Goal: Information Seeking & Learning: Learn about a topic

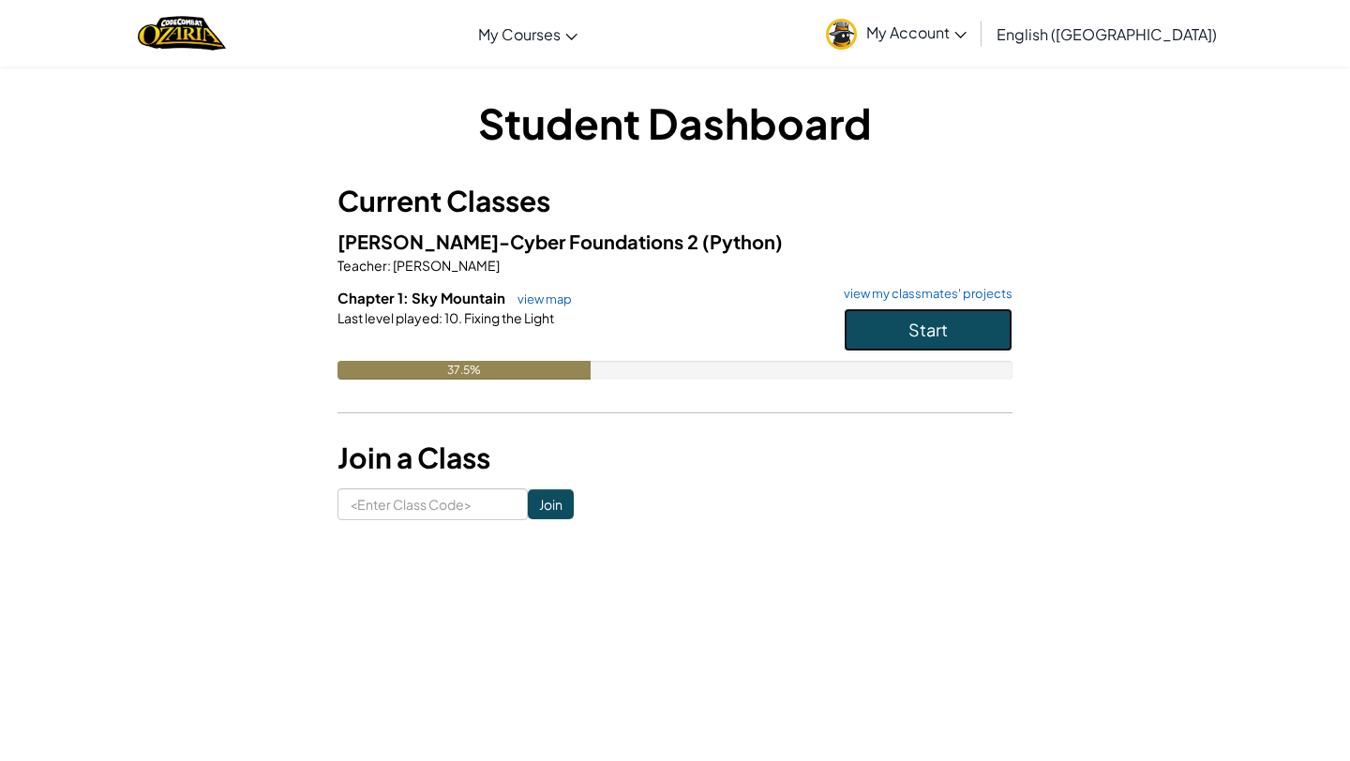
click at [877, 336] on button "Start" at bounding box center [928, 329] width 169 height 43
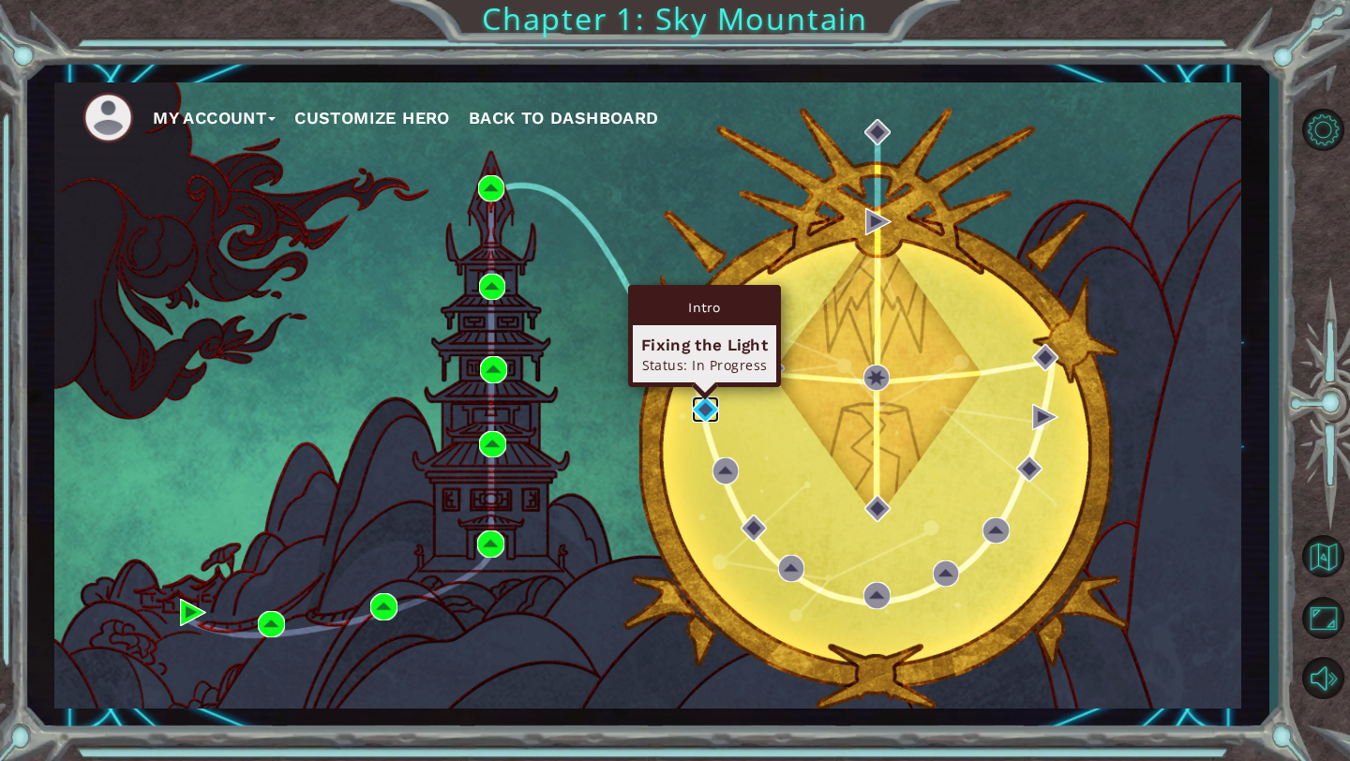
click at [702, 408] on img at bounding box center [705, 410] width 26 height 26
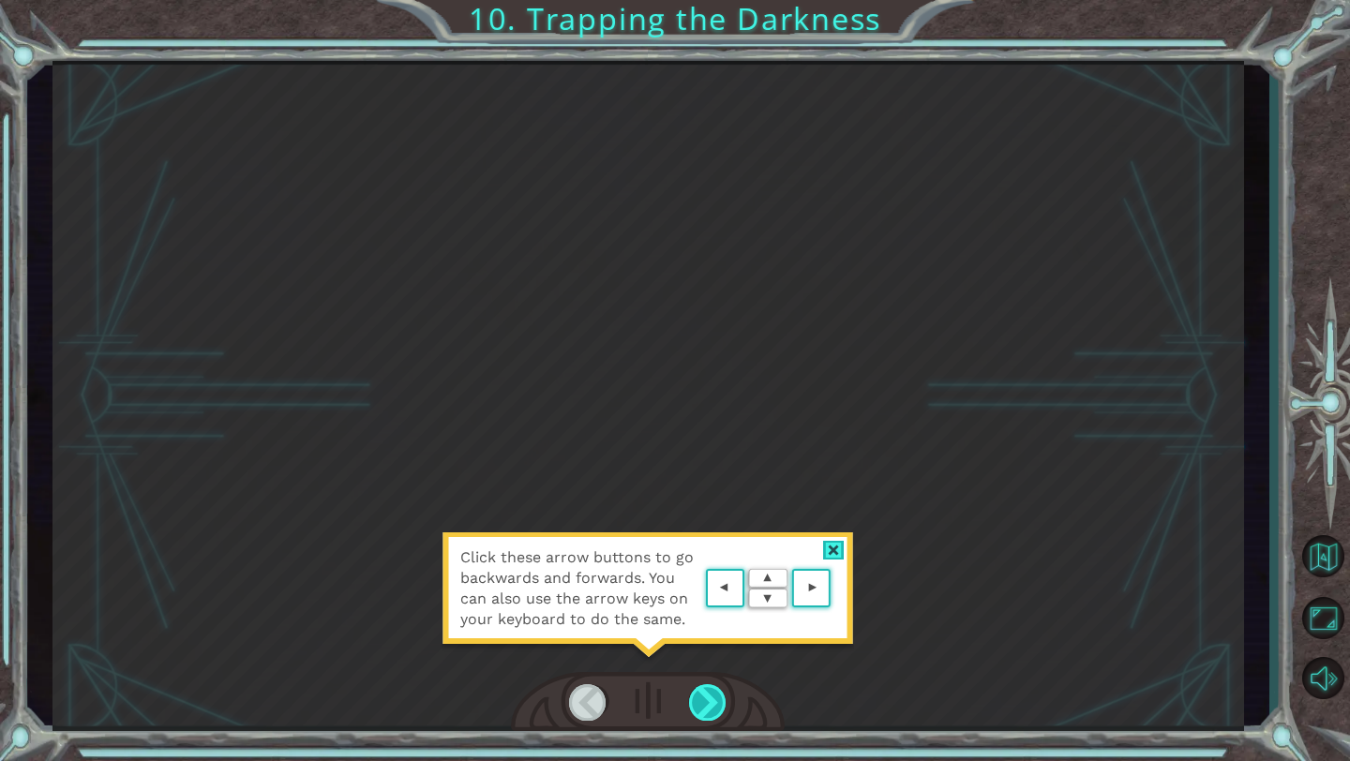
click at [714, 705] on div at bounding box center [708, 702] width 38 height 37
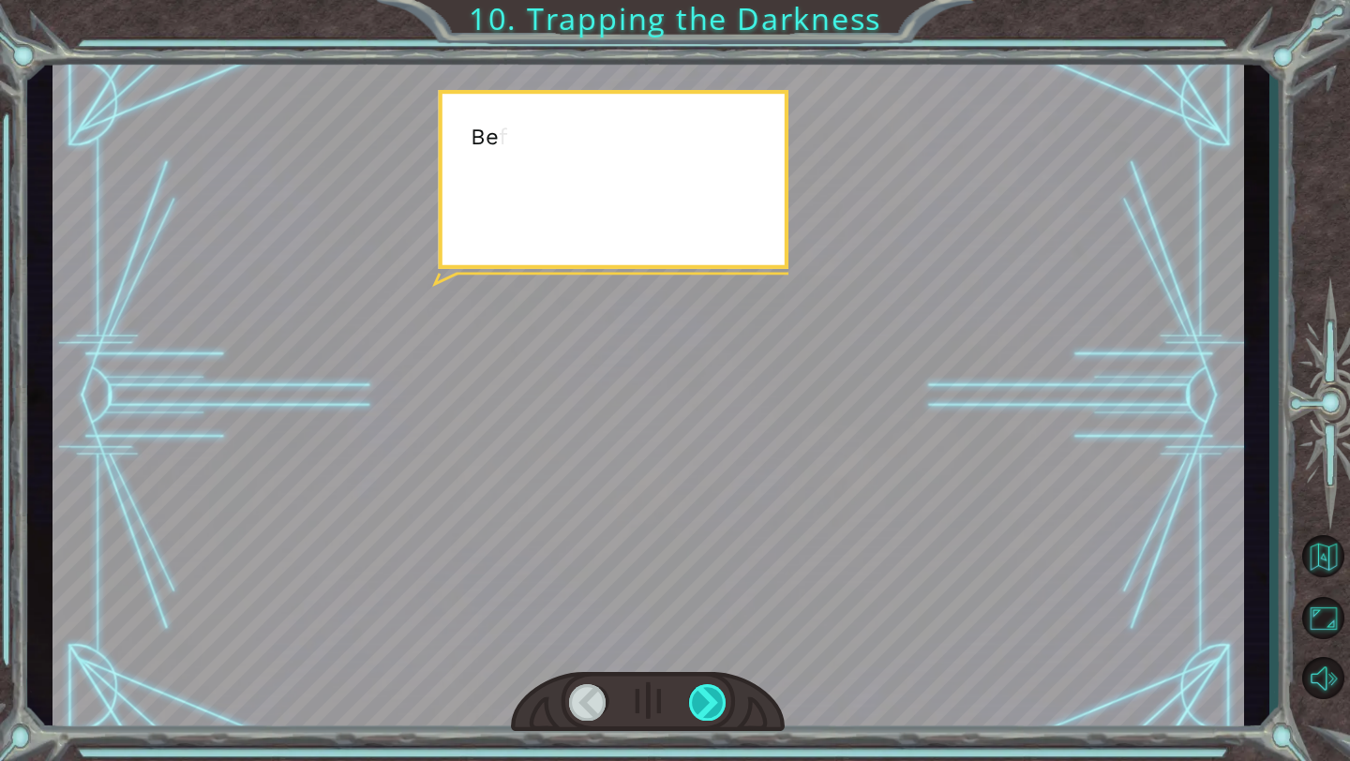
click at [714, 705] on div at bounding box center [708, 702] width 38 height 37
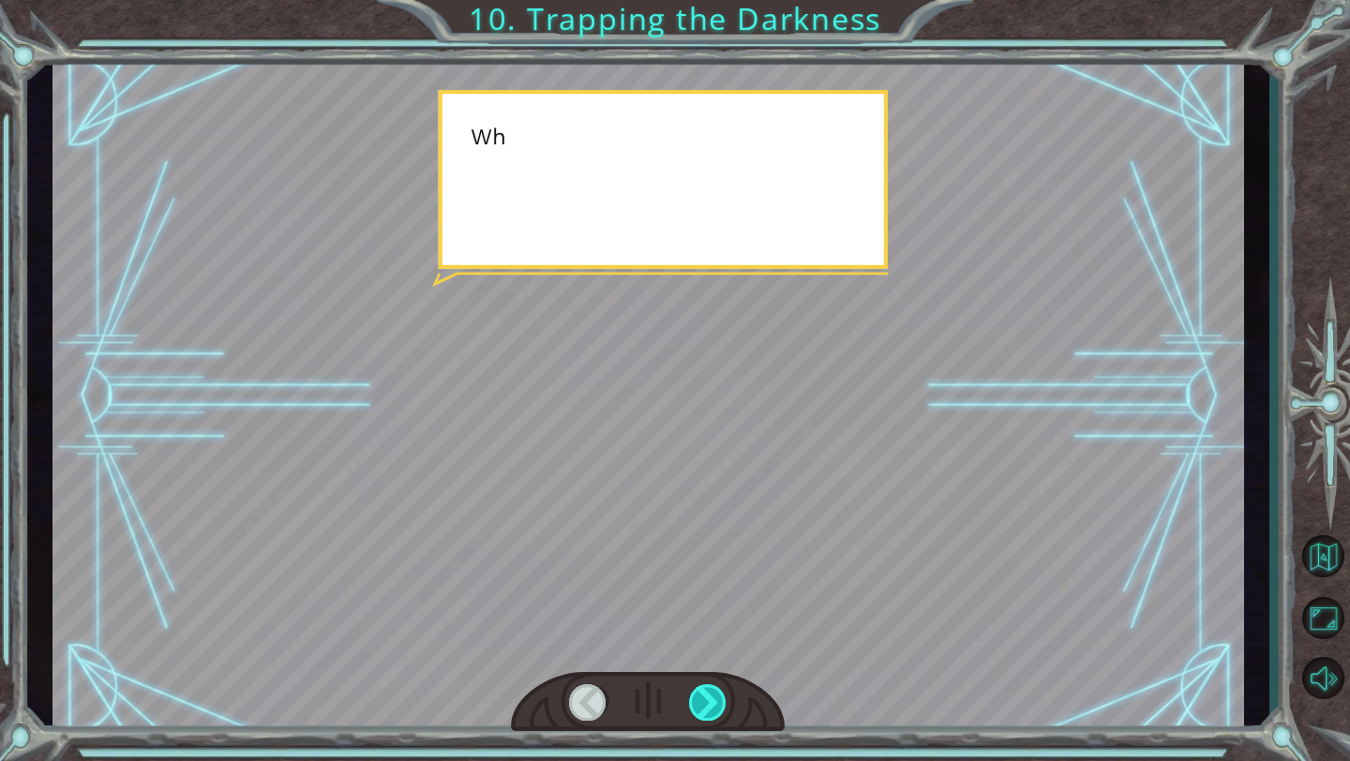
click at [714, 705] on div at bounding box center [708, 702] width 38 height 37
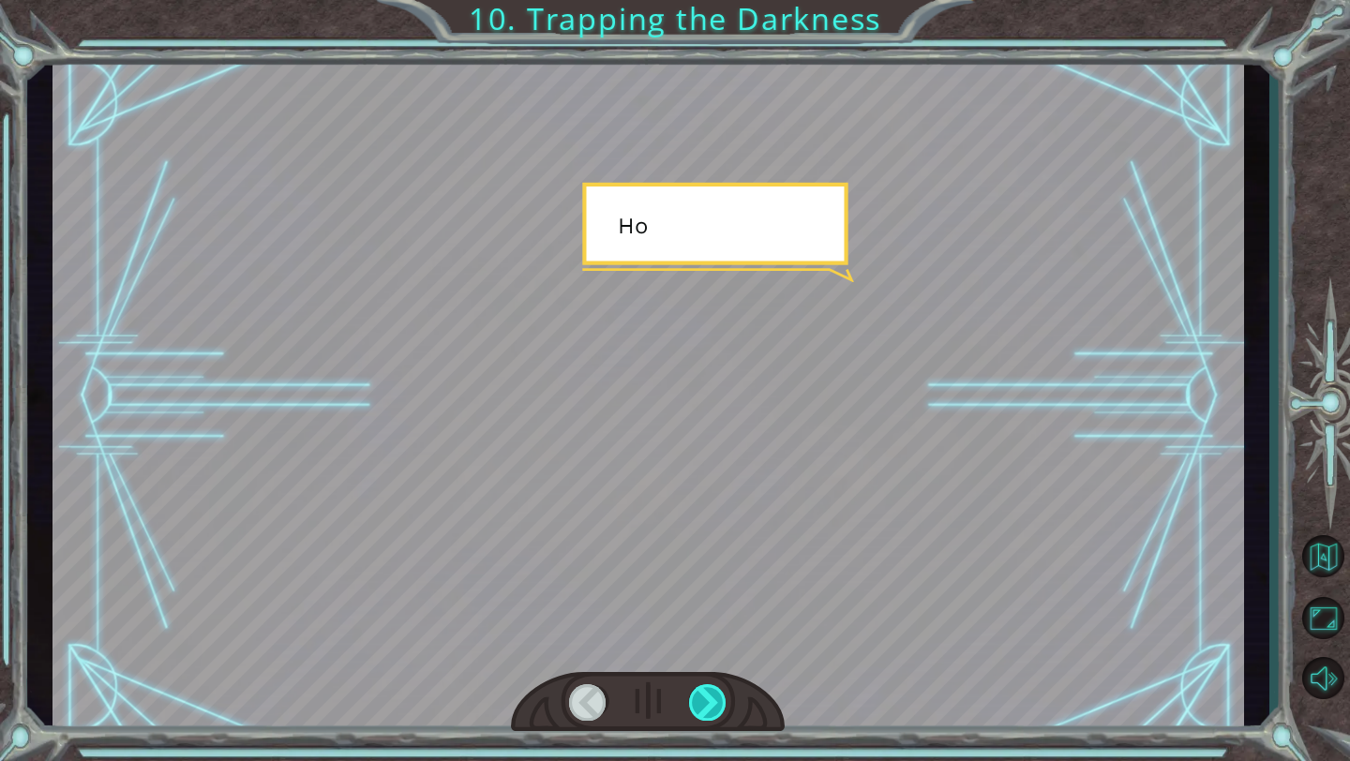
click at [714, 705] on div at bounding box center [708, 702] width 38 height 37
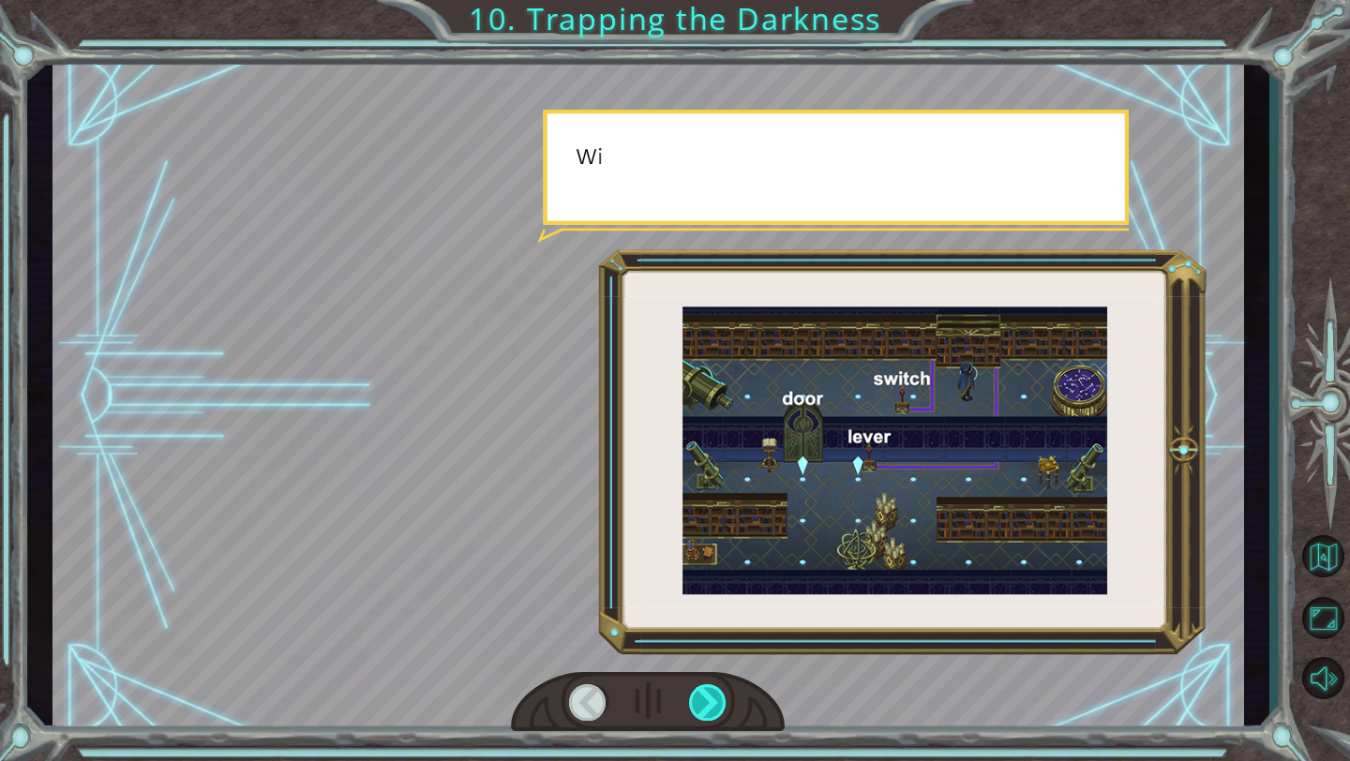
click at [714, 705] on div at bounding box center [708, 702] width 38 height 37
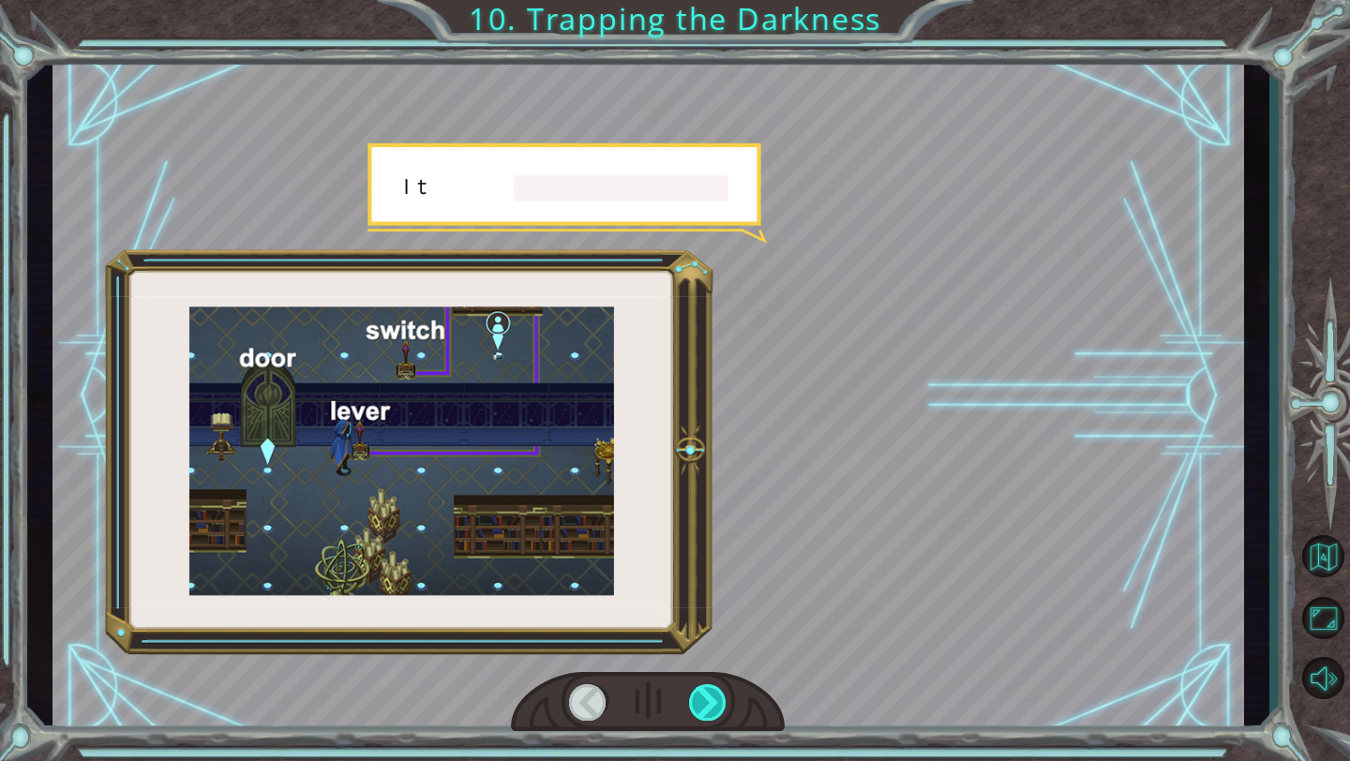
click at [714, 705] on div at bounding box center [708, 702] width 38 height 37
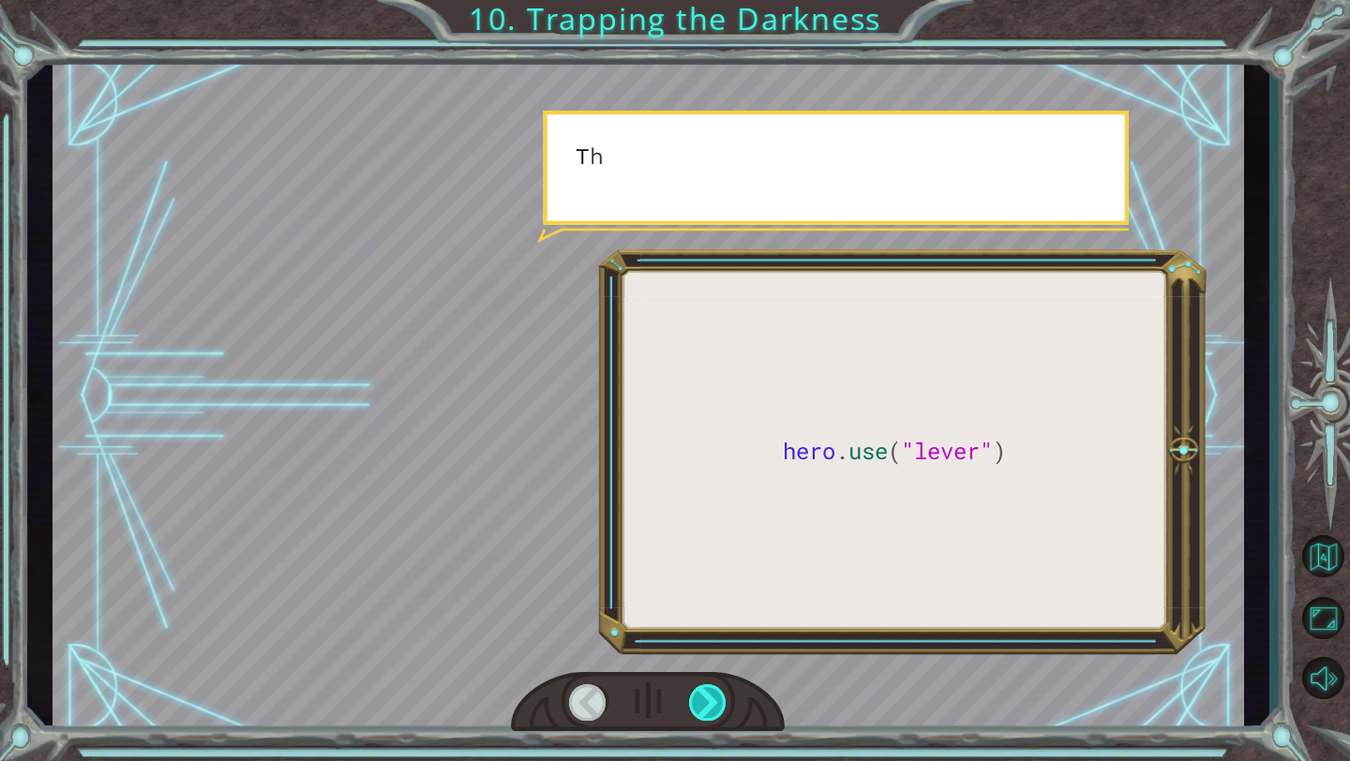
click at [714, 705] on div at bounding box center [708, 702] width 38 height 37
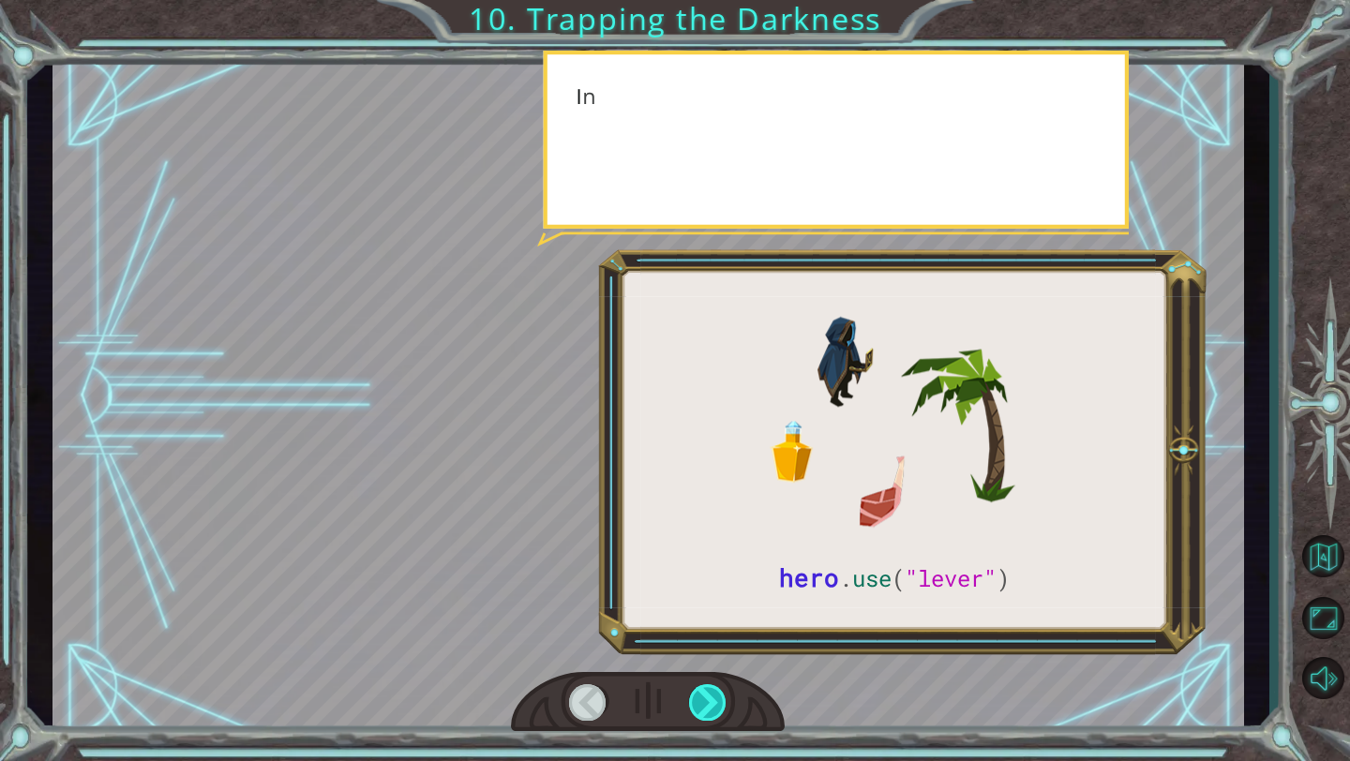
click at [714, 705] on div at bounding box center [708, 702] width 38 height 37
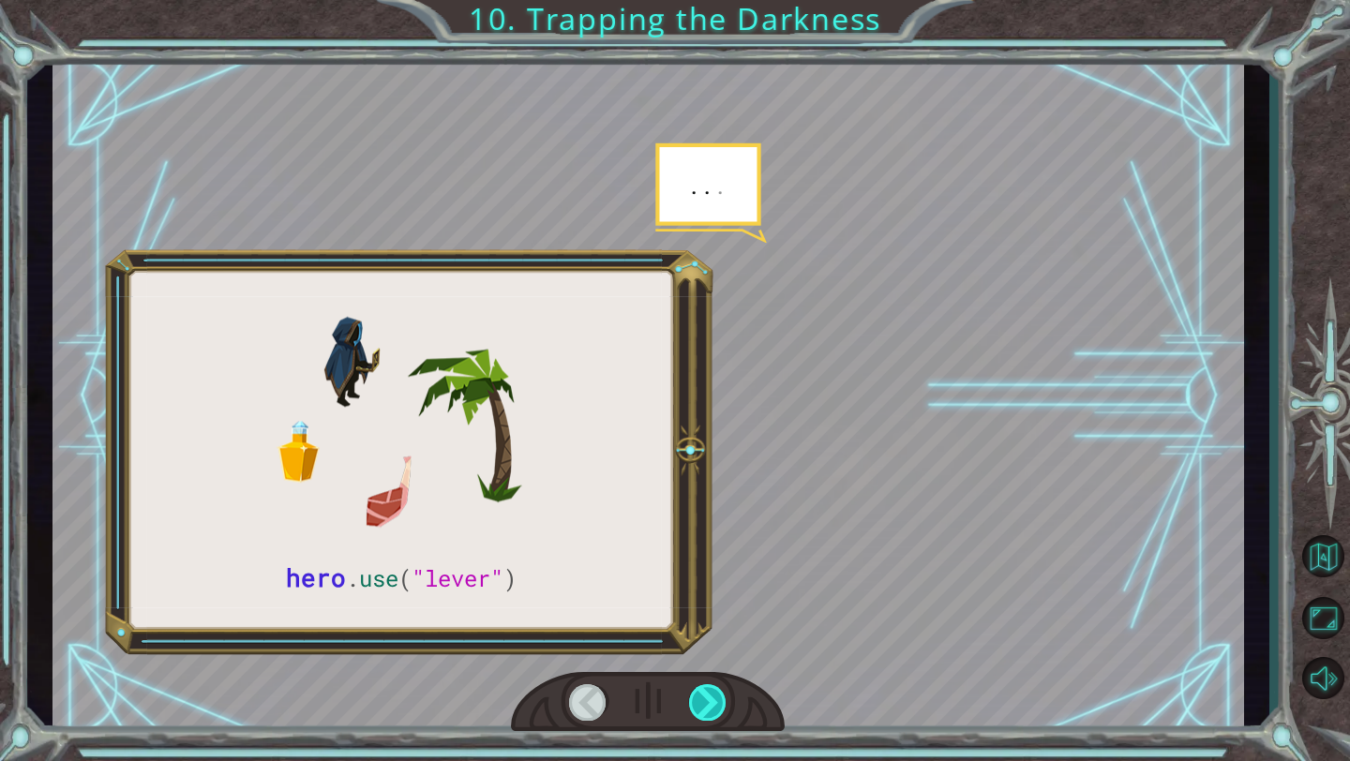
click at [714, 705] on div at bounding box center [708, 702] width 38 height 37
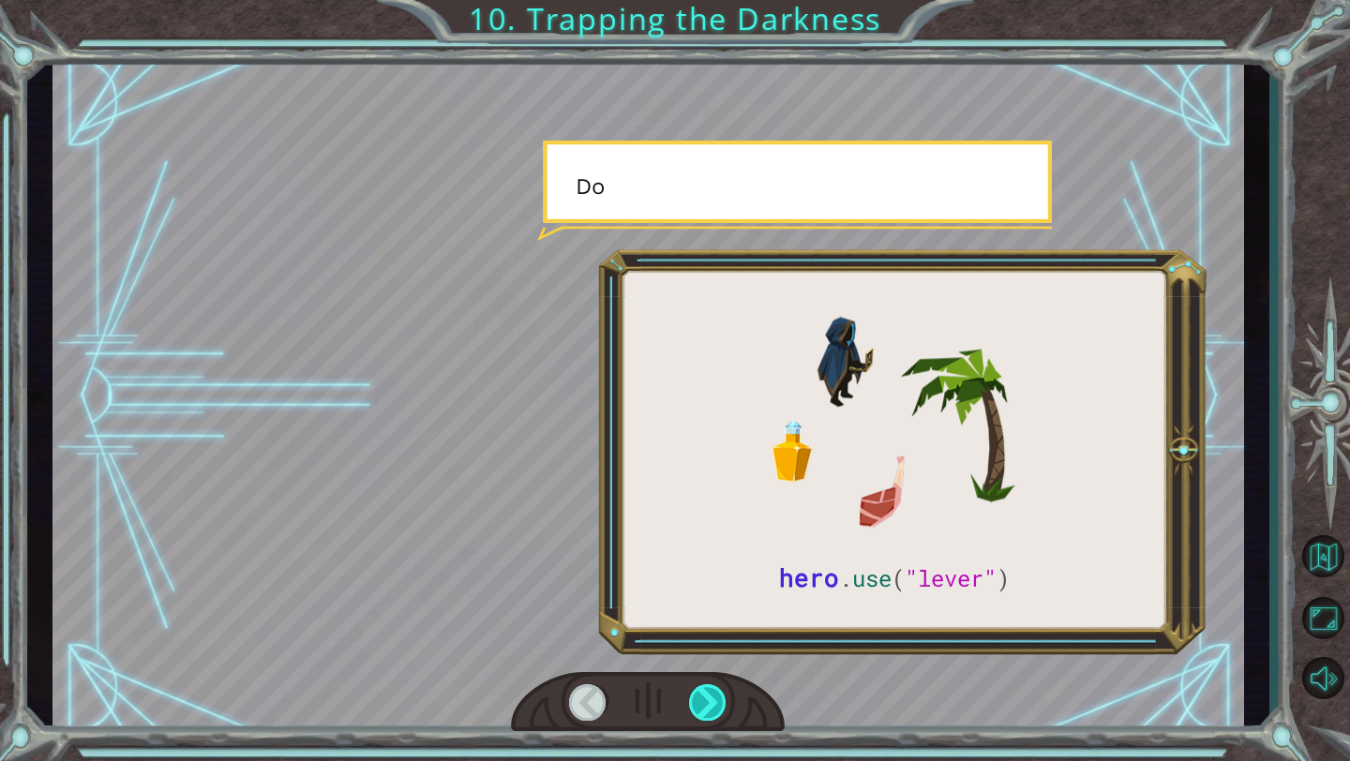
click at [714, 705] on div at bounding box center [708, 702] width 38 height 37
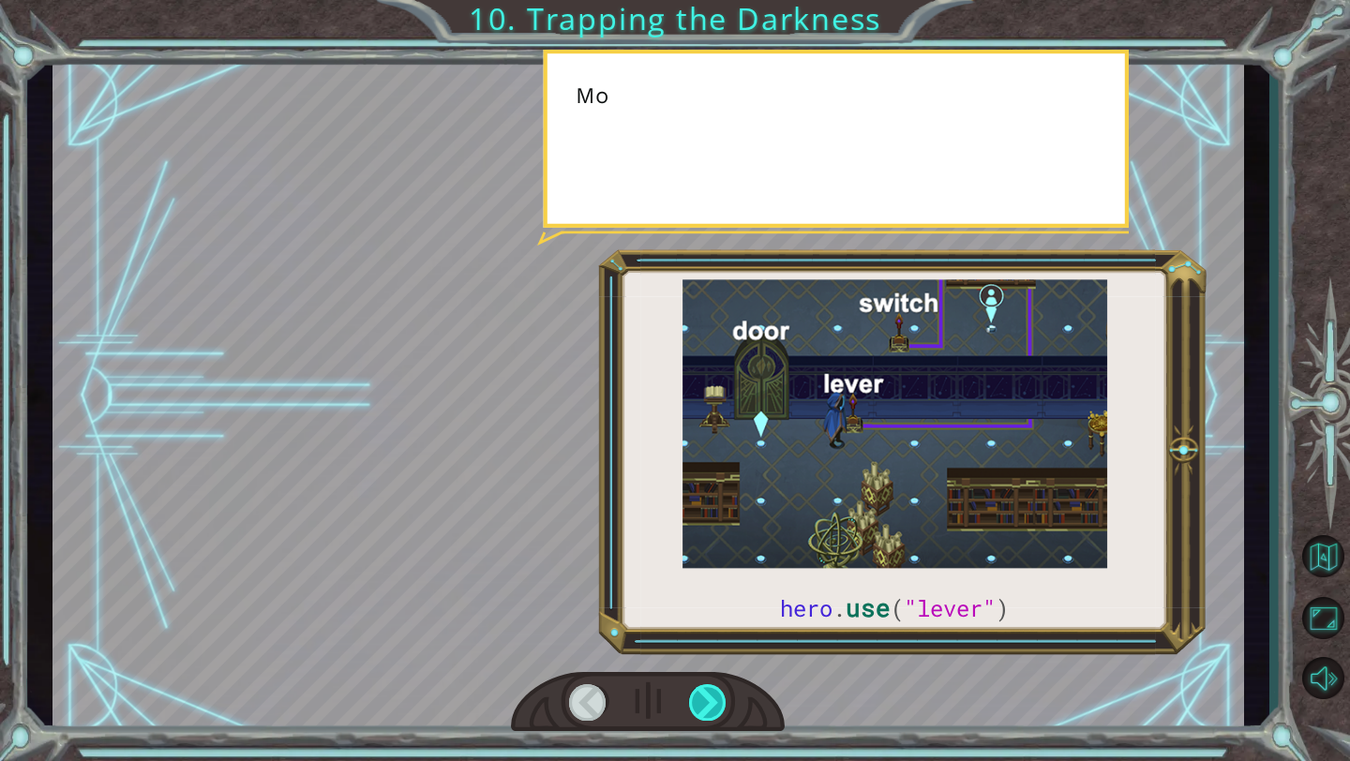
click at [714, 705] on div at bounding box center [708, 702] width 38 height 37
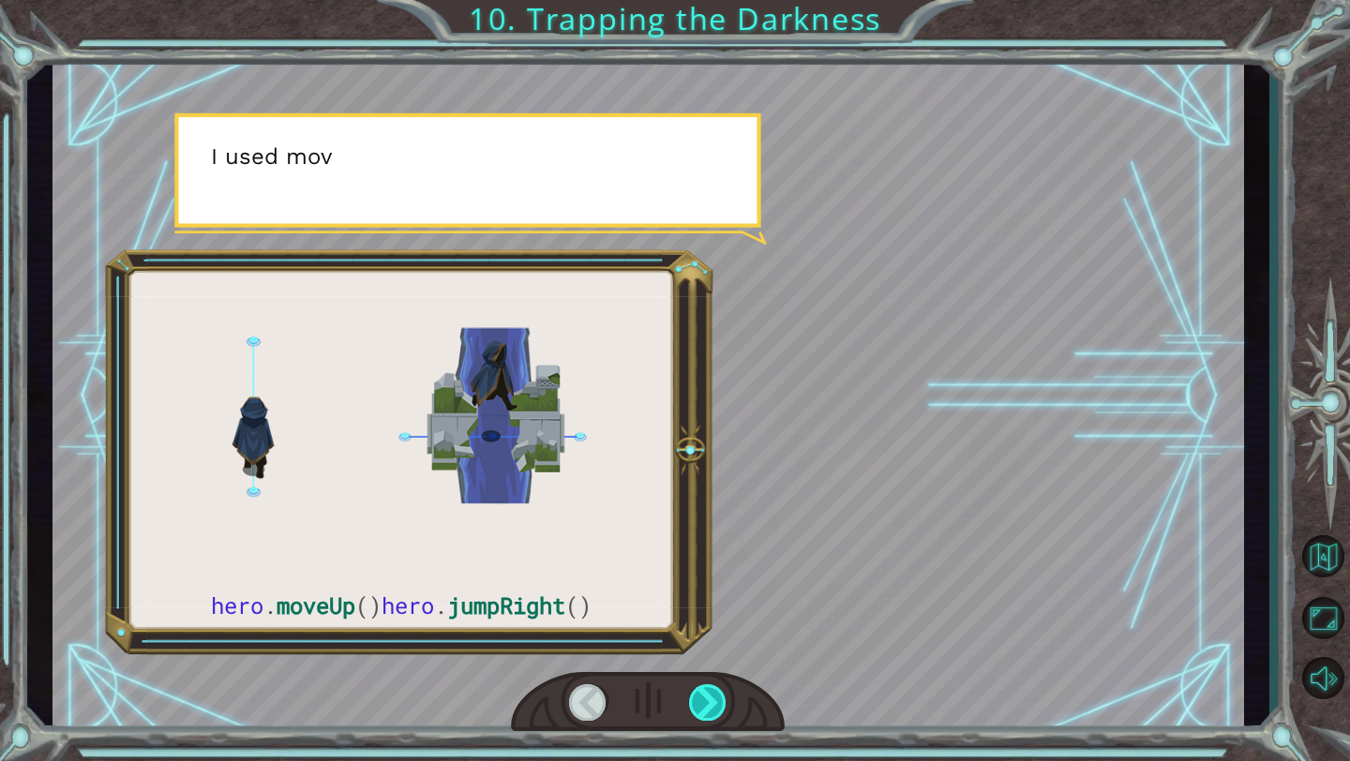
click at [714, 705] on div at bounding box center [708, 702] width 38 height 37
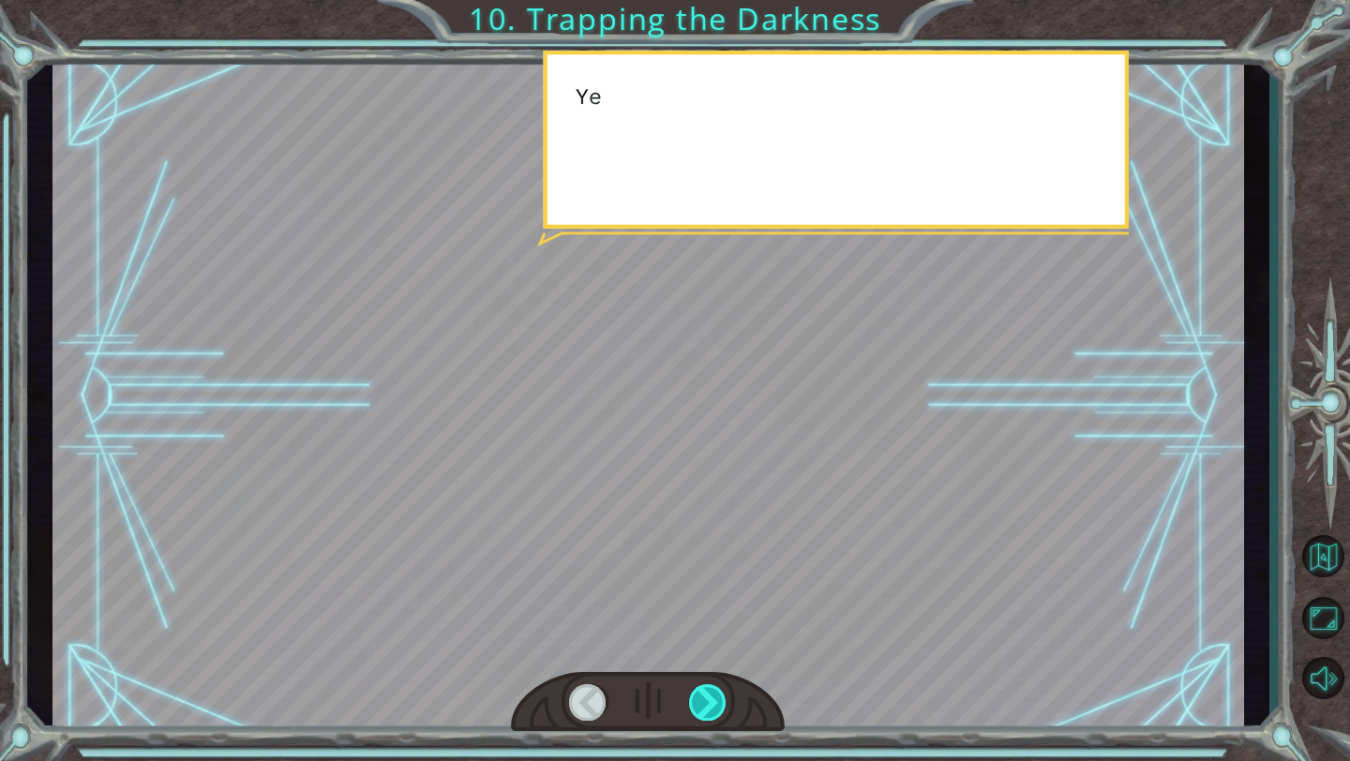
click at [714, 705] on div at bounding box center [708, 702] width 38 height 37
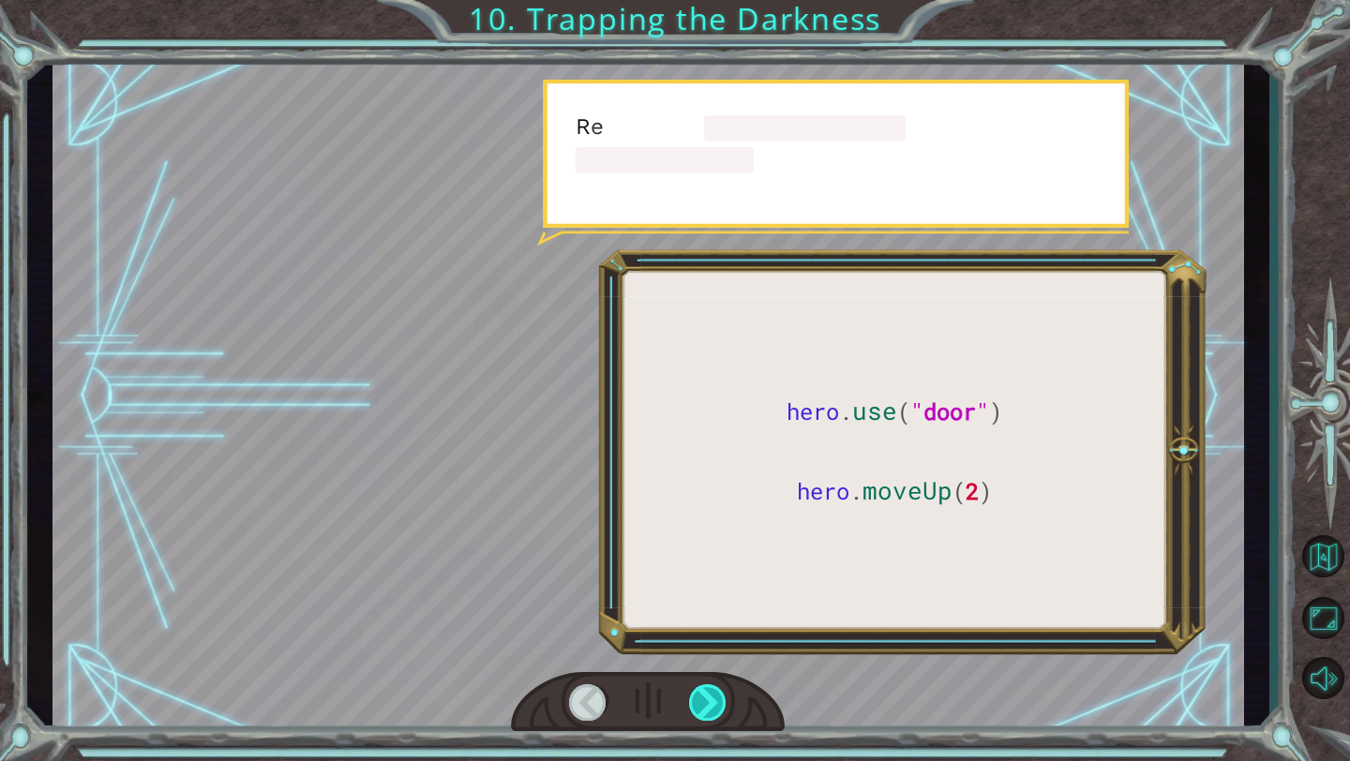
click at [714, 705] on div at bounding box center [708, 702] width 38 height 37
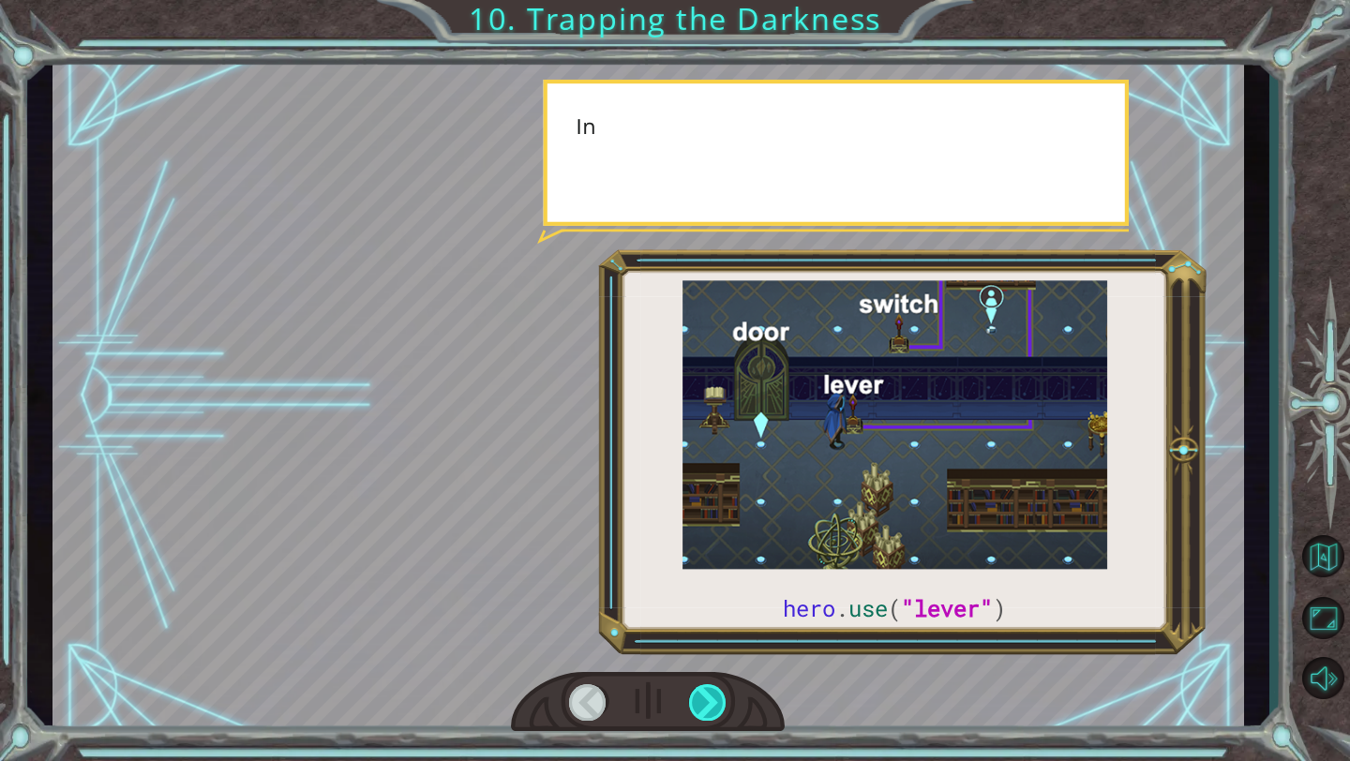
click at [714, 705] on div at bounding box center [708, 702] width 38 height 37
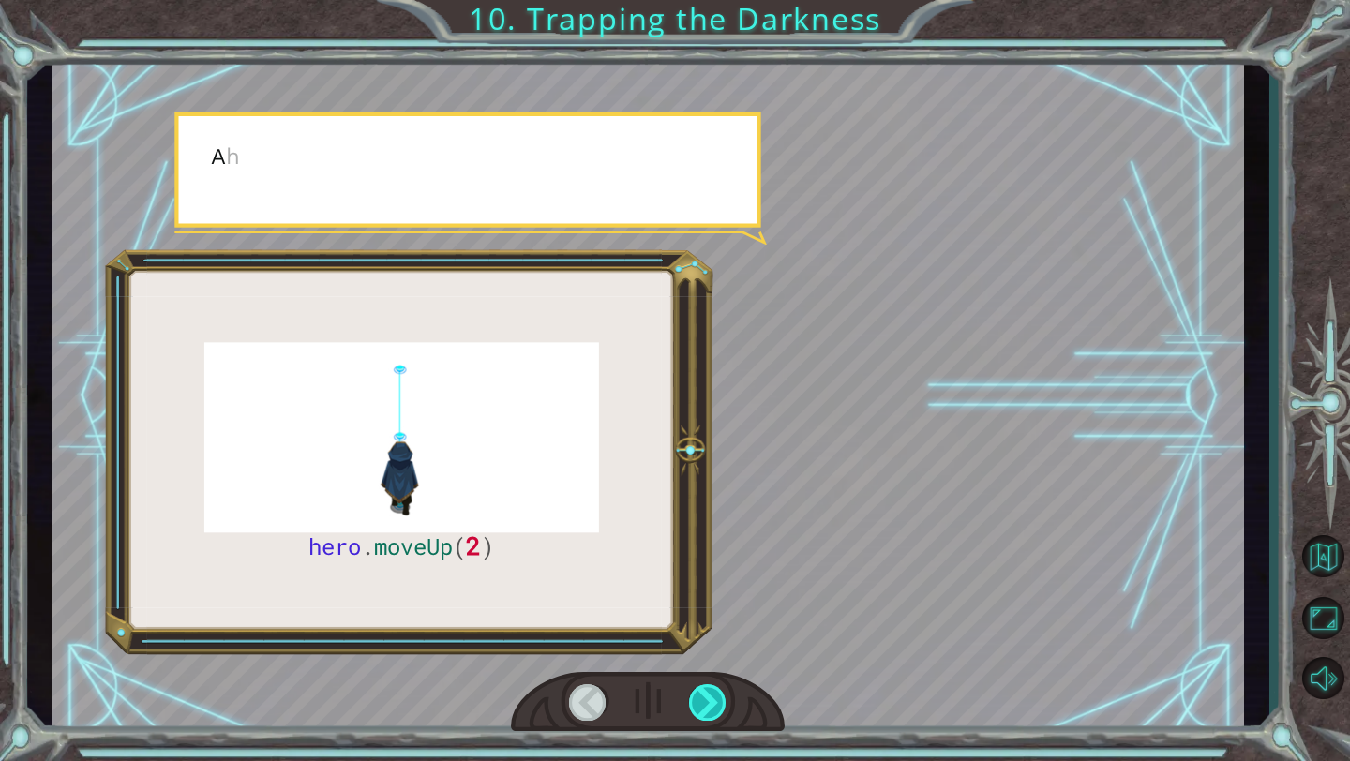
click at [714, 705] on div at bounding box center [708, 702] width 38 height 37
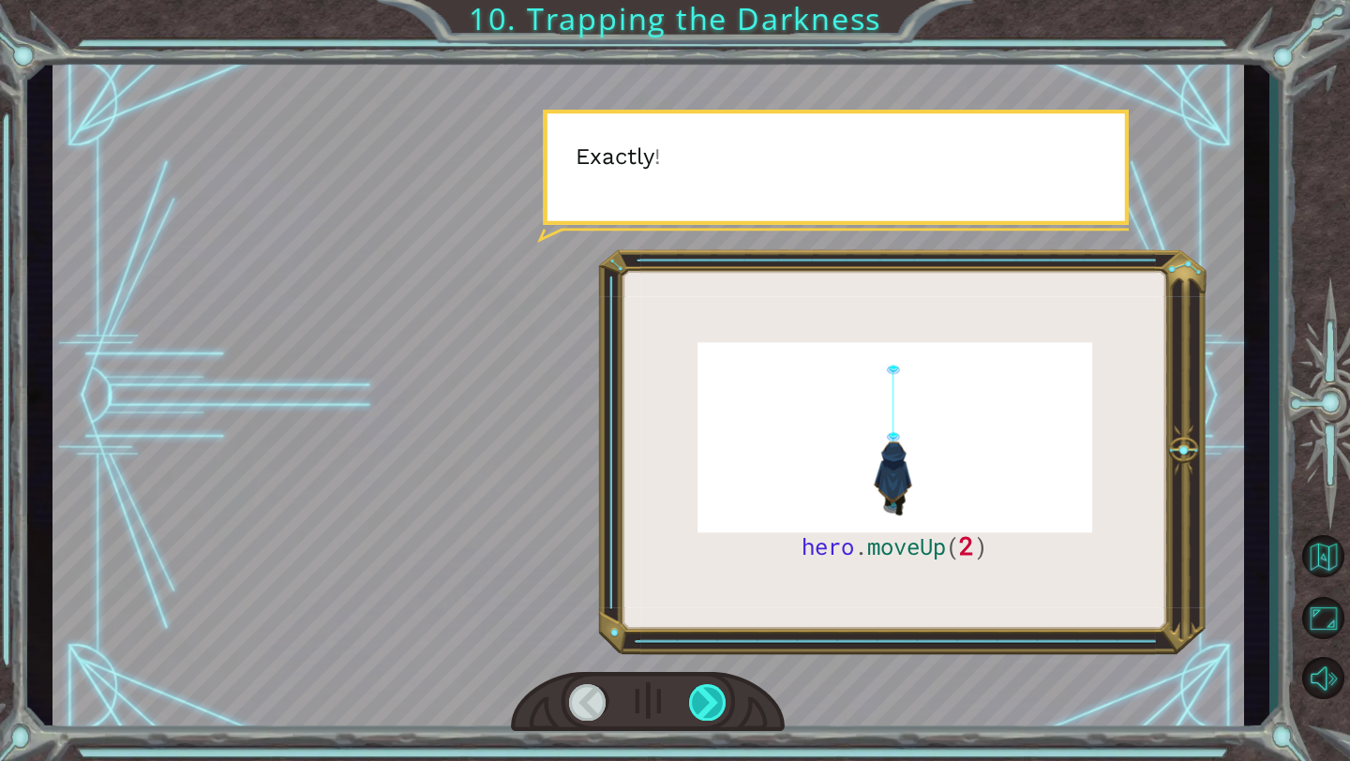
click at [714, 705] on div at bounding box center [708, 702] width 38 height 37
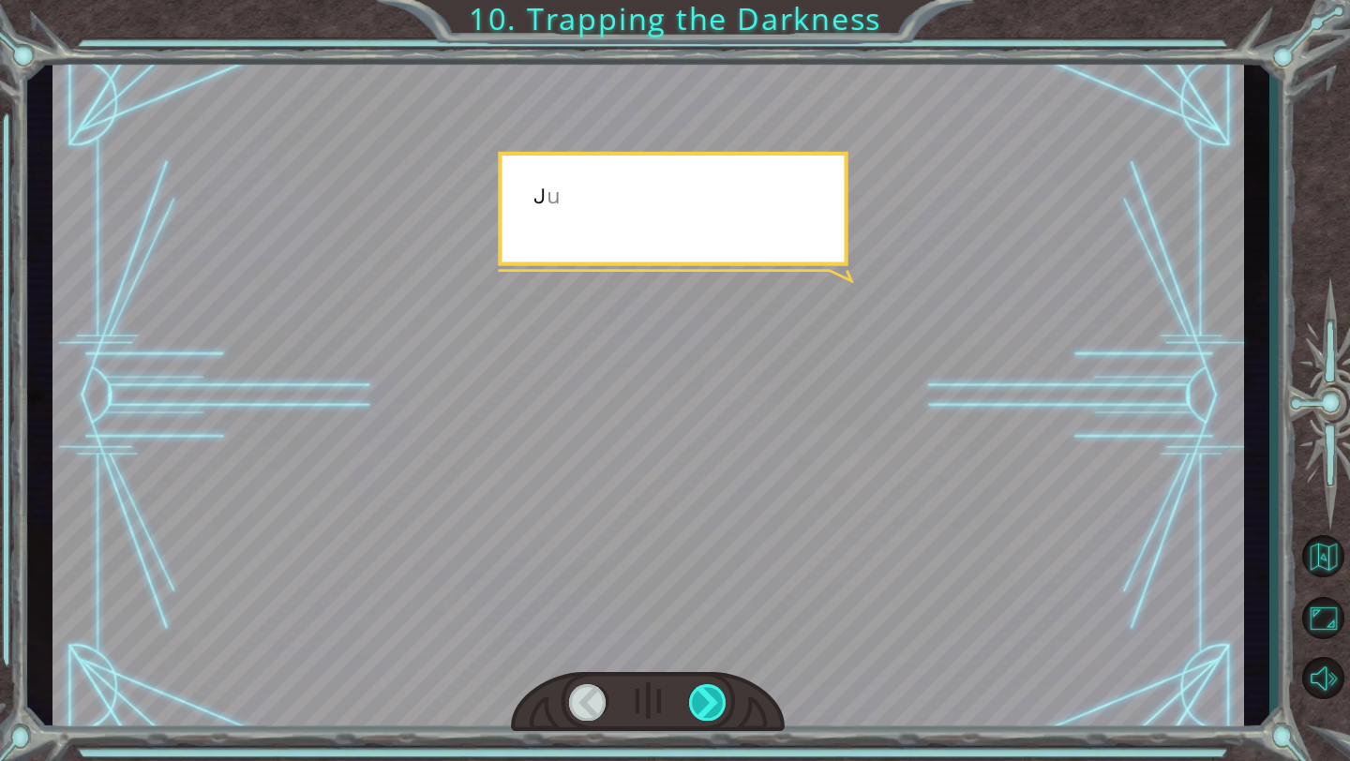
click at [714, 705] on div at bounding box center [708, 702] width 38 height 37
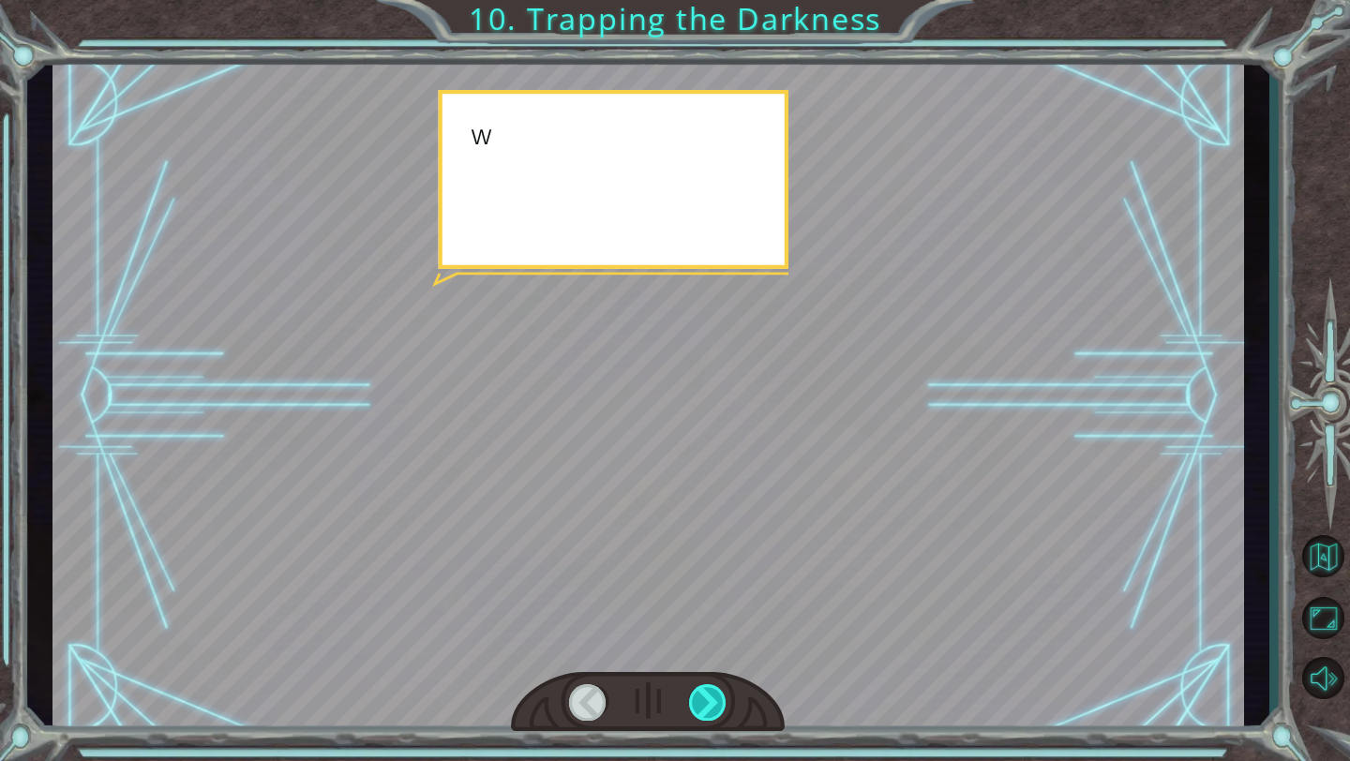
click at [714, 705] on div at bounding box center [708, 702] width 38 height 37
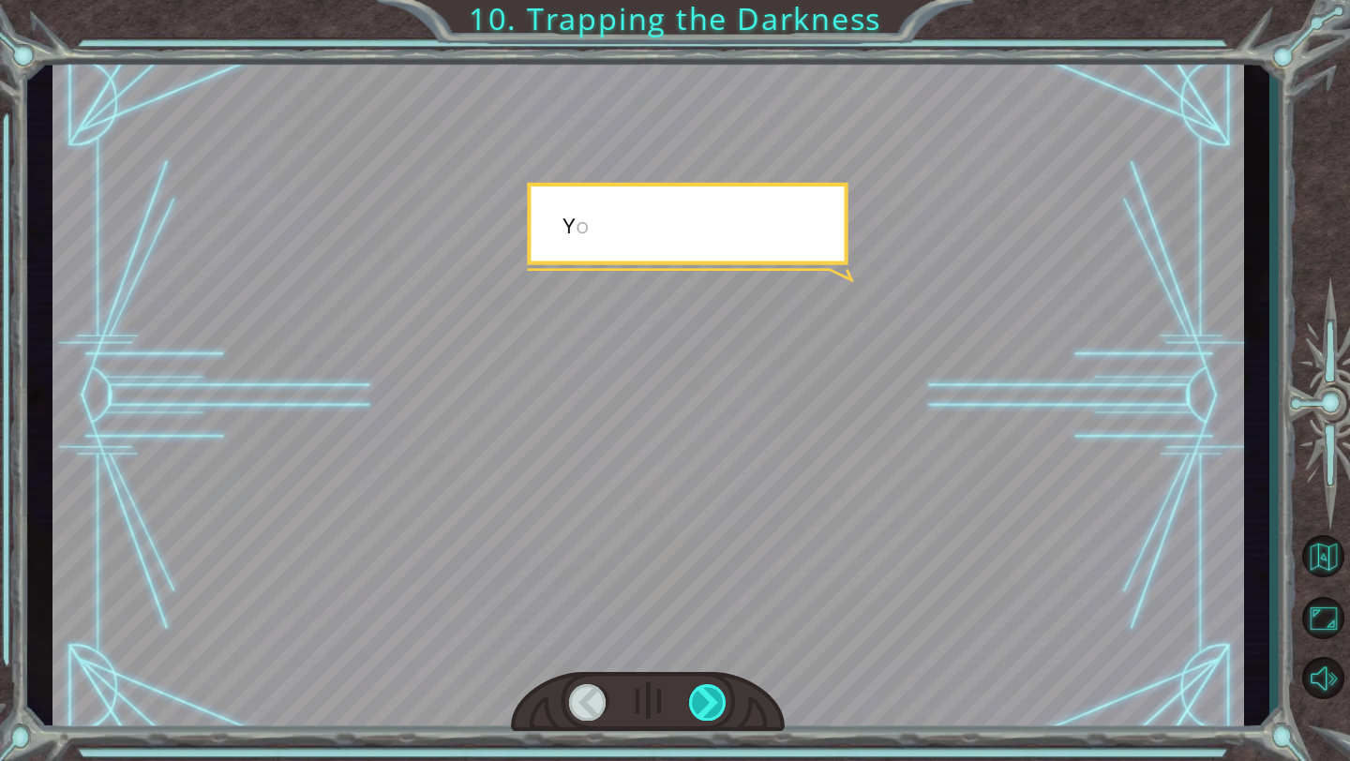
click at [714, 705] on div at bounding box center [708, 702] width 38 height 37
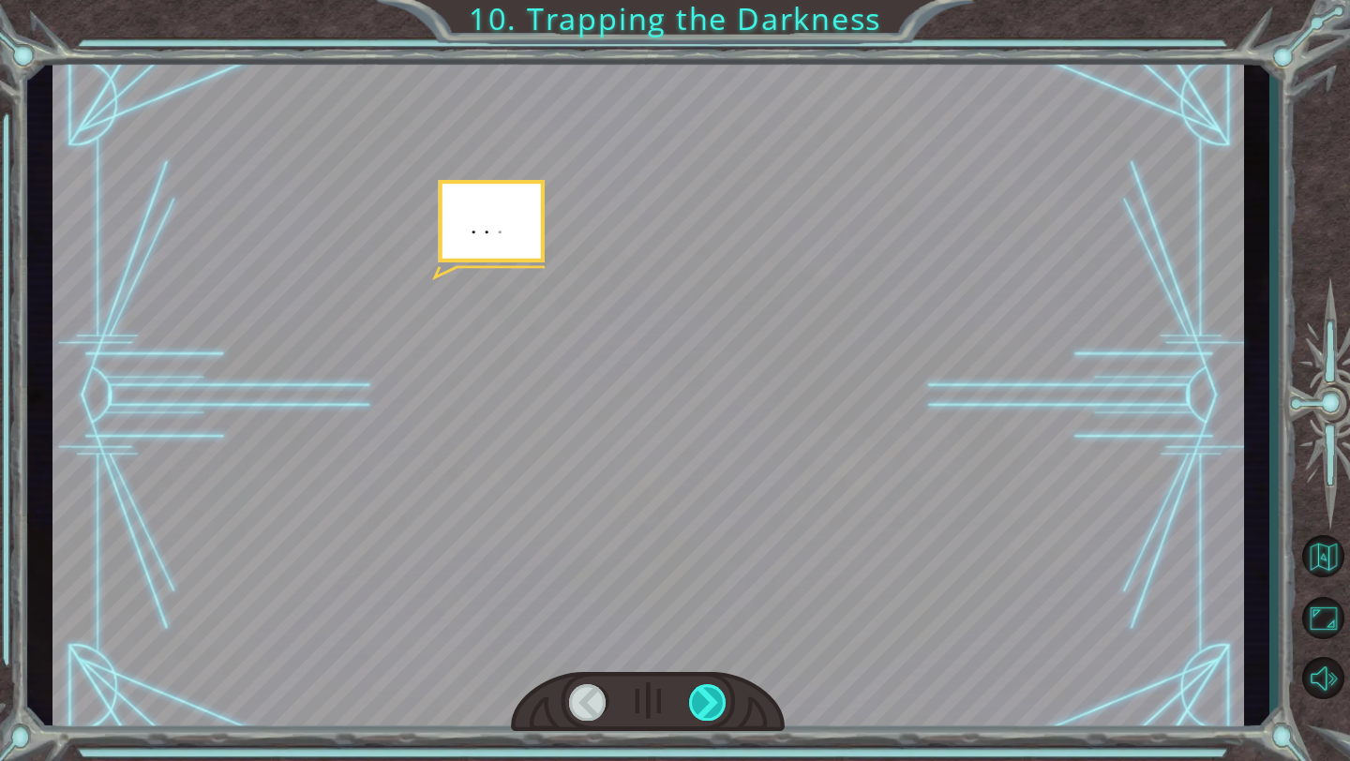
click at [714, 705] on div at bounding box center [708, 702] width 38 height 37
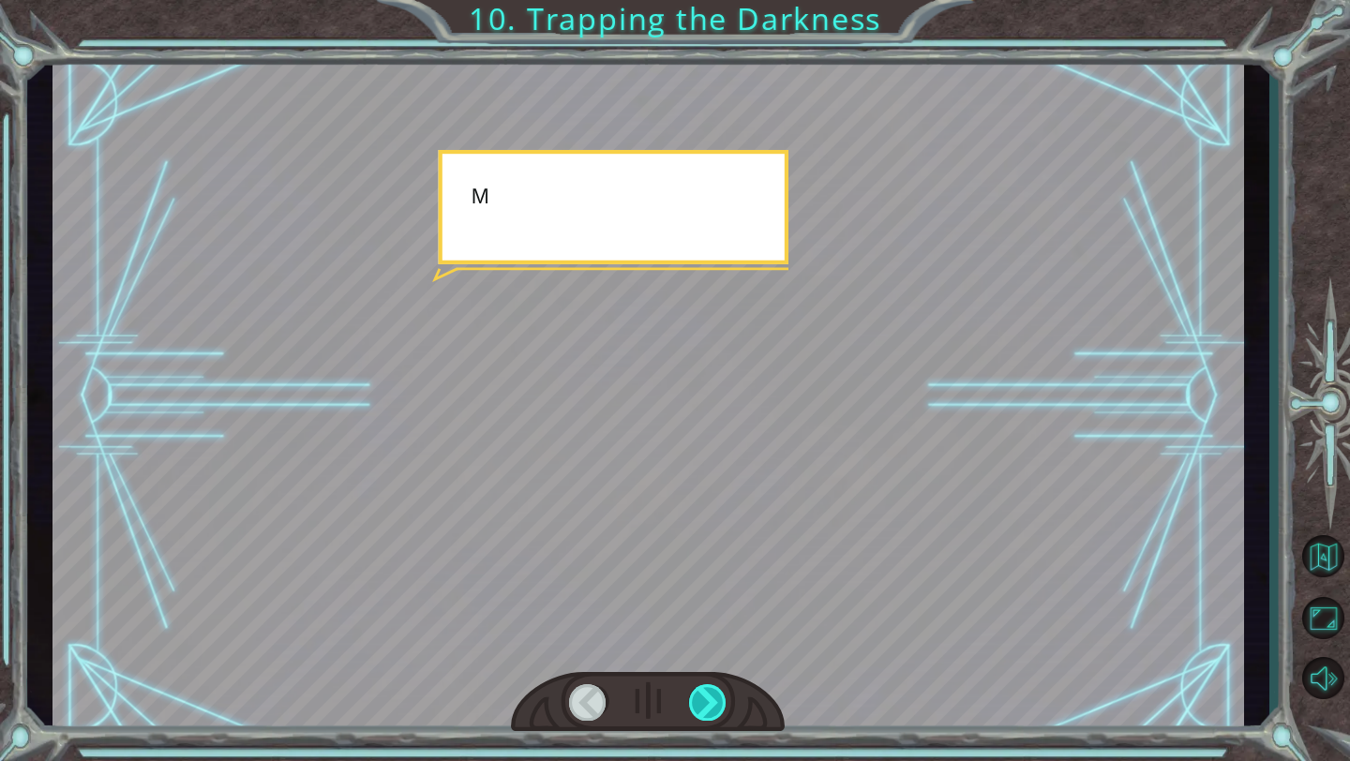
click at [714, 705] on div at bounding box center [708, 702] width 38 height 37
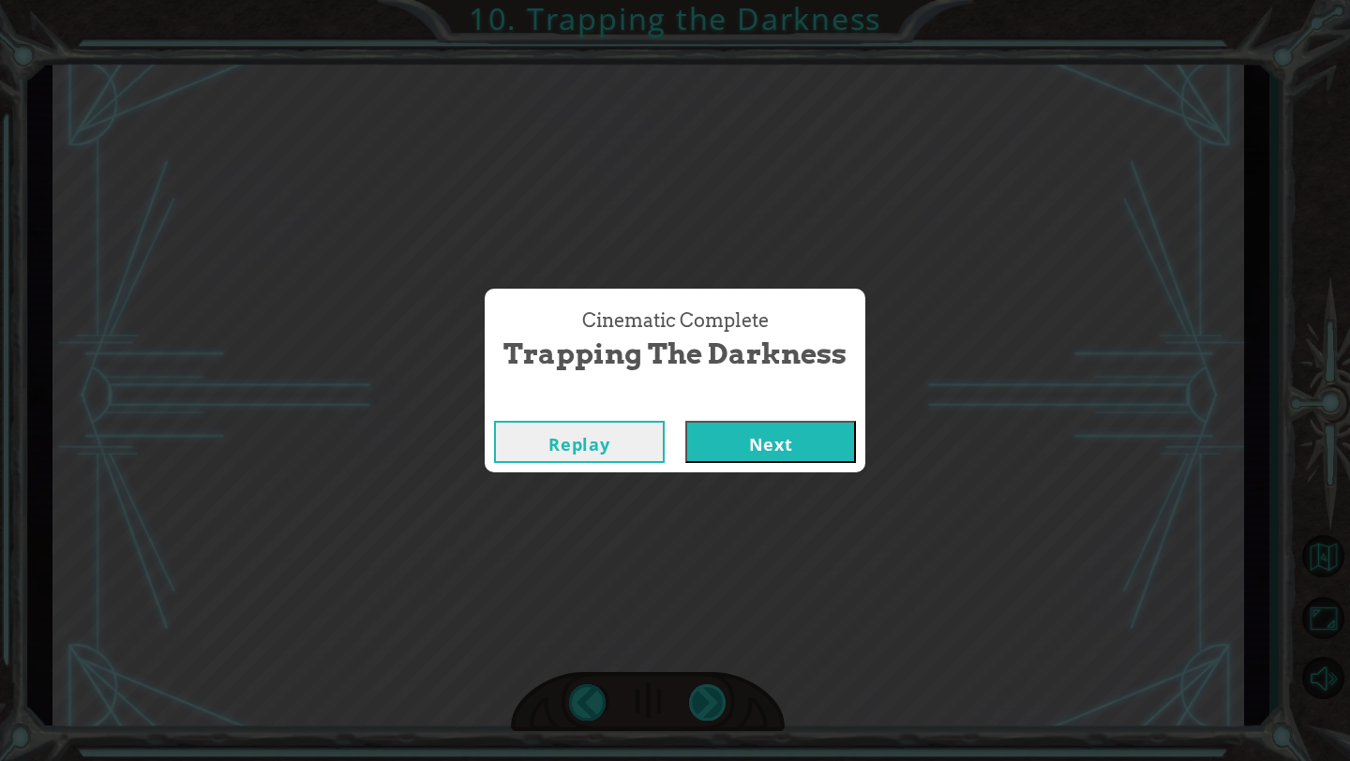
click at [714, 0] on div "hero . moveUp ( 2 ) B e f o r e w e c a n t r a p t h e D a r k n e s s w i t h…" at bounding box center [675, 0] width 1350 height 0
click at [714, 705] on div "Cinematic Complete Trapping the Darkness Replay Next" at bounding box center [675, 380] width 1350 height 761
click at [763, 502] on div "Cinematic Complete Trapping the Darkness Replay Next" at bounding box center [675, 380] width 1350 height 761
click at [763, 438] on button "Next" at bounding box center [770, 442] width 171 height 42
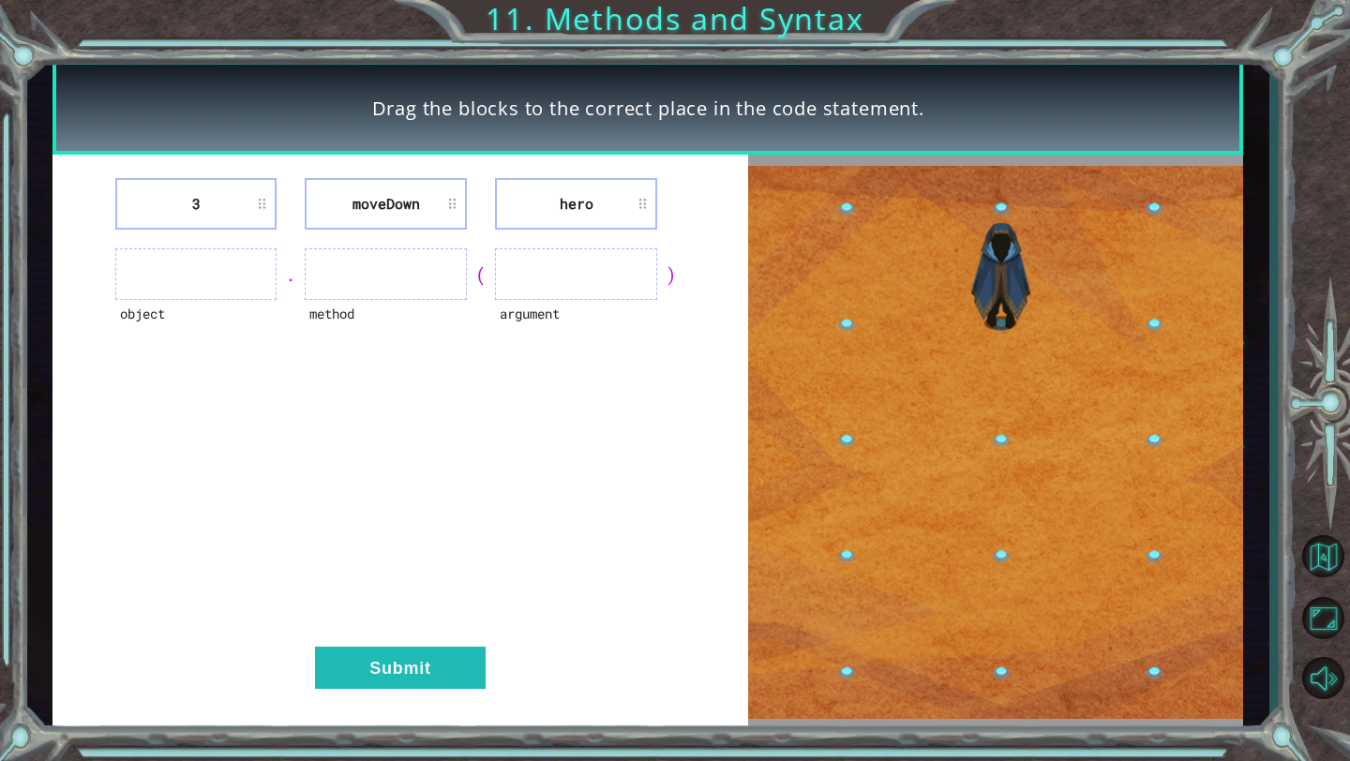
click at [232, 268] on ul at bounding box center [196, 274] width 162 height 52
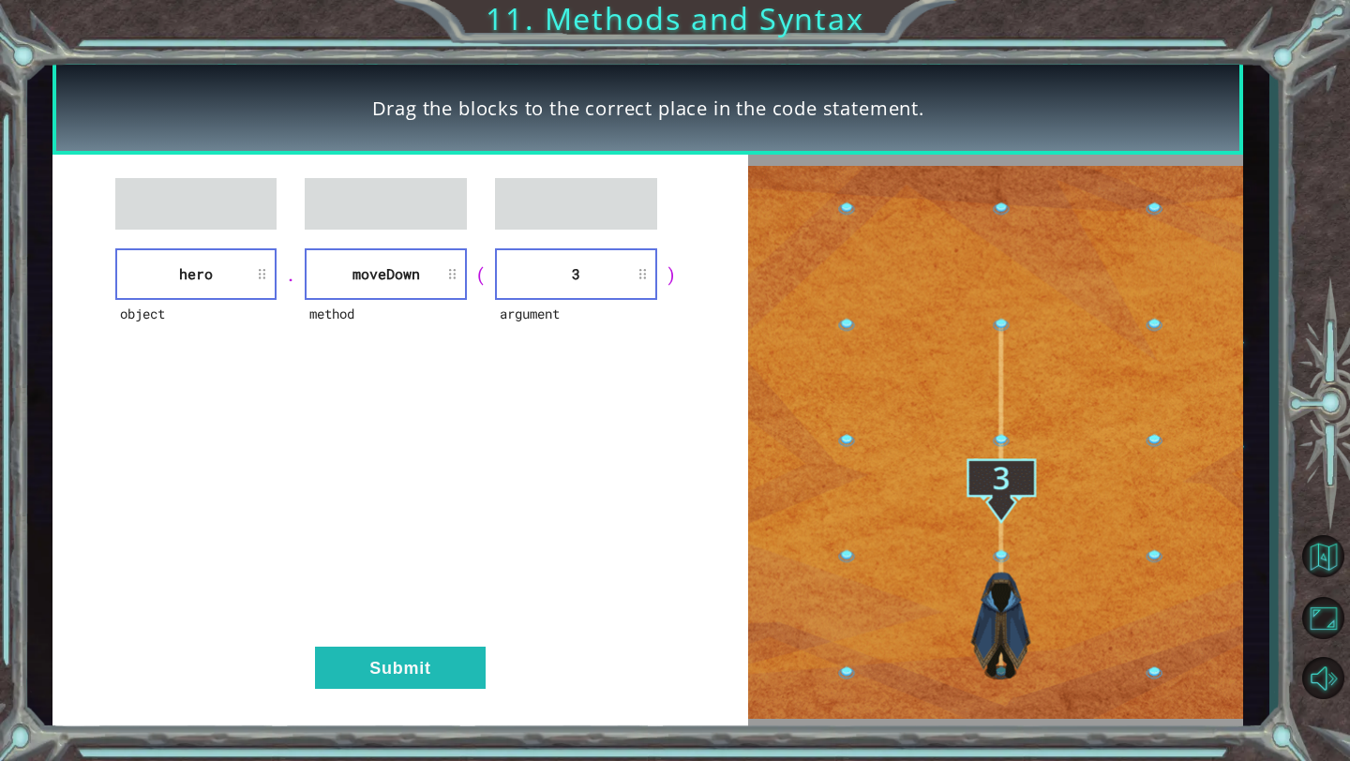
click at [430, 645] on div "object hero . method [GEOGRAPHIC_DATA] ( argument 3 ) Submit" at bounding box center [400, 443] width 696 height 576
click at [431, 682] on button "Submit" at bounding box center [400, 668] width 171 height 42
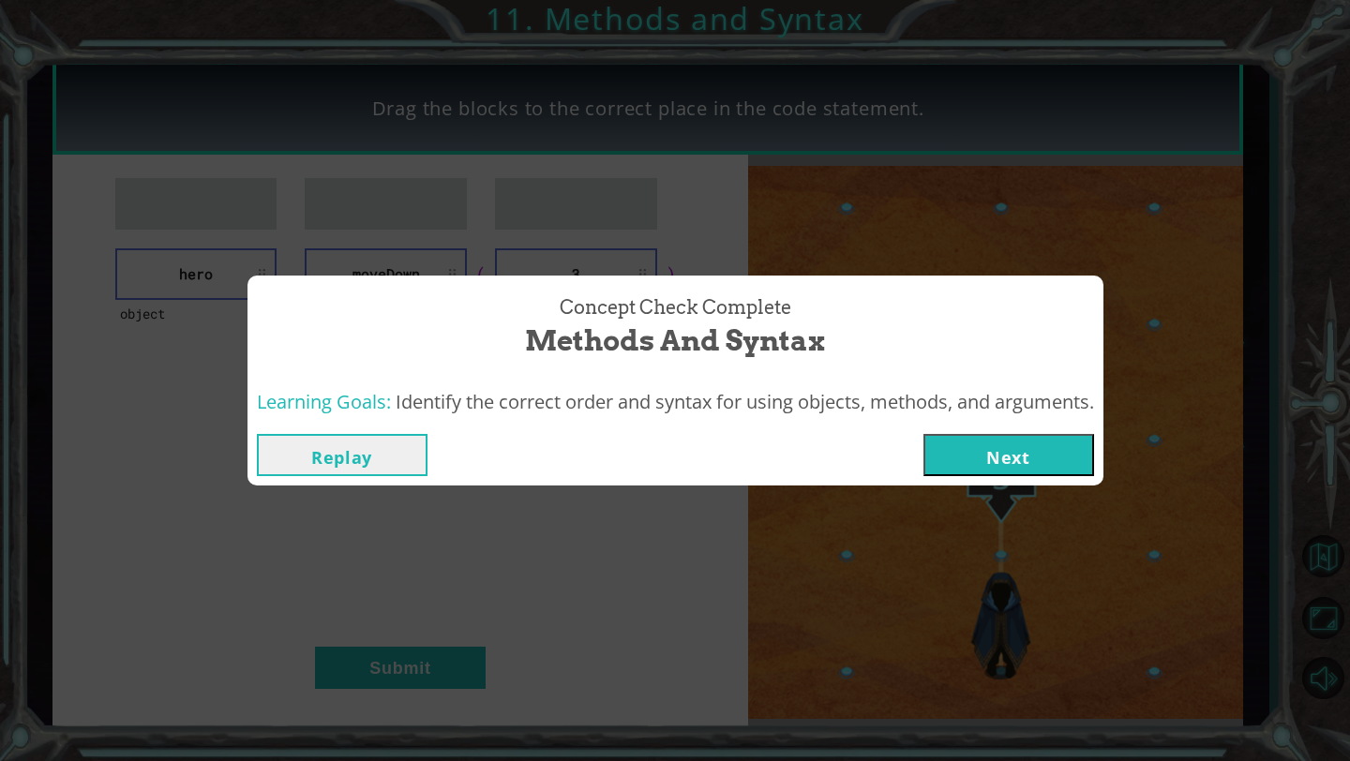
click at [1002, 449] on button "Next" at bounding box center [1008, 455] width 171 height 42
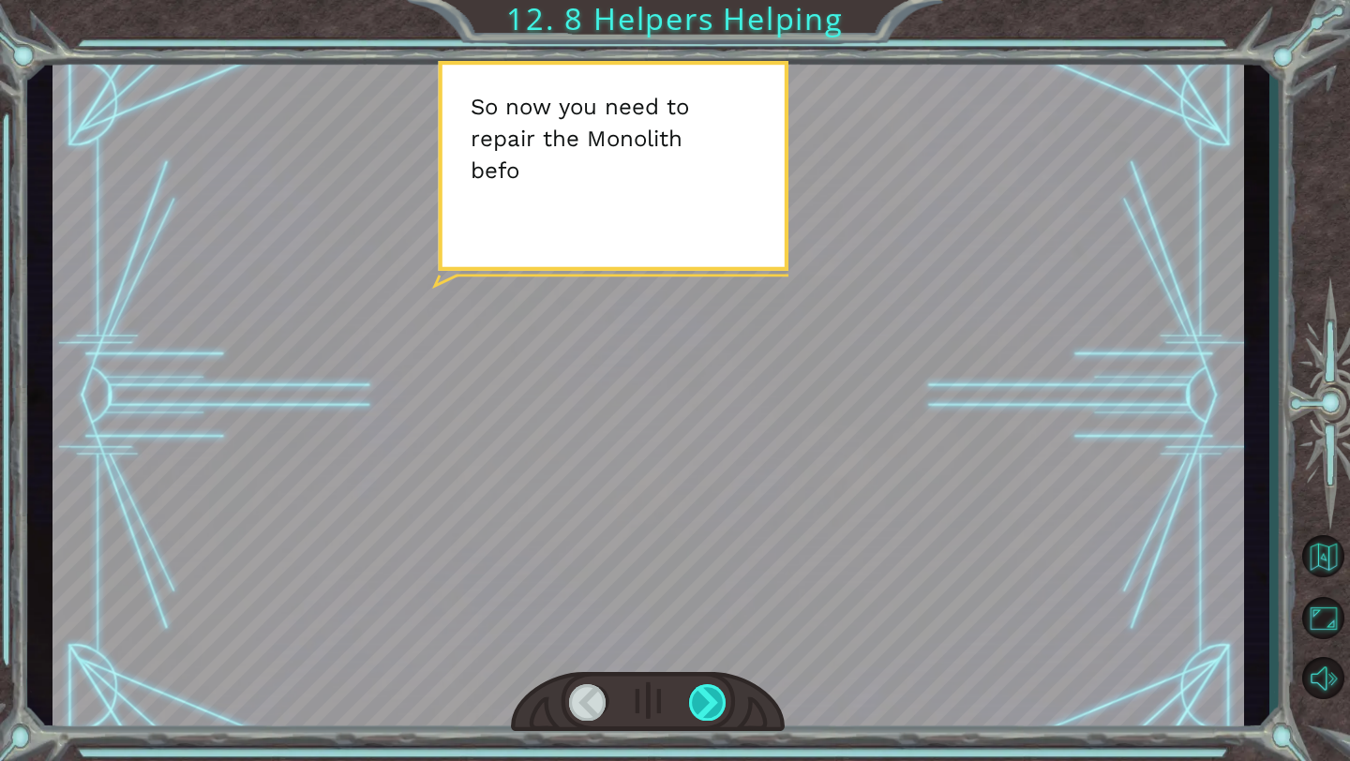
click at [719, 710] on div at bounding box center [708, 702] width 38 height 37
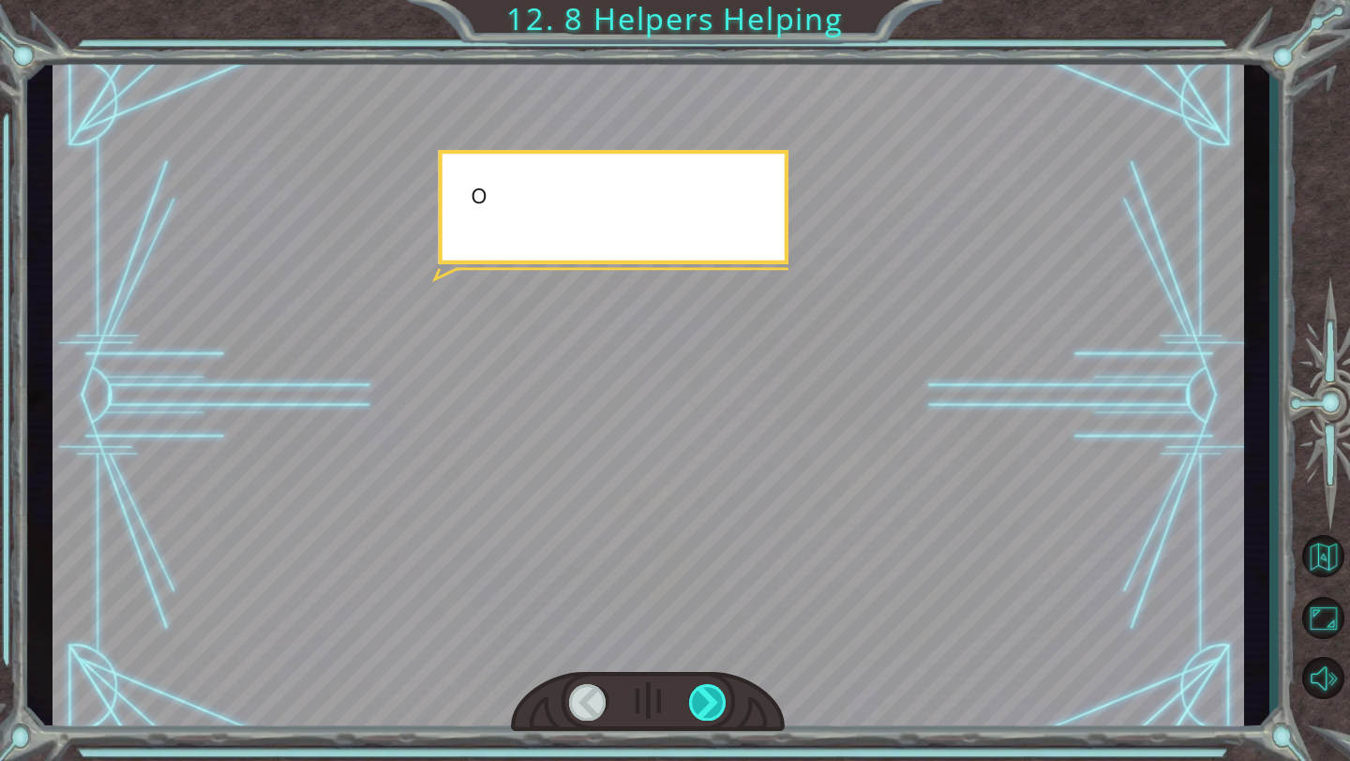
click at [719, 710] on div at bounding box center [708, 702] width 38 height 37
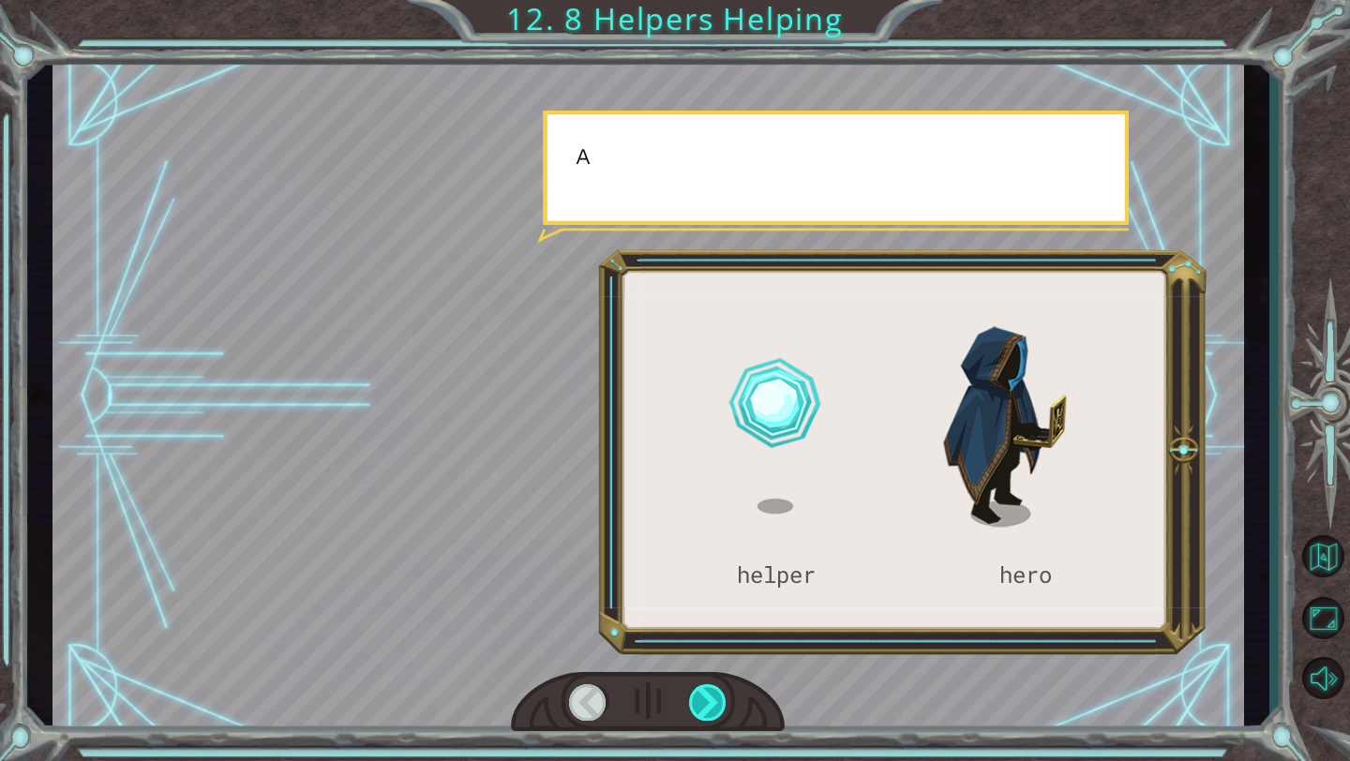
click at [719, 710] on div at bounding box center [708, 702] width 38 height 37
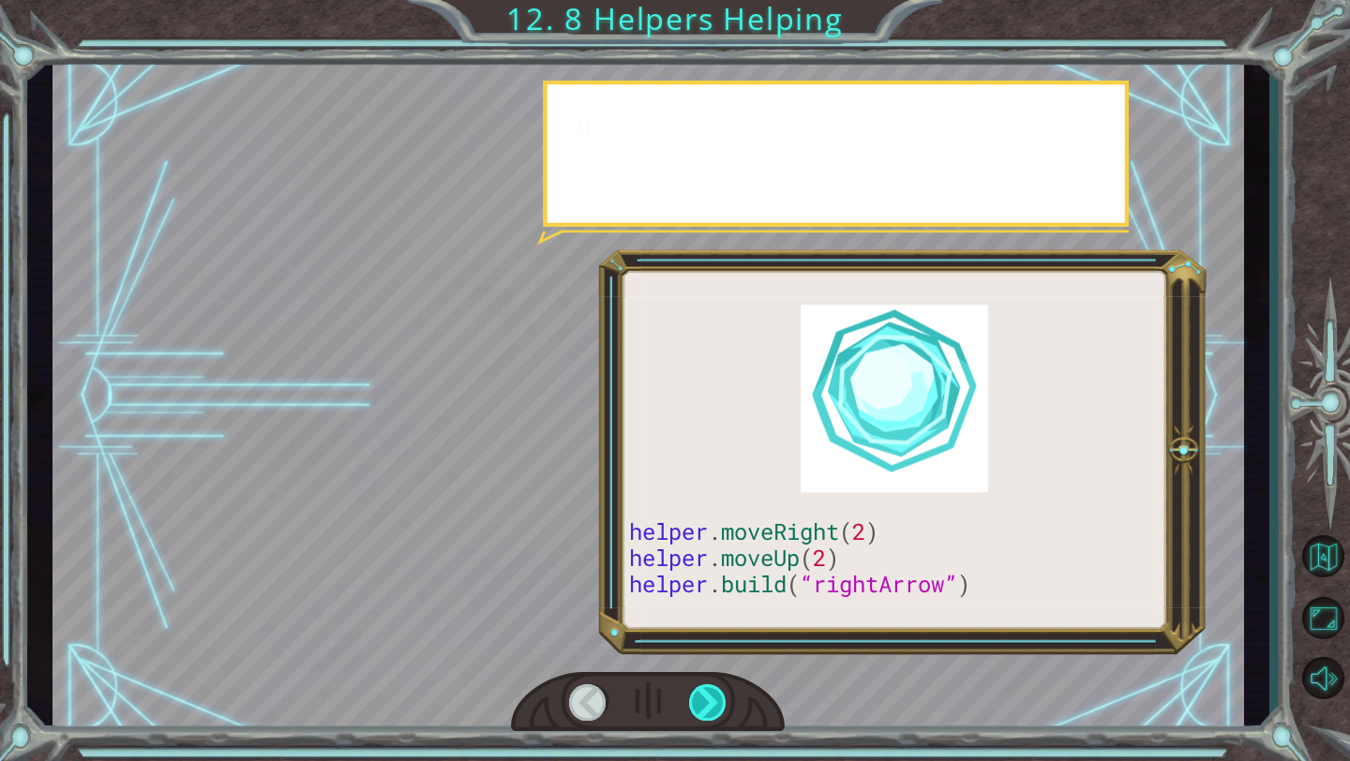
click at [719, 710] on div at bounding box center [708, 702] width 38 height 37
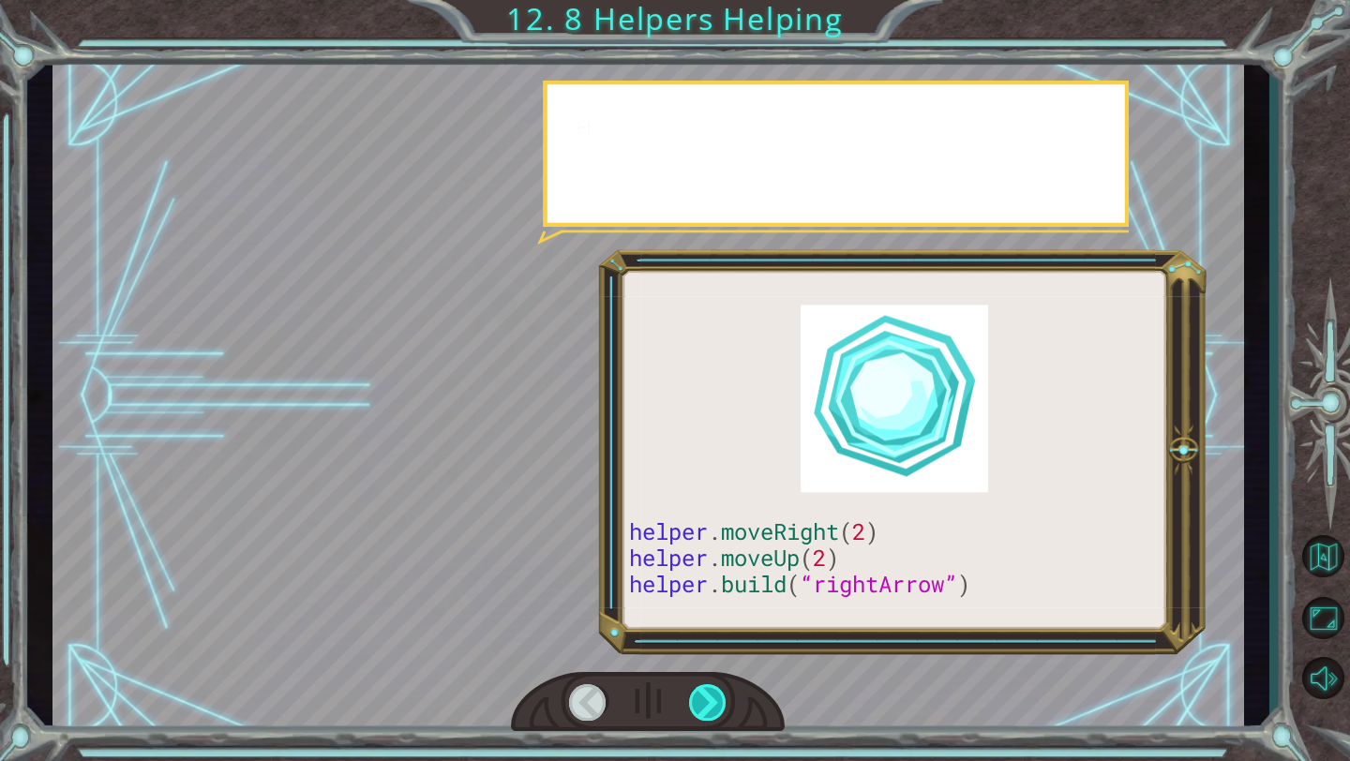
click at [719, 710] on div at bounding box center [708, 702] width 38 height 37
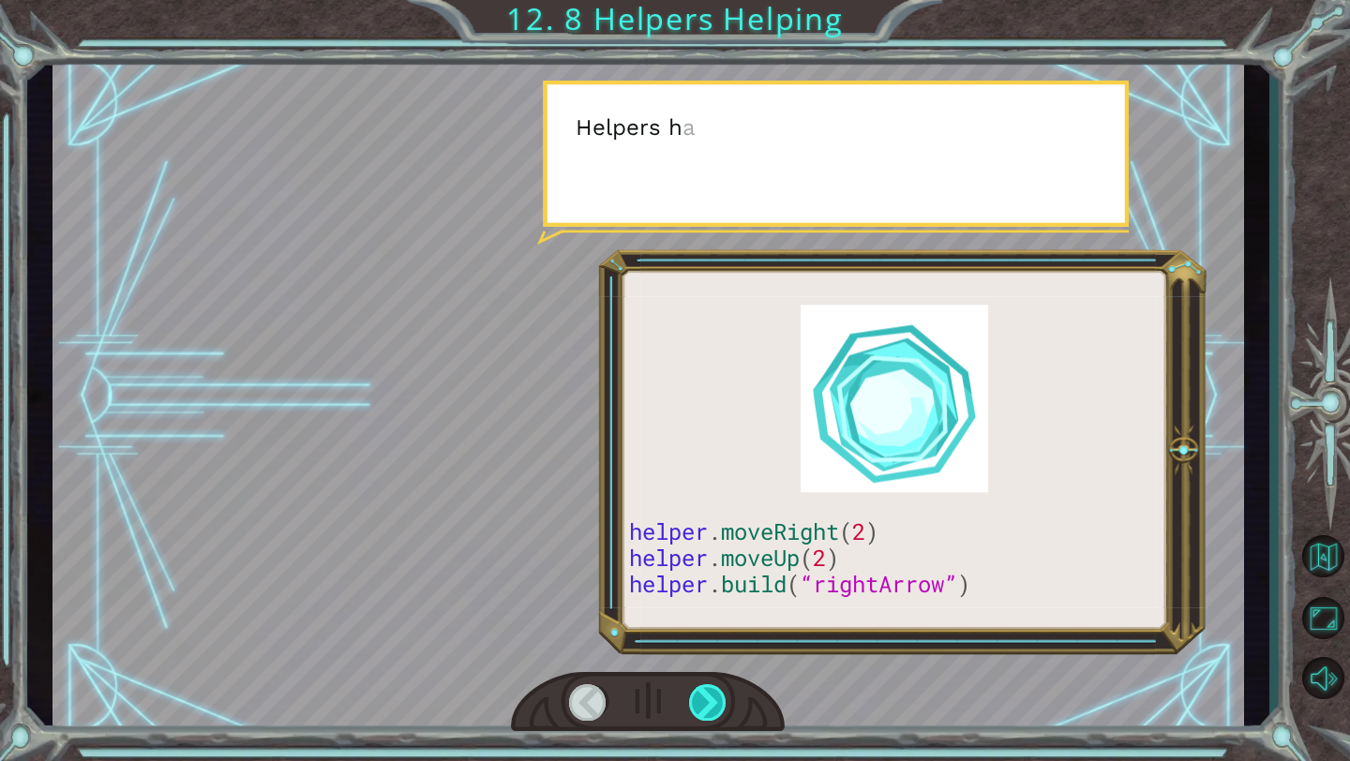
click at [719, 710] on div at bounding box center [708, 702] width 38 height 37
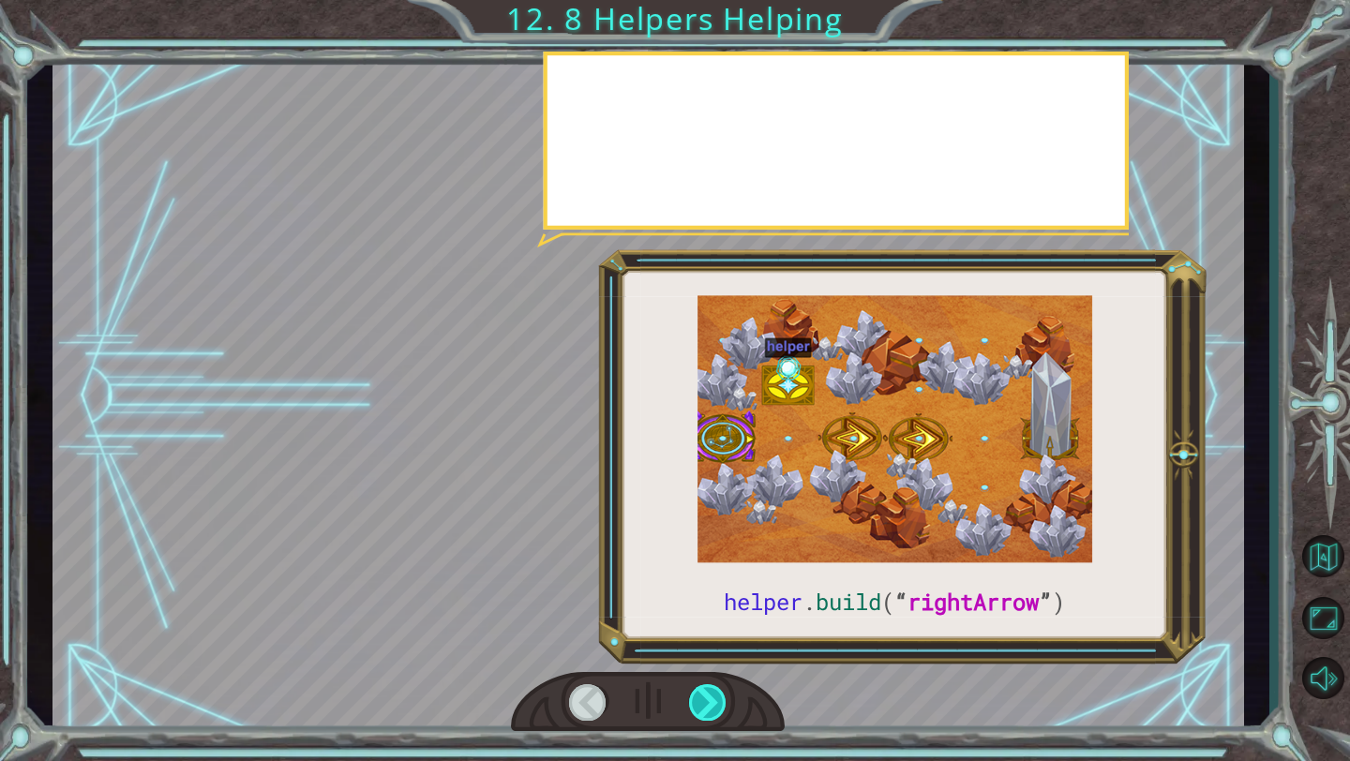
click at [719, 710] on div at bounding box center [708, 702] width 38 height 37
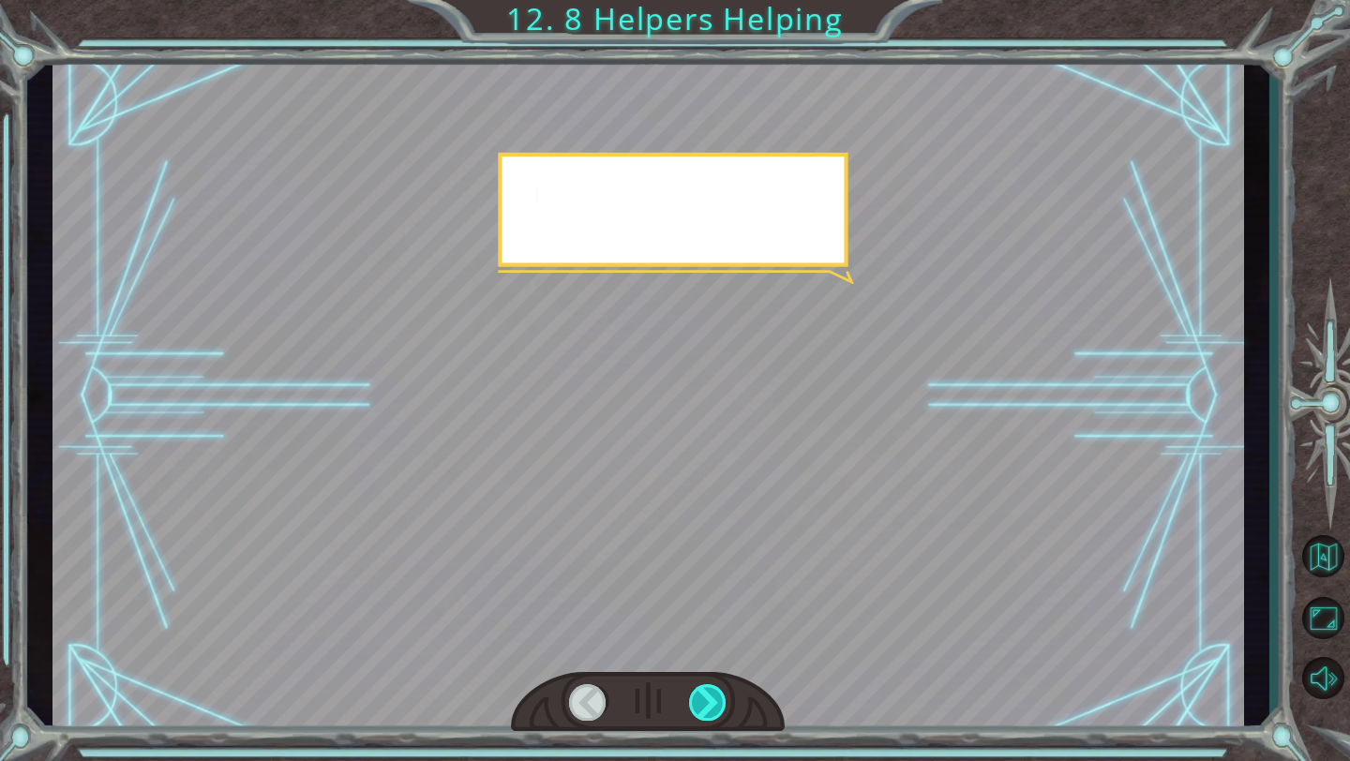
click at [719, 710] on div at bounding box center [708, 702] width 38 height 37
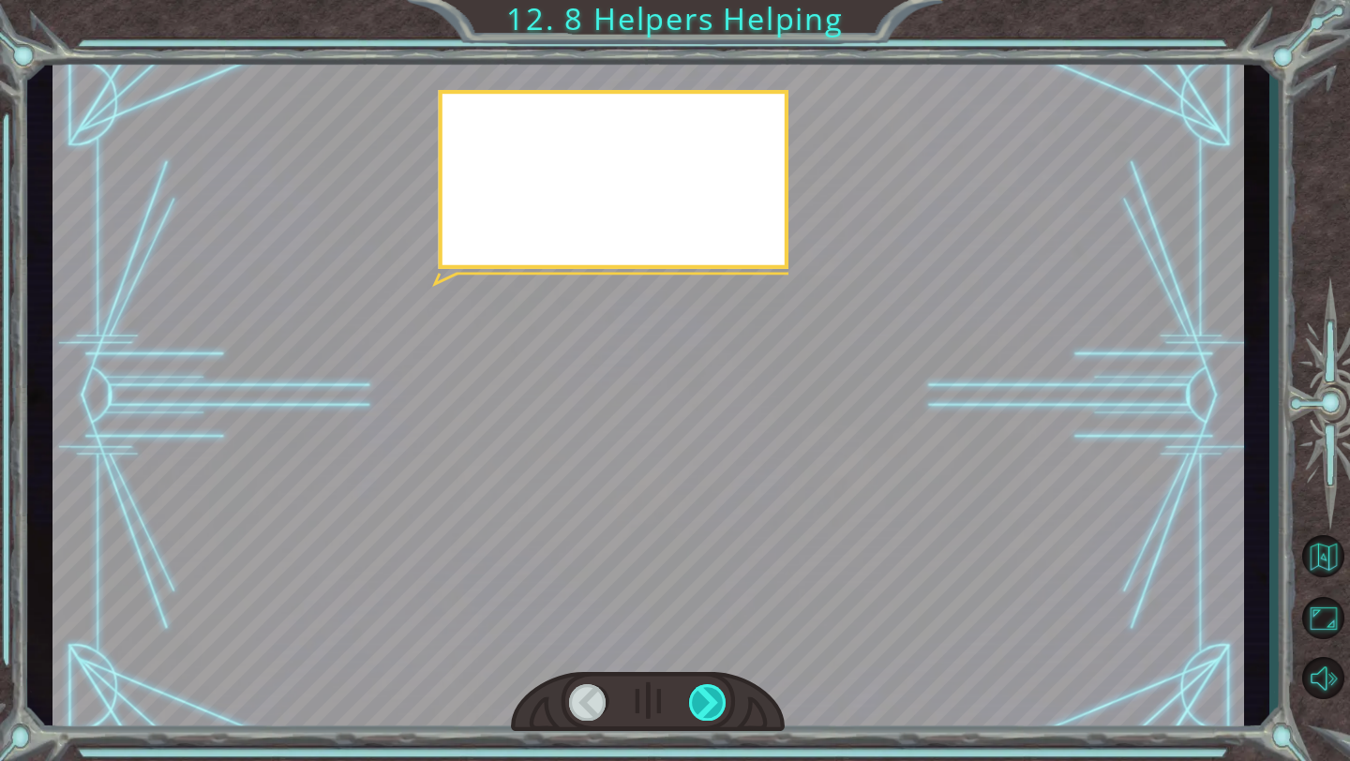
click at [719, 710] on div at bounding box center [708, 702] width 38 height 37
click at [709, 710] on div at bounding box center [708, 702] width 38 height 37
click at [724, 708] on div at bounding box center [708, 702] width 38 height 37
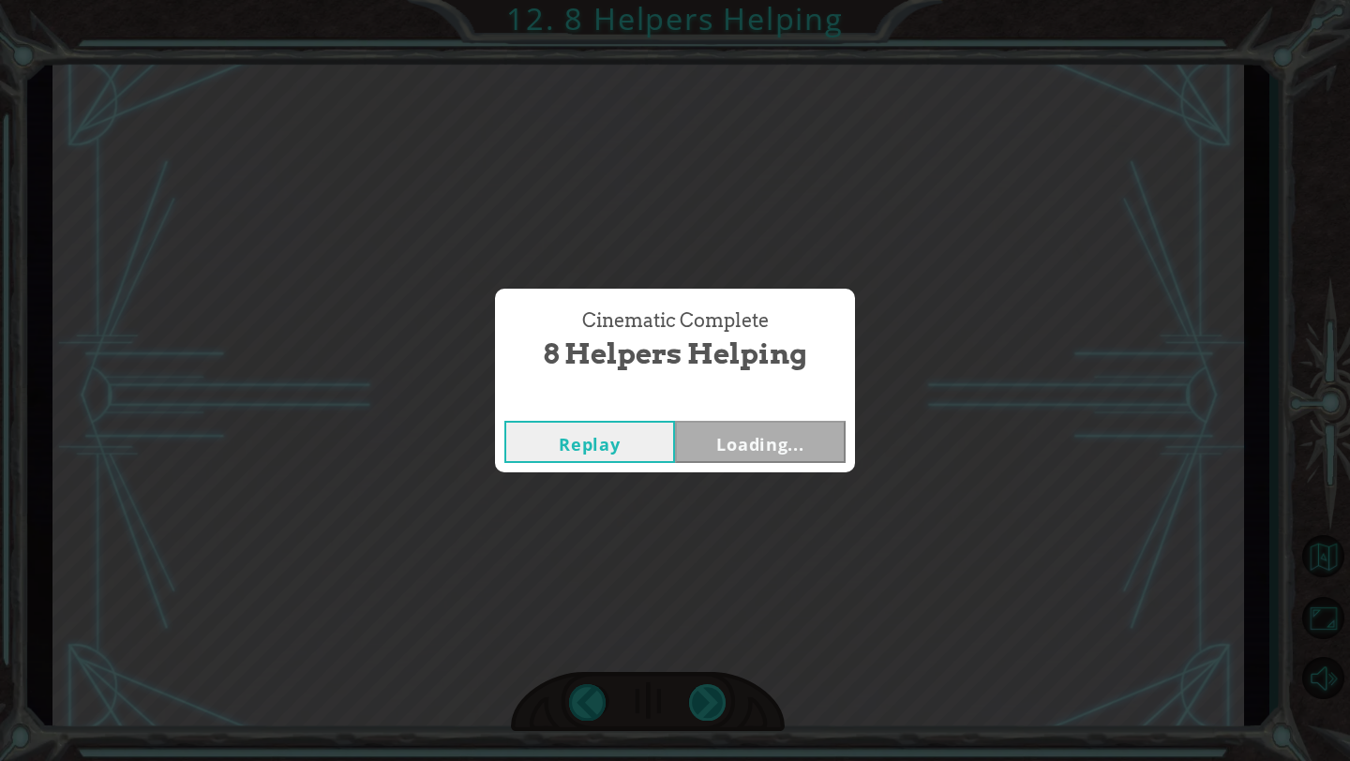
click at [724, 708] on div "Cinematic Complete 8 Helpers Helping Replay Loading..." at bounding box center [675, 380] width 1350 height 761
click at [753, 469] on div "Replay Next" at bounding box center [675, 442] width 360 height 61
click at [750, 458] on button "Next" at bounding box center [760, 442] width 171 height 42
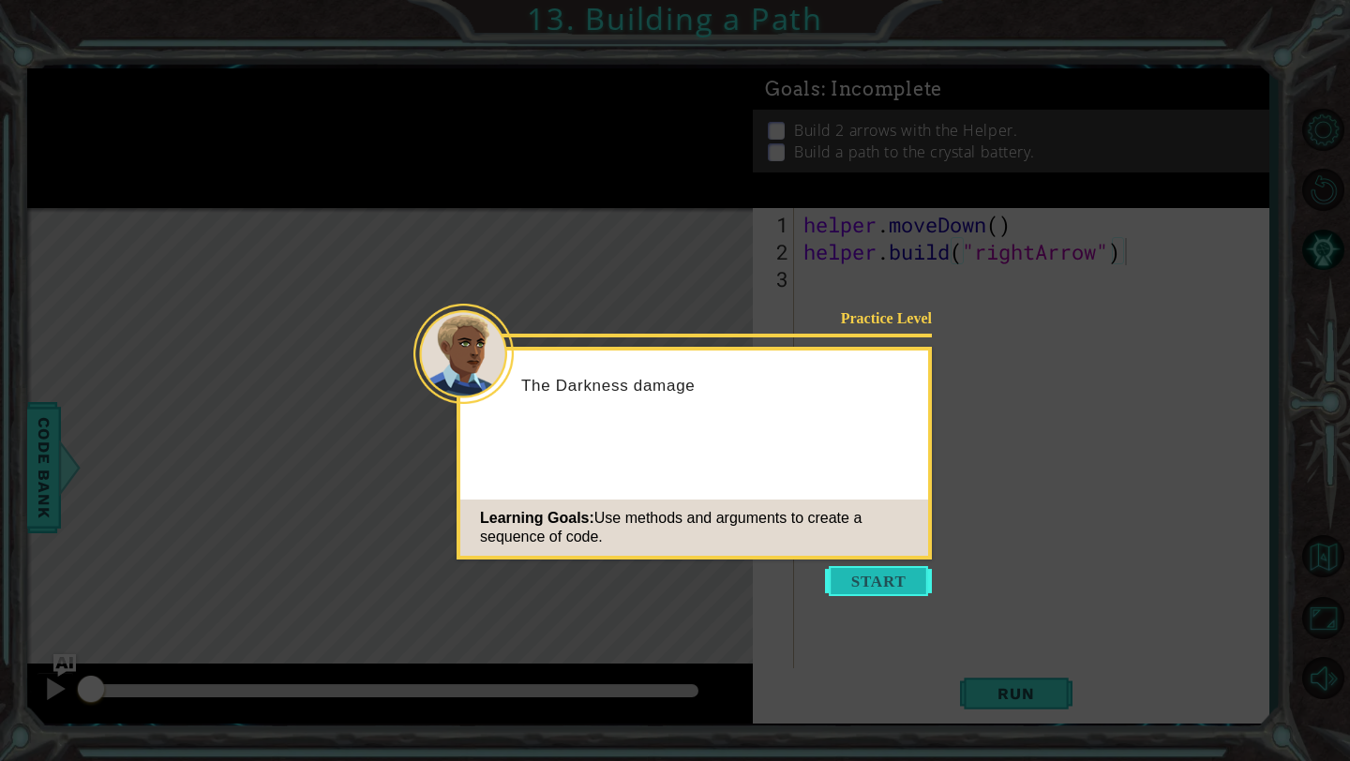
click at [894, 580] on button "Start" at bounding box center [878, 581] width 107 height 30
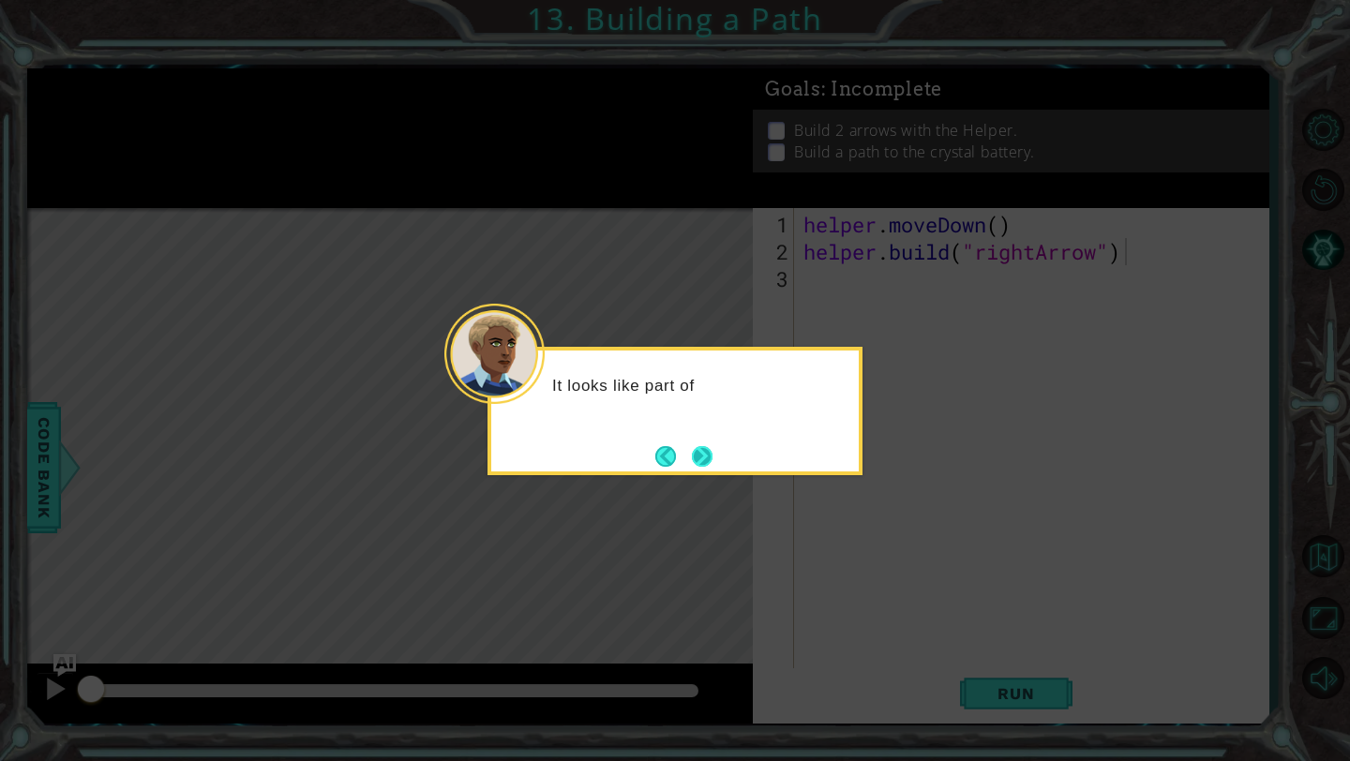
click at [707, 464] on button "Next" at bounding box center [702, 457] width 30 height 30
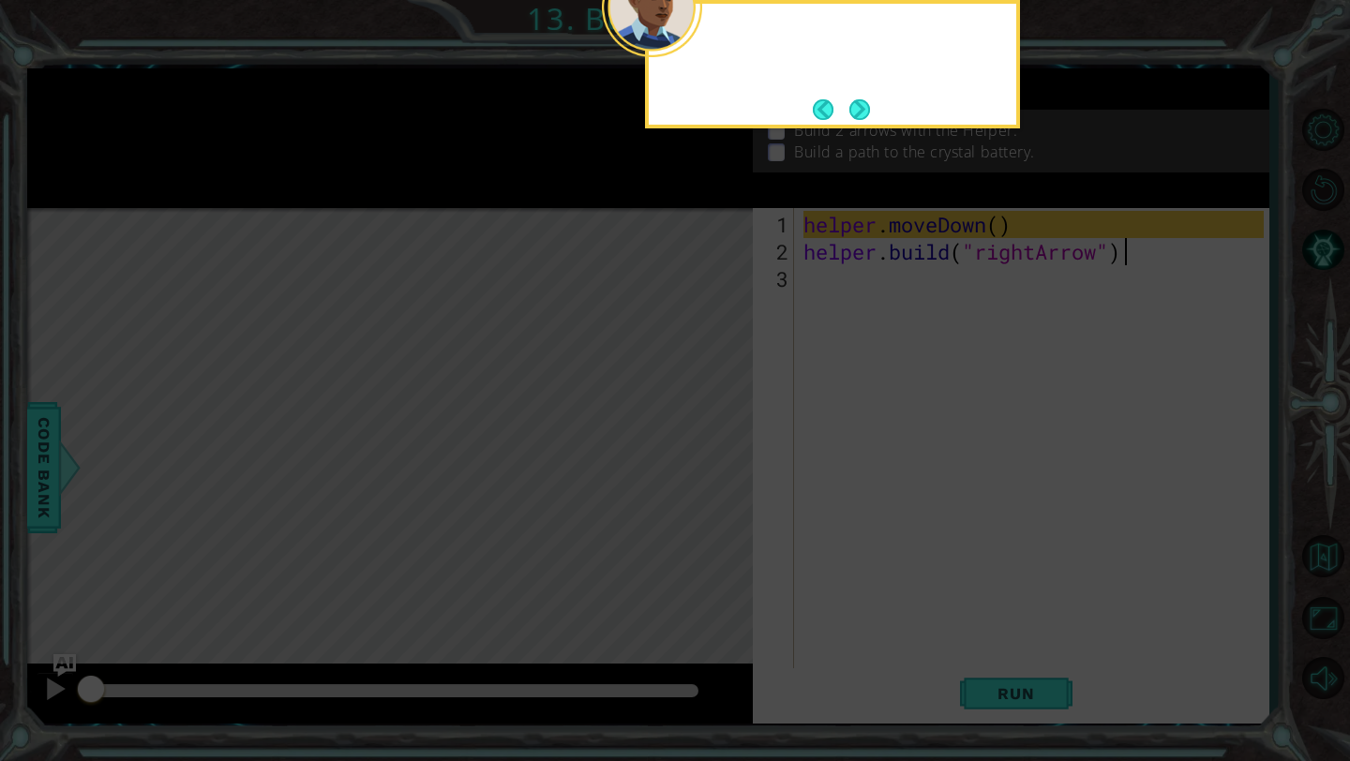
click at [707, 464] on icon at bounding box center [675, 124] width 1350 height 1274
click at [848, 118] on button "Next" at bounding box center [859, 109] width 22 height 22
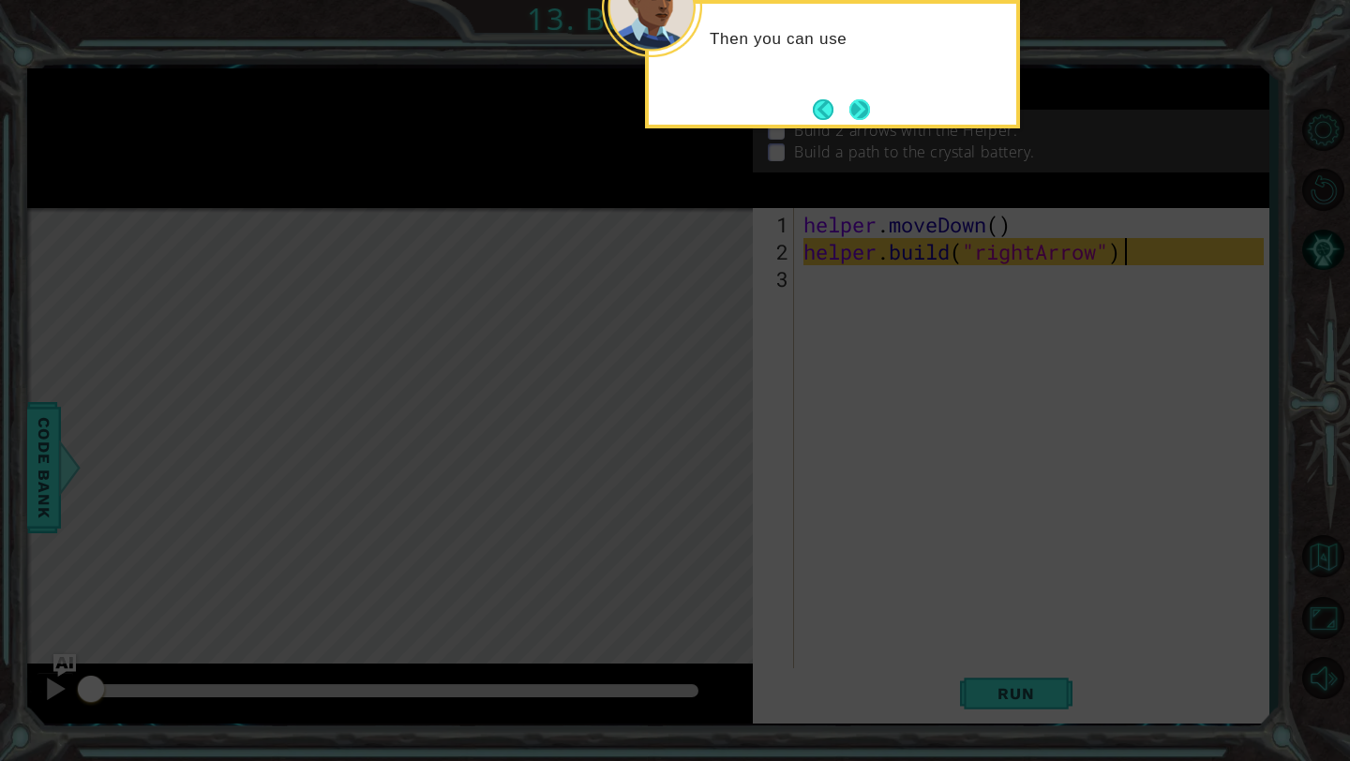
click at [853, 109] on button "Next" at bounding box center [859, 108] width 23 height 23
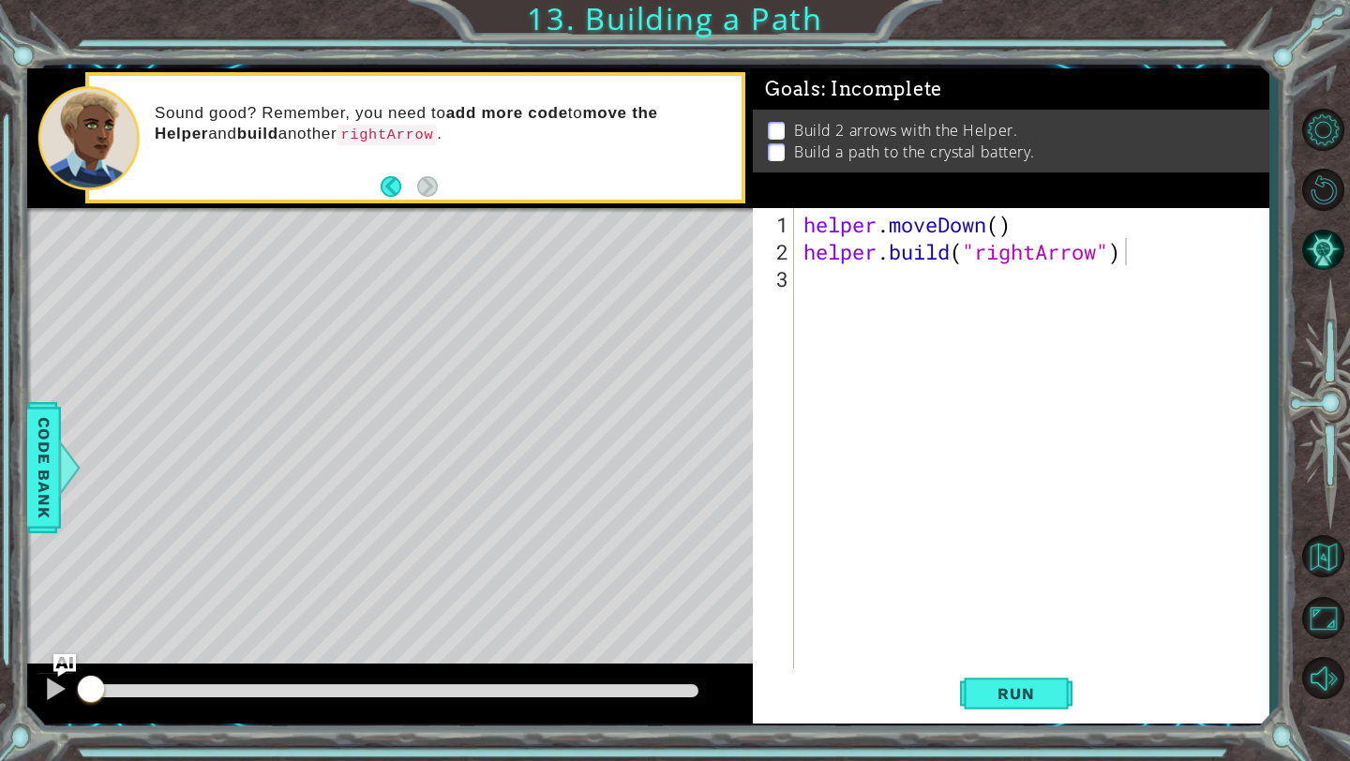
click at [399, 122] on p "Sound good? Remember, you need to add more code to move the Helper and build an…" at bounding box center [442, 124] width 574 height 42
click at [968, 706] on button "Run" at bounding box center [1016, 694] width 112 height 52
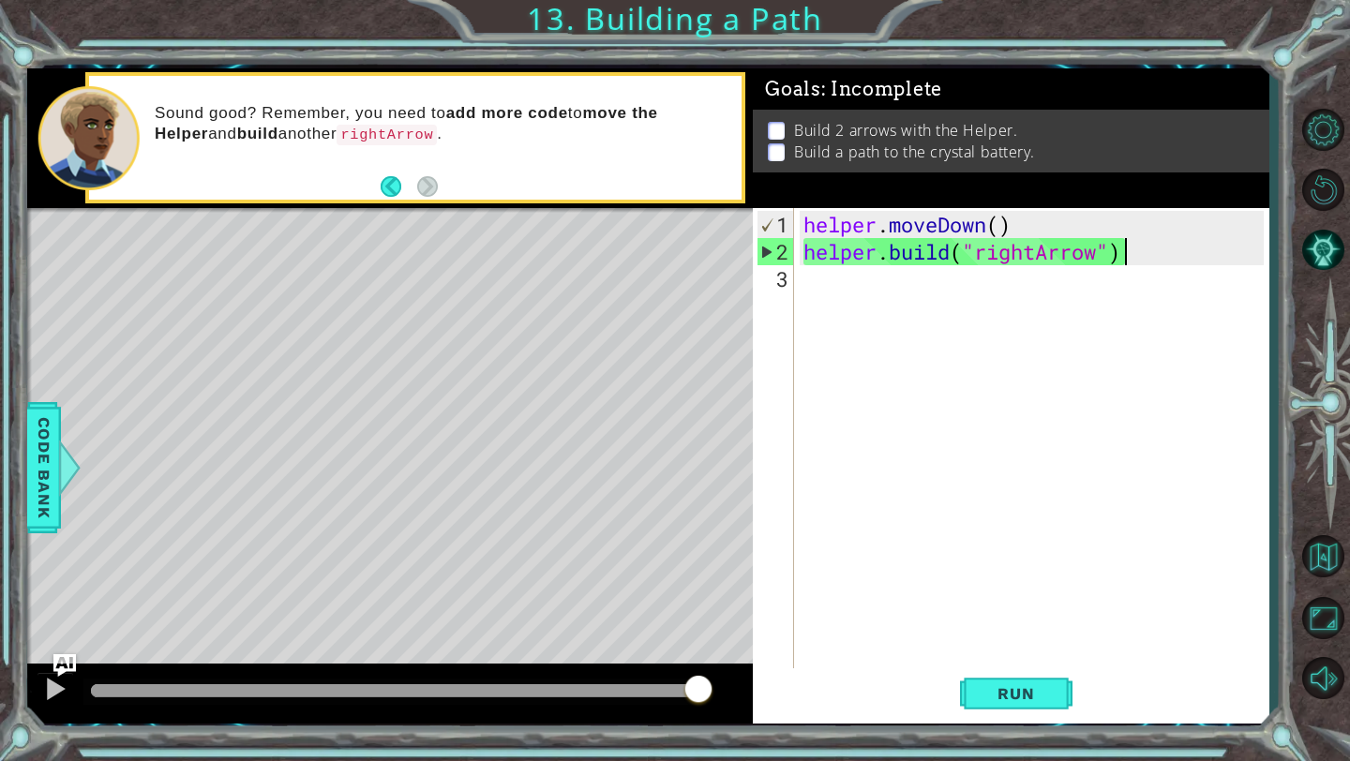
click at [858, 289] on div "helper . moveDown ( ) helper . build ( "rightArrow" )" at bounding box center [1036, 469] width 473 height 517
click at [1004, 685] on span "Run" at bounding box center [1016, 693] width 74 height 19
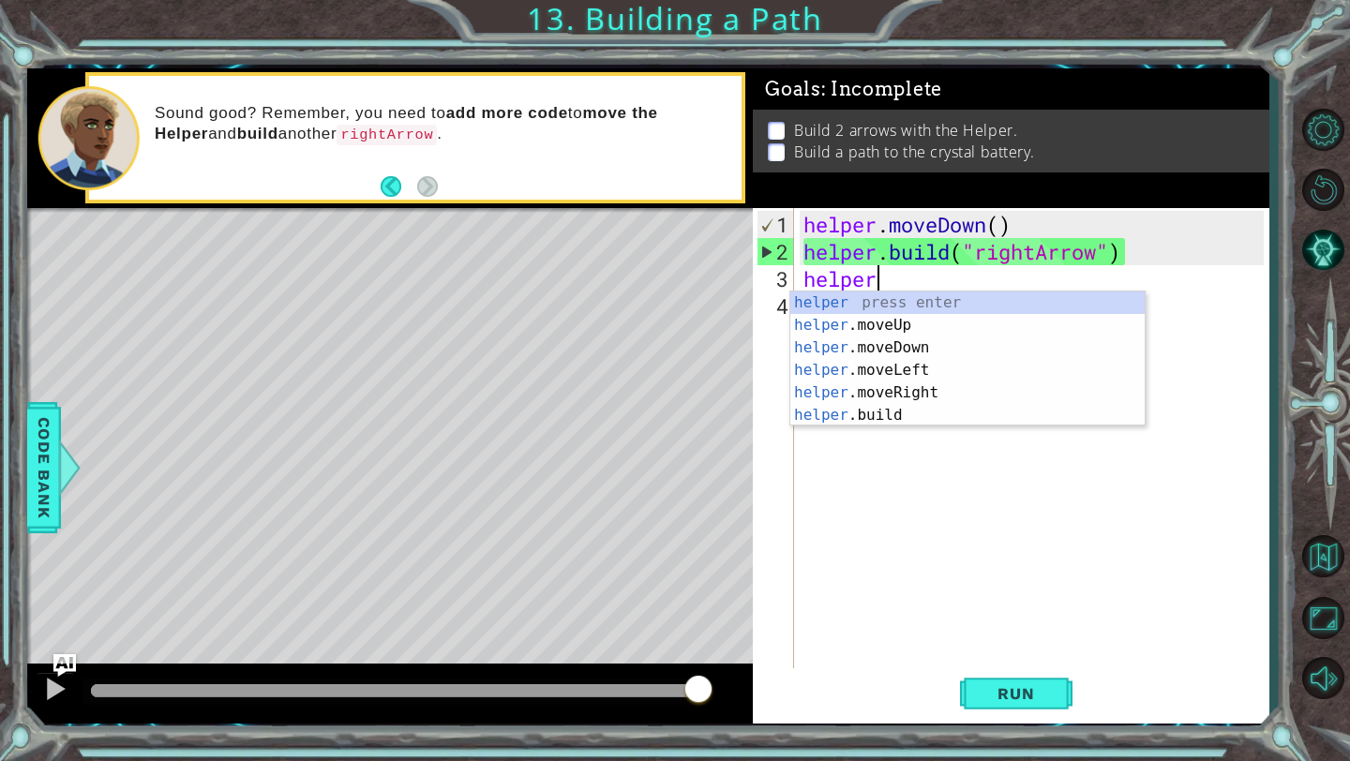
scroll to position [0, 3]
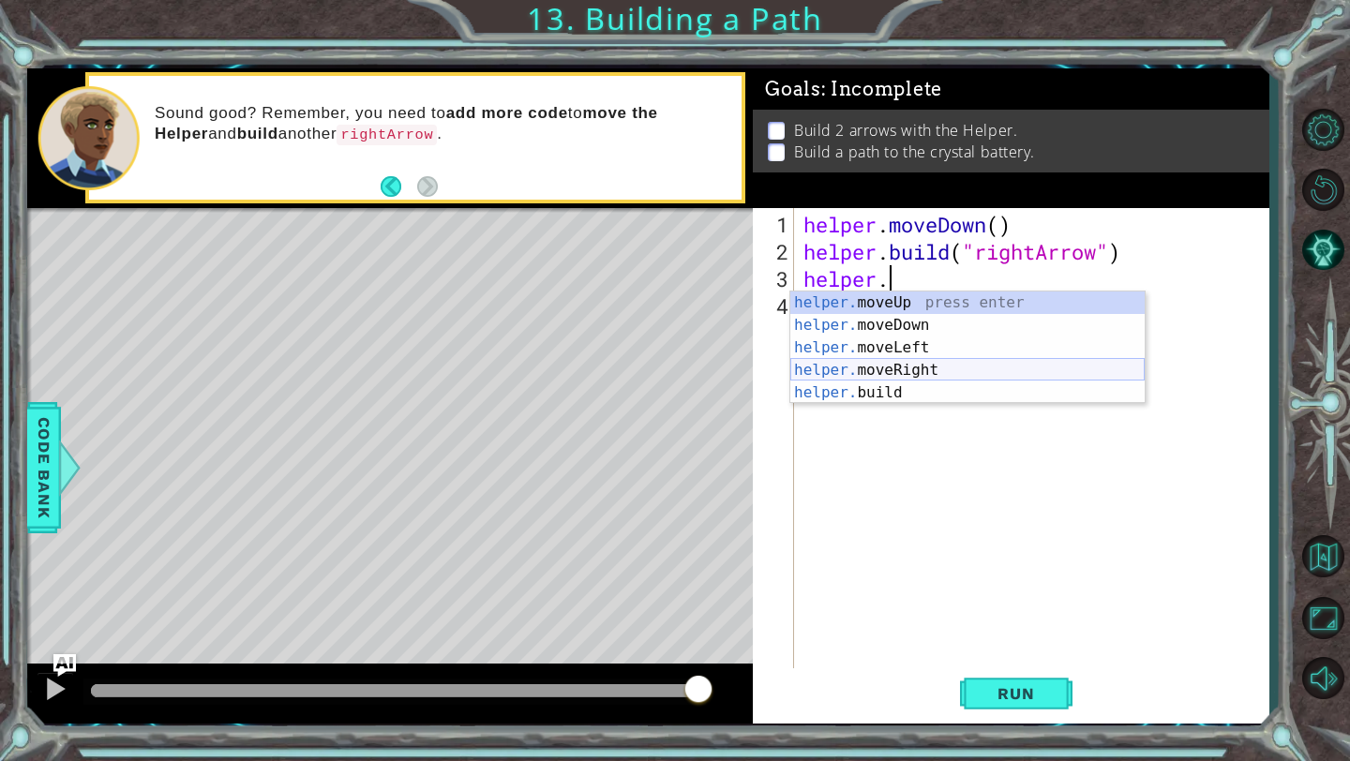
click at [850, 372] on div "helper. moveUp press enter helper. moveDown press enter helper. moveLeft press …" at bounding box center [967, 370] width 354 height 157
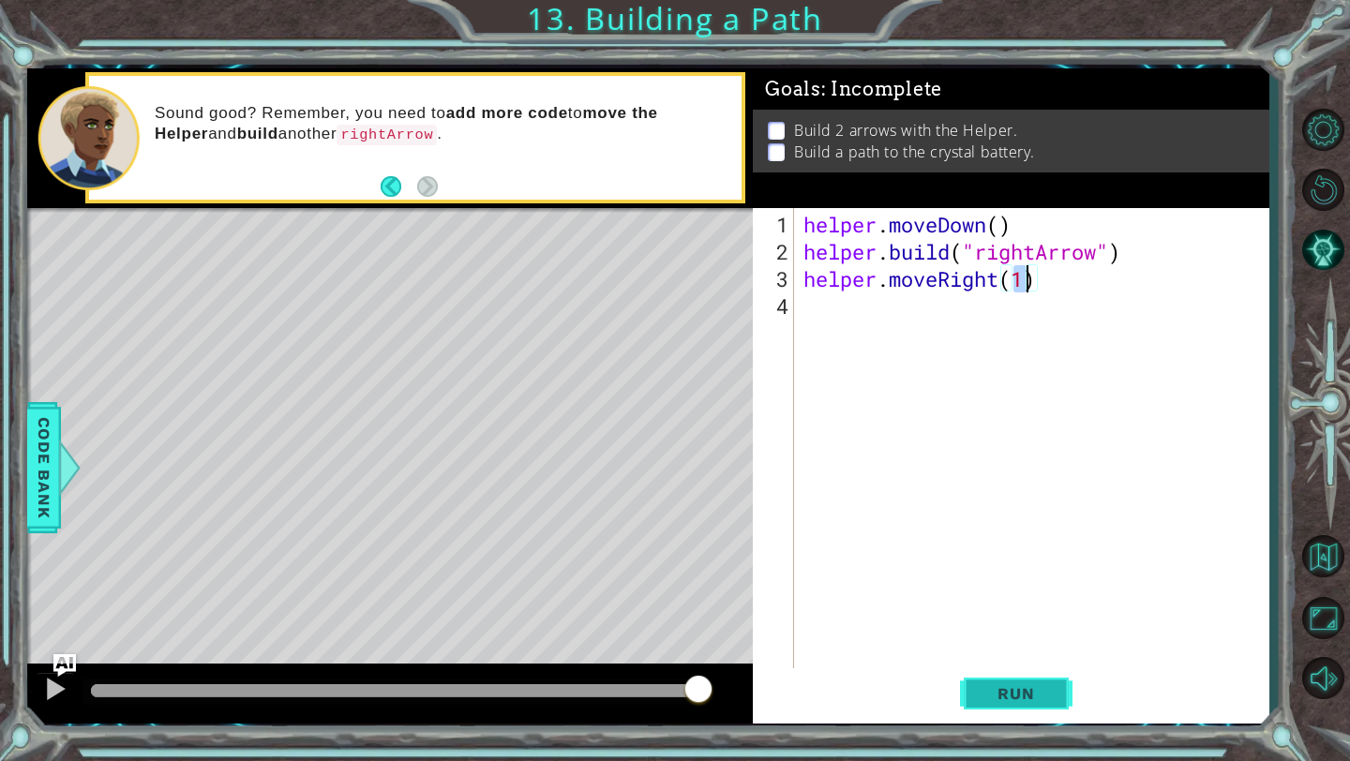
type textarea "helper.moveRight(1)"
click at [1023, 706] on button "Run" at bounding box center [1016, 694] width 112 height 52
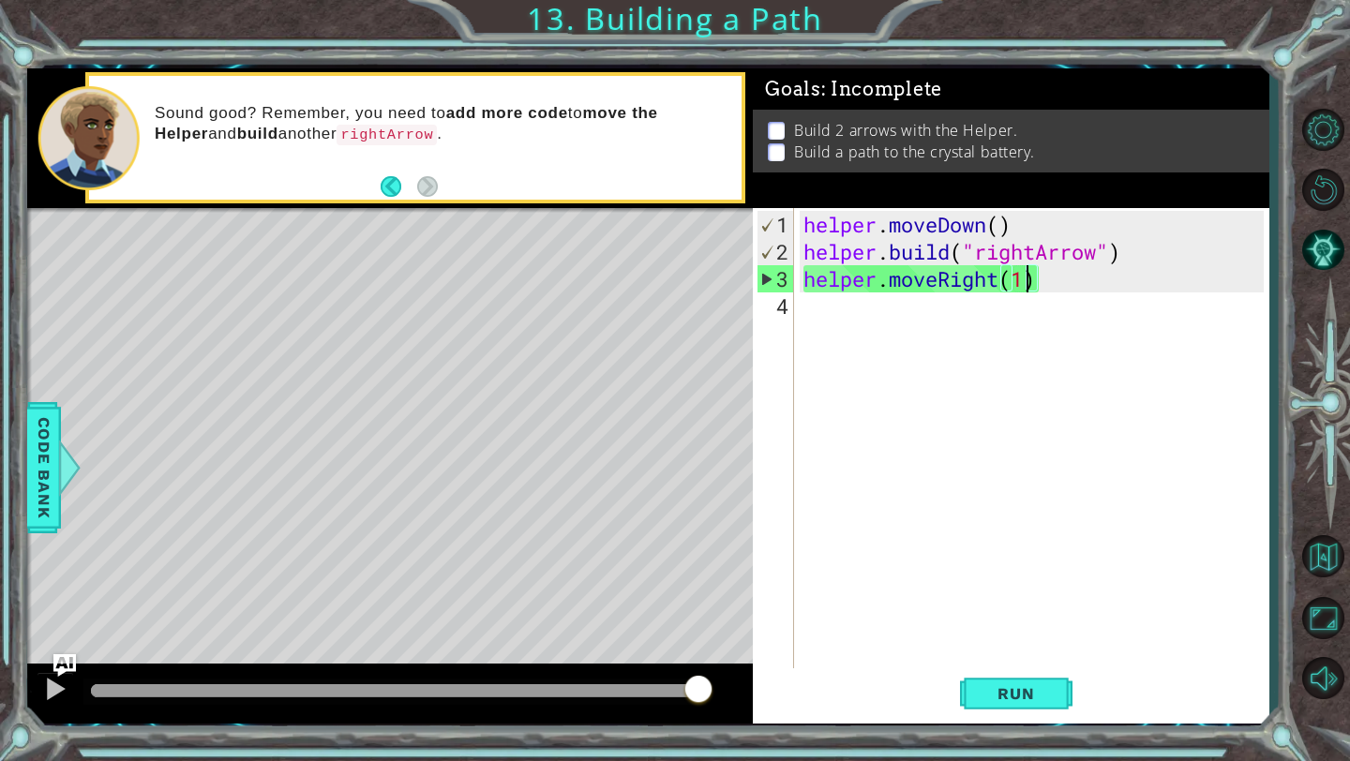
click at [837, 313] on div "helper . moveDown ( ) helper . build ( "rightArrow" ) helper . moveRight ( 1 )" at bounding box center [1036, 469] width 473 height 517
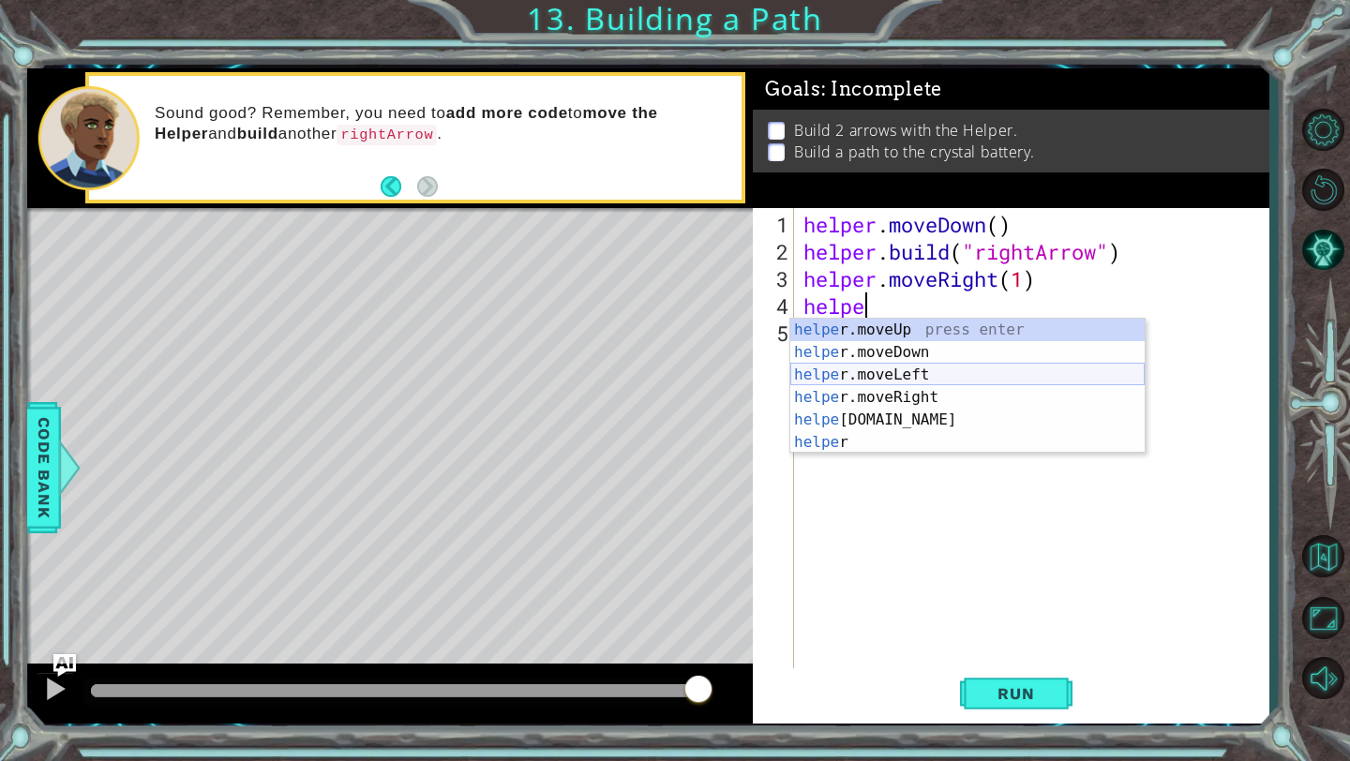
scroll to position [0, 1]
type textarea "h"
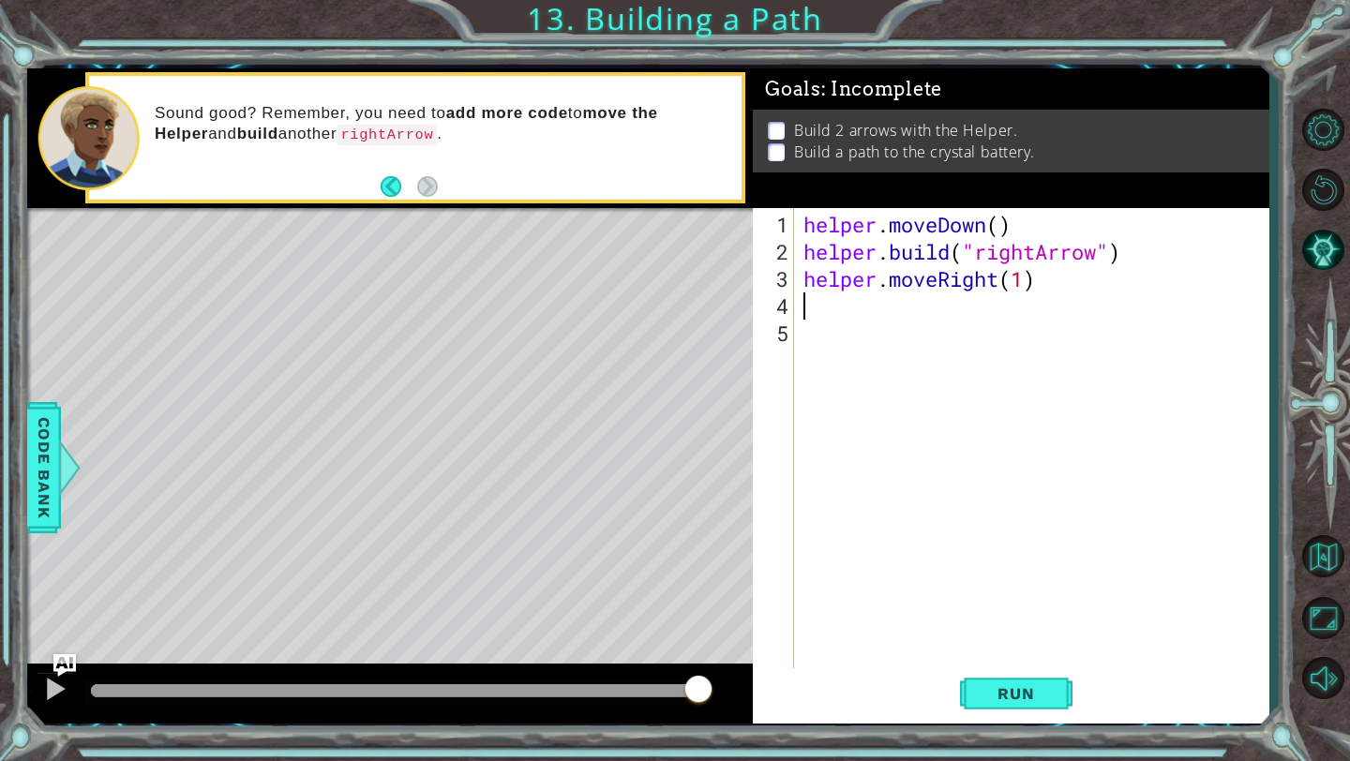
click at [1025, 282] on div "helper . moveDown ( ) helper . build ( "rightArrow" ) helper . moveRight ( 1 )" at bounding box center [1036, 469] width 473 height 517
click at [1000, 701] on span "Run" at bounding box center [1016, 693] width 74 height 19
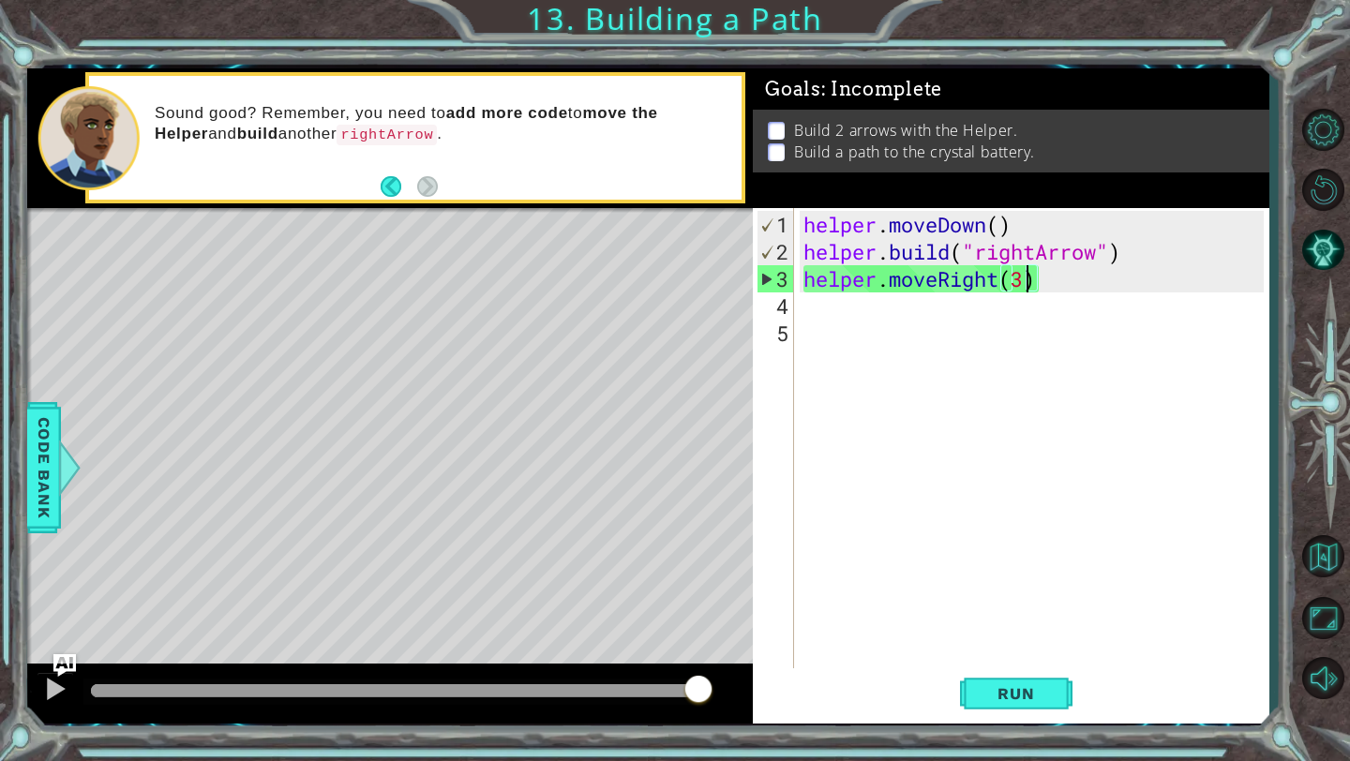
drag, startPoint x: 439, startPoint y: 682, endPoint x: 703, endPoint y: 698, distance: 264.9
click at [703, 698] on div at bounding box center [699, 691] width 34 height 34
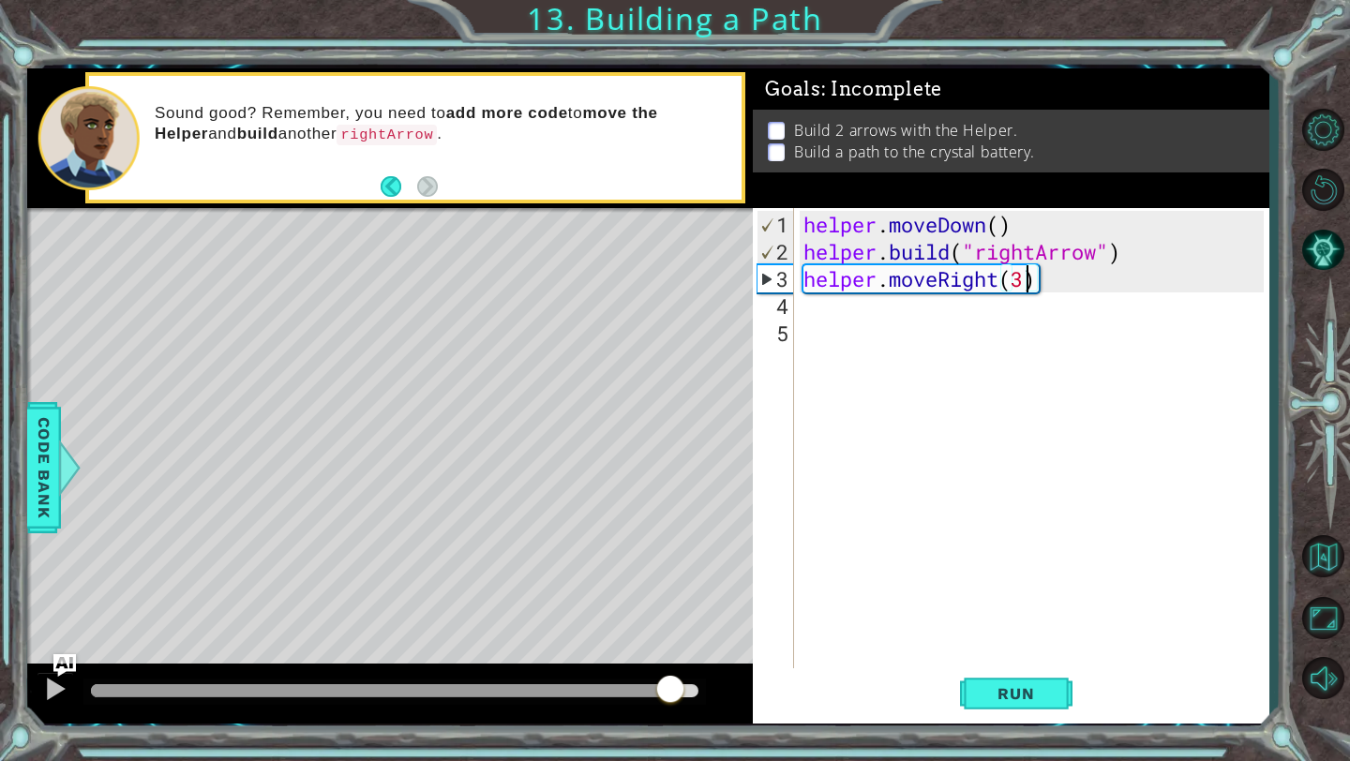
drag, startPoint x: 172, startPoint y: 692, endPoint x: 677, endPoint y: 654, distance: 505.8
click at [676, 654] on div "methods helper moveUp() moveDown() moveLeft() moveRight() build(item) tools for…" at bounding box center [648, 395] width 1242 height 655
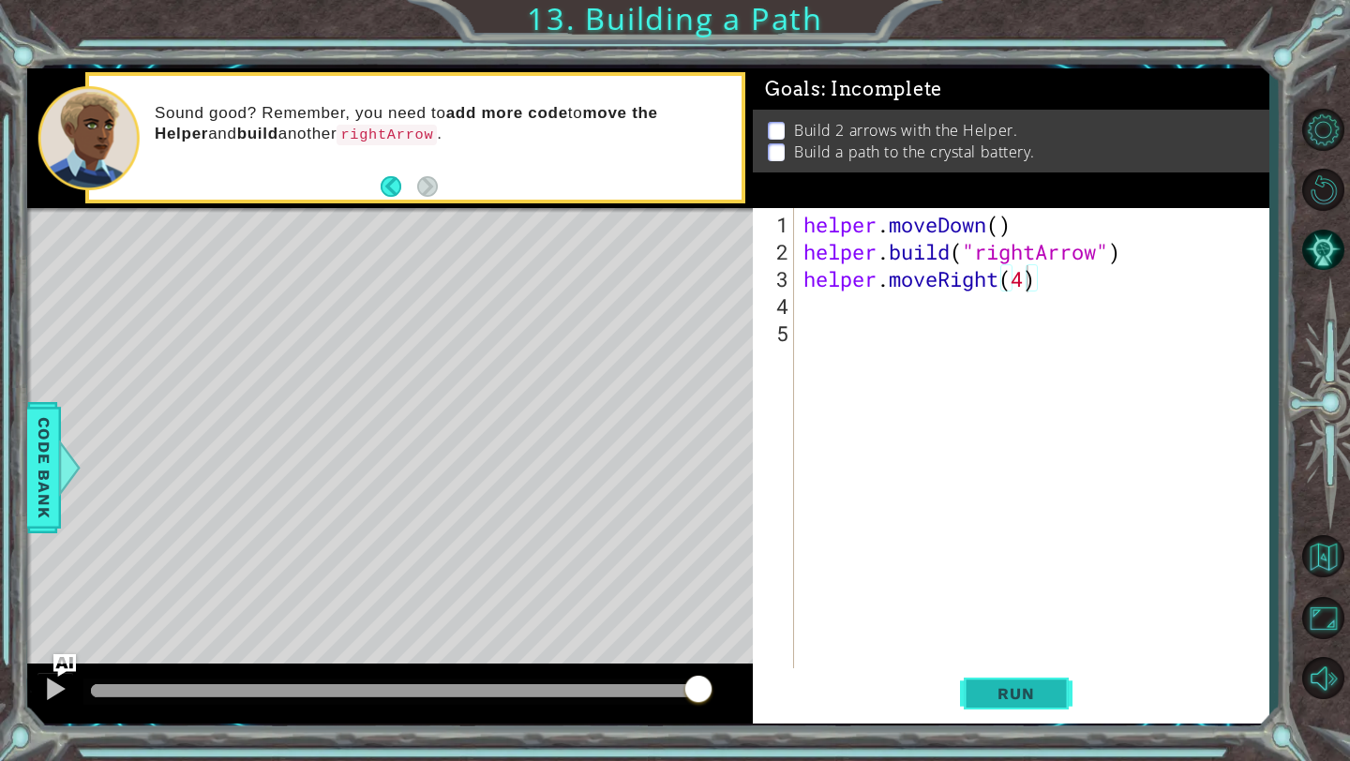
click at [988, 685] on span "Run" at bounding box center [1016, 693] width 74 height 19
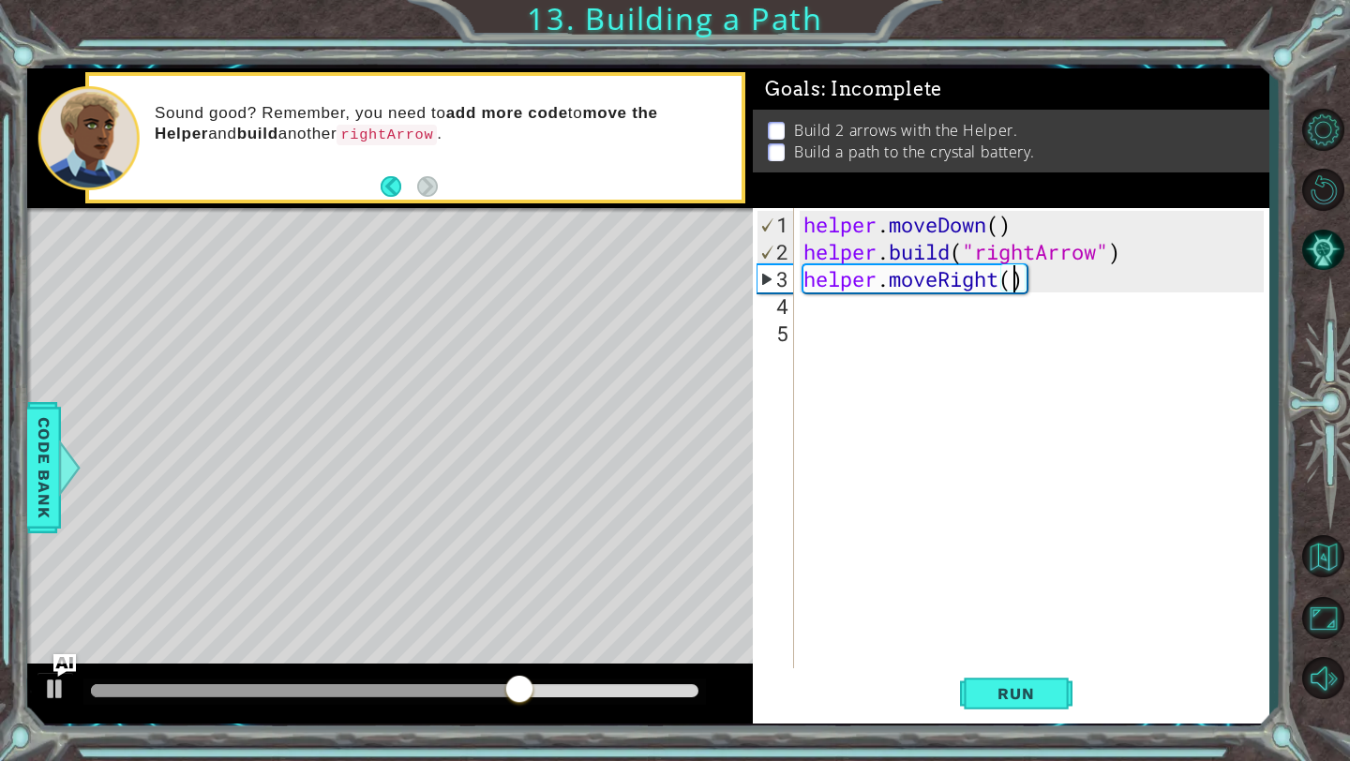
type textarea "helper.moveRight(3)"
click at [818, 311] on div "helper . moveDown ( ) helper . build ( "rightArrow" ) helper . moveRight ( 3 )" at bounding box center [1036, 469] width 473 height 517
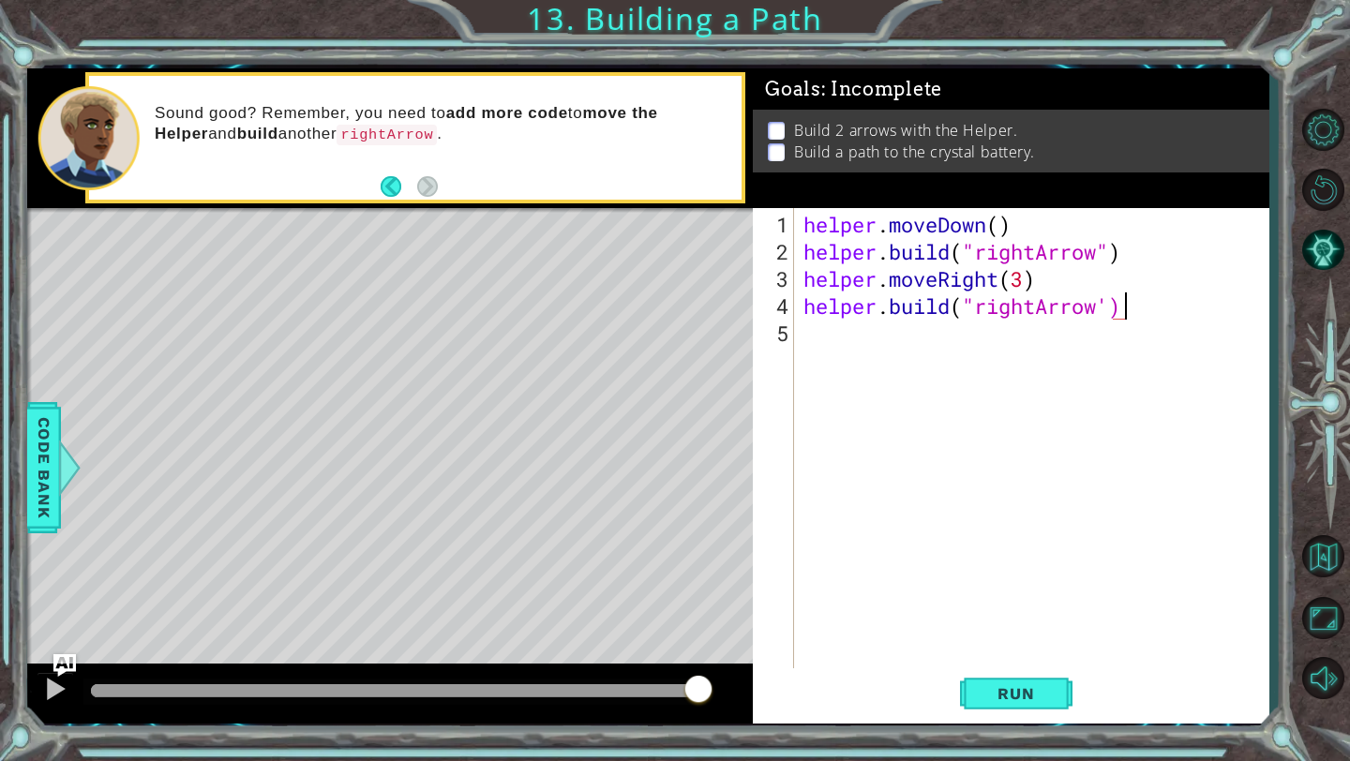
scroll to position [0, 13]
click at [1034, 675] on button "Run" at bounding box center [1016, 694] width 112 height 52
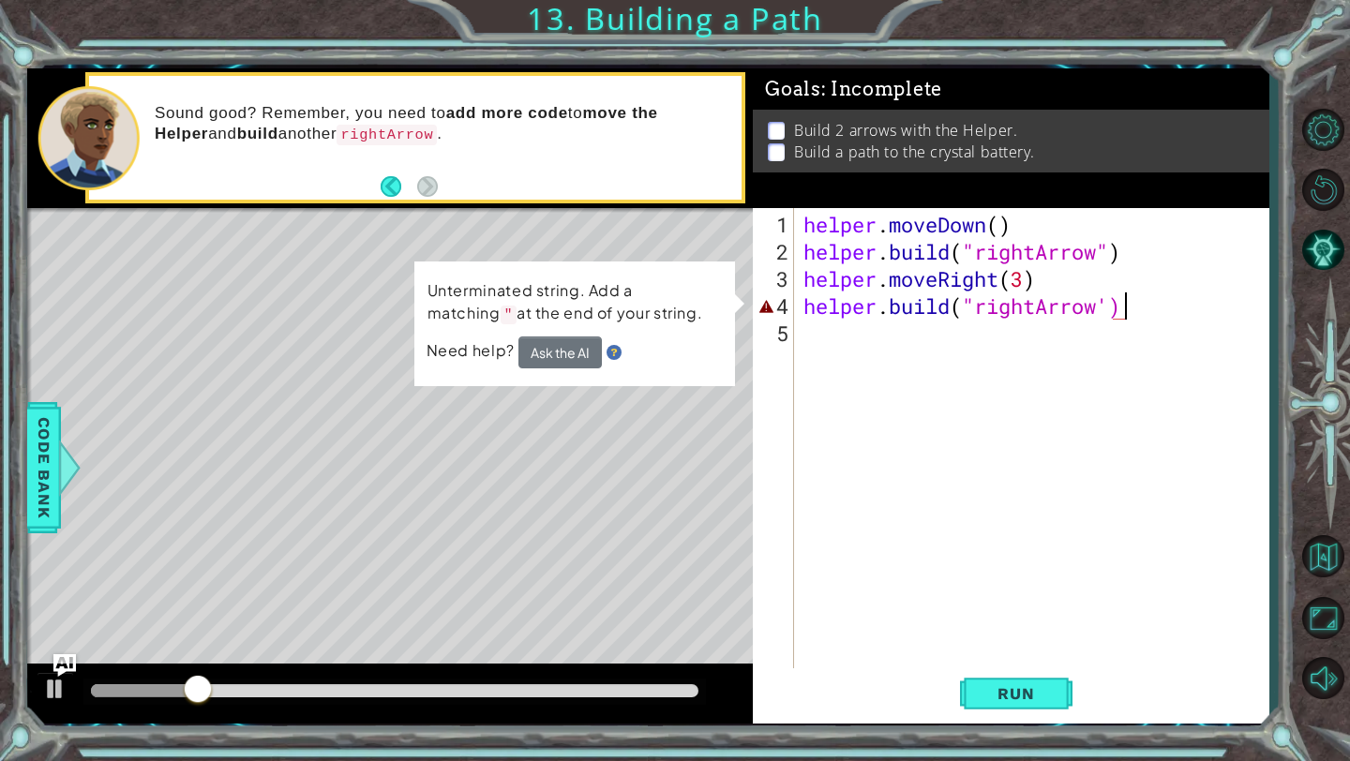
click at [1114, 305] on div "helper . moveDown ( ) helper . build ( "rightArrow" ) helper . moveRight ( 3 ) …" at bounding box center [1036, 469] width 473 height 517
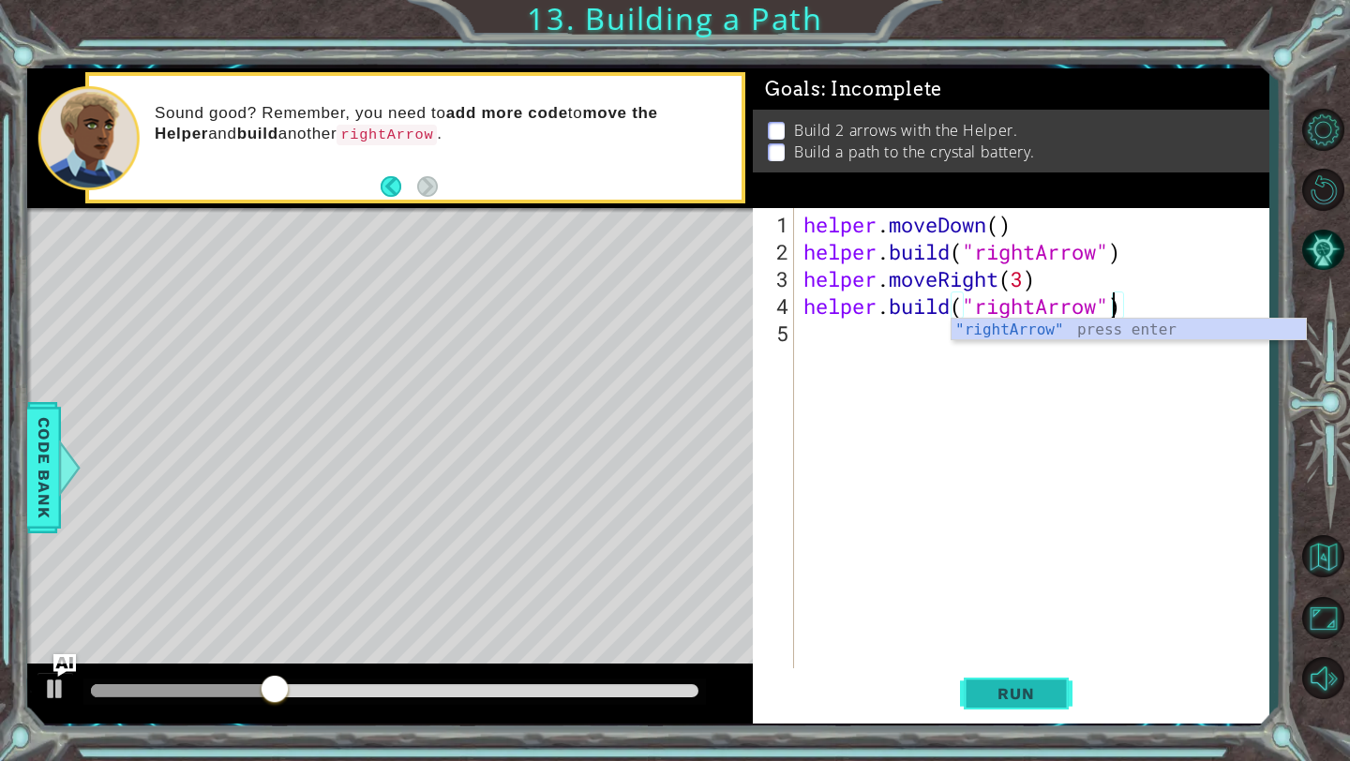
type textarea "[DOMAIN_NAME]("rightArrow")"
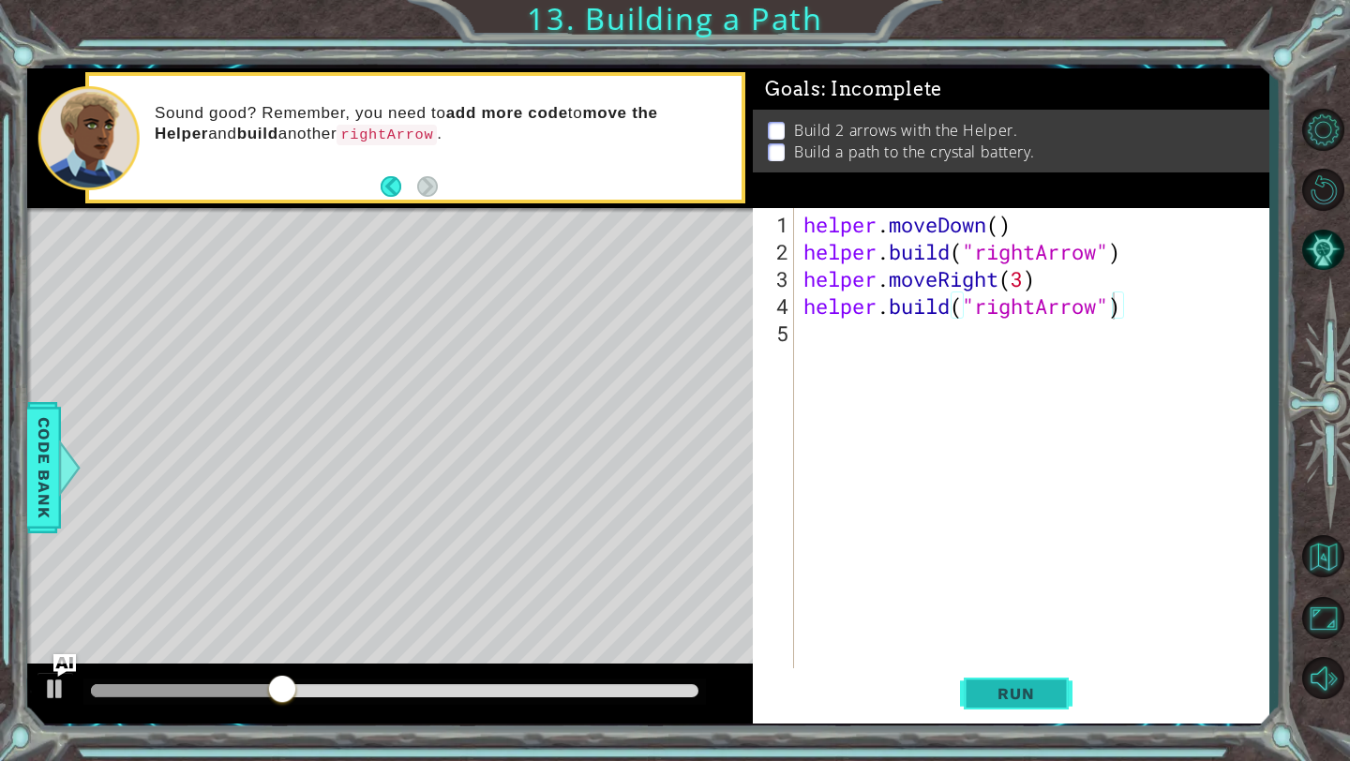
click at [1022, 701] on span "Run" at bounding box center [1016, 693] width 74 height 19
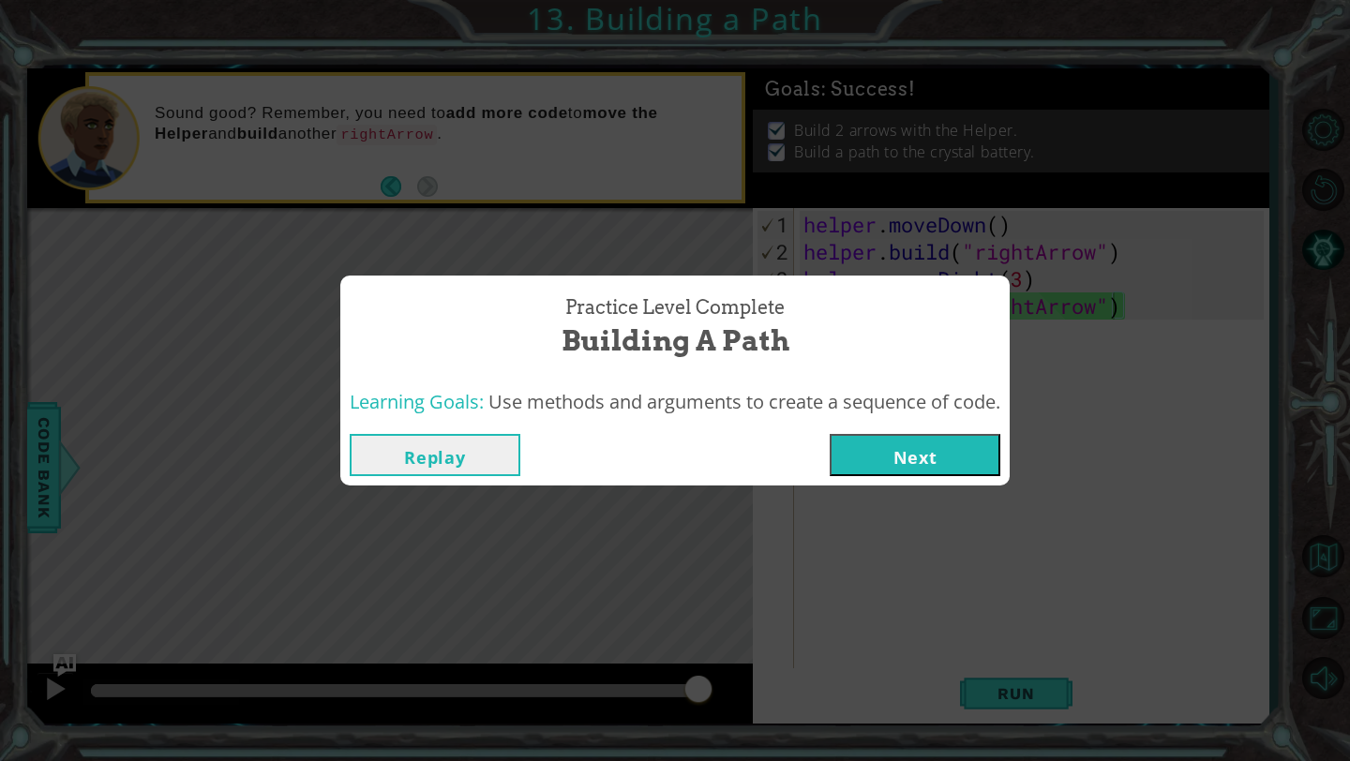
click at [891, 461] on button "Next" at bounding box center [915, 455] width 171 height 42
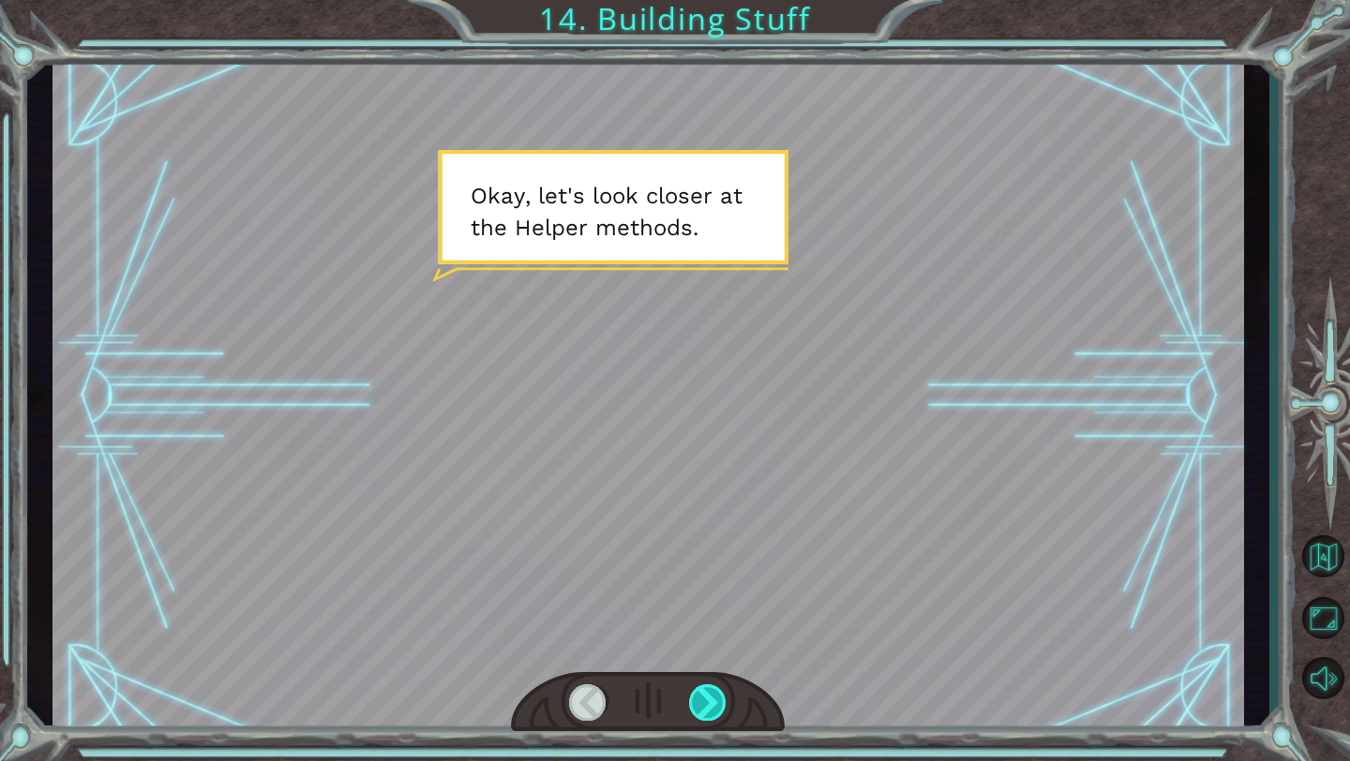
click at [712, 714] on div at bounding box center [708, 702] width 38 height 37
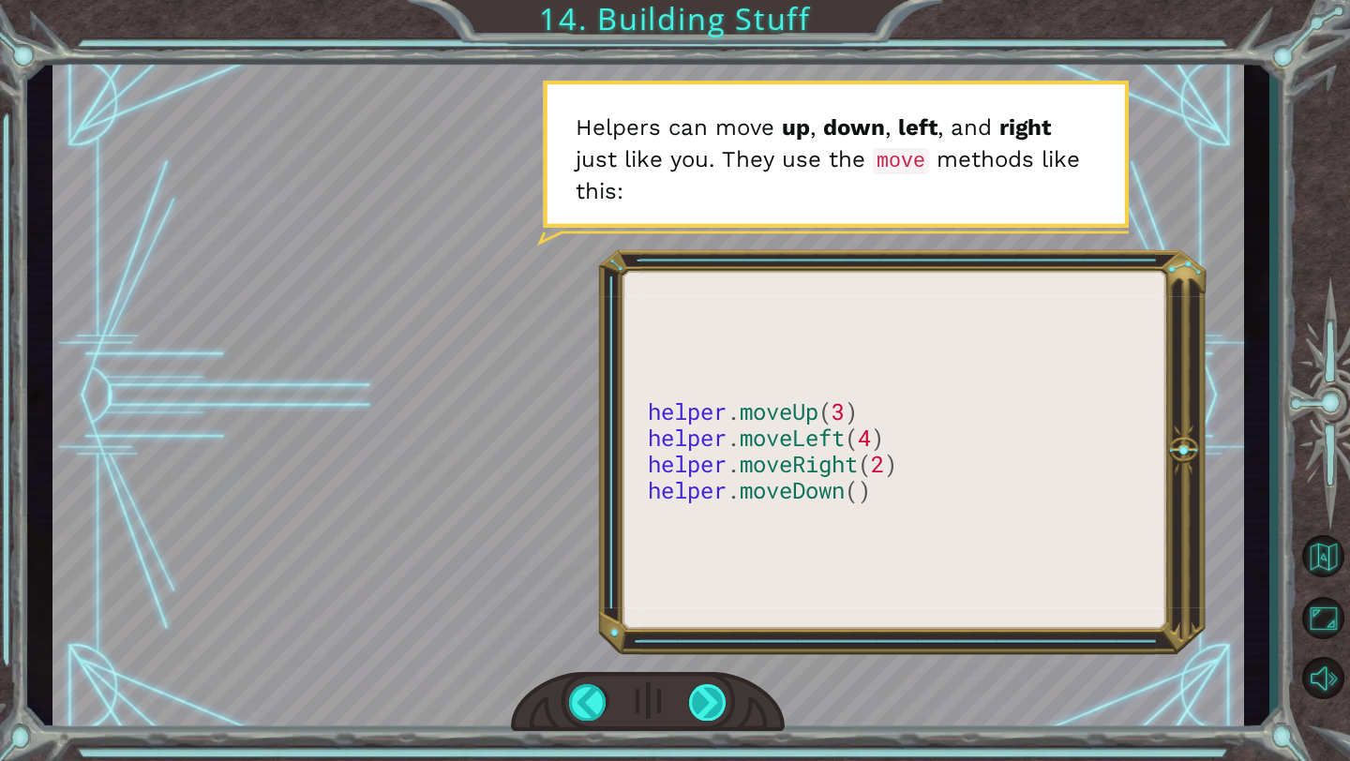
click at [707, 695] on div at bounding box center [708, 702] width 38 height 37
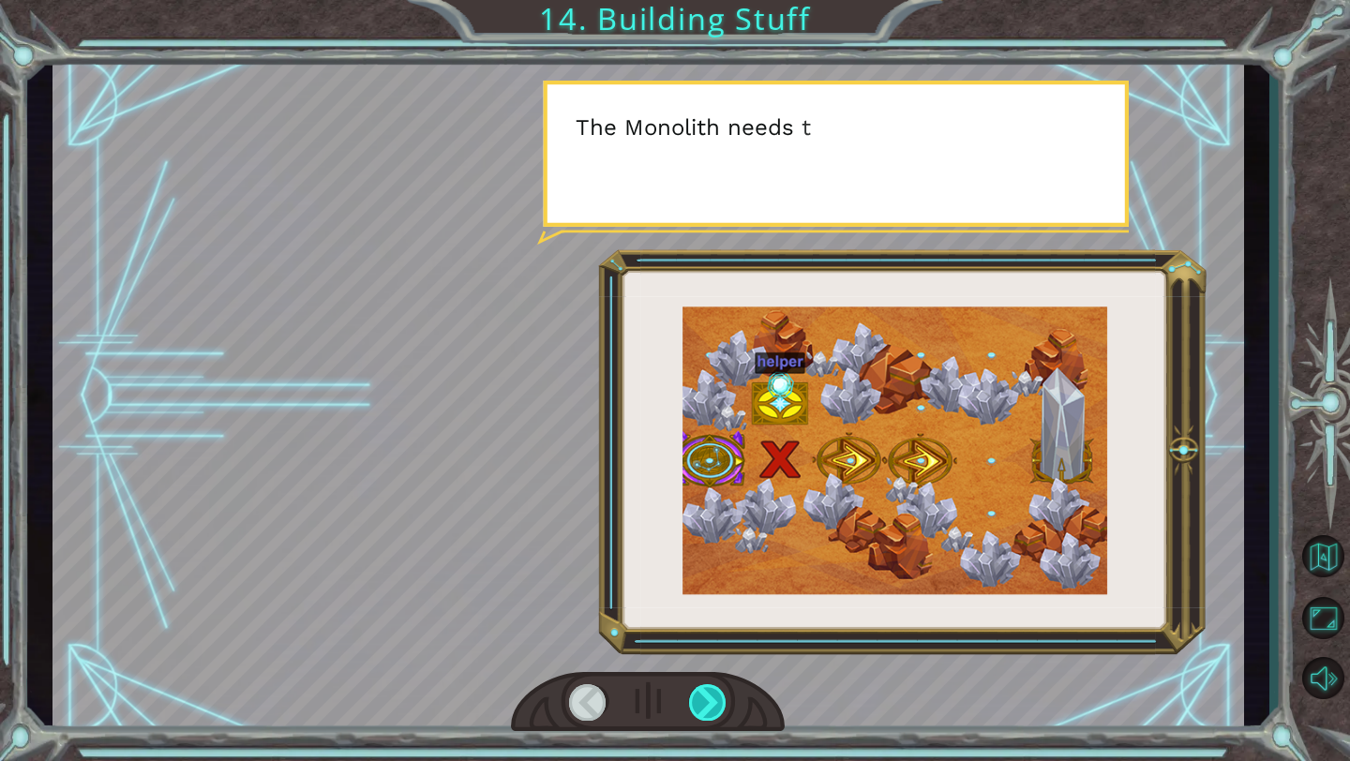
click at [707, 702] on div at bounding box center [708, 702] width 38 height 37
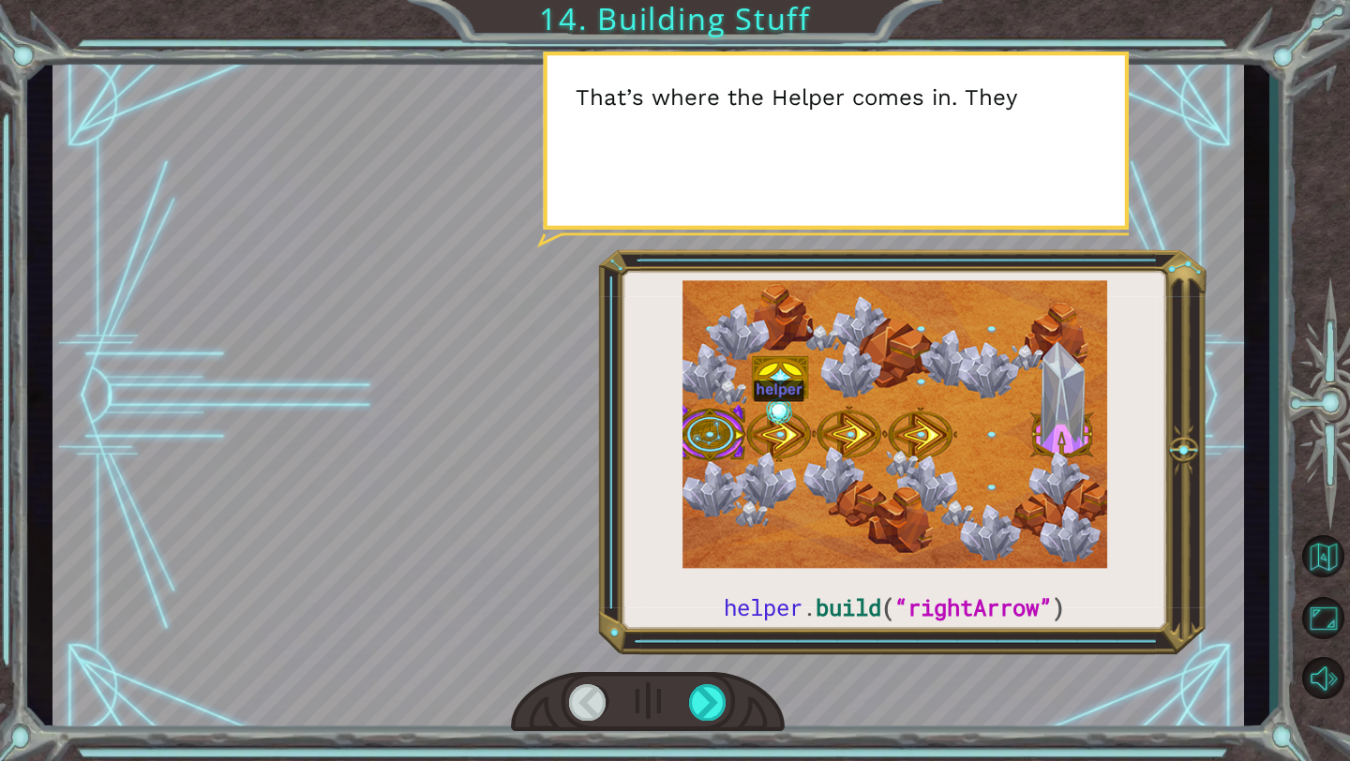
click at [581, 712] on div at bounding box center [588, 702] width 38 height 37
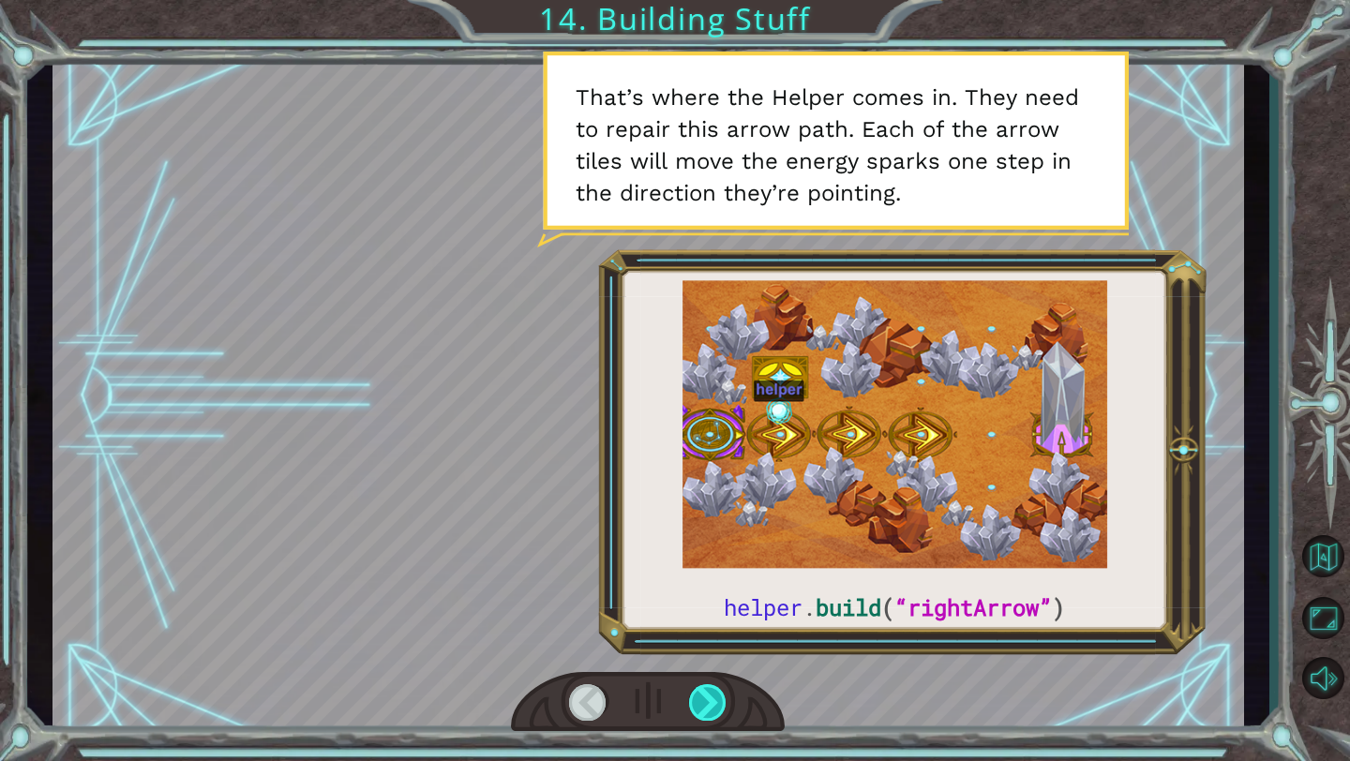
click at [694, 697] on div at bounding box center [708, 702] width 38 height 37
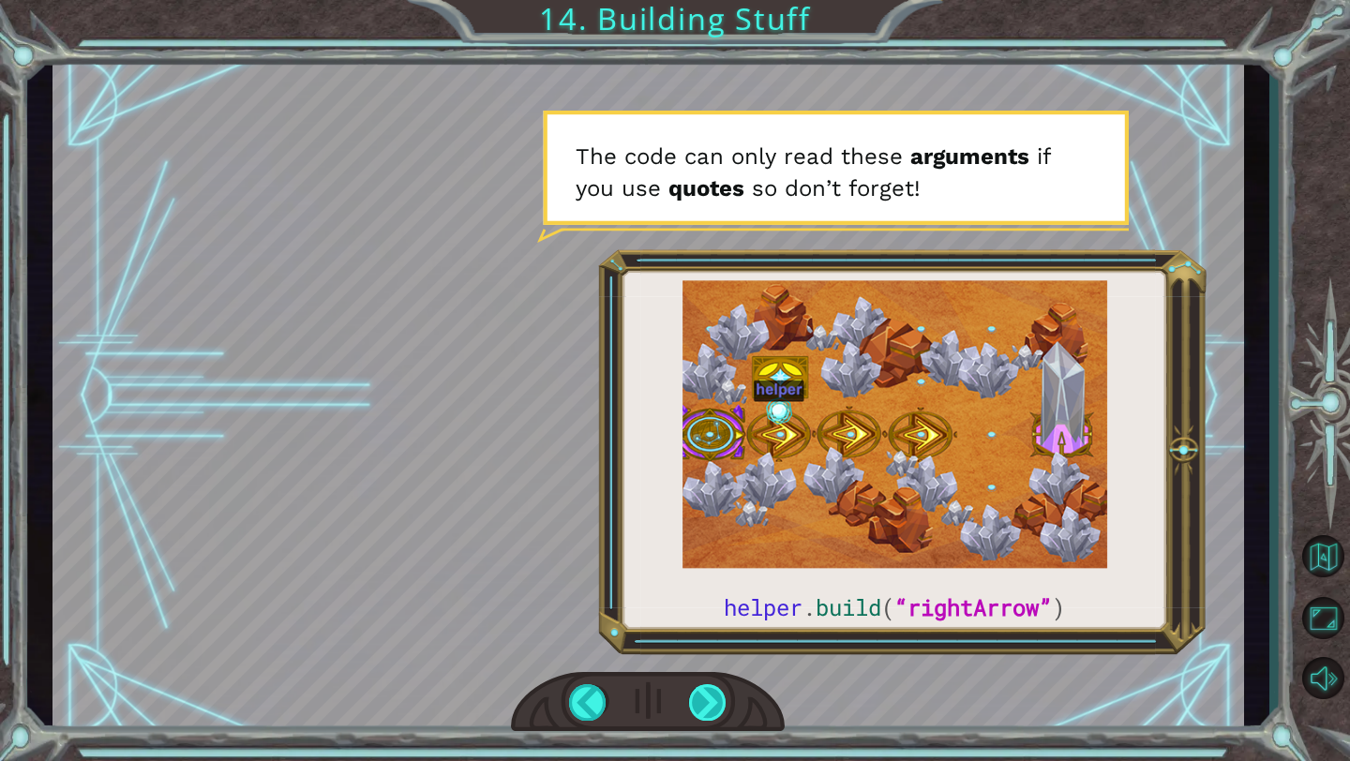
click at [708, 710] on div at bounding box center [708, 702] width 38 height 37
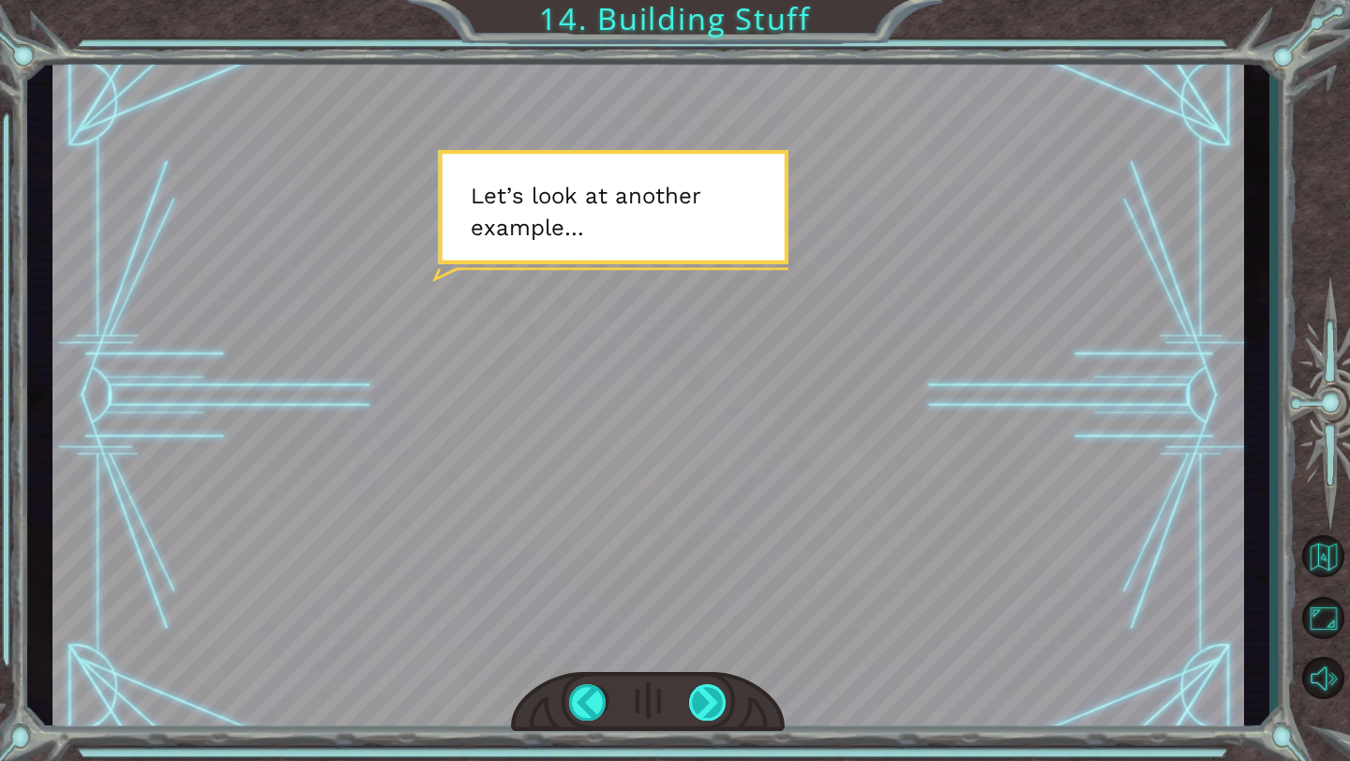
click at [707, 712] on div at bounding box center [708, 702] width 38 height 37
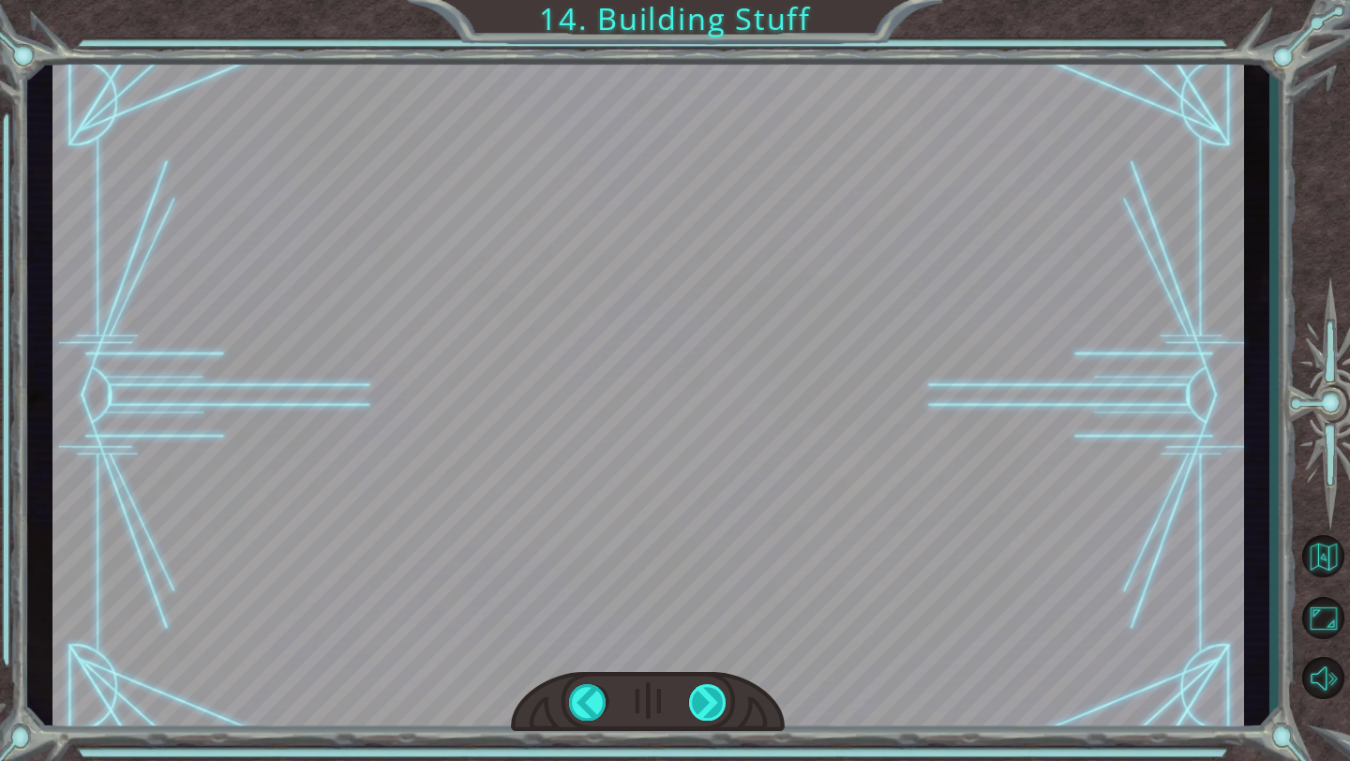
click at [707, 712] on div at bounding box center [708, 702] width 38 height 37
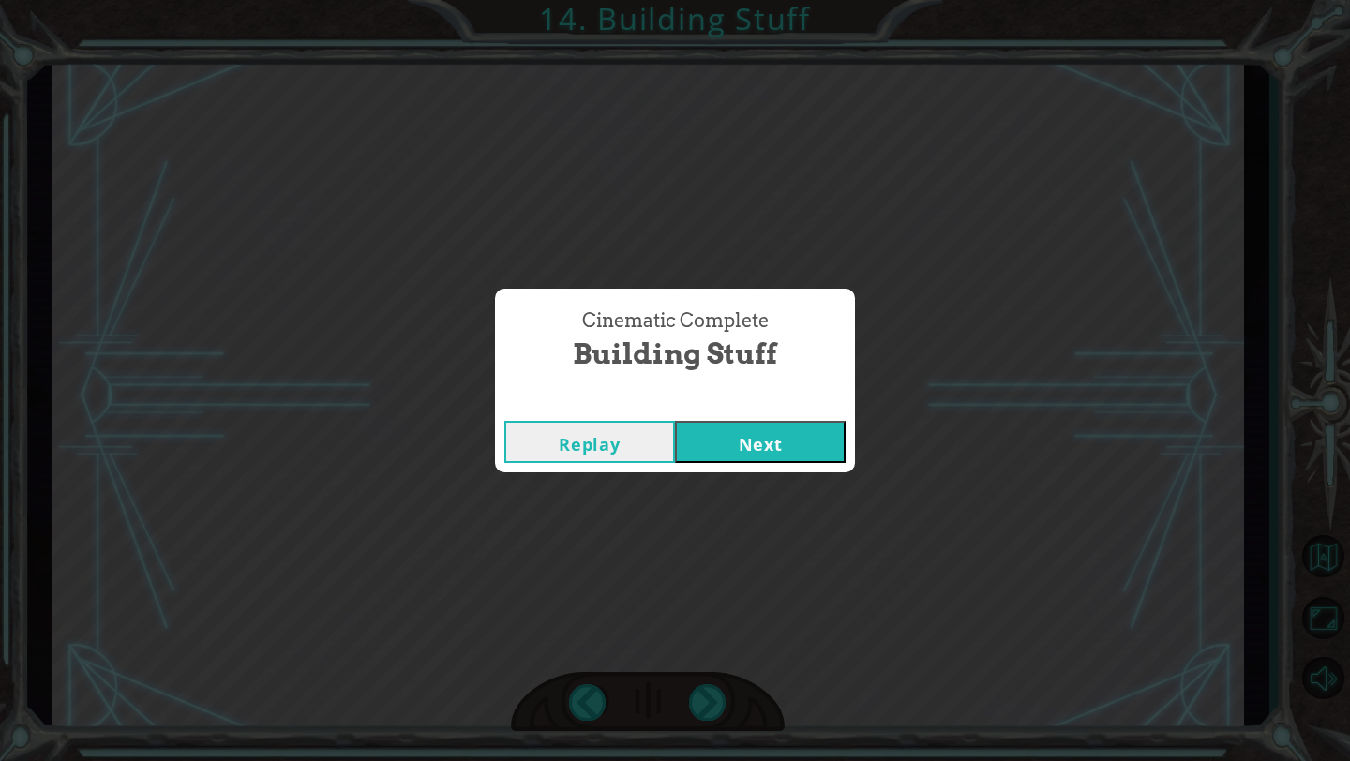
click at [759, 469] on div "Replay Next" at bounding box center [675, 442] width 360 height 61
click at [757, 457] on button "Next" at bounding box center [760, 442] width 171 height 42
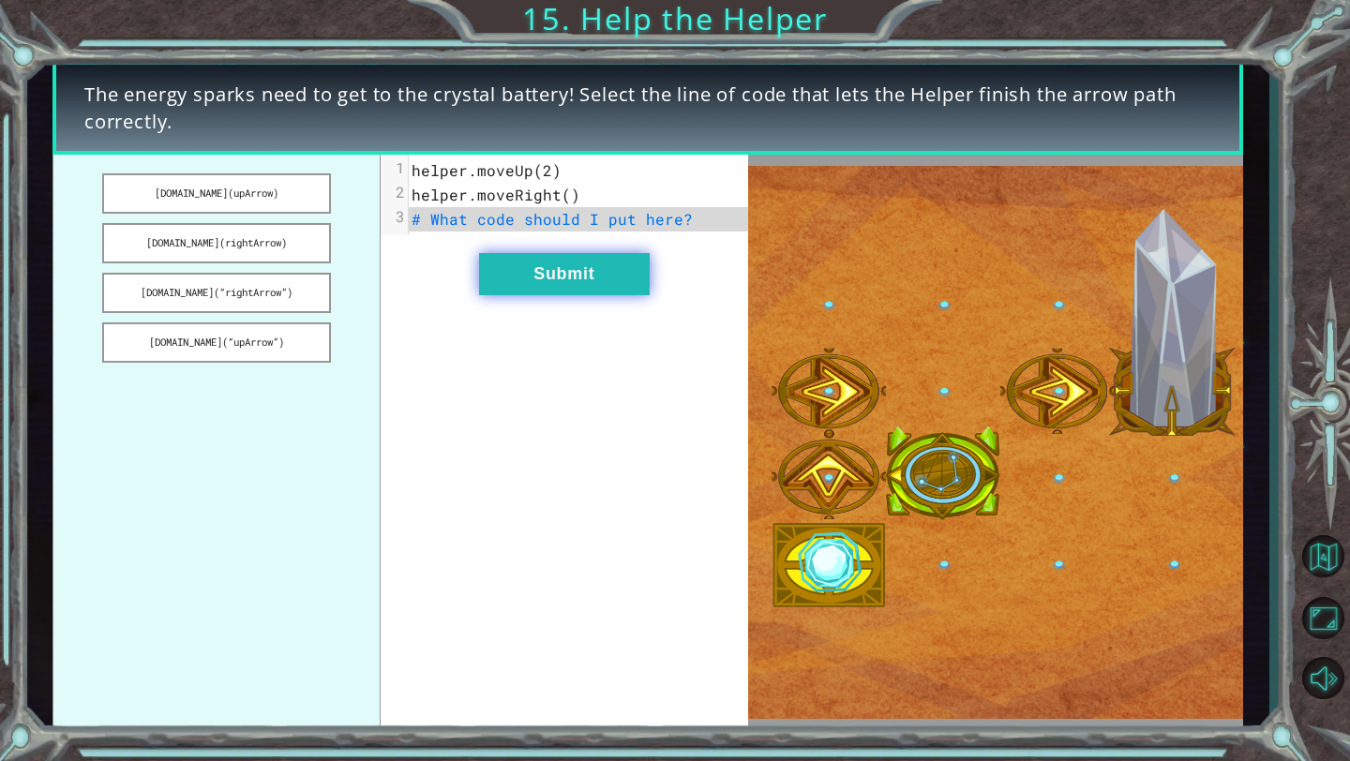
drag, startPoint x: 757, startPoint y: 457, endPoint x: 627, endPoint y: 293, distance: 208.8
click at [627, 293] on div "[DOMAIN_NAME](upArrow) [DOMAIN_NAME](rightArrow) [DOMAIN_NAME](“rightArrow”) [D…" at bounding box center [400, 443] width 696 height 576
drag, startPoint x: 627, startPoint y: 293, endPoint x: 323, endPoint y: 292, distance: 303.7
click at [323, 292] on button "[DOMAIN_NAME](“rightArrow”)" at bounding box center [216, 293] width 228 height 40
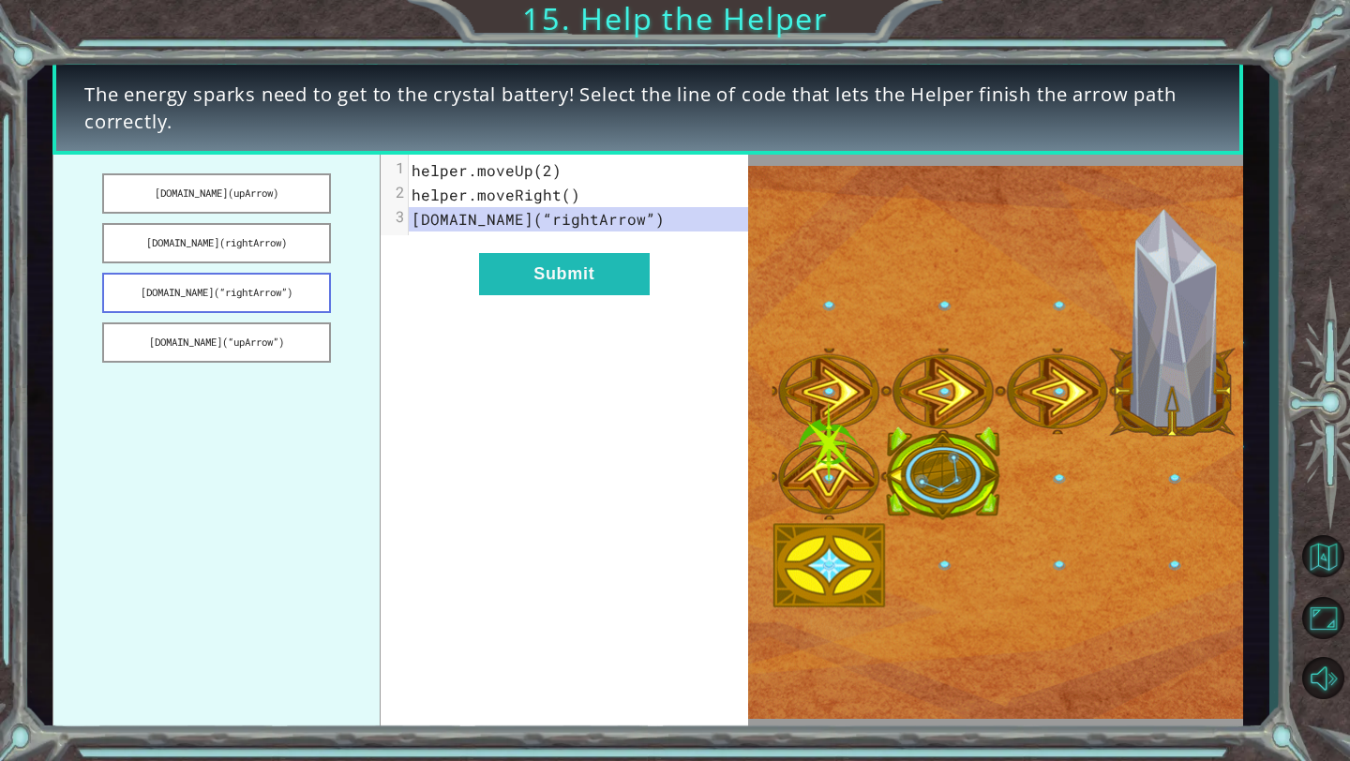
click at [526, 276] on button "Submit" at bounding box center [564, 274] width 171 height 42
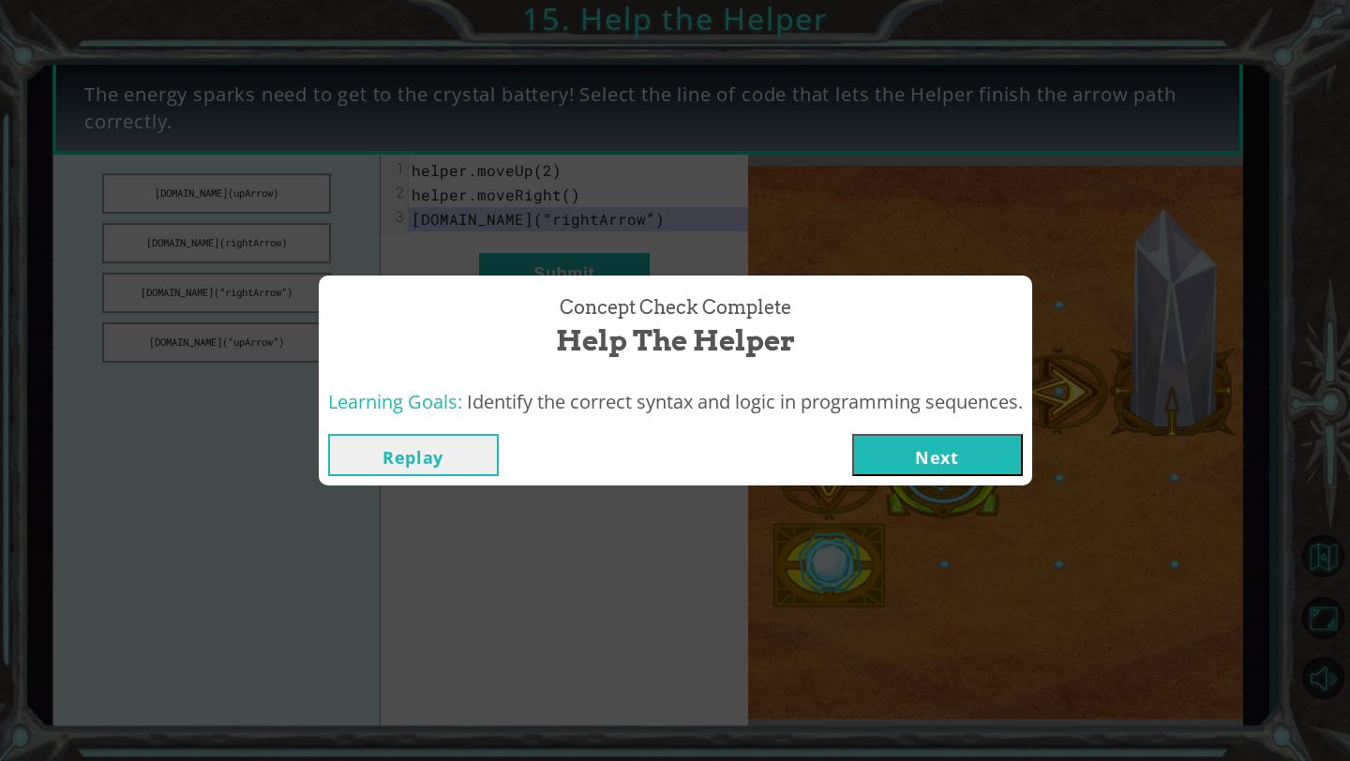
drag, startPoint x: 323, startPoint y: 292, endPoint x: 906, endPoint y: 445, distance: 601.9
click at [906, 445] on button "Next" at bounding box center [937, 455] width 171 height 42
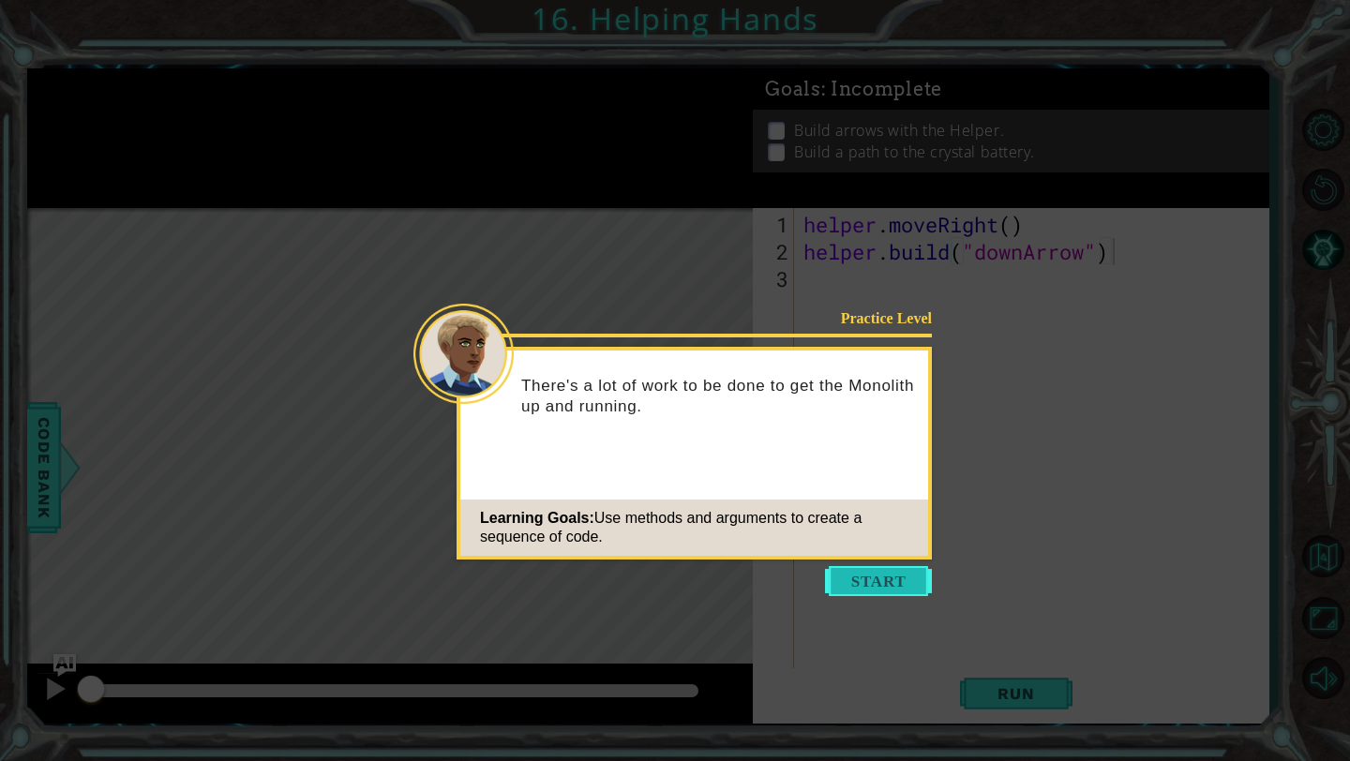
drag, startPoint x: 906, startPoint y: 445, endPoint x: 864, endPoint y: 574, distance: 134.9
click at [864, 574] on button "Start" at bounding box center [878, 581] width 107 height 30
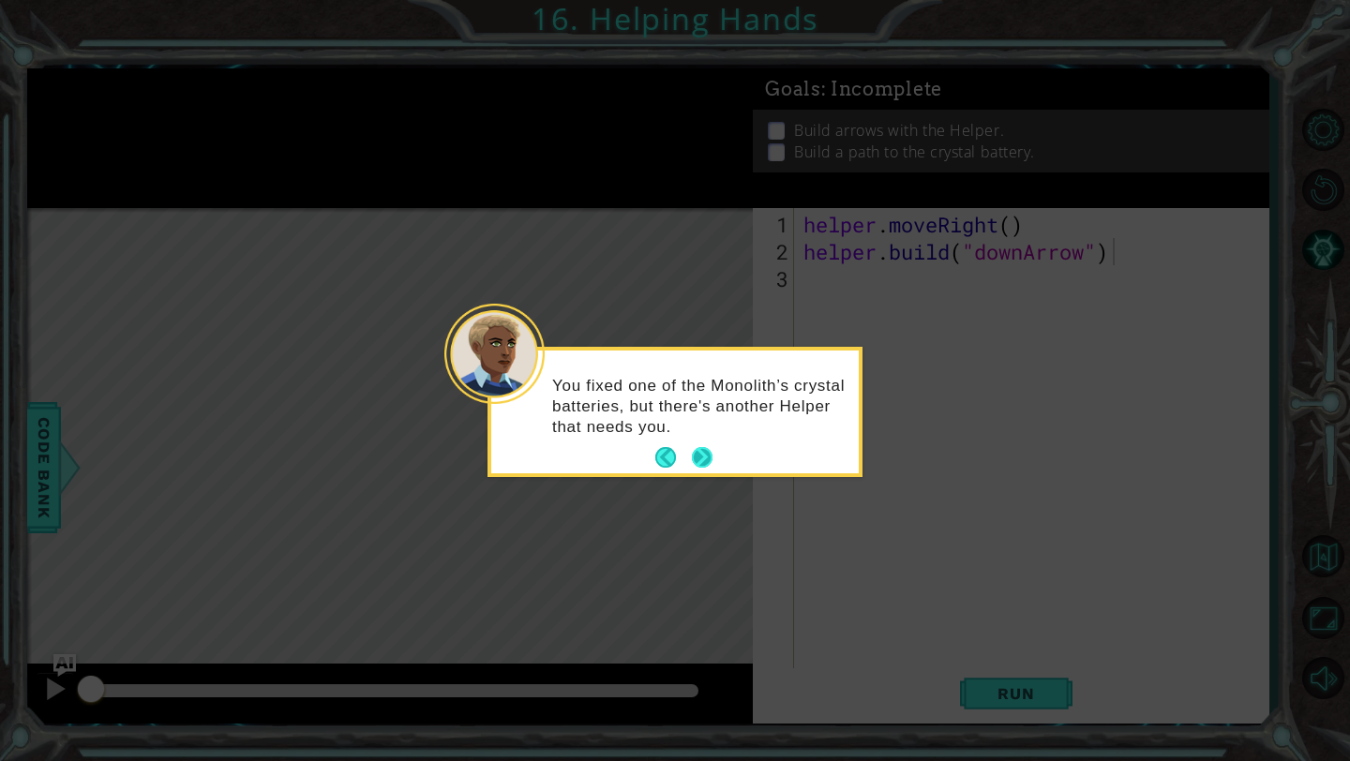
drag, startPoint x: 864, startPoint y: 574, endPoint x: 695, endPoint y: 460, distance: 204.1
click at [695, 460] on button "Next" at bounding box center [702, 458] width 35 height 35
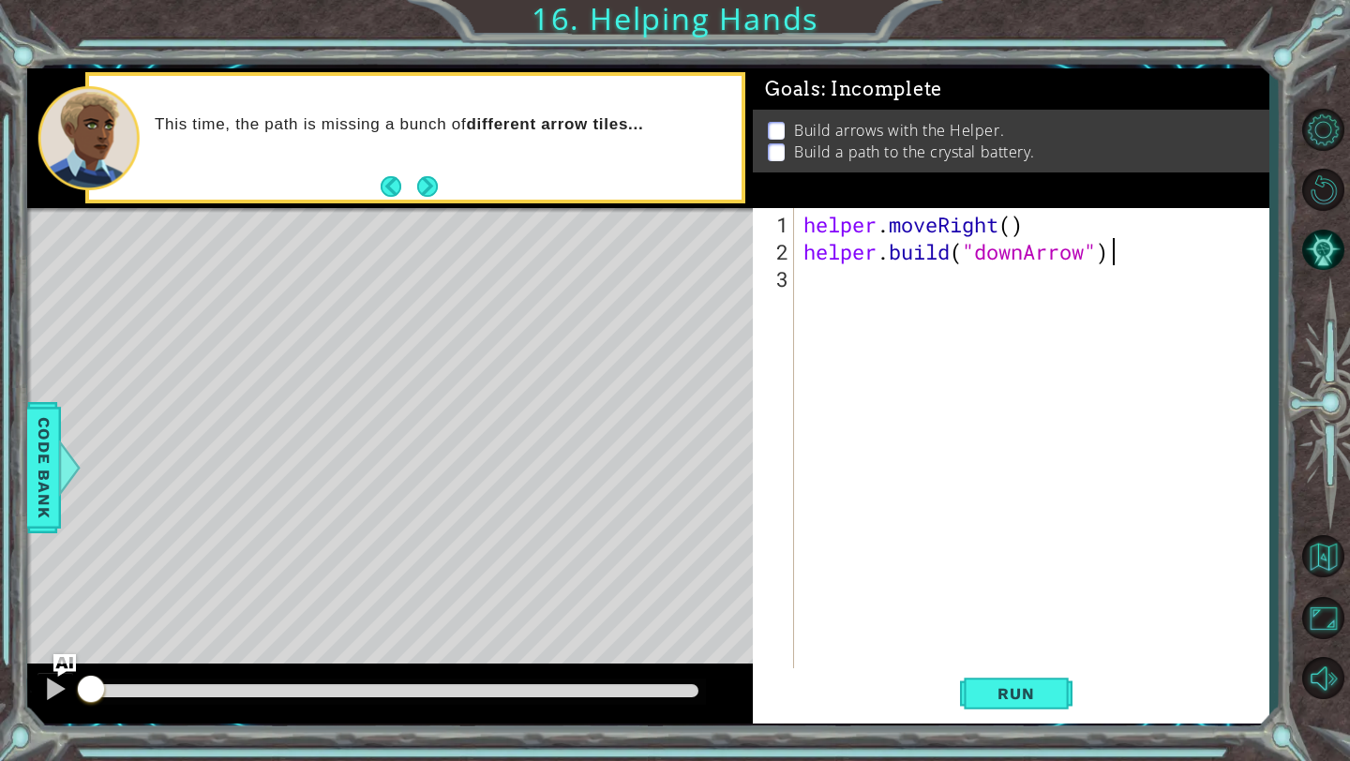
drag, startPoint x: 695, startPoint y: 460, endPoint x: 840, endPoint y: 272, distance: 238.0
click at [840, 272] on div "helper . moveRight ( ) helper . build ( "downArrow" )" at bounding box center [1036, 469] width 473 height 517
drag, startPoint x: 840, startPoint y: 272, endPoint x: 1007, endPoint y: 702, distance: 461.5
click at [1007, 702] on span "Run" at bounding box center [1016, 693] width 74 height 19
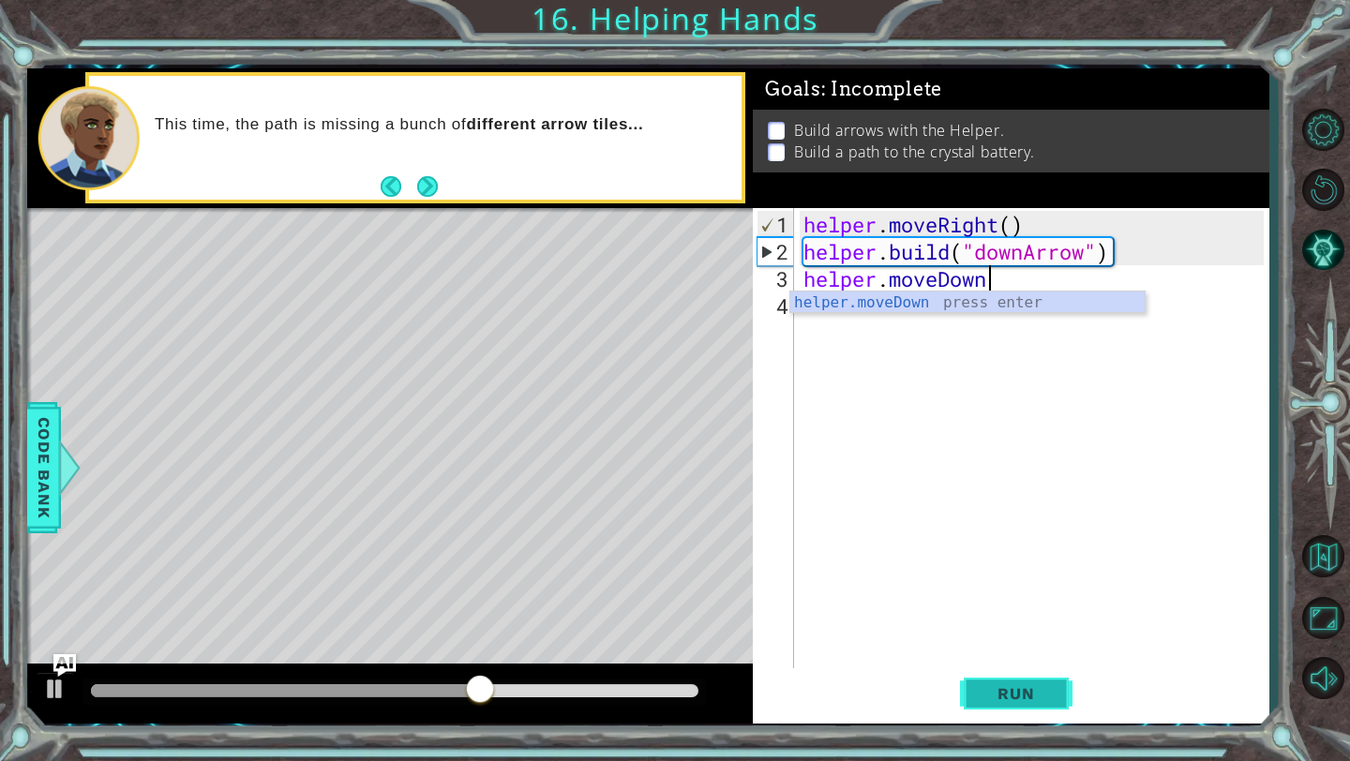
scroll to position [0, 7]
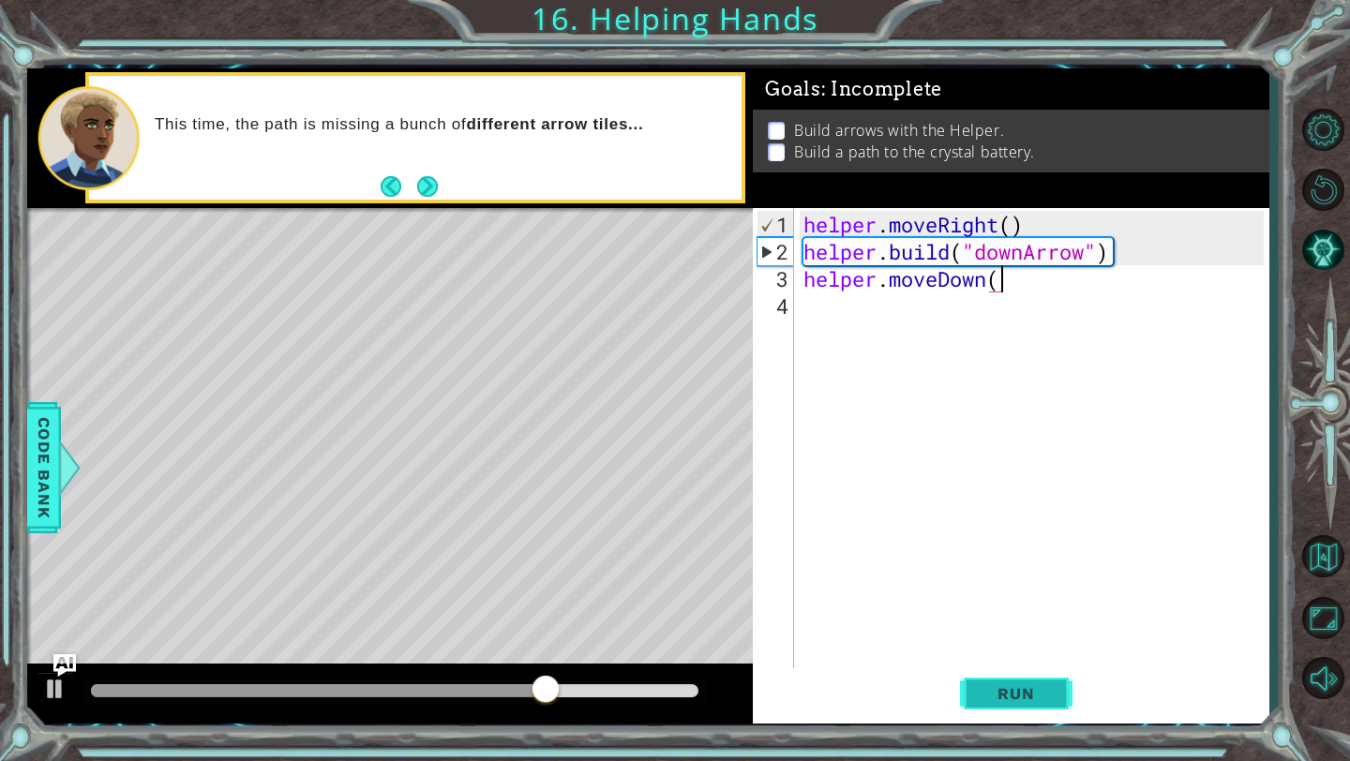
type textarea "helper.moveDown()"
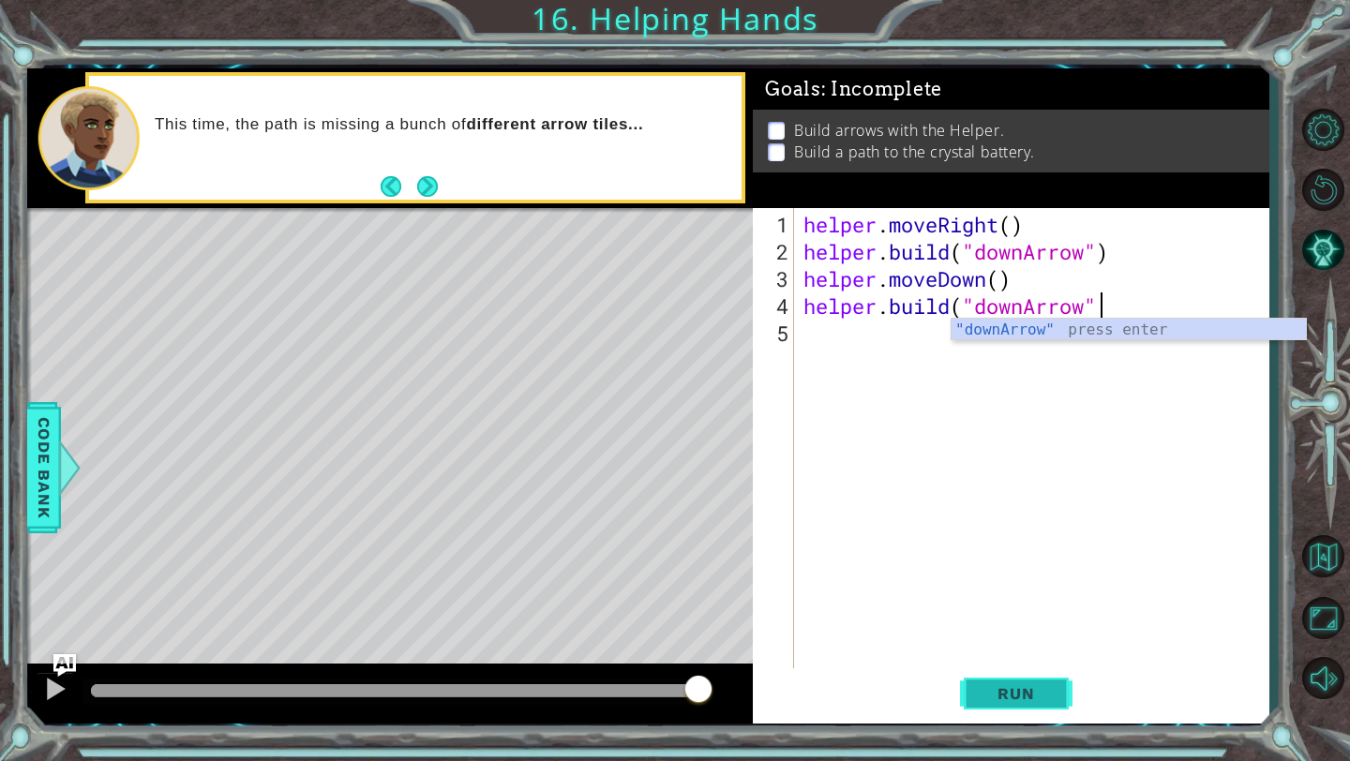
scroll to position [0, 13]
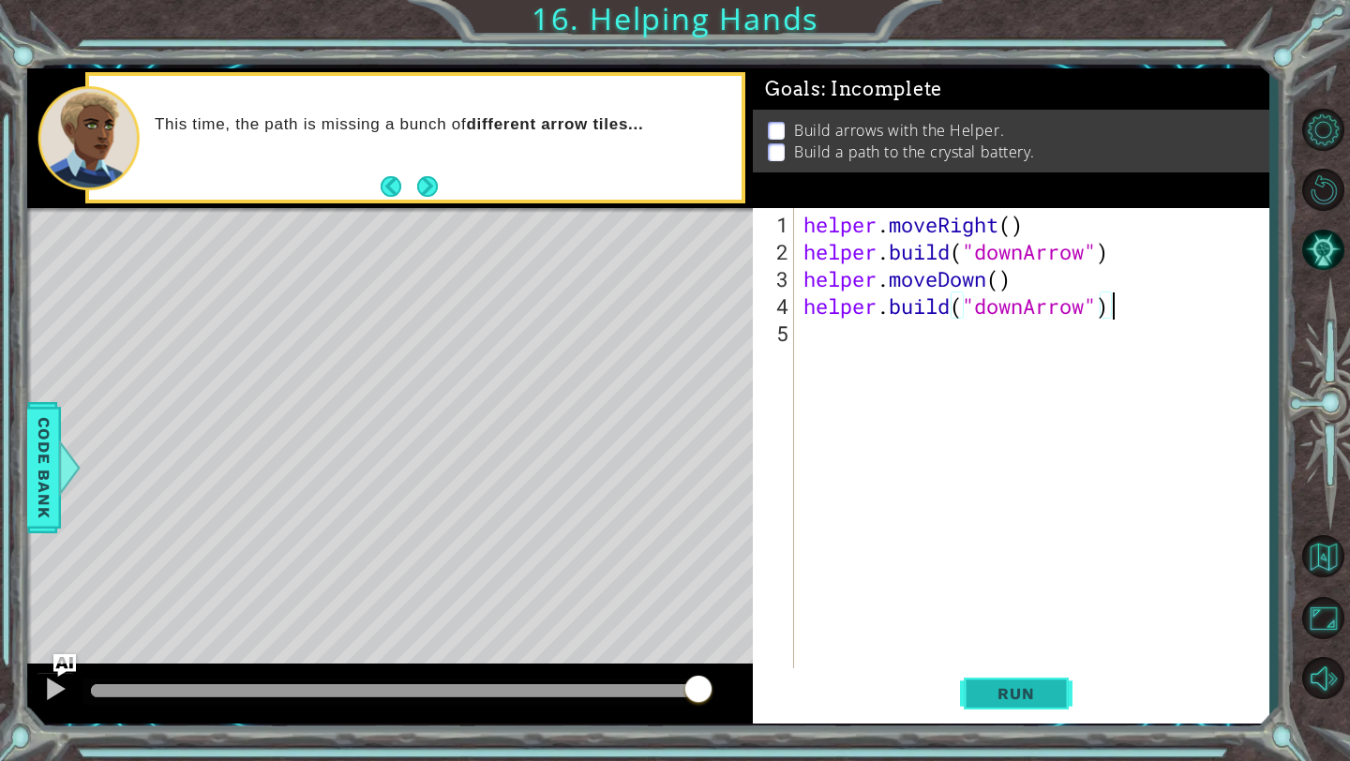
click at [1040, 697] on span "Run" at bounding box center [1016, 693] width 74 height 19
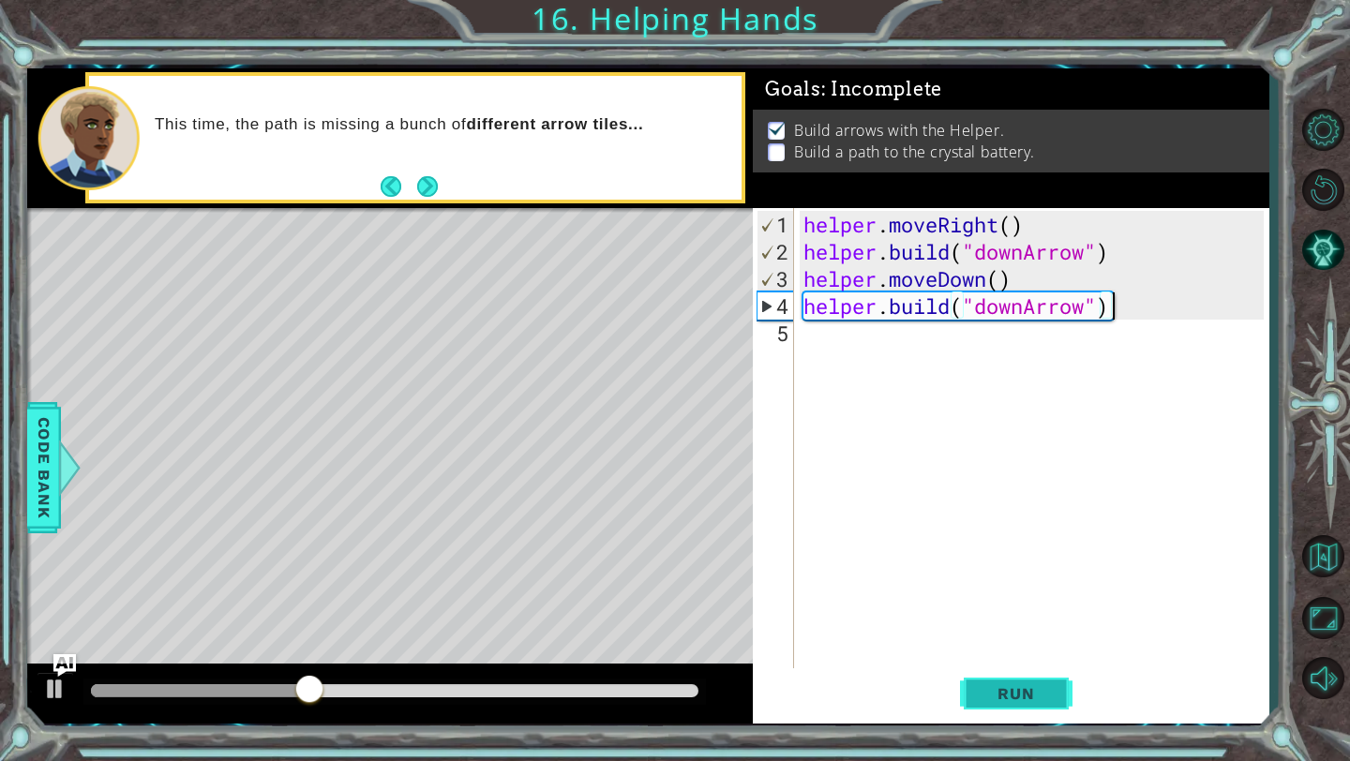
click at [1021, 306] on div "helper . moveRight ( ) helper . build ( "downArrow" ) helper . moveDown ( ) hel…" at bounding box center [1036, 469] width 473 height 517
click at [1017, 683] on button "Run" at bounding box center [1016, 694] width 112 height 52
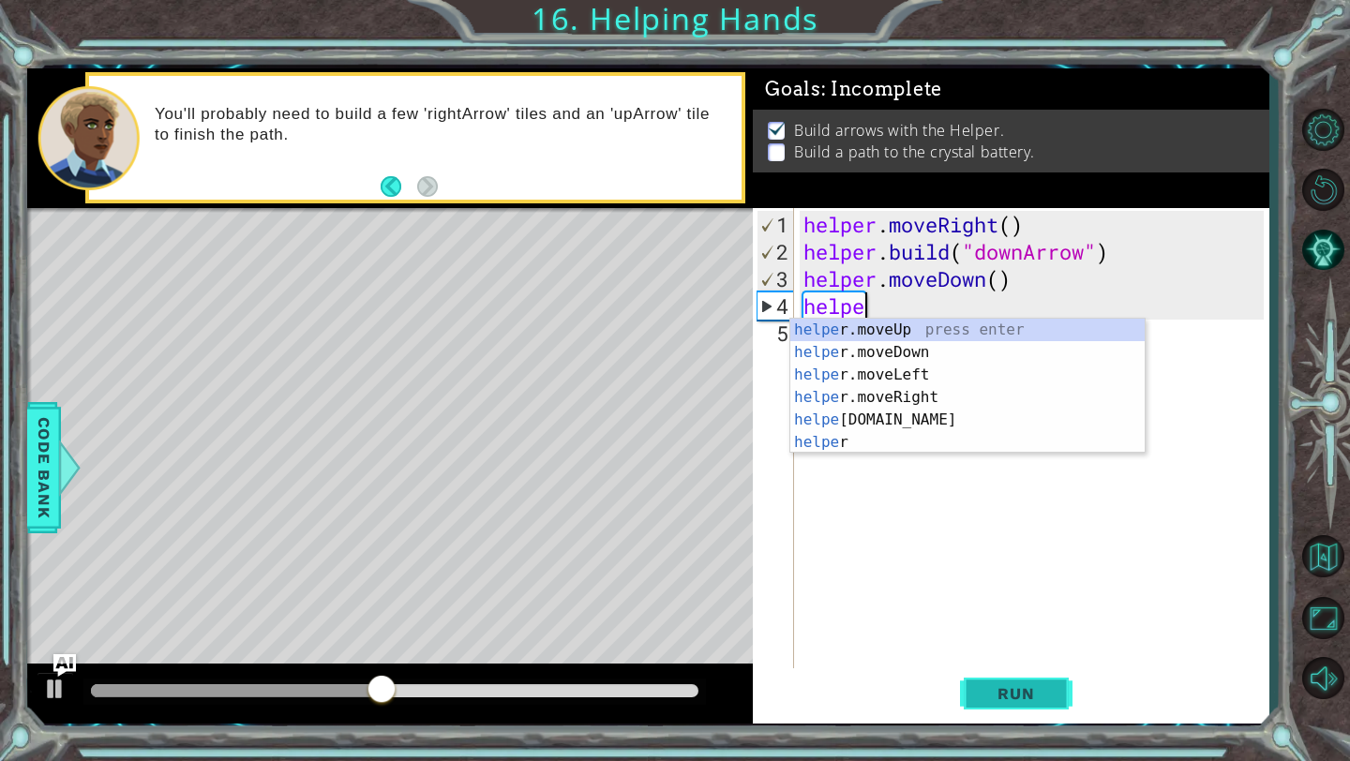
scroll to position [0, 1]
type textarea "h"
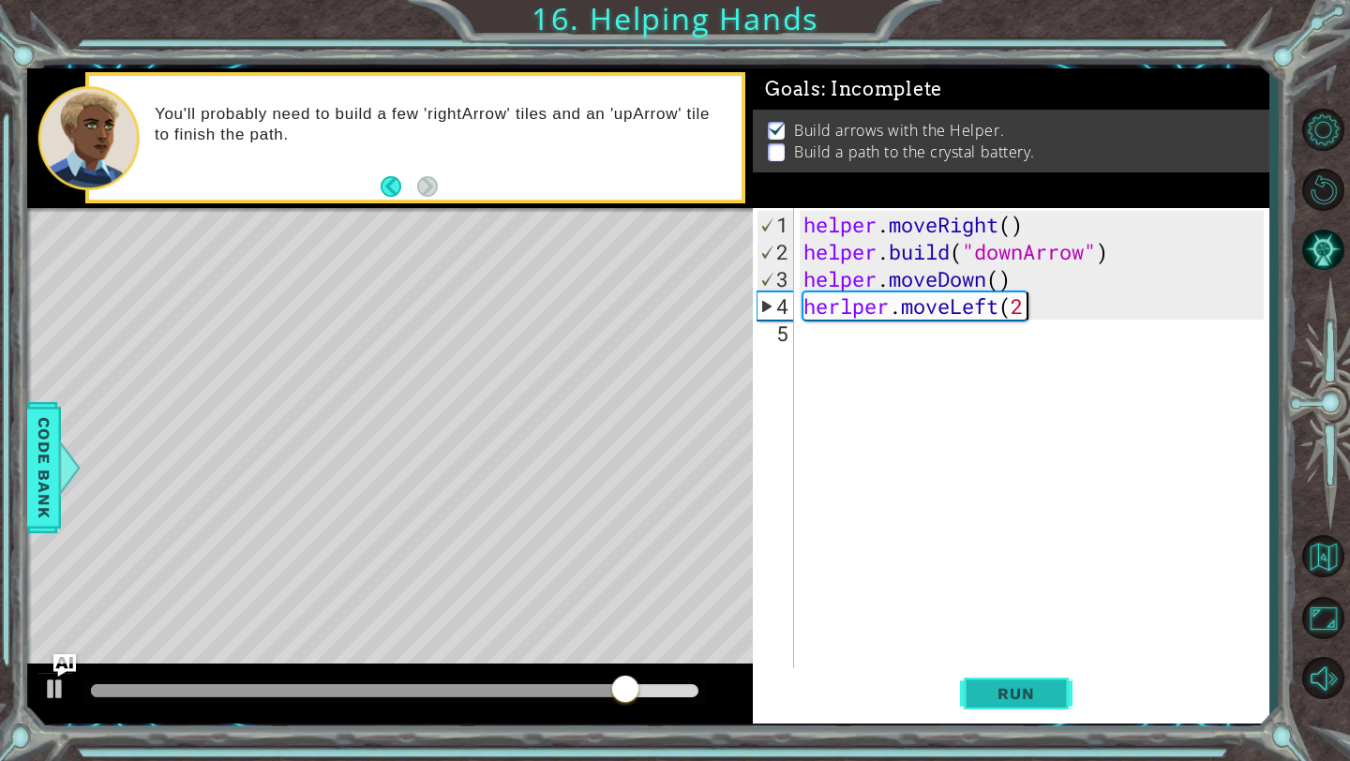
scroll to position [0, 9]
drag, startPoint x: 1007, startPoint y: 702, endPoint x: 1057, endPoint y: 686, distance: 53.1
click at [1057, 686] on button "Run" at bounding box center [1016, 694] width 112 height 52
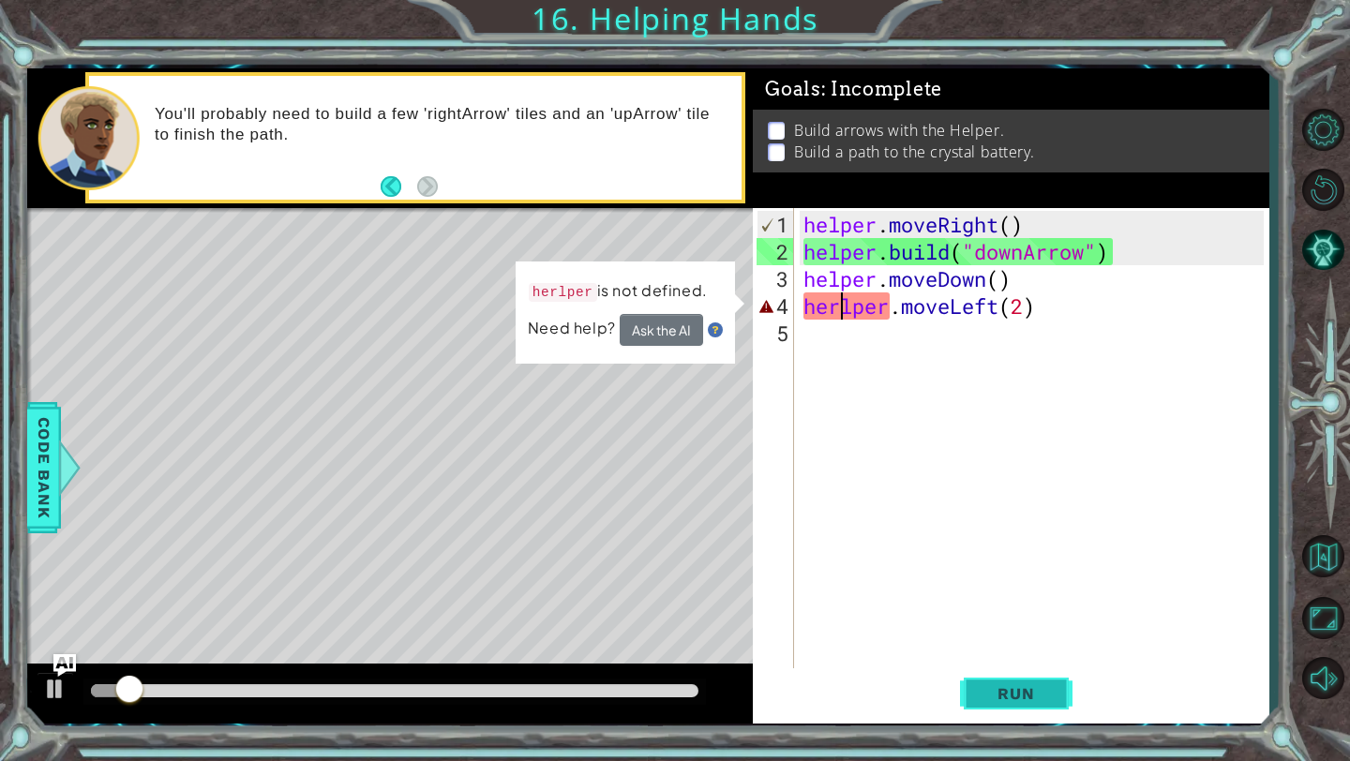
click at [840, 300] on div "helper . moveRight ( ) helper . build ( "downArrow" ) helper . moveDown ( ) her…" at bounding box center [1036, 469] width 473 height 517
type textarea "helper.moveLeft(2)"
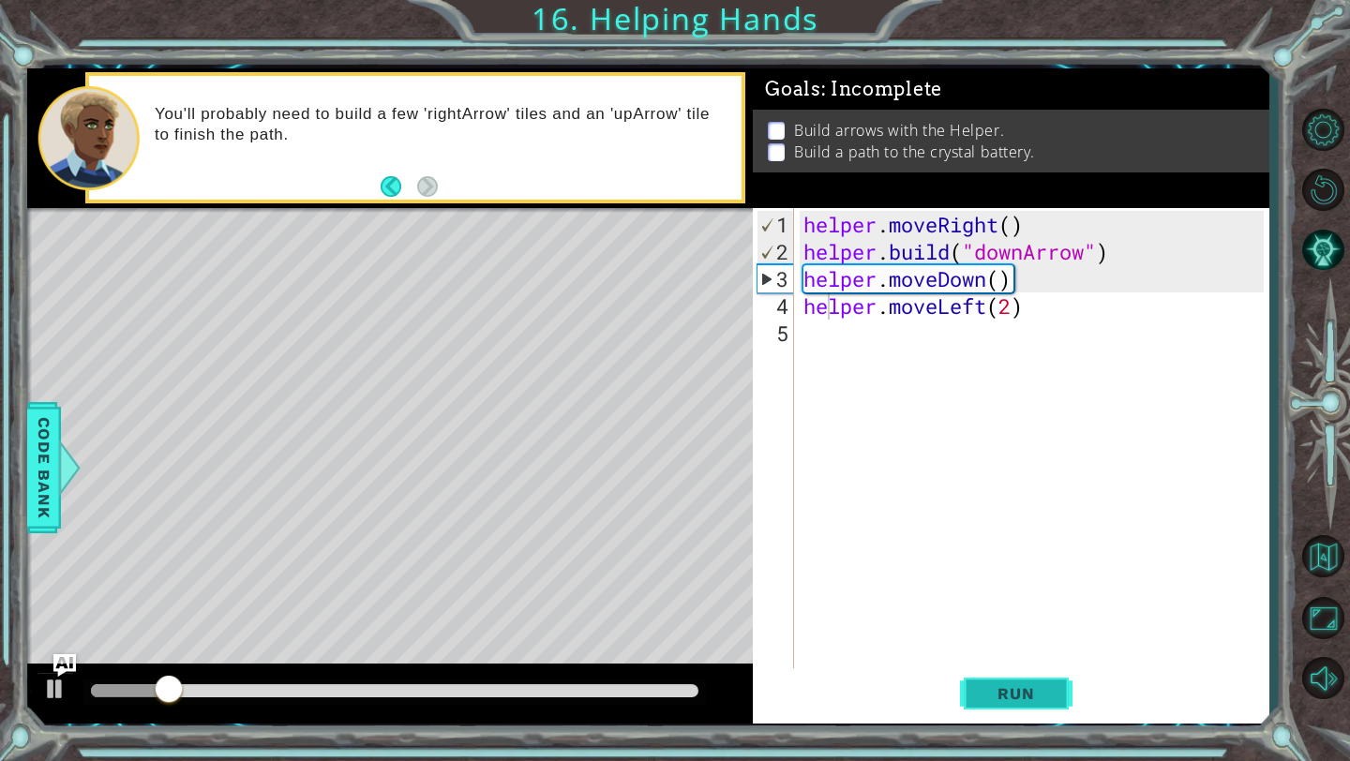
drag, startPoint x: 1057, startPoint y: 686, endPoint x: 1010, endPoint y: 698, distance: 49.3
click at [1010, 698] on span "Run" at bounding box center [1016, 693] width 74 height 19
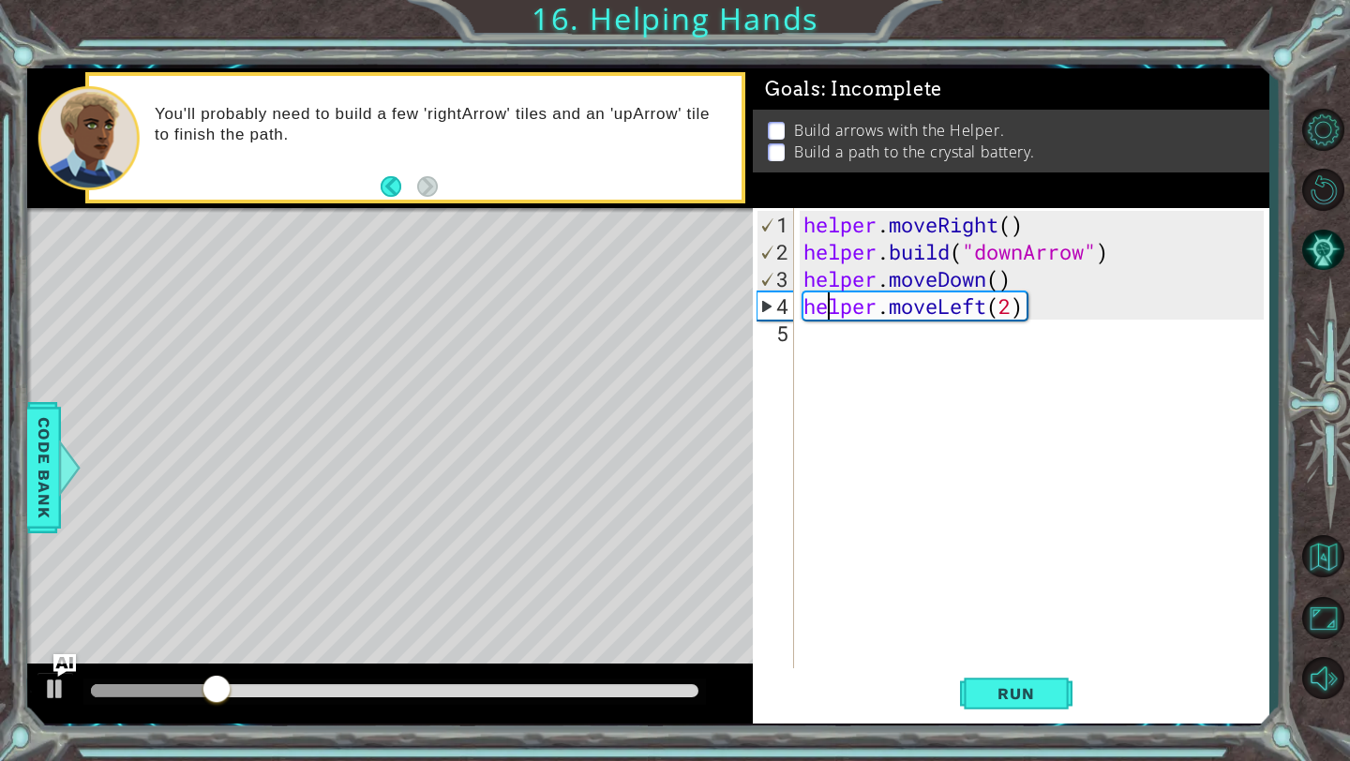
drag, startPoint x: 1010, startPoint y: 698, endPoint x: 857, endPoint y: 335, distance: 394.5
click at [857, 335] on div "helper . moveRight ( ) helper . build ( "downArrow" ) helper . moveDown ( ) hel…" at bounding box center [1036, 469] width 473 height 517
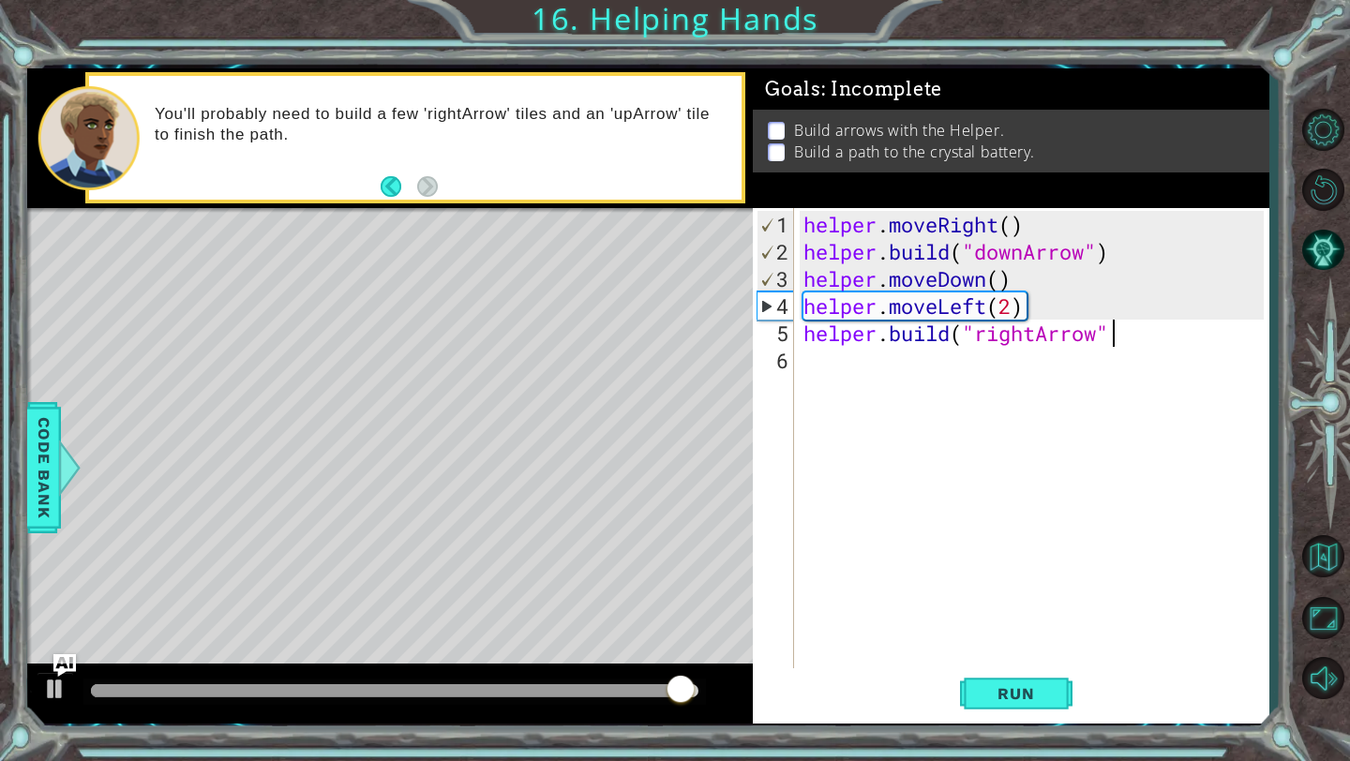
scroll to position [0, 13]
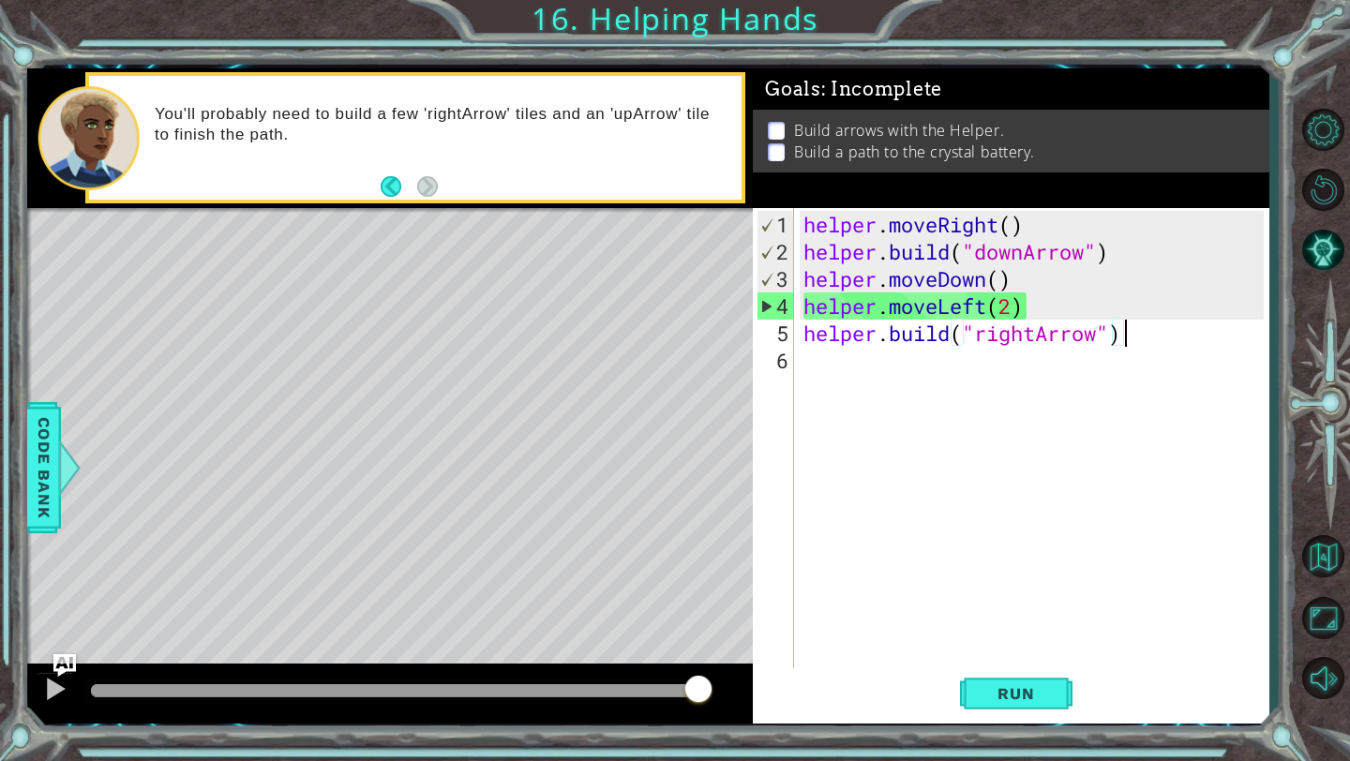
type textarea "[DOMAIN_NAME]("rightArrow")"
click at [1012, 694] on span "Run" at bounding box center [1016, 693] width 74 height 19
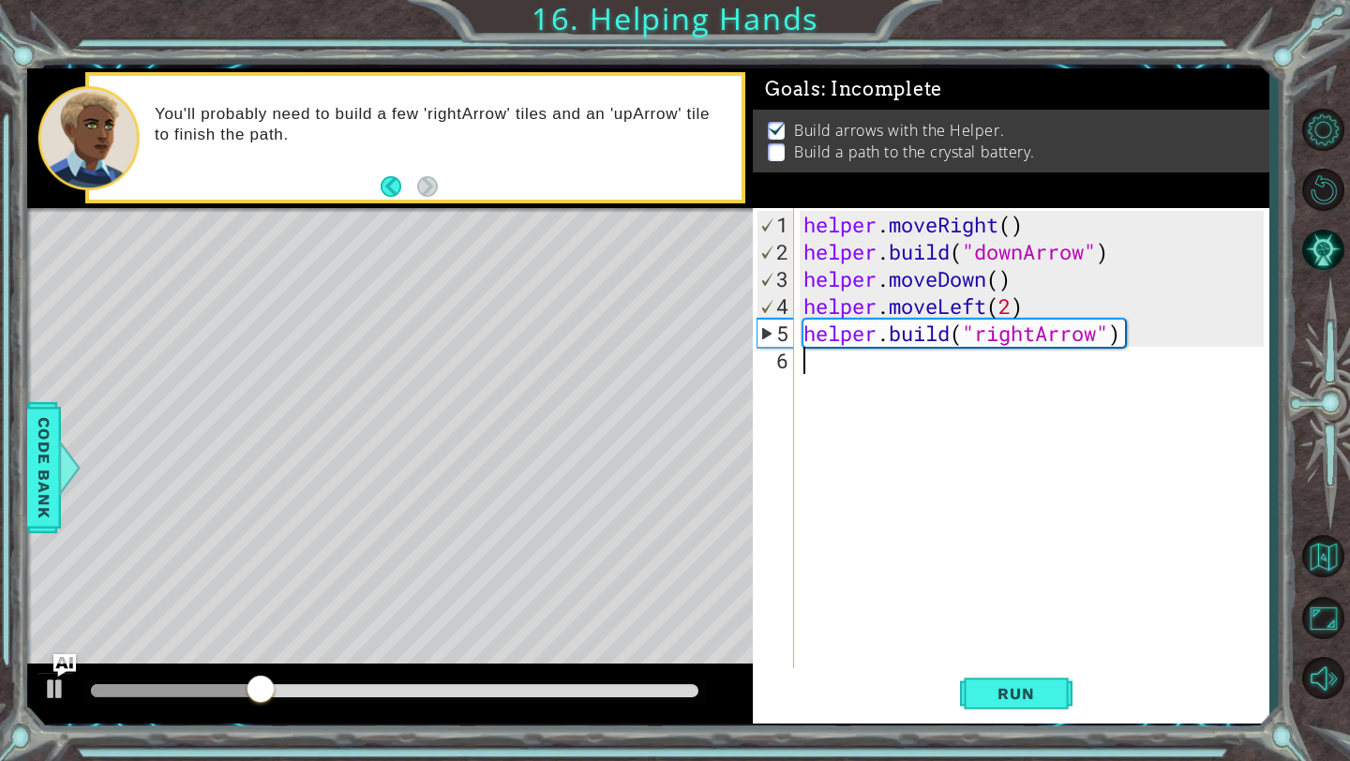
click at [892, 366] on div "helper . moveRight ( ) helper . build ( "downArrow" ) helper . moveDown ( ) hel…" at bounding box center [1036, 469] width 473 height 517
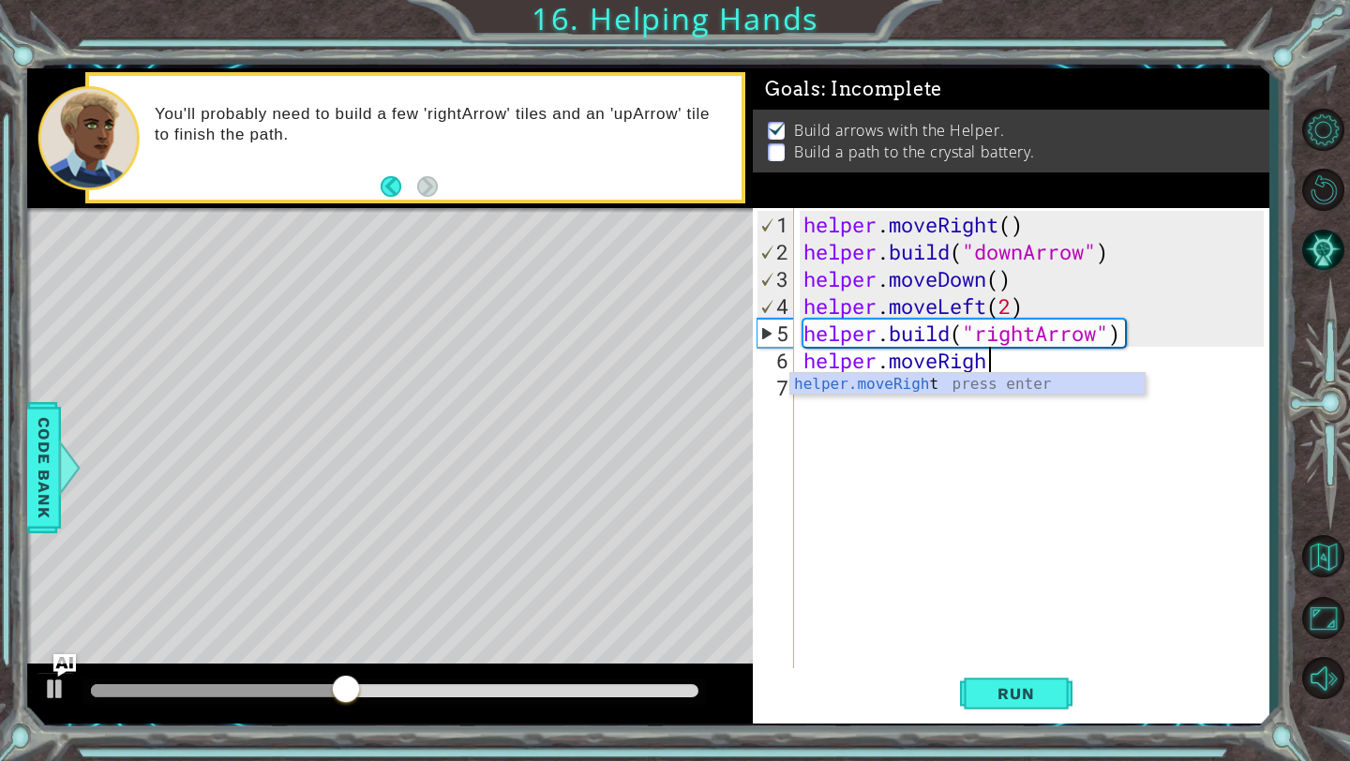
scroll to position [0, 7]
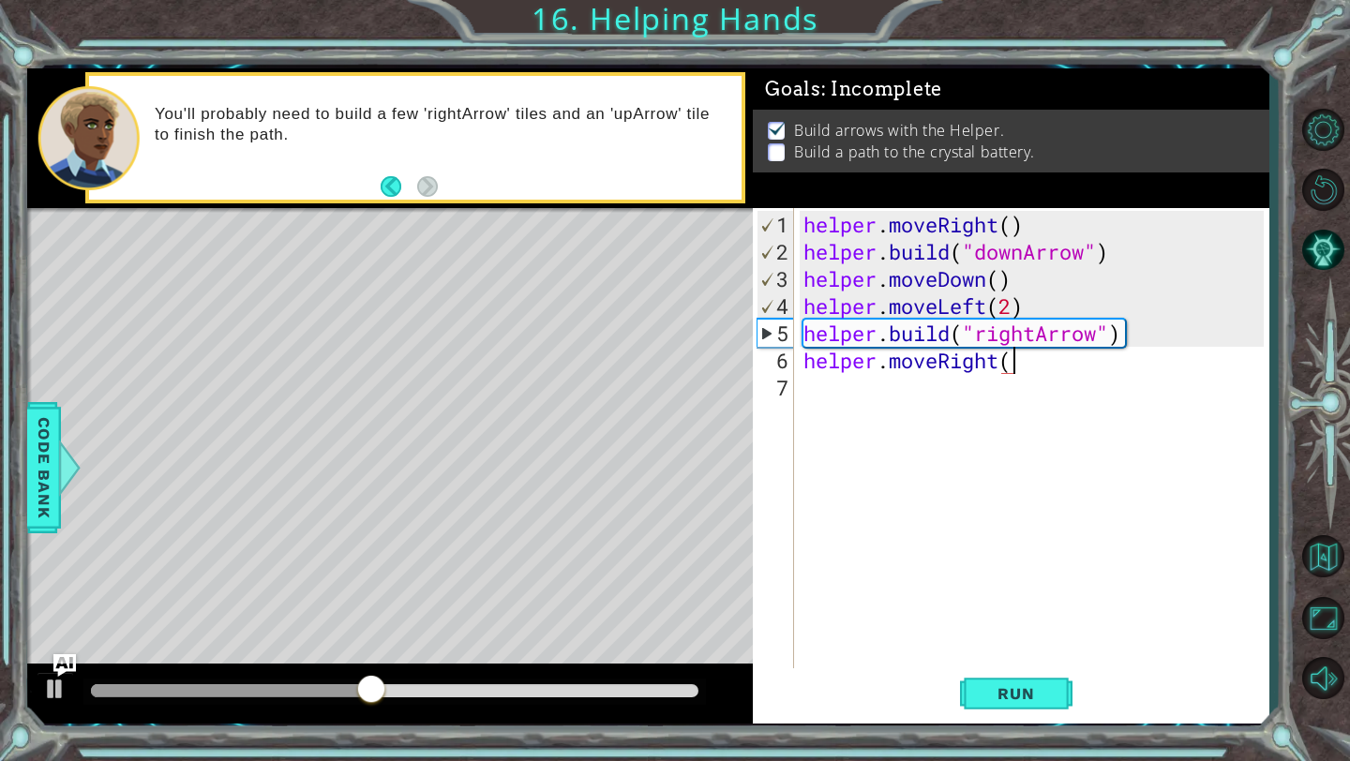
type textarea "helper.moveRight()"
click at [809, 395] on div "helper . moveRight ( ) helper . build ( "downArrow" ) helper . moveDown ( ) hel…" at bounding box center [1036, 469] width 473 height 517
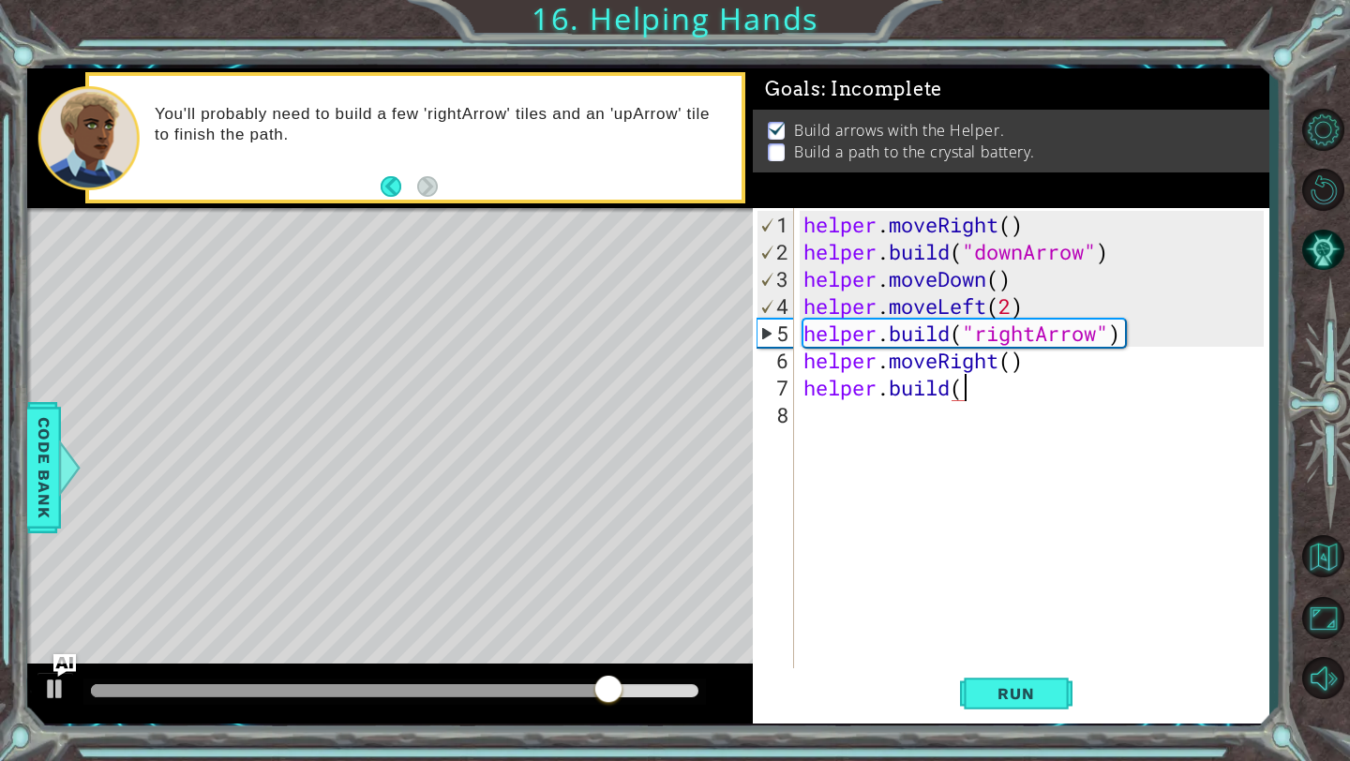
scroll to position [0, 7]
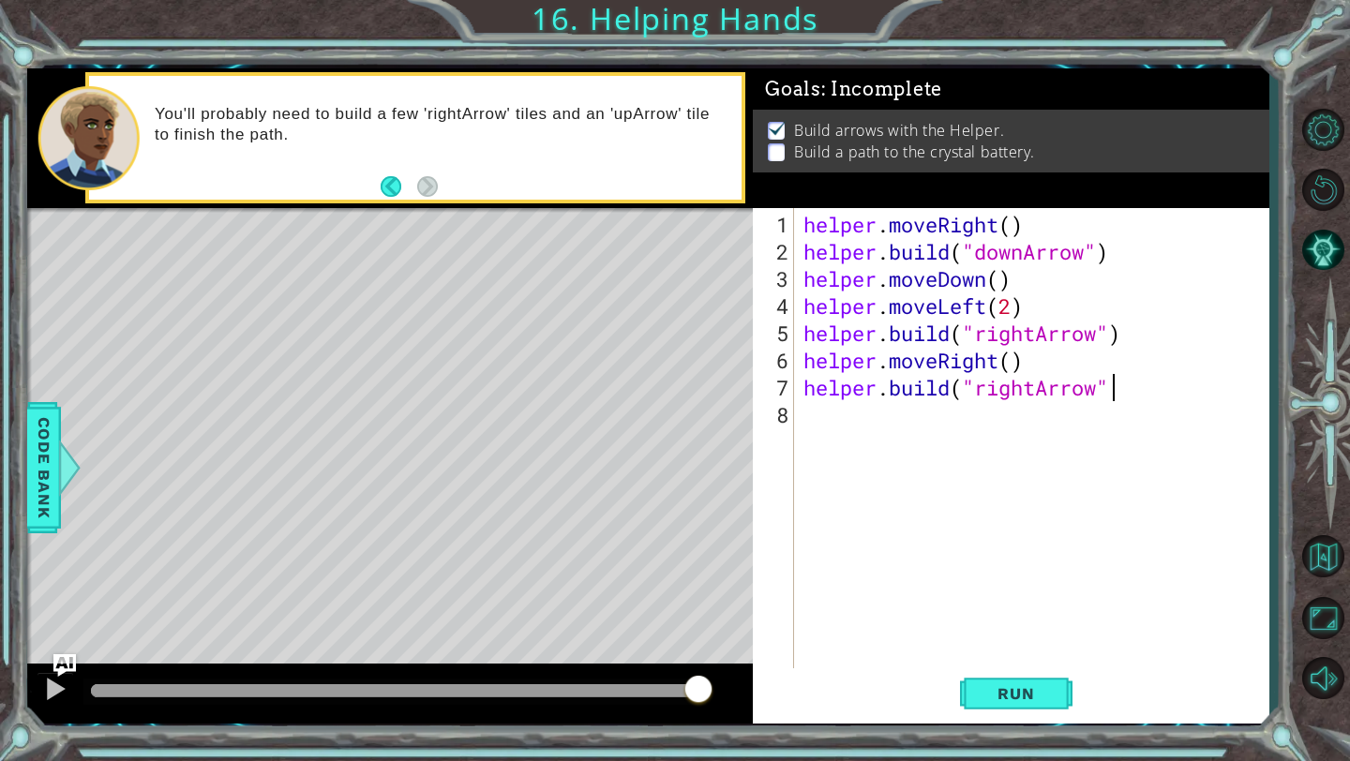
type textarea "[DOMAIN_NAME]("rightArrow")"
drag, startPoint x: 857, startPoint y: 335, endPoint x: 852, endPoint y: 416, distance: 81.7
click at [852, 416] on div "helper . moveRight ( ) helper . build ( "downArrow" ) helper . moveDown ( ) hel…" at bounding box center [1036, 469] width 473 height 517
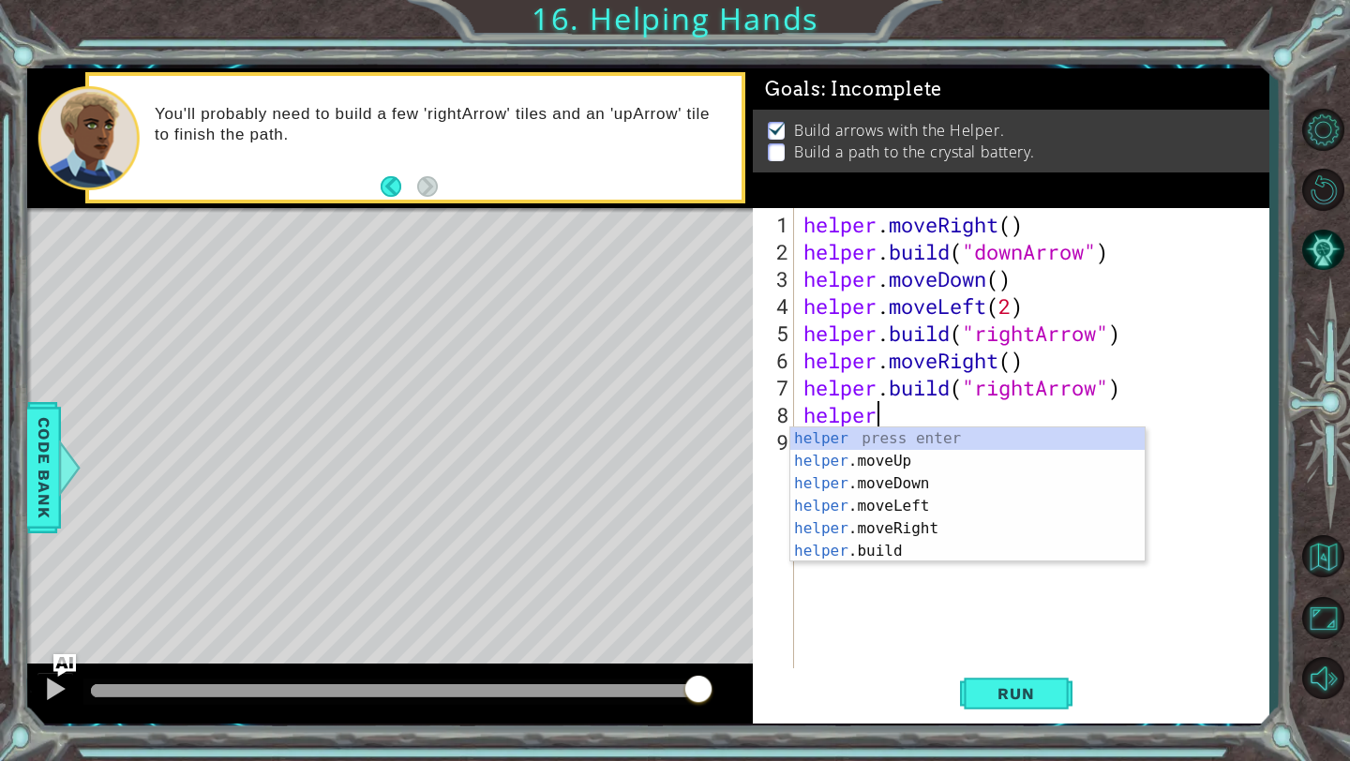
scroll to position [0, 2]
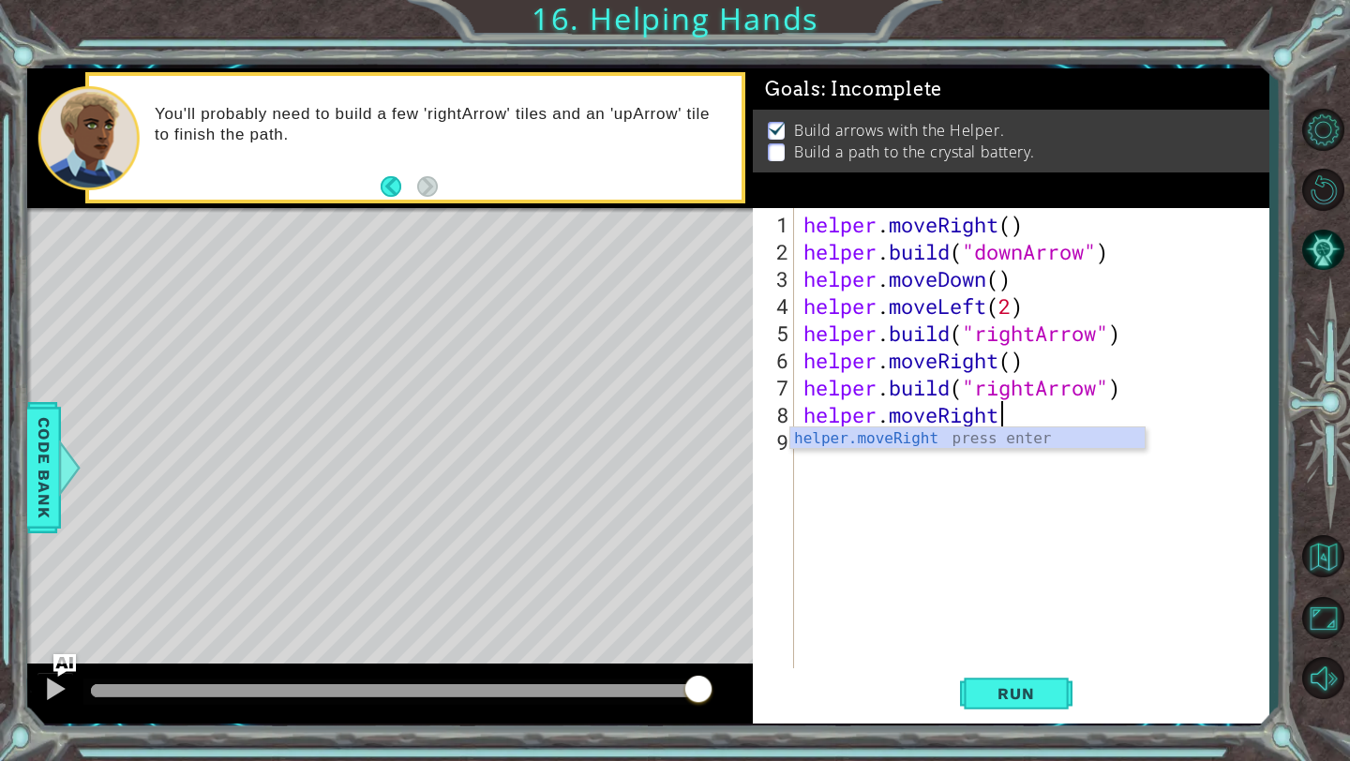
type textarea "helper.moveRight()"
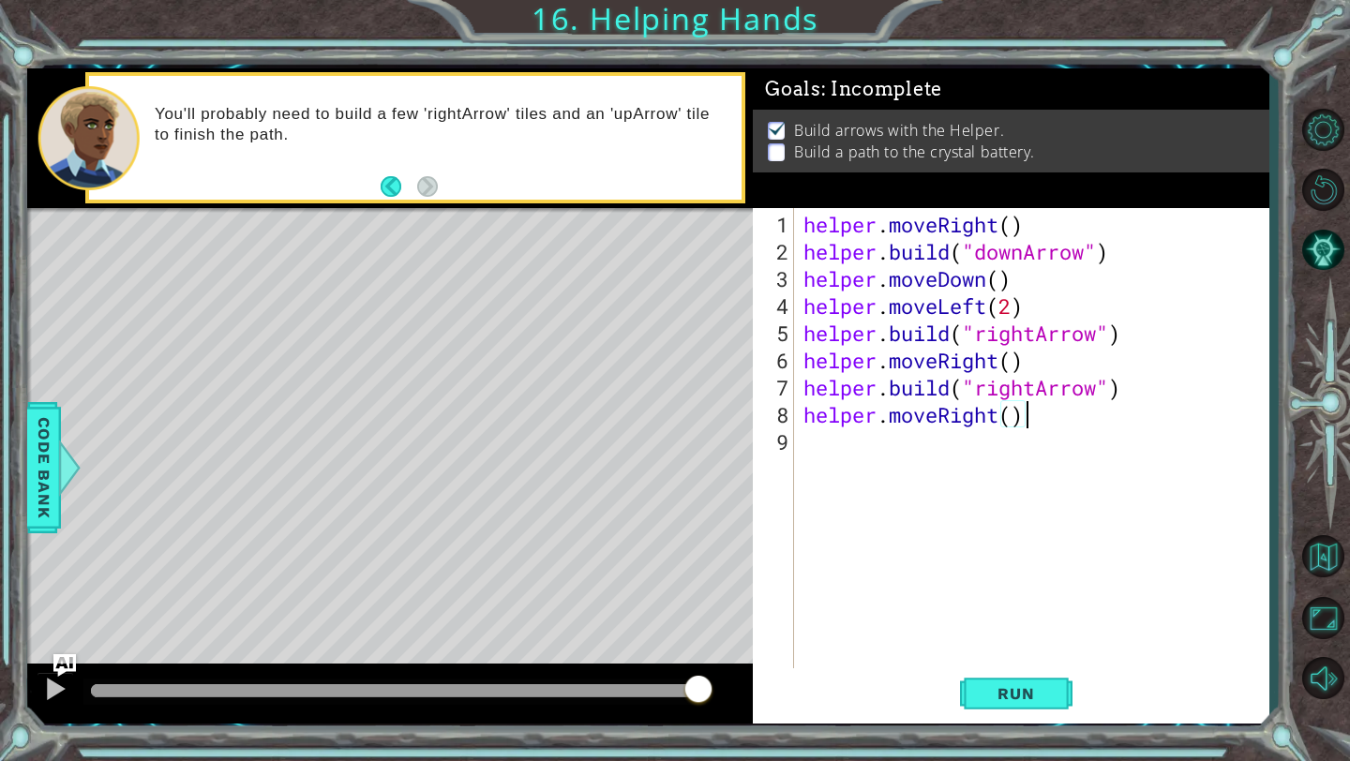
scroll to position [0, 9]
drag, startPoint x: 852, startPoint y: 416, endPoint x: 851, endPoint y: 448, distance: 31.9
click at [851, 448] on div "helper . moveRight ( ) helper . build ( "downArrow" ) helper . moveDown ( ) hel…" at bounding box center [1036, 469] width 473 height 517
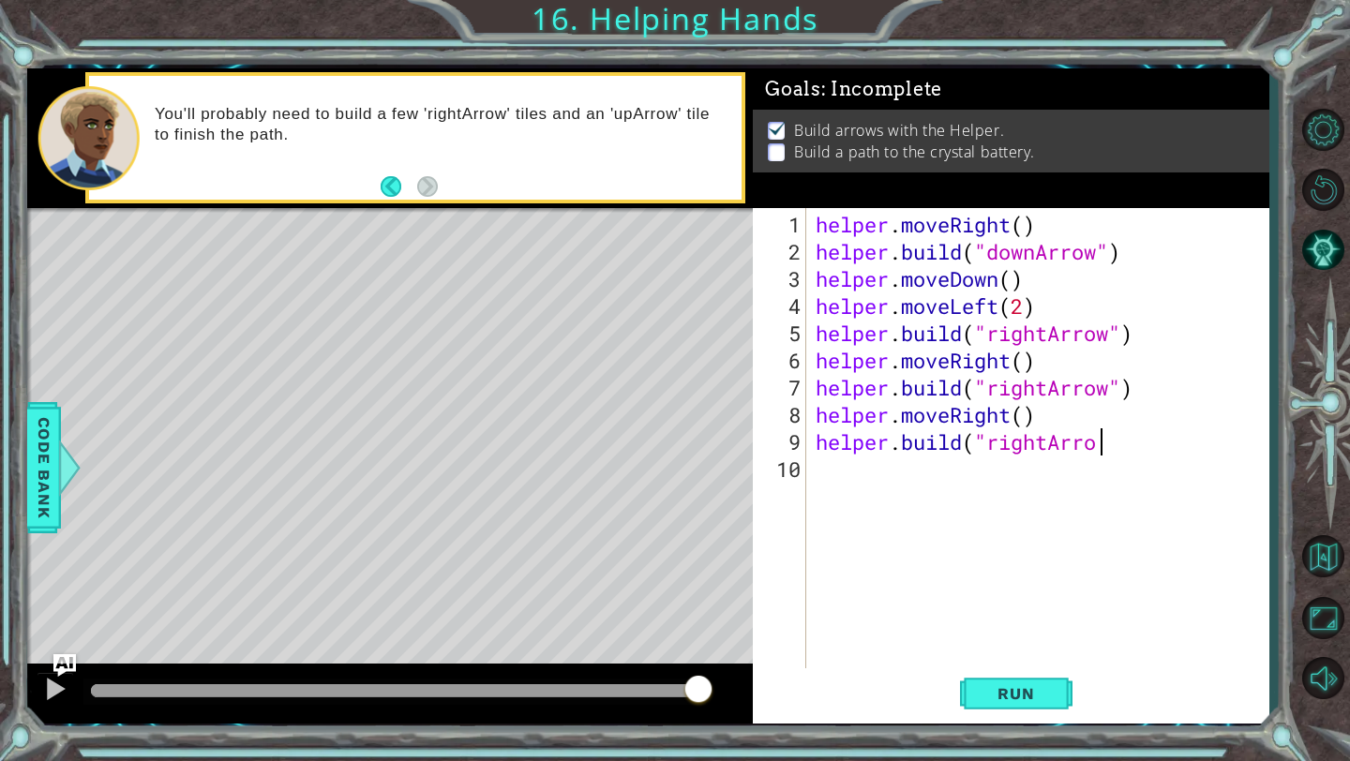
scroll to position [0, 12]
type textarea "[DOMAIN_NAME]("rightArrow")"
click at [861, 466] on div "helper . moveRight ( ) helper . build ( "downArrow" ) helper . moveDown ( ) hel…" at bounding box center [1043, 469] width 462 height 517
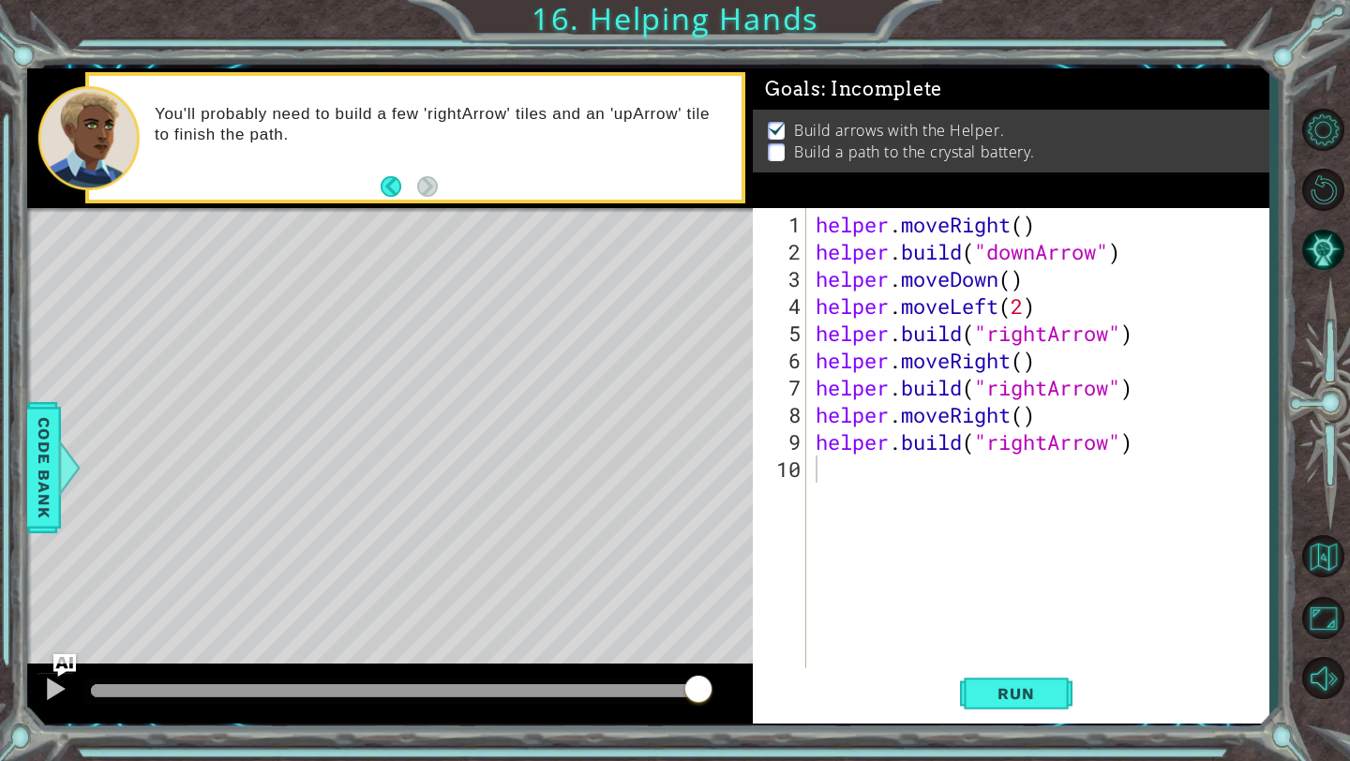
click at [1010, 685] on span "Run" at bounding box center [1016, 693] width 74 height 19
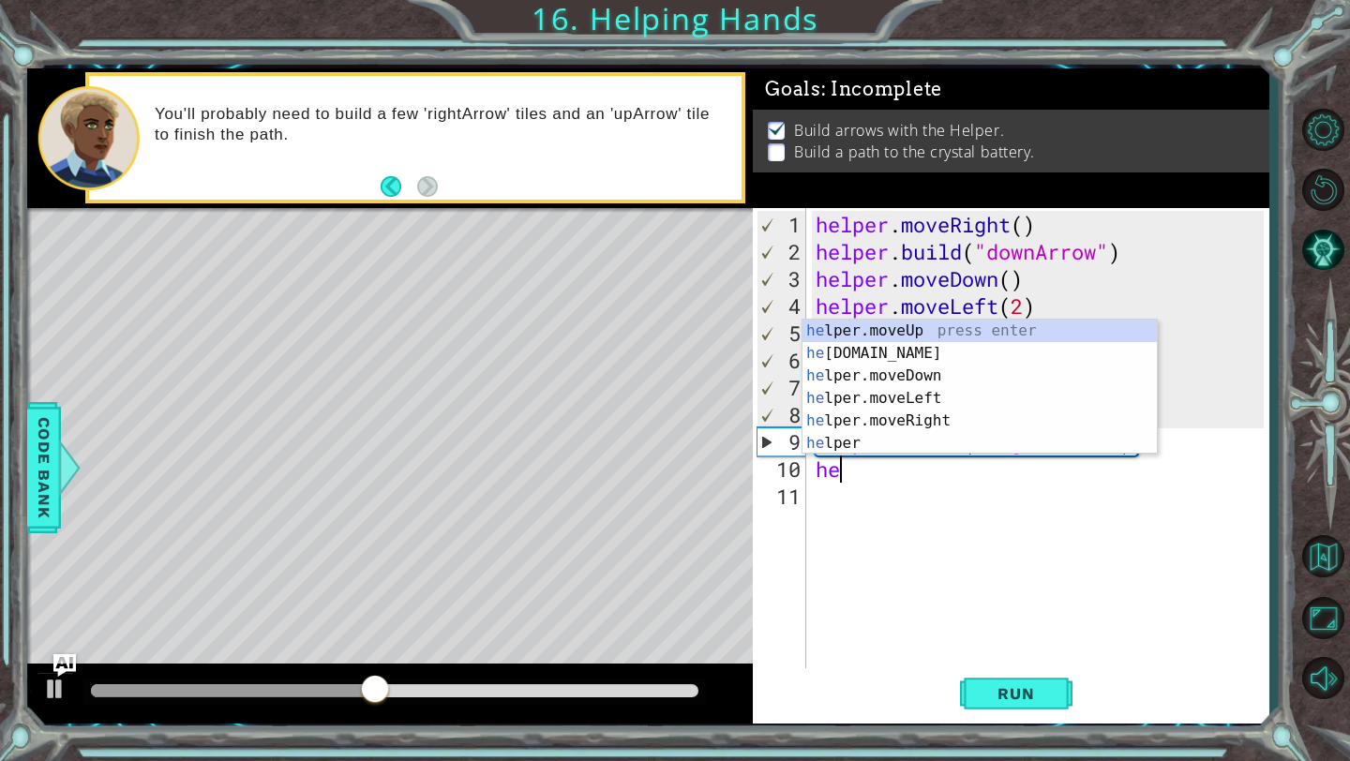
type textarea "h"
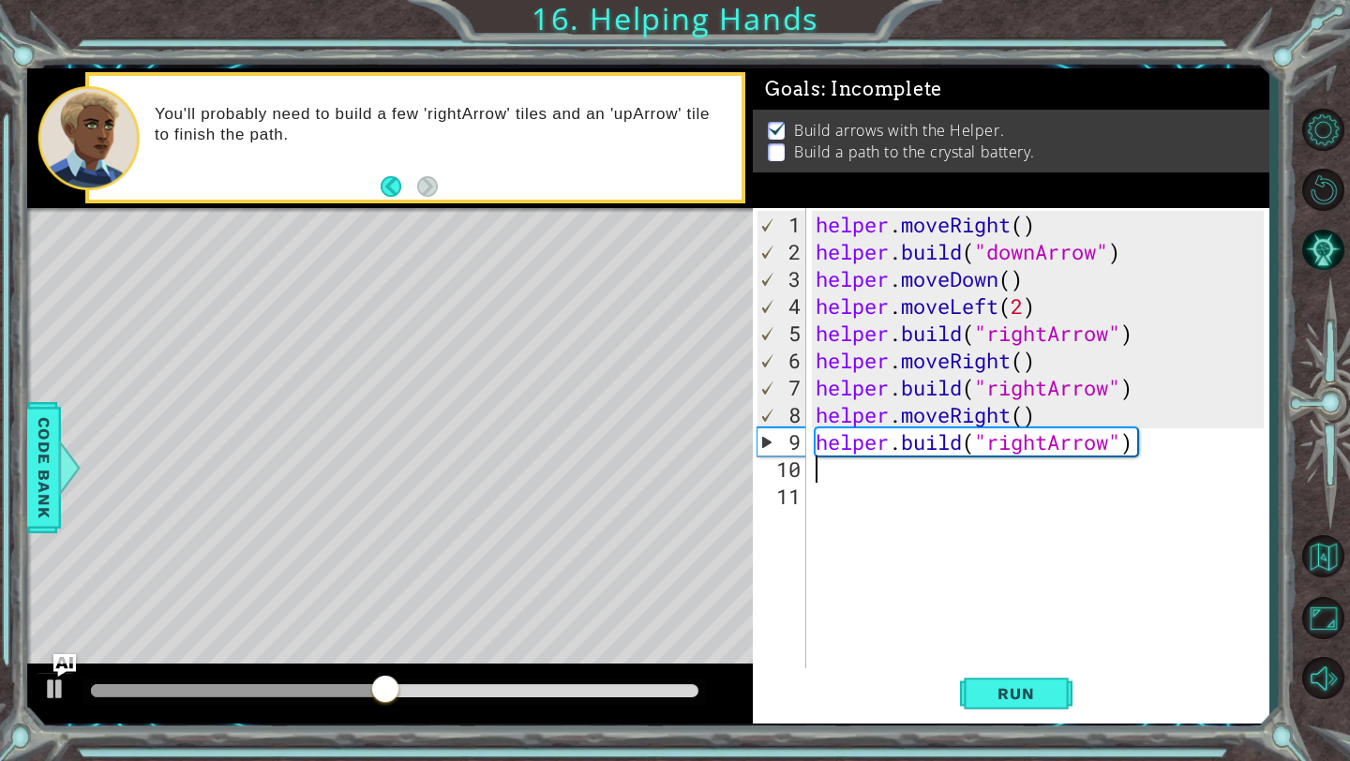
type textarea "[DOMAIN_NAME]("rightArrow")"
click at [892, 469] on div "helper . moveRight ( ) helper . build ( "downArrow" ) helper . moveDown ( ) hel…" at bounding box center [1043, 469] width 462 height 517
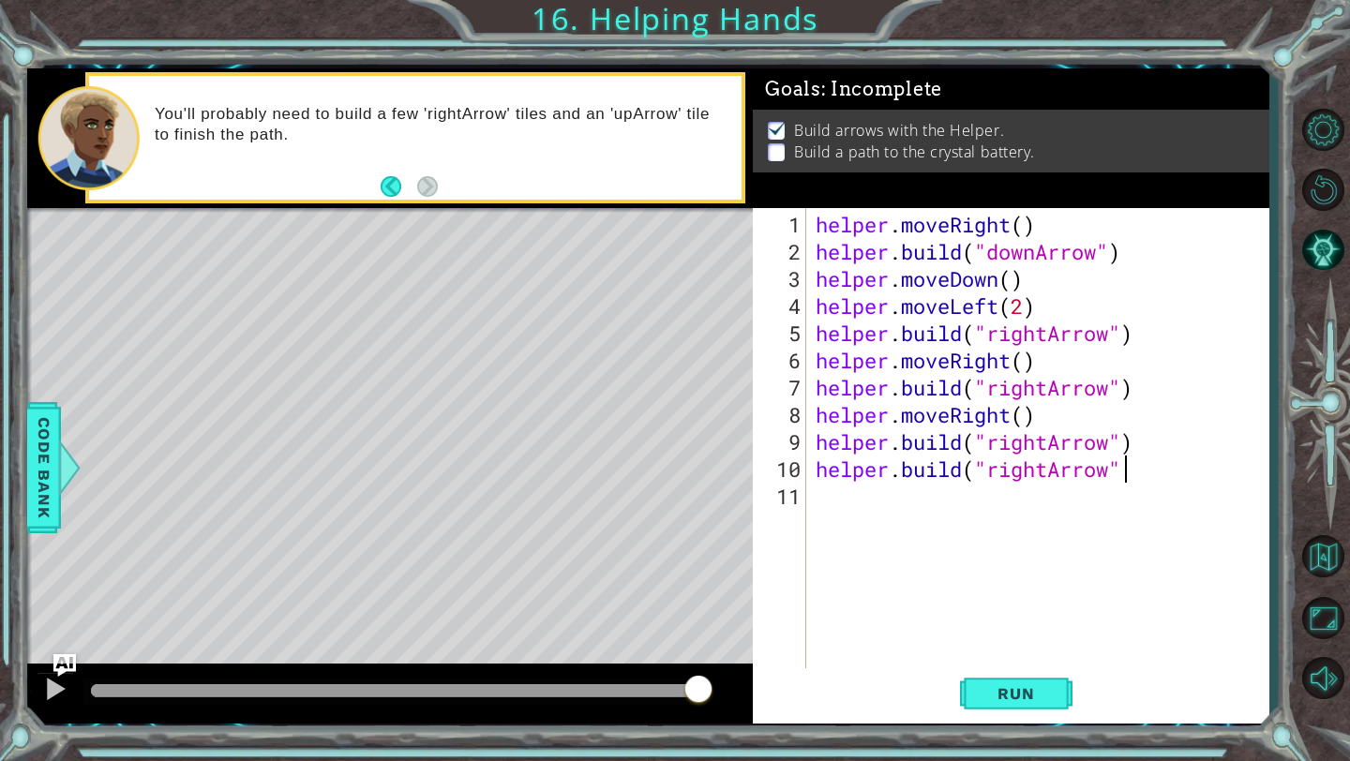
scroll to position [0, 13]
drag, startPoint x: 851, startPoint y: 448, endPoint x: 1045, endPoint y: 695, distance: 313.8
click at [1045, 695] on span "Run" at bounding box center [1016, 693] width 74 height 19
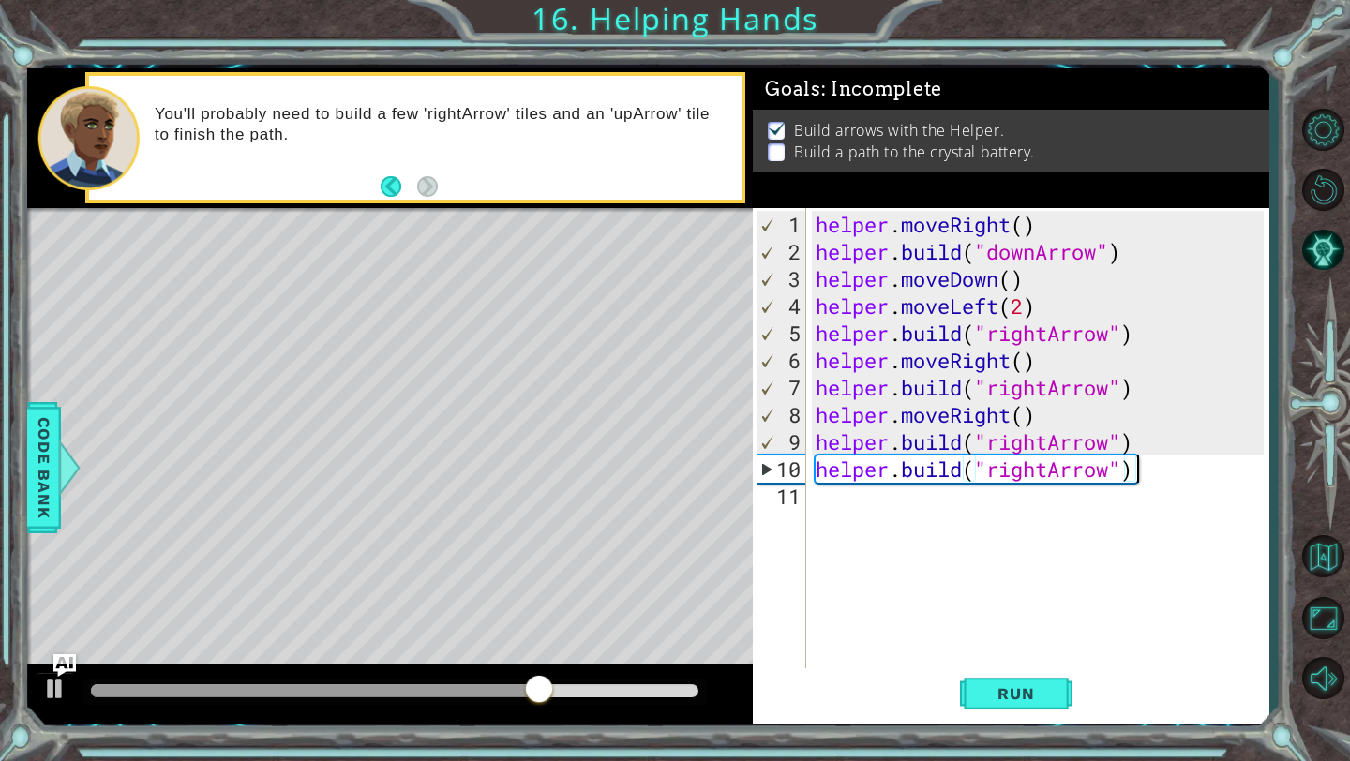
drag, startPoint x: 1045, startPoint y: 695, endPoint x: 1132, endPoint y: 462, distance: 248.0
click at [1132, 462] on div "helper . moveRight ( ) helper . build ( "downArrow" ) helper . moveDown ( ) hel…" at bounding box center [1043, 469] width 462 height 517
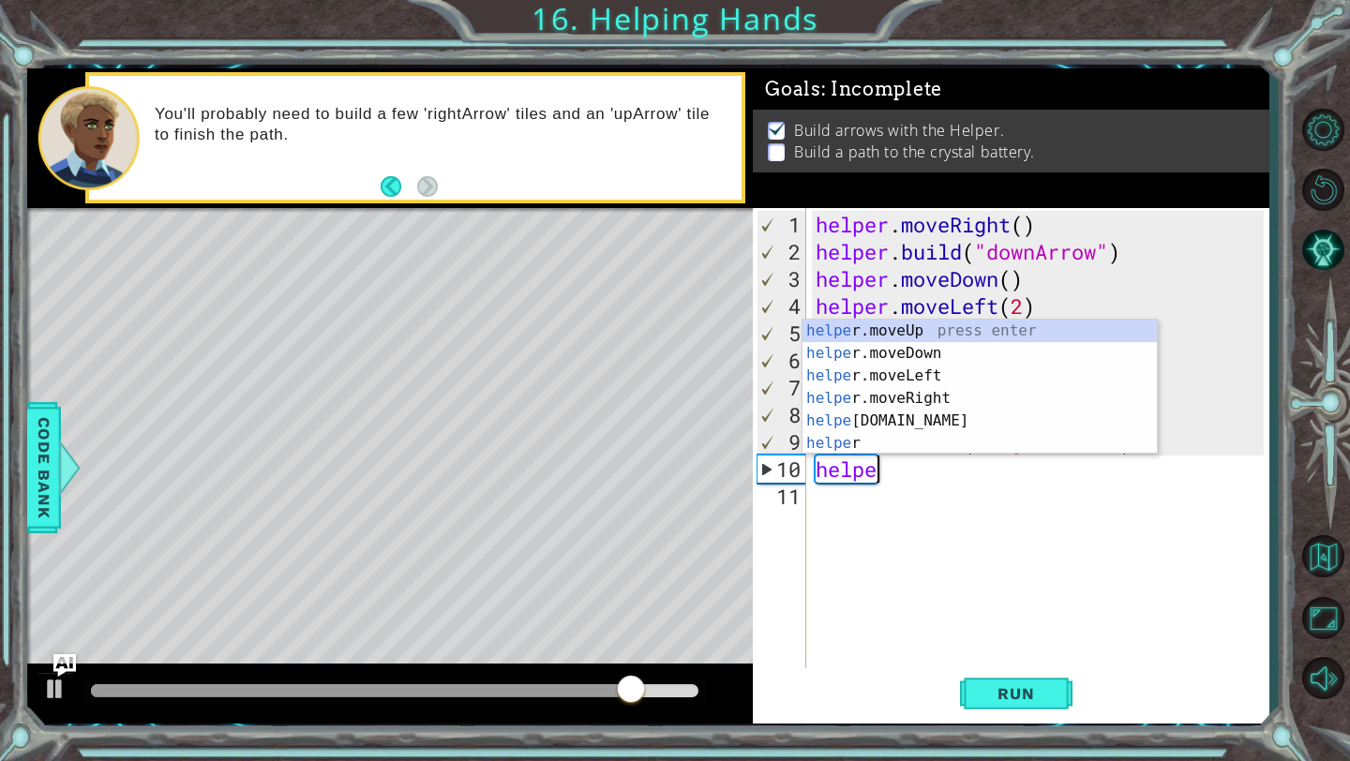
scroll to position [0, 1]
type textarea "h"
type textarea "[DOMAIN_NAME]("rightArrow")"
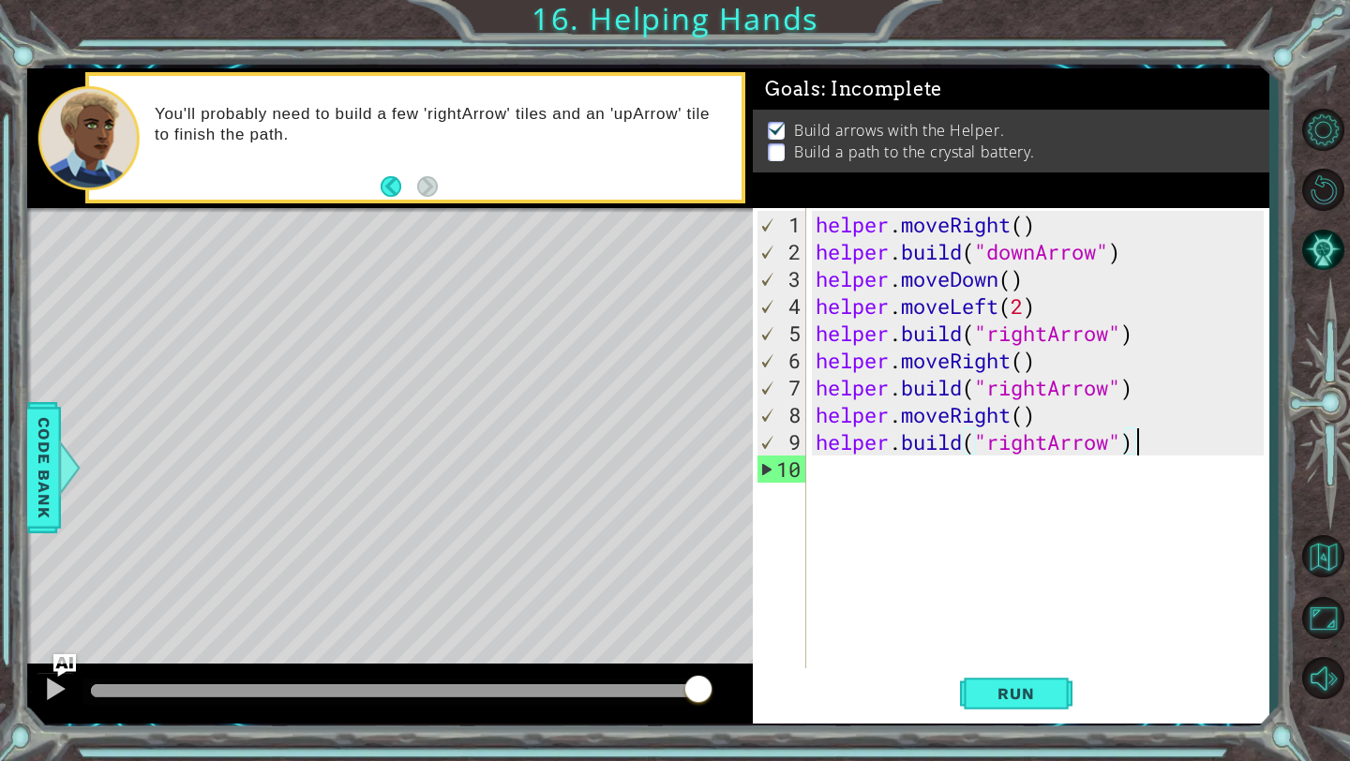
click at [859, 466] on div "helper . moveRight ( ) helper . build ( "downArrow" ) helper . moveDown ( ) hel…" at bounding box center [1043, 469] width 462 height 517
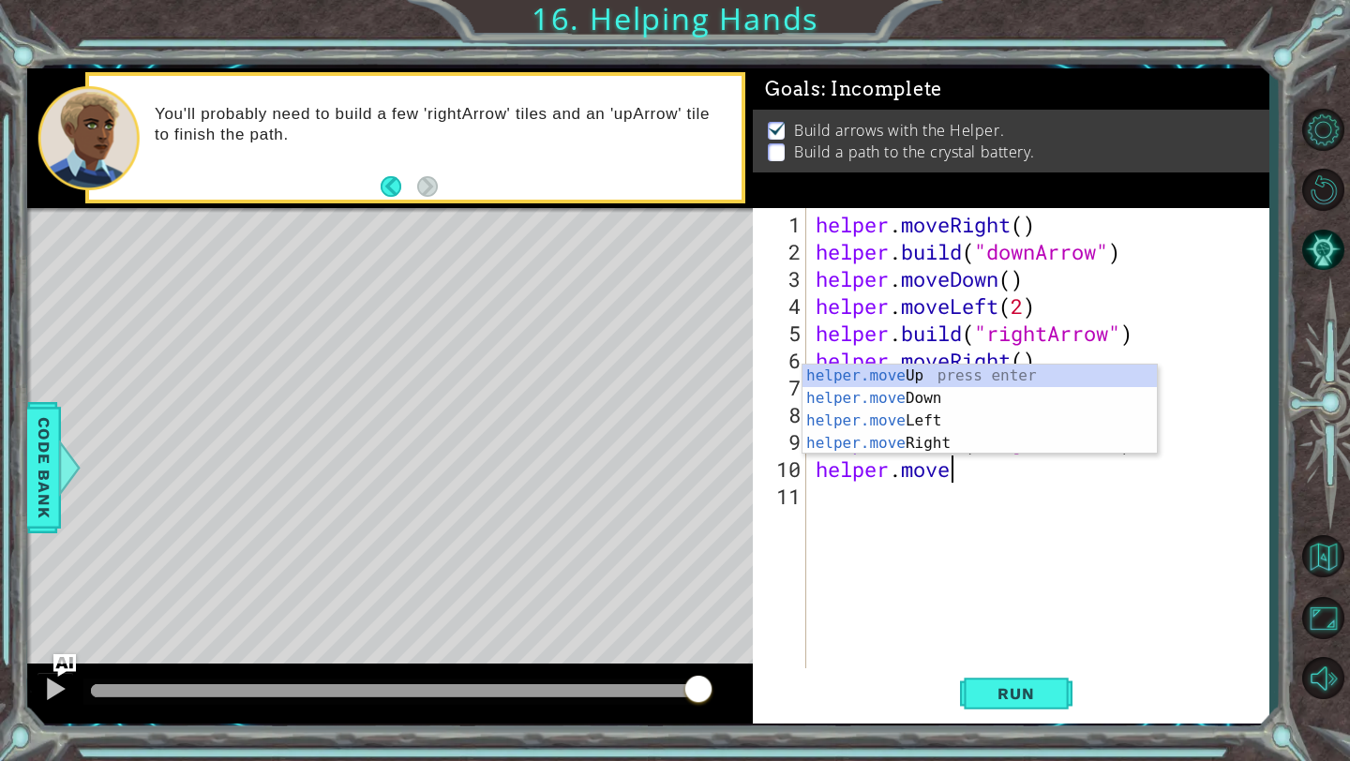
scroll to position [0, 5]
click at [858, 444] on div "helper.move Up press enter helper.move Down press enter helper.move Left press …" at bounding box center [979, 432] width 354 height 135
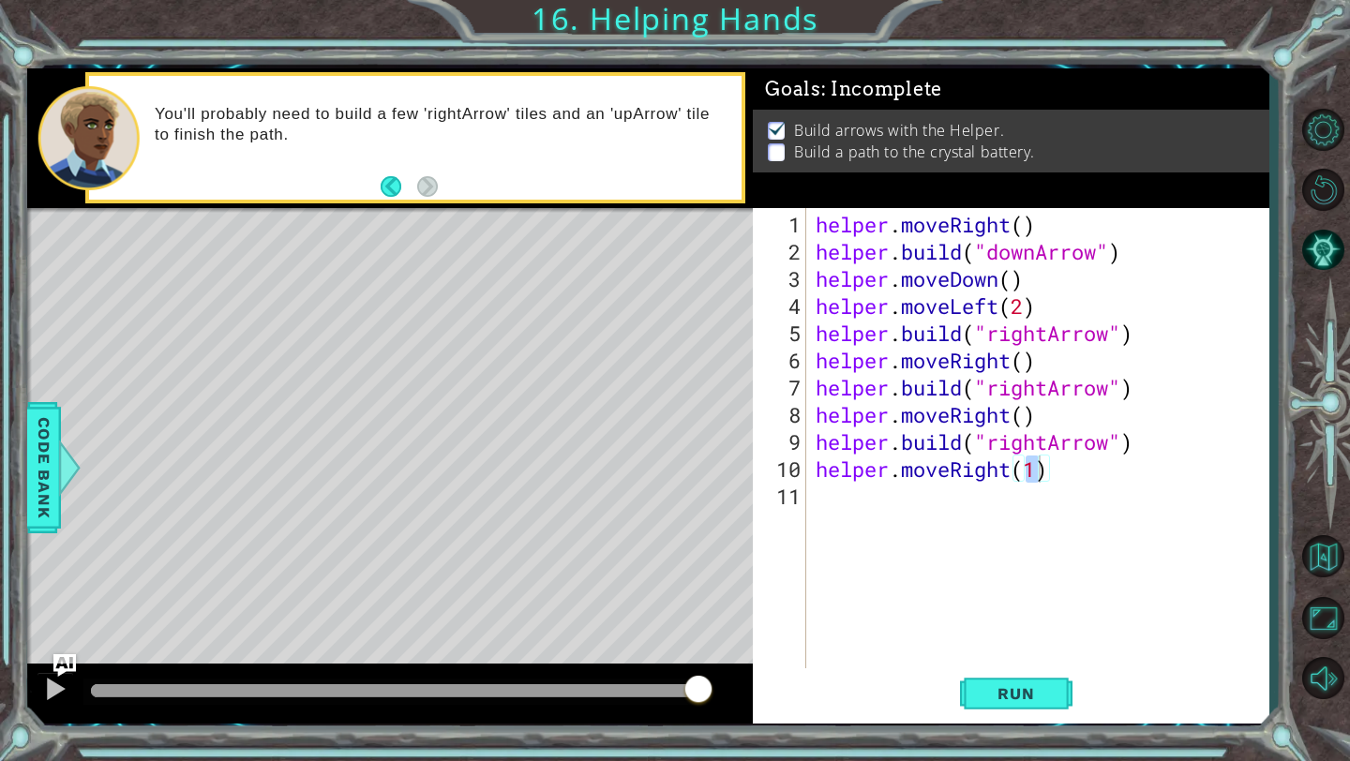
click at [1039, 697] on span "Run" at bounding box center [1016, 693] width 74 height 19
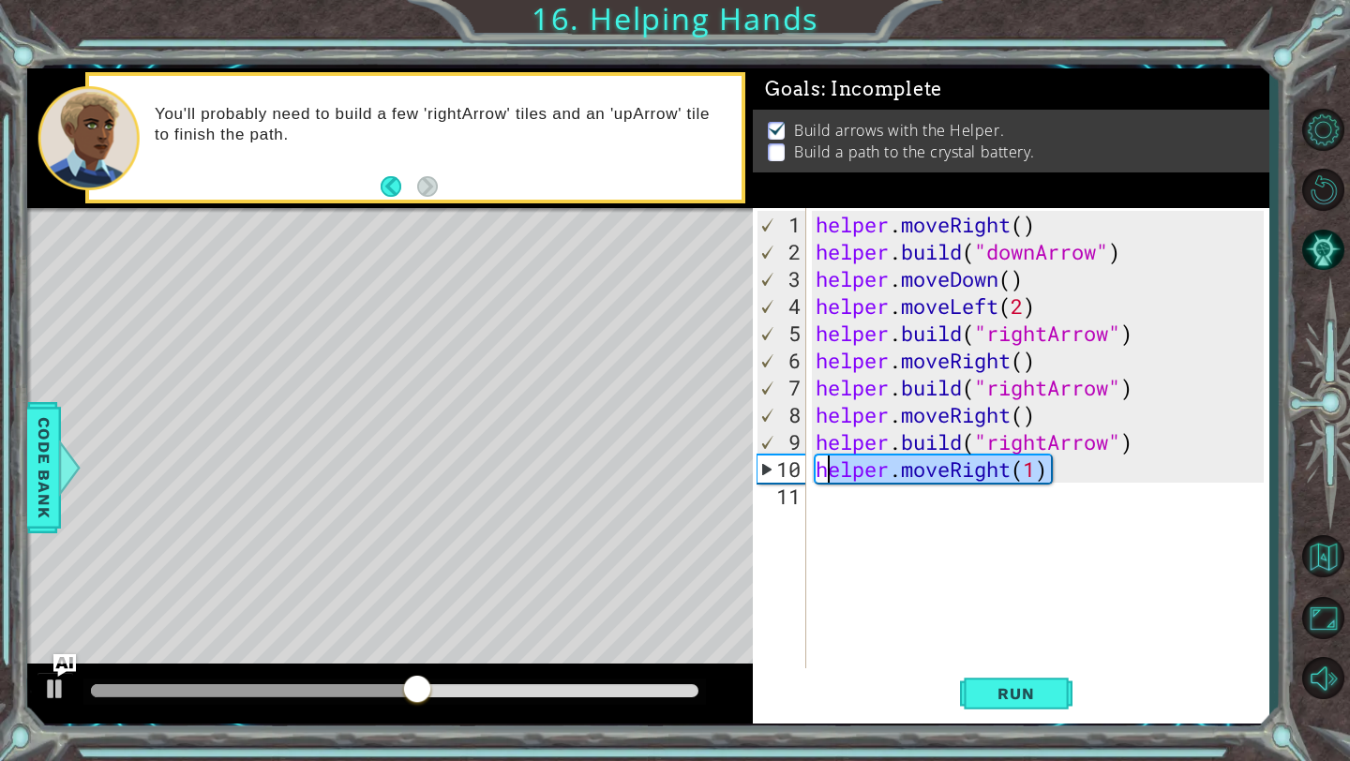
drag, startPoint x: 1132, startPoint y: 462, endPoint x: 826, endPoint y: 459, distance: 305.6
click at [826, 459] on div "helper . moveRight ( ) helper . build ( "downArrow" ) helper . moveDown ( ) hel…" at bounding box center [1043, 469] width 462 height 517
type textarea "h"
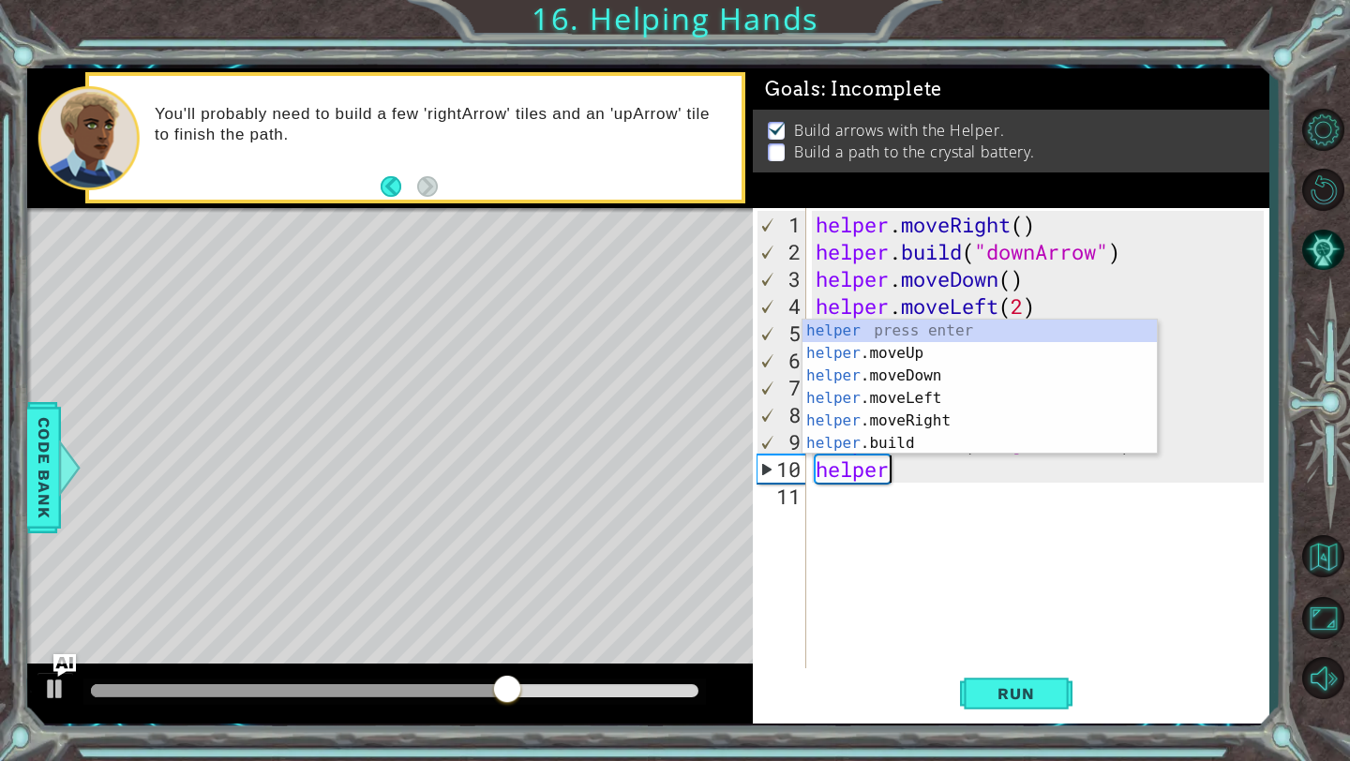
scroll to position [0, 2]
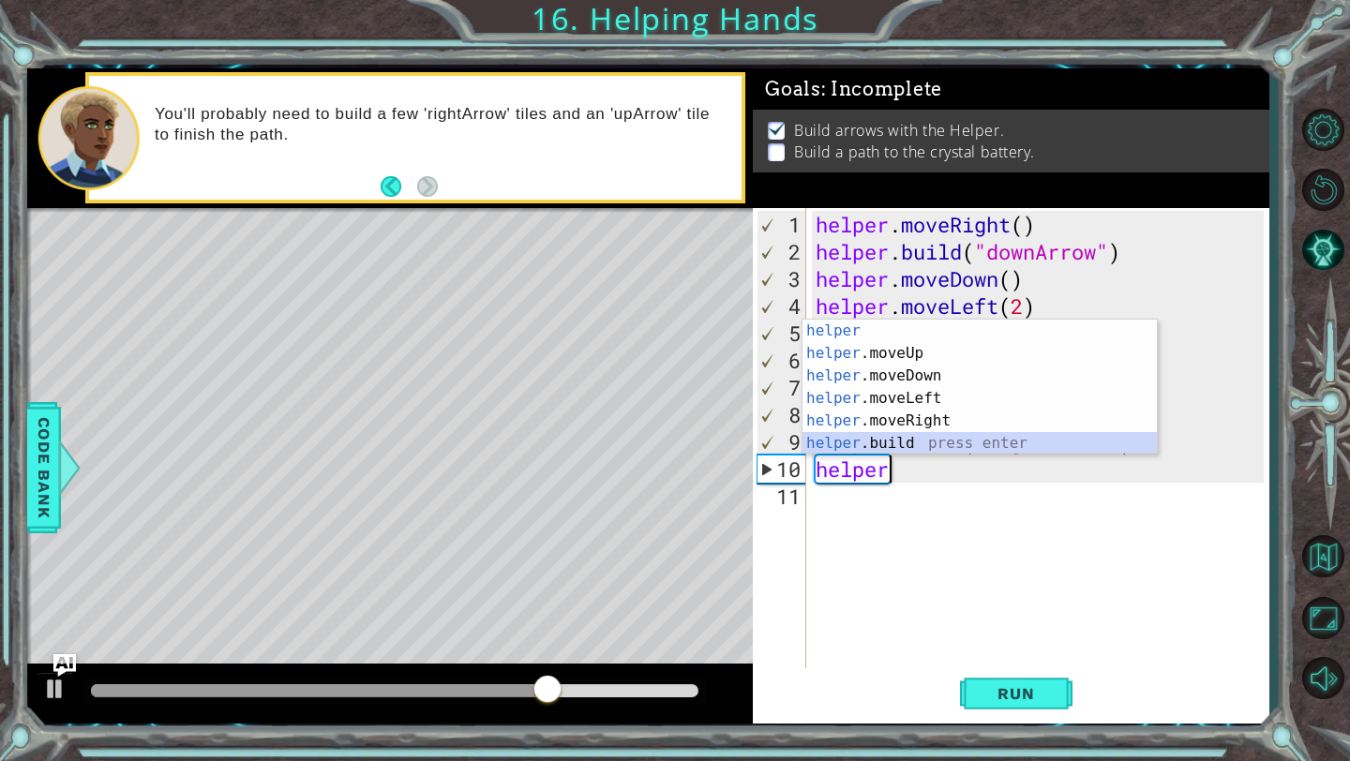
click at [855, 439] on div "helper press enter helper .moveUp press enter helper .moveDown press enter help…" at bounding box center [979, 410] width 354 height 180
type textarea "[DOMAIN_NAME]("rightArrow")"
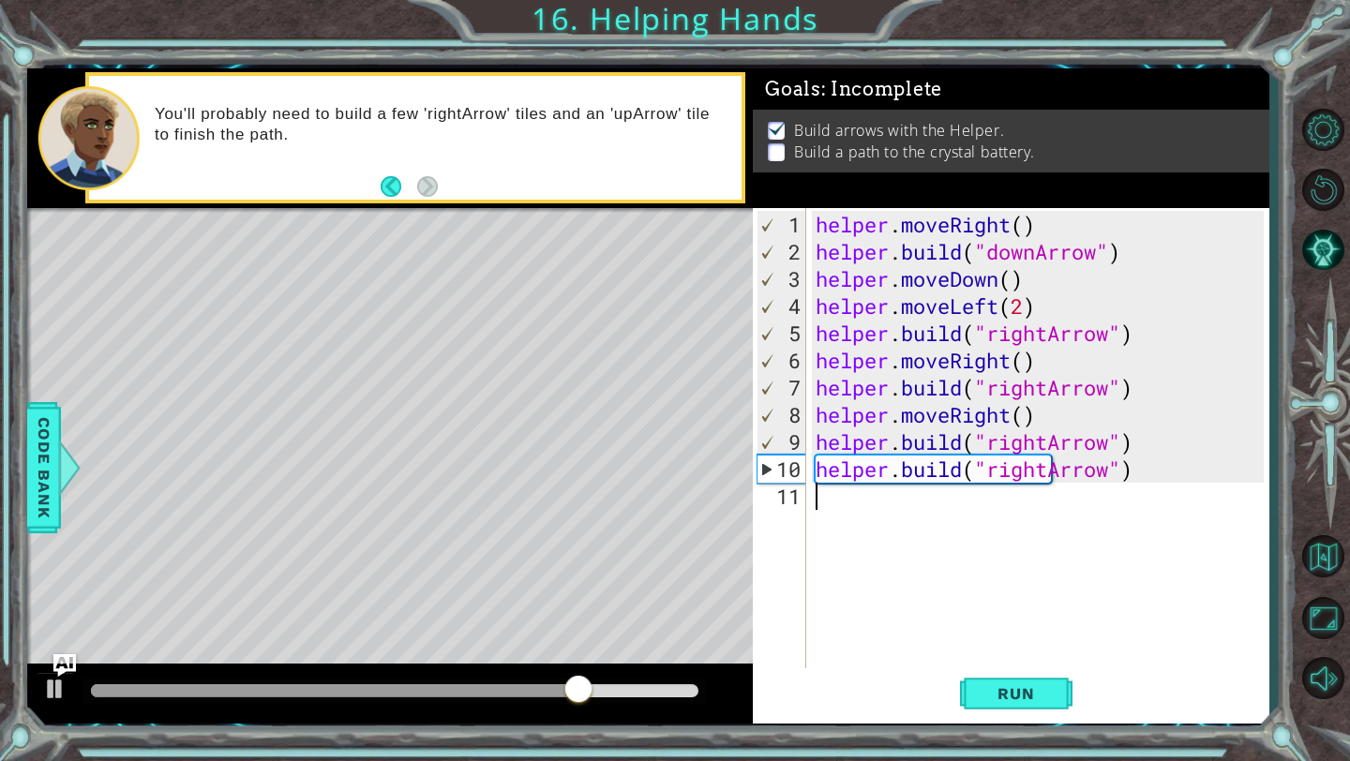
drag, startPoint x: 826, startPoint y: 459, endPoint x: 930, endPoint y: 562, distance: 145.8
click at [930, 562] on div "helper . moveRight ( ) helper . build ( "downArrow" ) helper . moveDown ( ) hel…" at bounding box center [1043, 469] width 462 height 517
click at [1149, 471] on div "helper . moveRight ( ) helper . build ( "downArrow" ) helper . moveDown ( ) hel…" at bounding box center [1043, 469] width 462 height 517
drag, startPoint x: 930, startPoint y: 562, endPoint x: 1032, endPoint y: 693, distance: 166.3
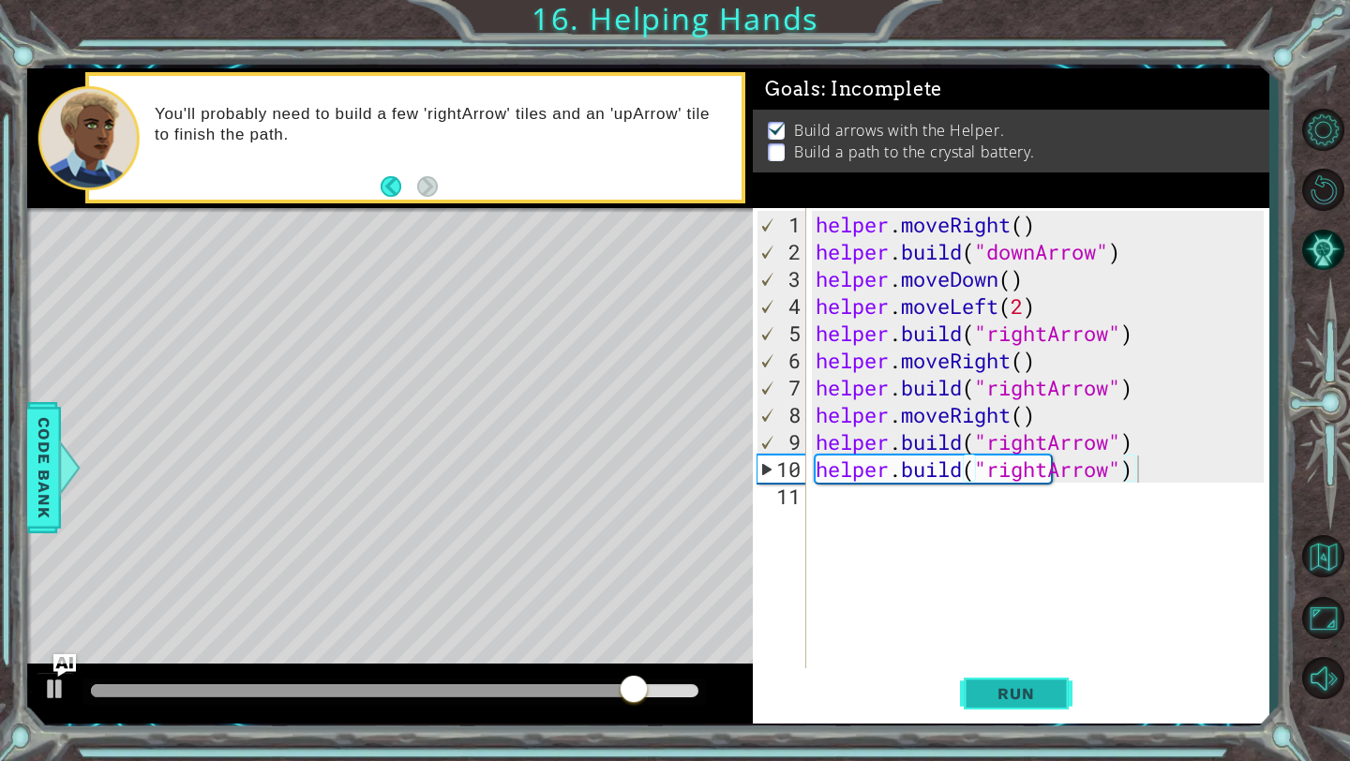
click at [1032, 693] on span "Run" at bounding box center [1016, 693] width 74 height 19
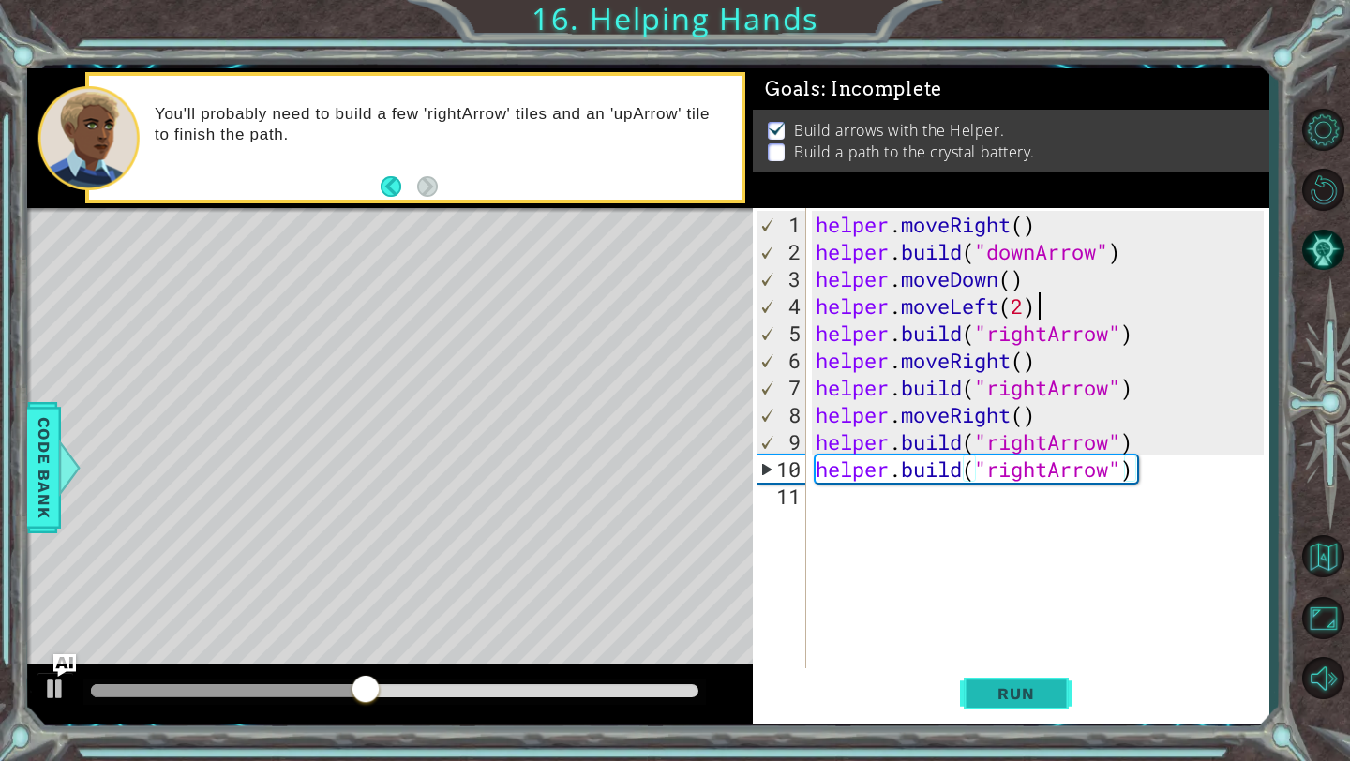
click at [1032, 302] on div "helper . moveRight ( ) helper . build ( "downArrow" ) helper . moveDown ( ) hel…" at bounding box center [1043, 469] width 462 height 517
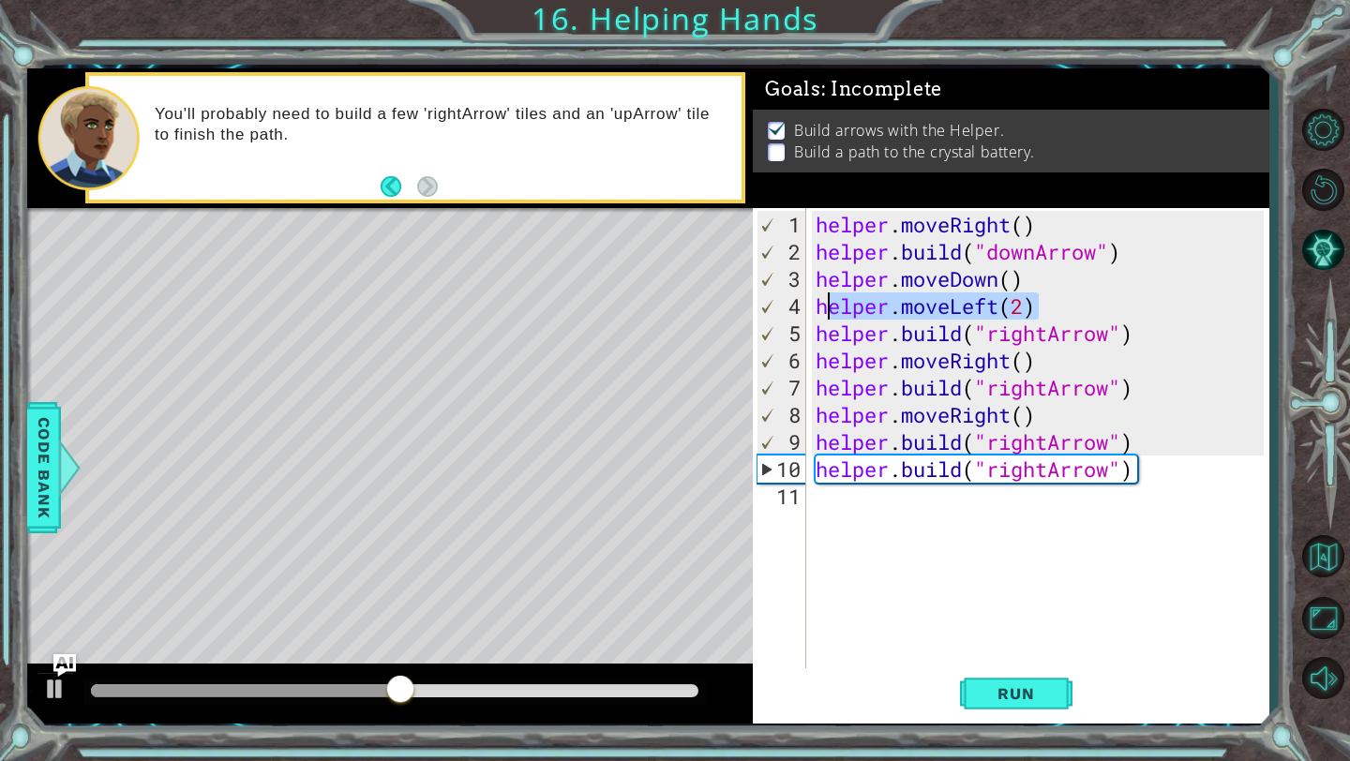
drag, startPoint x: 1032, startPoint y: 693, endPoint x: 826, endPoint y: 292, distance: 450.3
click at [826, 292] on div "helper . moveRight ( ) helper . build ( "downArrow" ) helper . moveDown ( ) hel…" at bounding box center [1043, 469] width 462 height 517
type textarea "h"
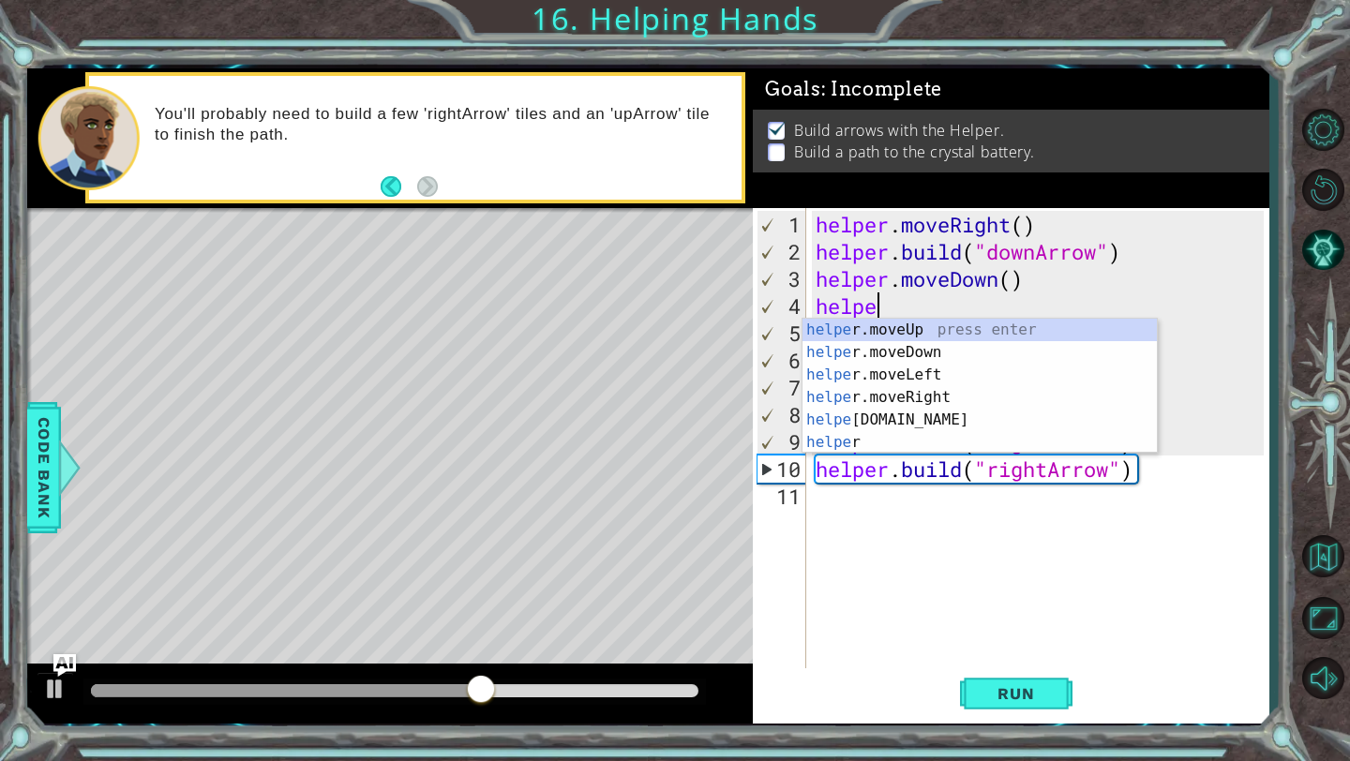
scroll to position [0, 2]
drag, startPoint x: 826, startPoint y: 292, endPoint x: 873, endPoint y: 442, distance: 157.2
click at [873, 442] on div "helper press enter helper .moveUp press enter helper .moveDown press enter help…" at bounding box center [979, 409] width 354 height 180
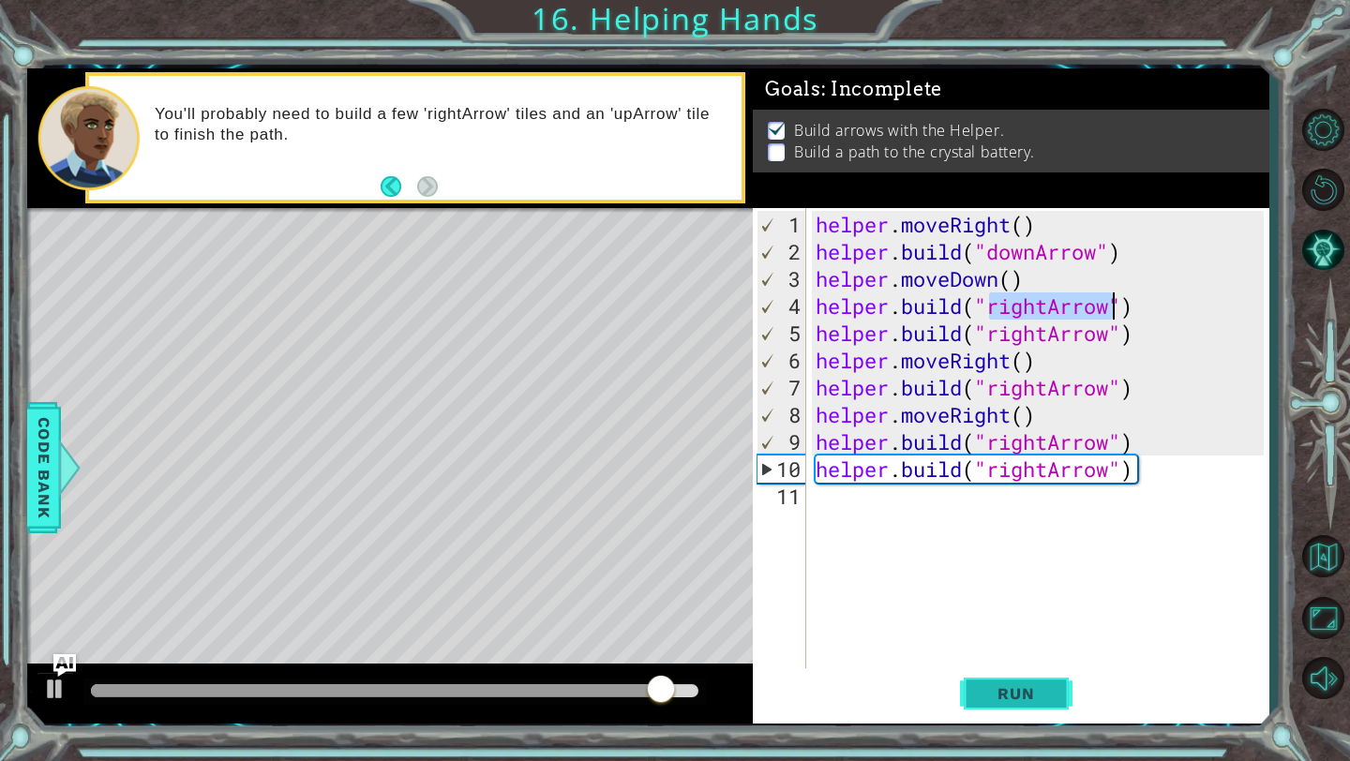
drag, startPoint x: 873, startPoint y: 442, endPoint x: 1006, endPoint y: 688, distance: 279.4
click at [1006, 688] on span "Run" at bounding box center [1016, 693] width 74 height 19
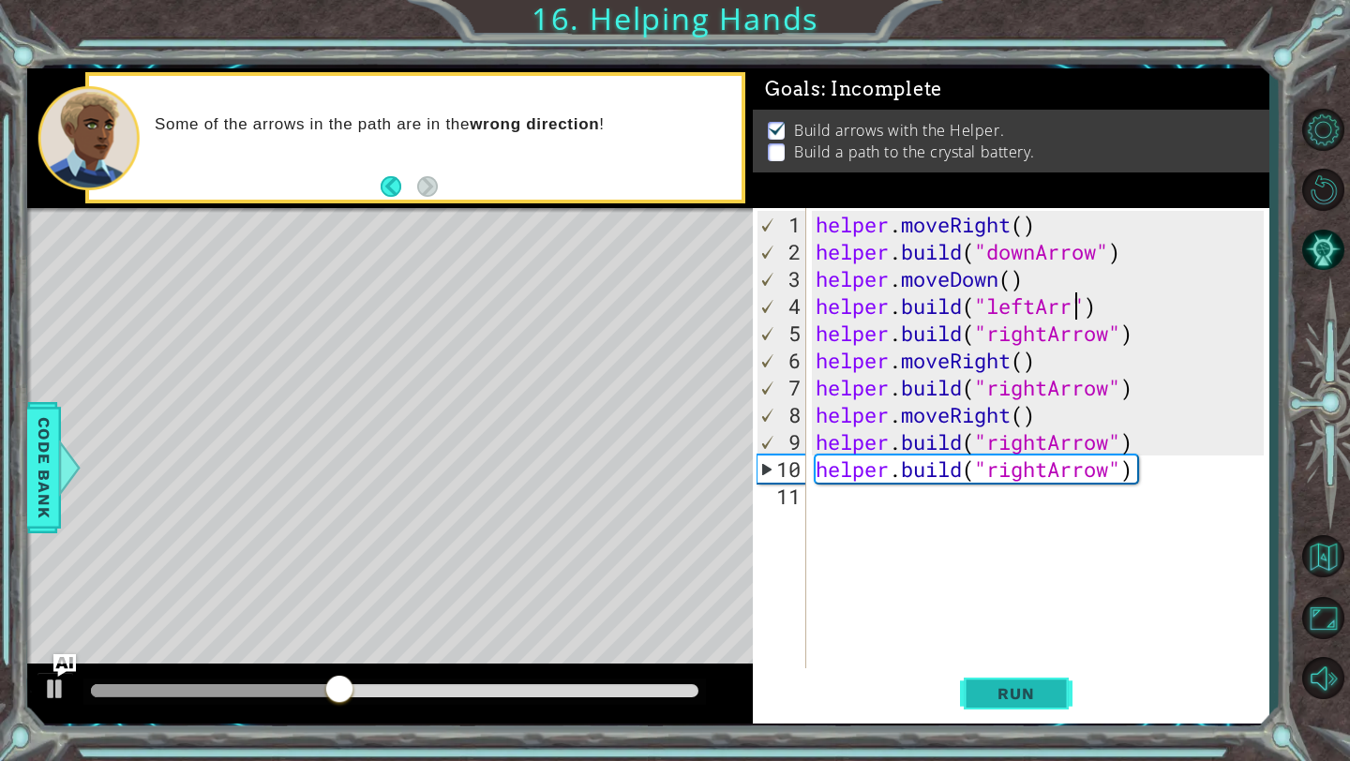
scroll to position [0, 13]
click at [1012, 687] on span "Run" at bounding box center [1016, 693] width 74 height 19
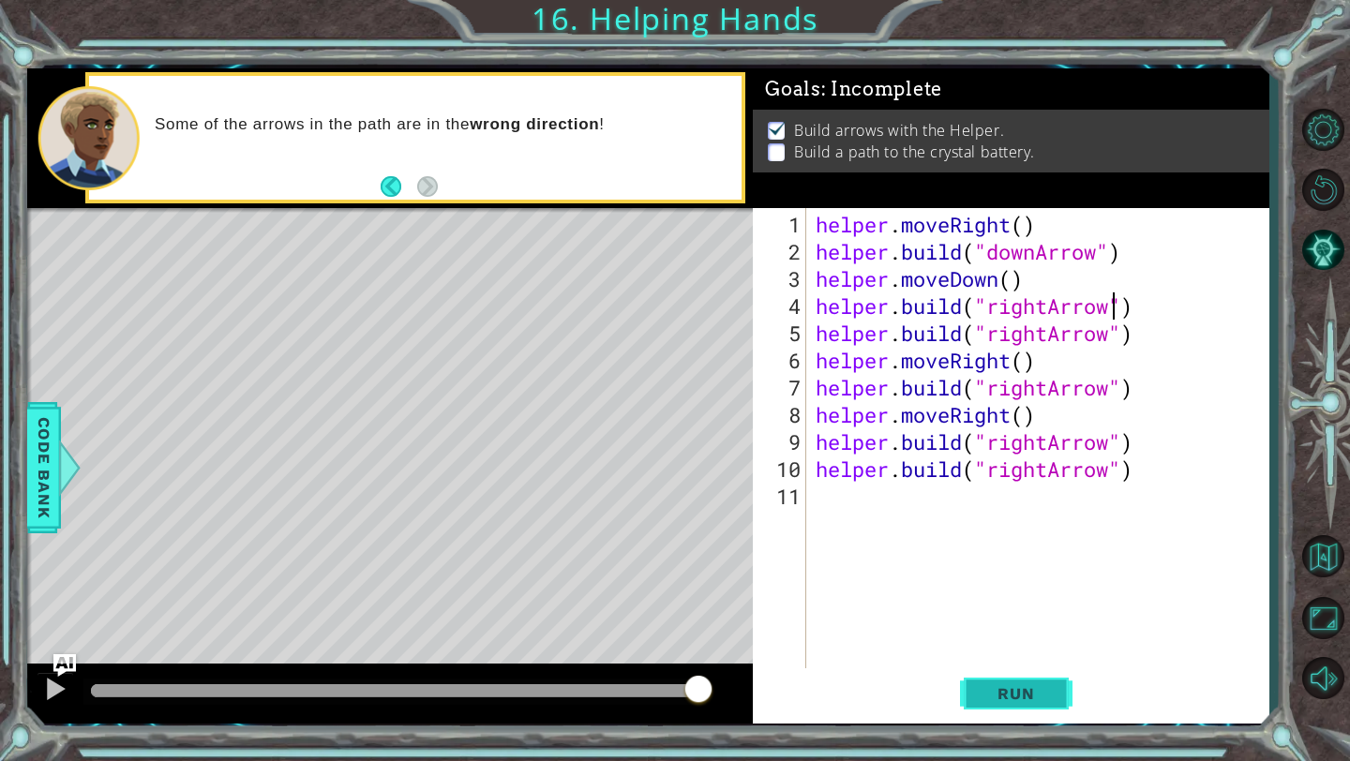
click at [999, 700] on span "Run" at bounding box center [1016, 693] width 74 height 19
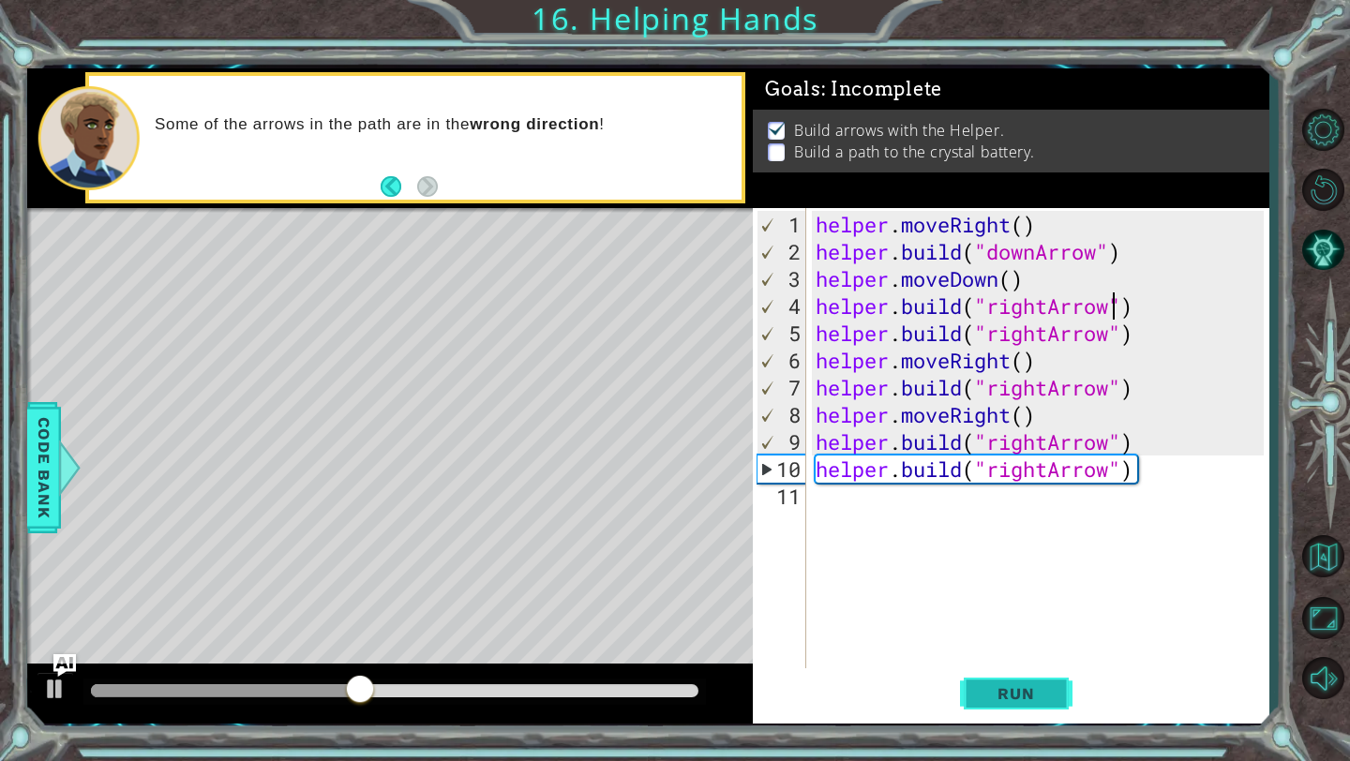
click at [1111, 468] on div "helper . moveRight ( ) helper . build ( "downArrow" ) helper . moveDown ( ) hel…" at bounding box center [1043, 469] width 462 height 517
click at [1014, 691] on span "Run" at bounding box center [1016, 693] width 74 height 19
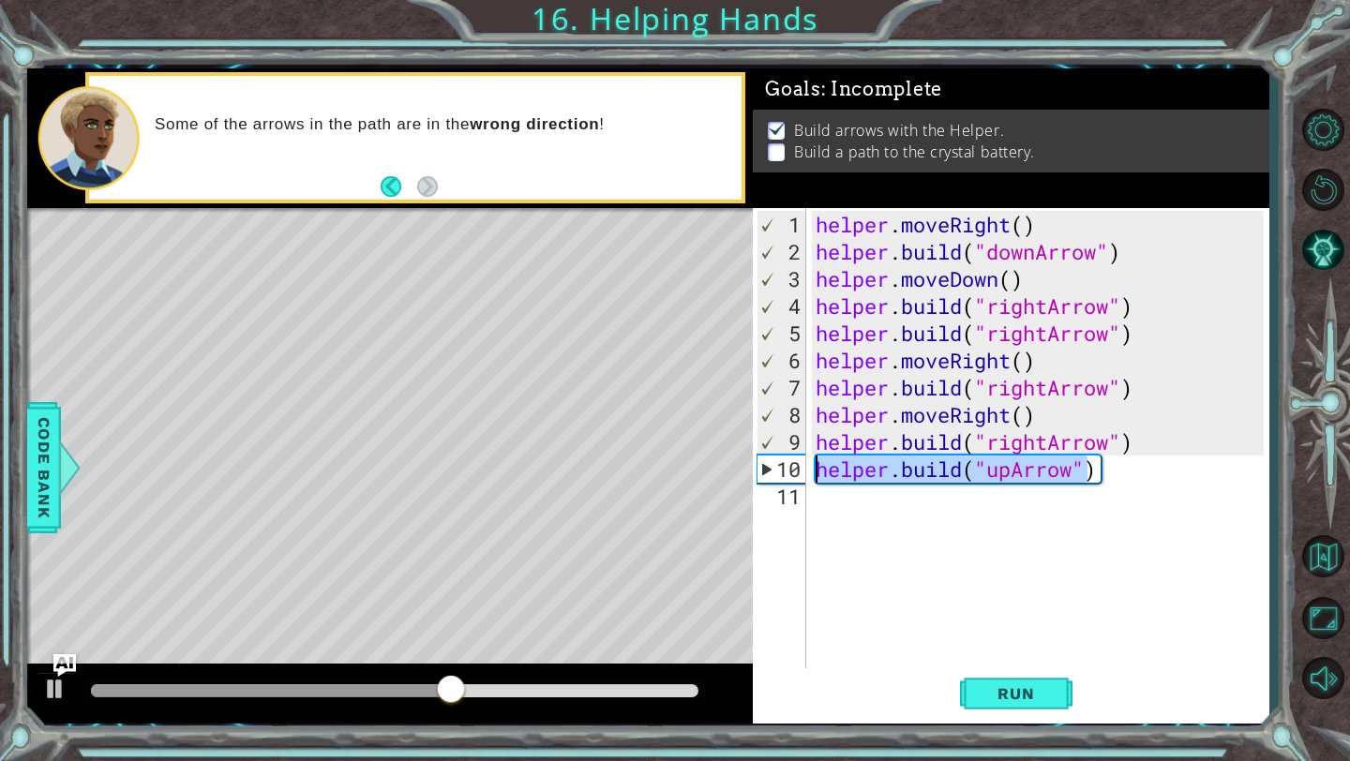
drag, startPoint x: 1006, startPoint y: 688, endPoint x: 805, endPoint y: 457, distance: 306.4
click at [805, 457] on div "[DOMAIN_NAME]("upArrow") 1 2 3 4 5 6 7 8 9 10 11 helper . moveRight ( ) helper …" at bounding box center [1008, 439] width 511 height 462
type textarea ")"
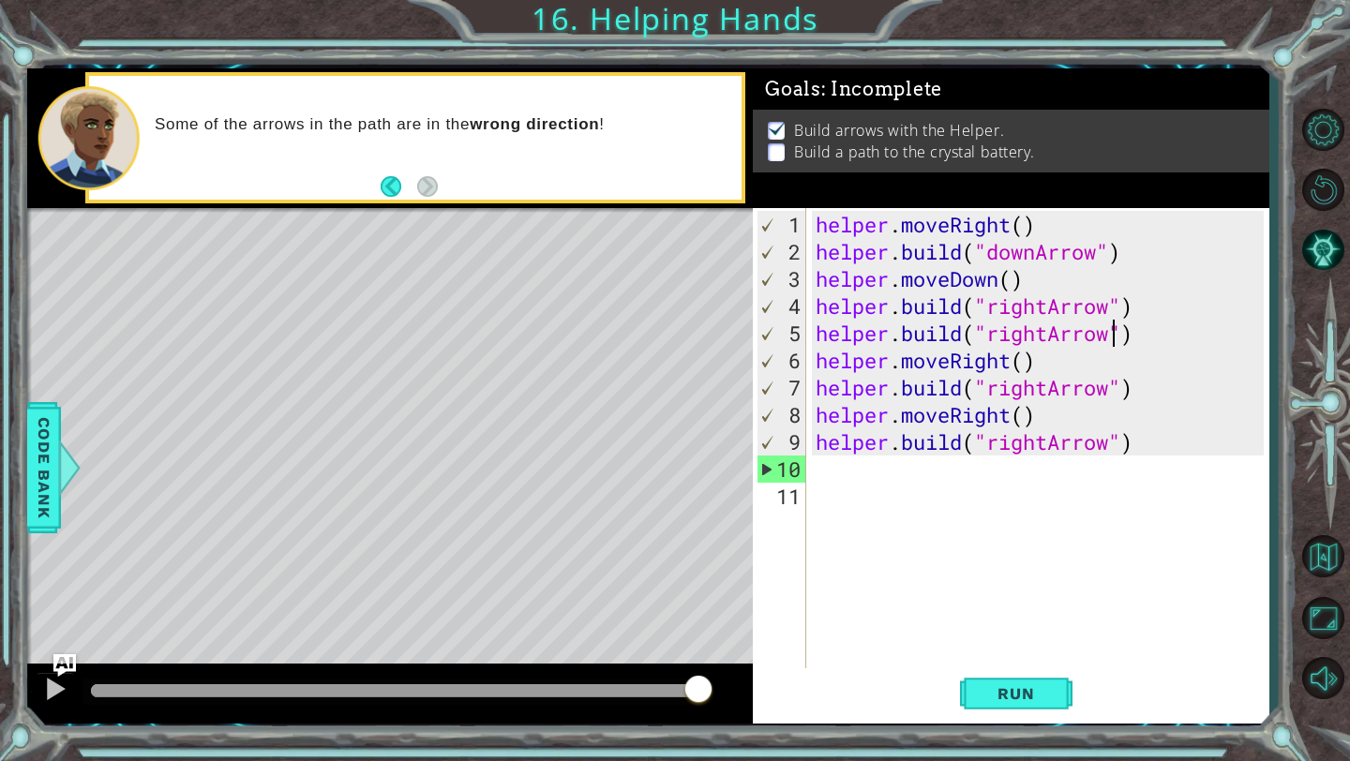
click at [1117, 329] on div "helper . moveRight ( ) helper . build ( "downArrow" ) helper . moveDown ( ) hel…" at bounding box center [1043, 469] width 462 height 517
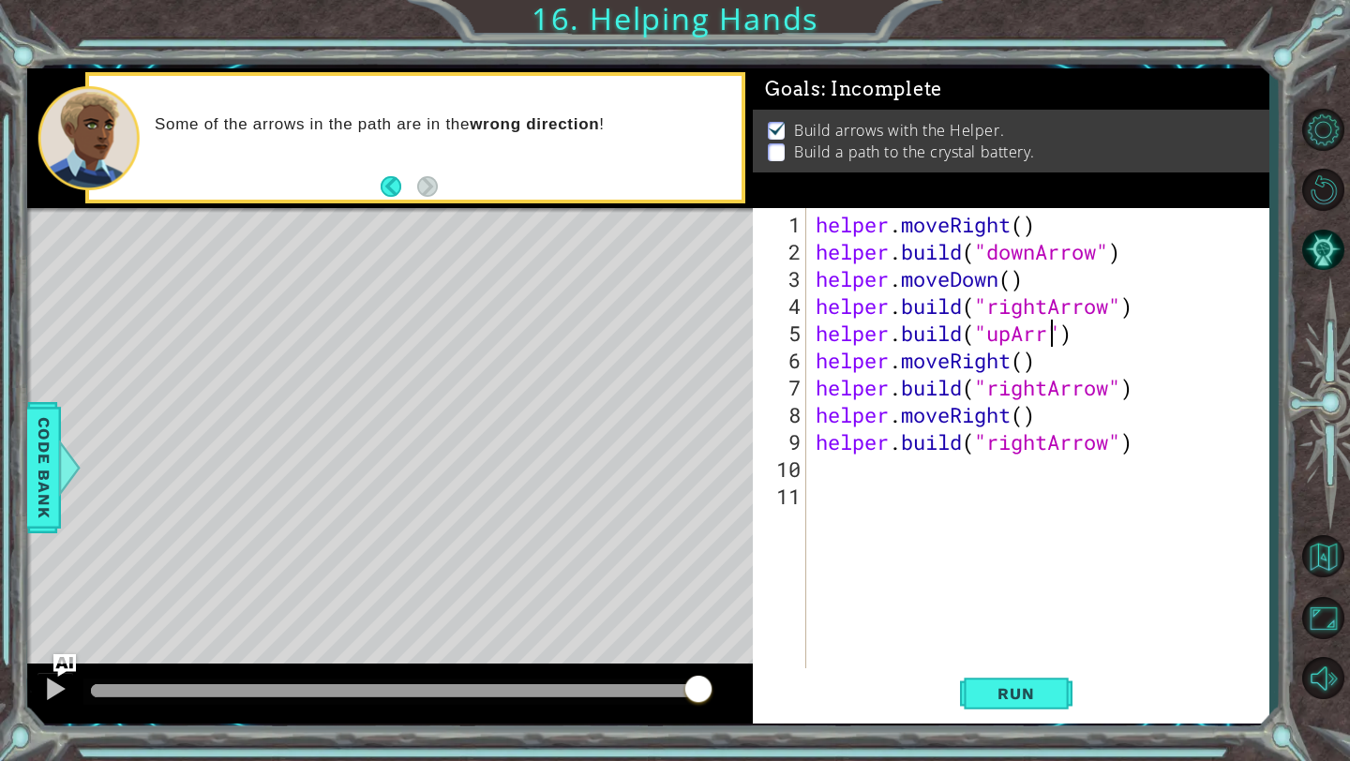
type textarea "[DOMAIN_NAME]("upArrow")"
drag, startPoint x: 805, startPoint y: 457, endPoint x: 976, endPoint y: 693, distance: 291.4
click at [976, 693] on button "Run" at bounding box center [1016, 694] width 112 height 52
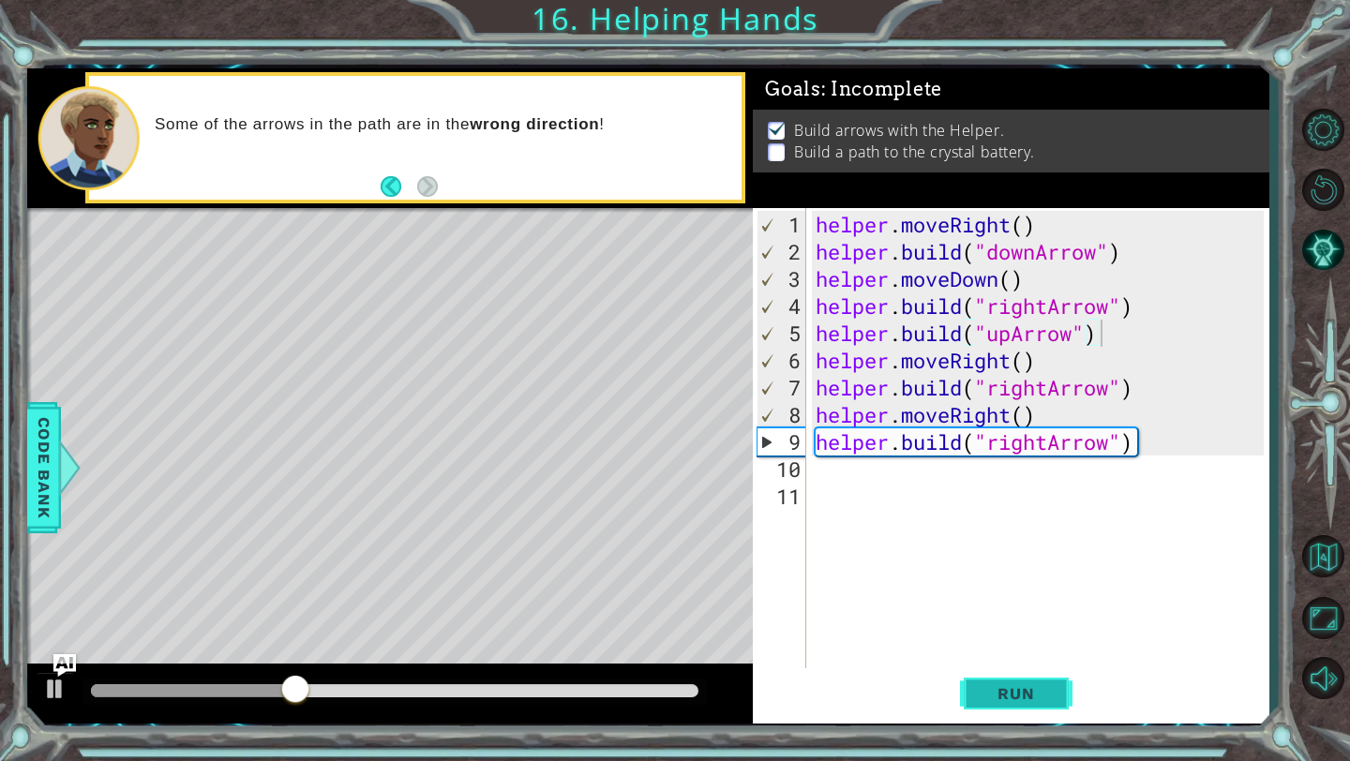
click at [982, 699] on span "Run" at bounding box center [1016, 693] width 74 height 19
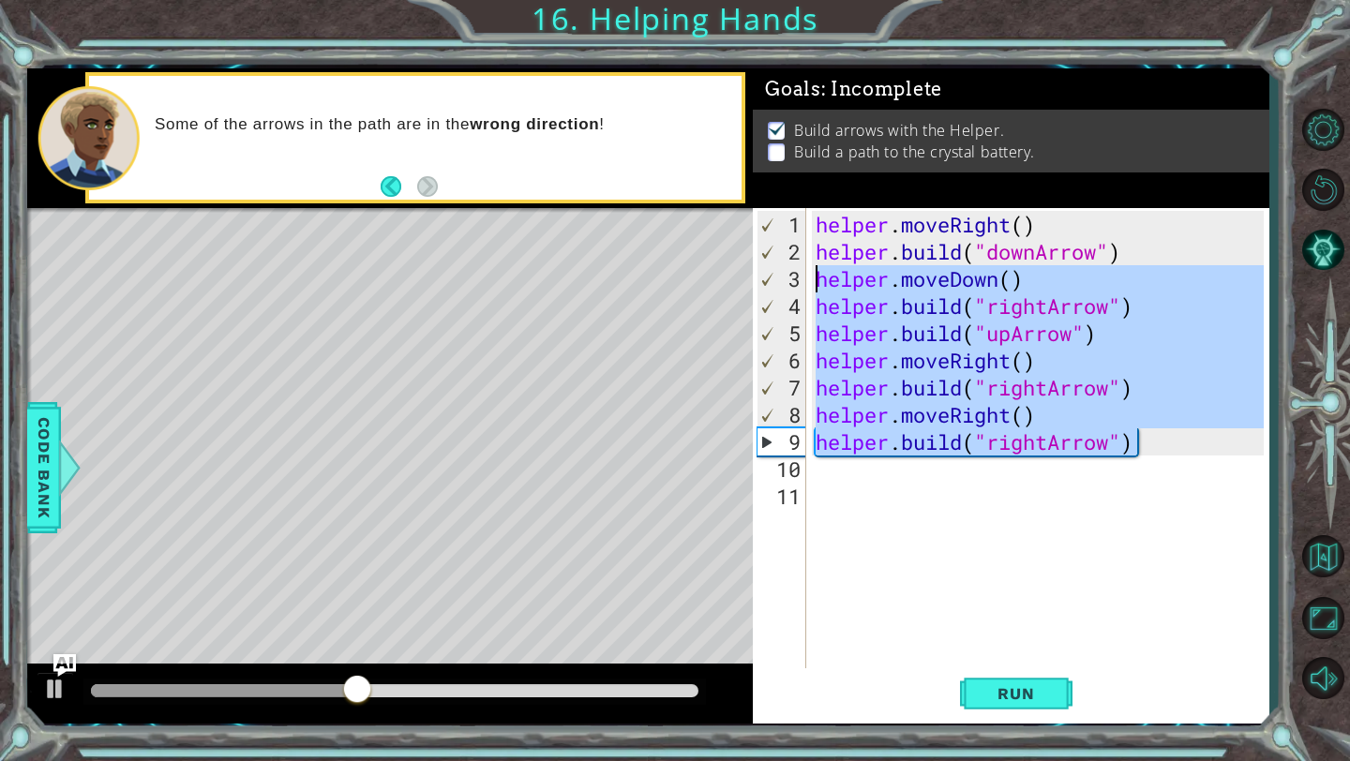
drag, startPoint x: 982, startPoint y: 699, endPoint x: 817, endPoint y: 279, distance: 451.2
click at [817, 279] on div "helper . moveRight ( ) helper . build ( "downArrow" ) helper . moveDown ( ) hel…" at bounding box center [1043, 469] width 462 height 517
type textarea "helper.moveDown() [DOMAIN_NAME]("rightArrow")"
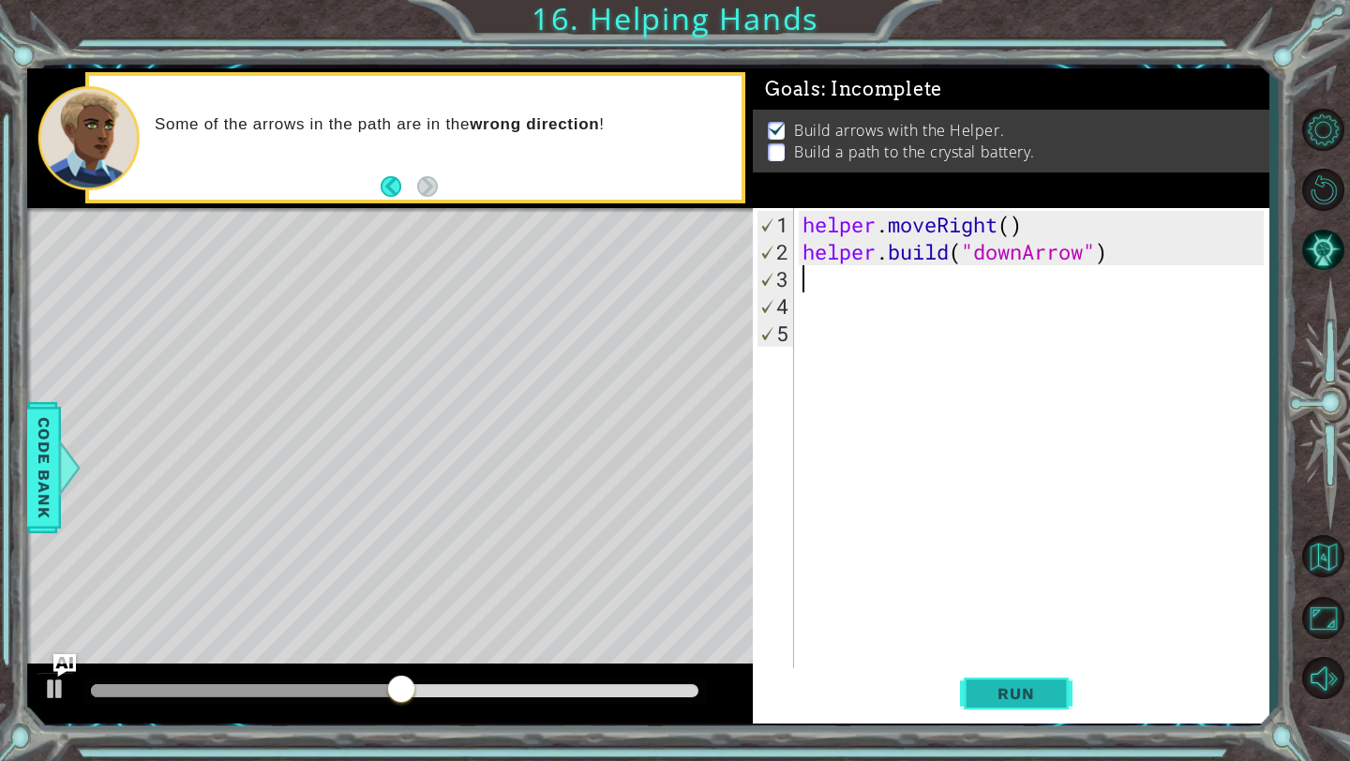
drag, startPoint x: 817, startPoint y: 279, endPoint x: 1034, endPoint y: 710, distance: 482.2
click at [1034, 710] on button "Run" at bounding box center [1016, 694] width 112 height 52
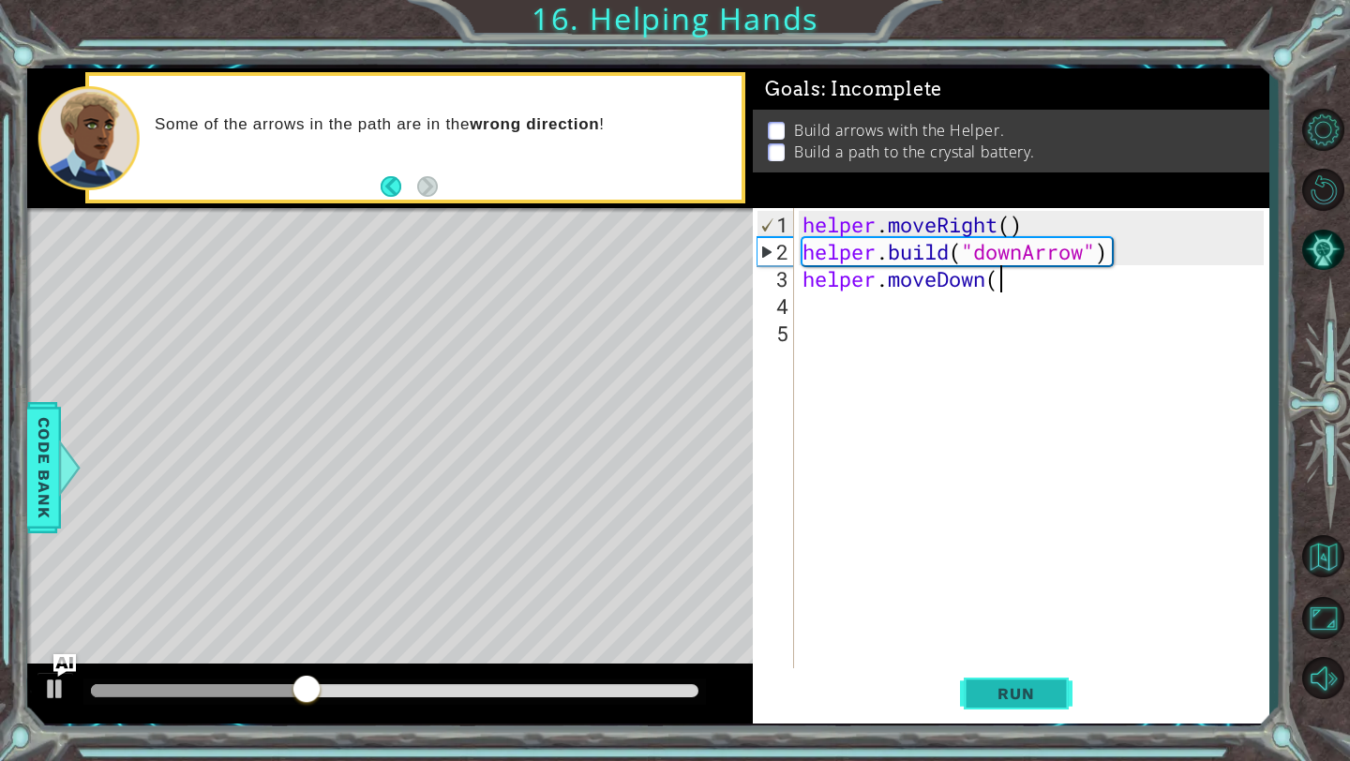
scroll to position [0, 8]
type textarea "helper.moveDown()"
drag, startPoint x: 1034, startPoint y: 710, endPoint x: 1037, endPoint y: 695, distance: 15.3
click at [1037, 695] on span "Run" at bounding box center [1016, 693] width 74 height 19
click at [851, 299] on div "helper . moveRight ( ) helper . build ( "downArrow" ) helper . moveDown ( )" at bounding box center [1036, 469] width 474 height 517
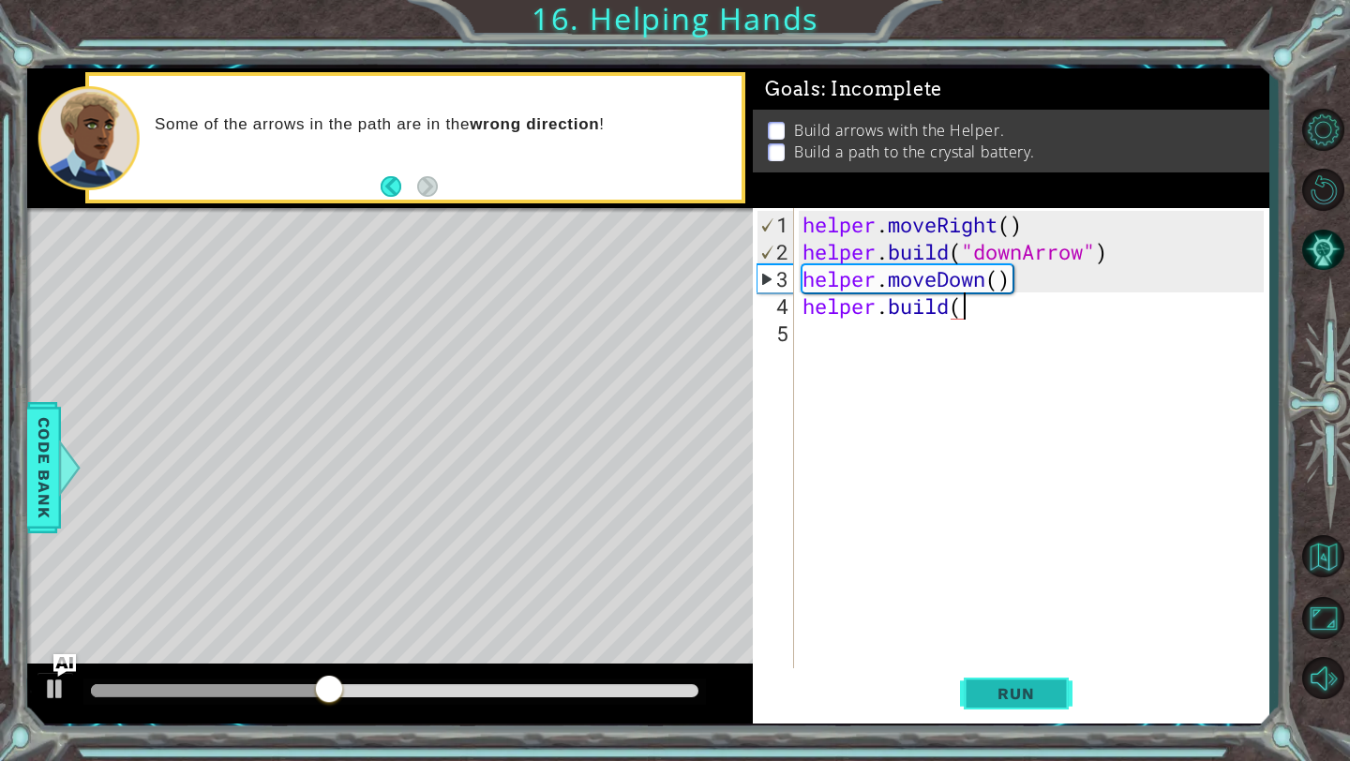
scroll to position [0, 7]
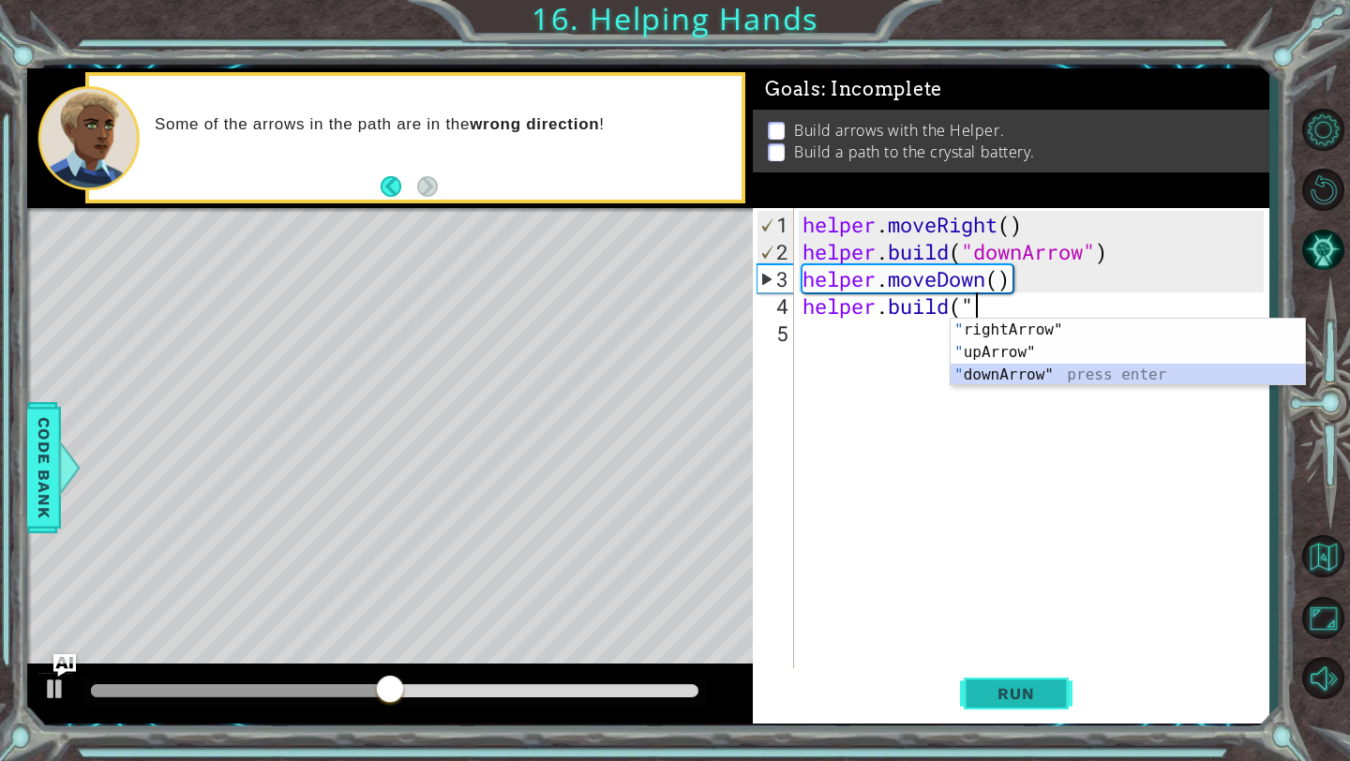
click at [975, 375] on div "" rightArrow" press enter " upArrow" press enter " downArrow" press enter" at bounding box center [1128, 375] width 354 height 112
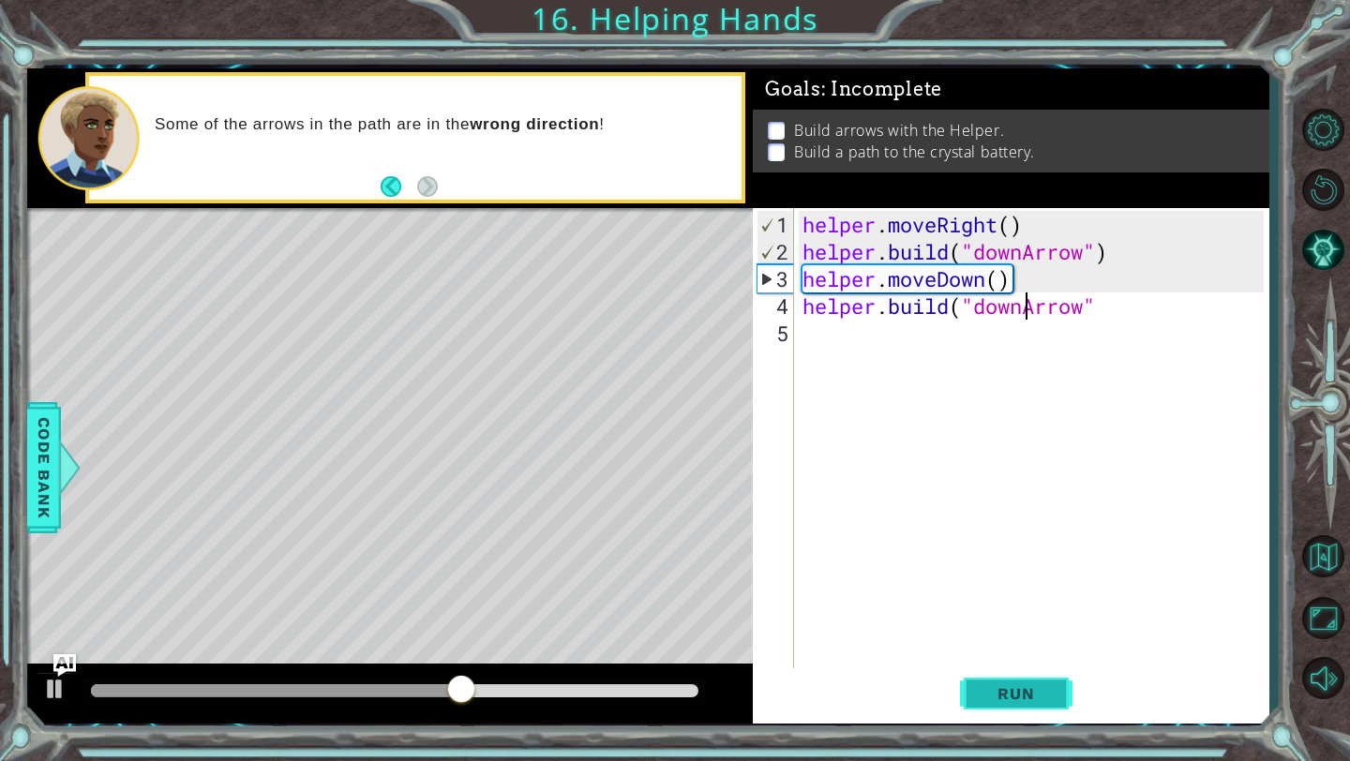
click at [1020, 307] on div "helper . moveRight ( ) helper . build ( "downArrow" ) helper . moveDown ( ) hel…" at bounding box center [1036, 469] width 474 height 517
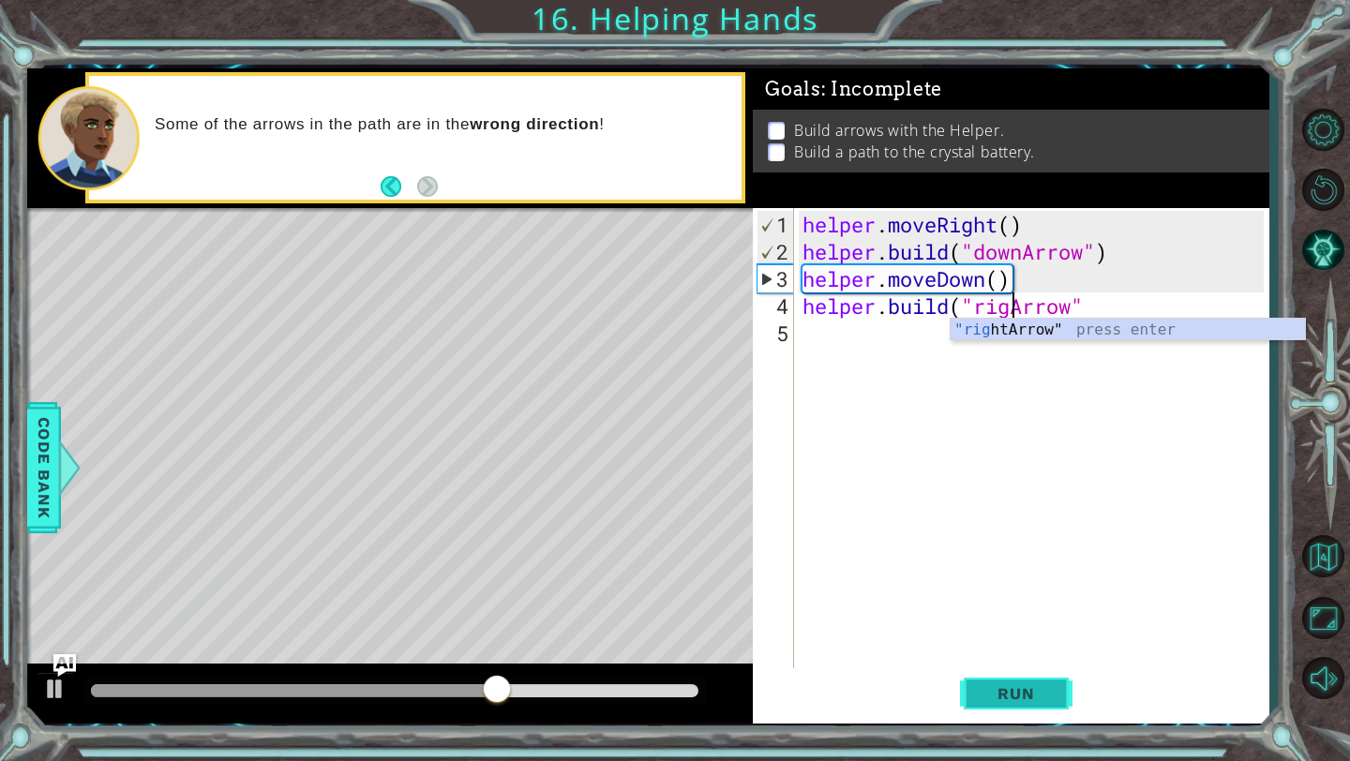
scroll to position [0, 10]
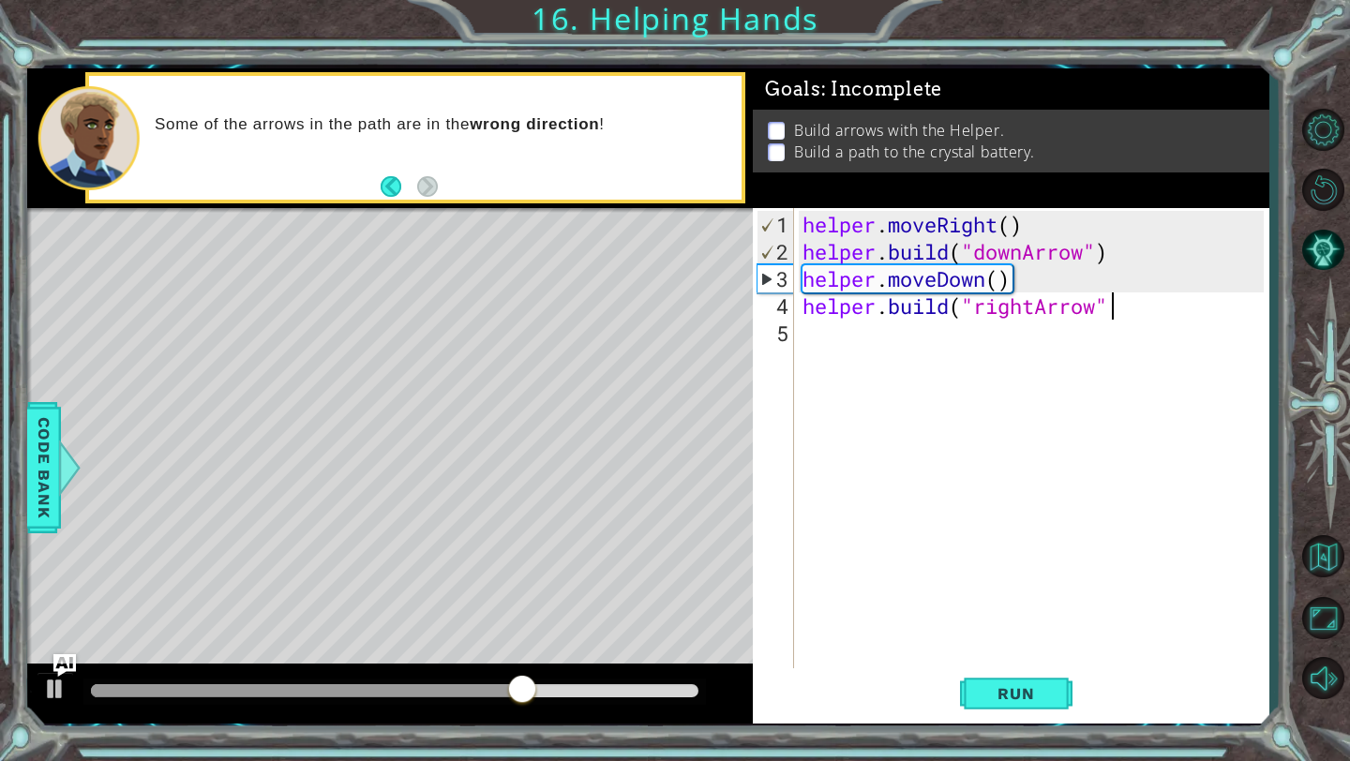
drag, startPoint x: 1037, startPoint y: 695, endPoint x: 1117, endPoint y: 306, distance: 397.3
click at [1117, 306] on div "helper . moveRight ( ) helper . build ( "downArrow" ) helper . moveDown ( ) hel…" at bounding box center [1036, 469] width 474 height 517
type textarea "[DOMAIN_NAME]("rightArrow")"
drag, startPoint x: 1117, startPoint y: 306, endPoint x: 1057, endPoint y: 702, distance: 401.2
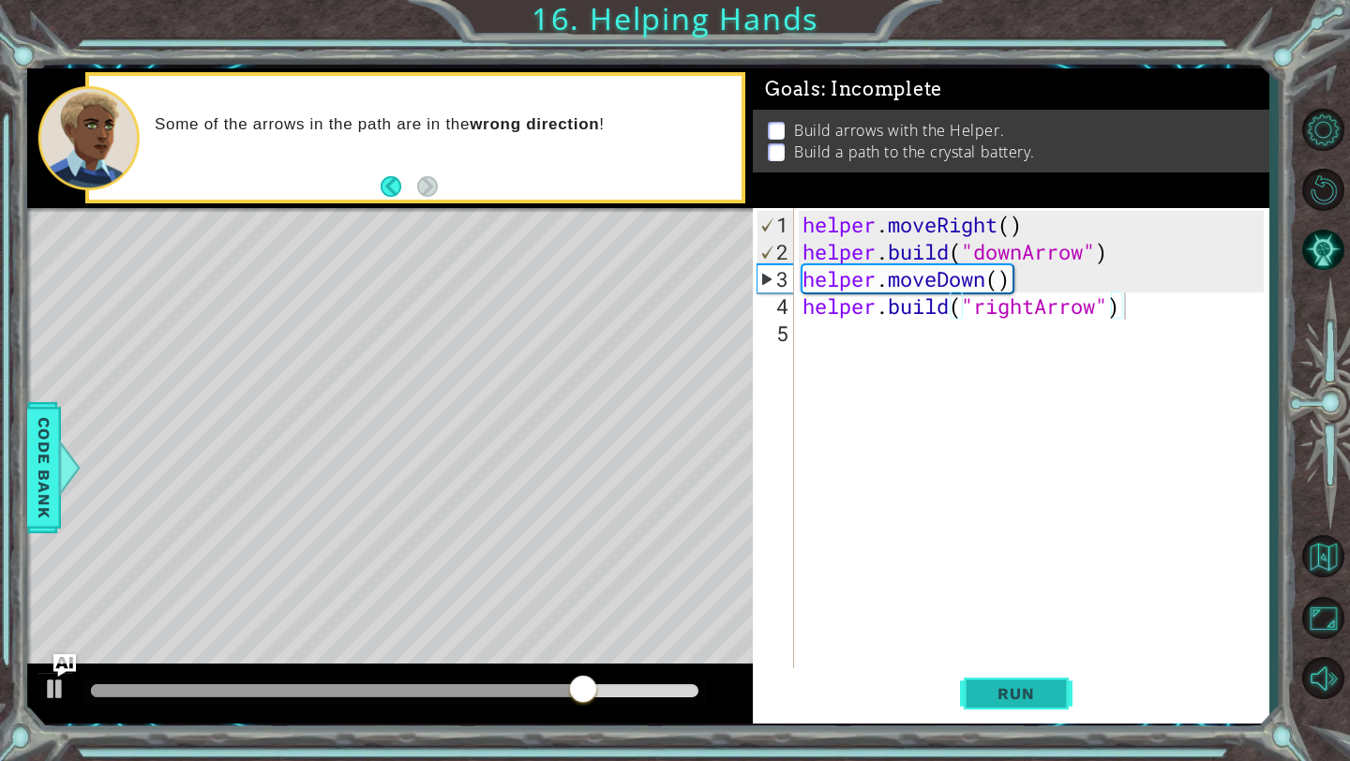
click at [1057, 702] on button "Run" at bounding box center [1016, 694] width 112 height 52
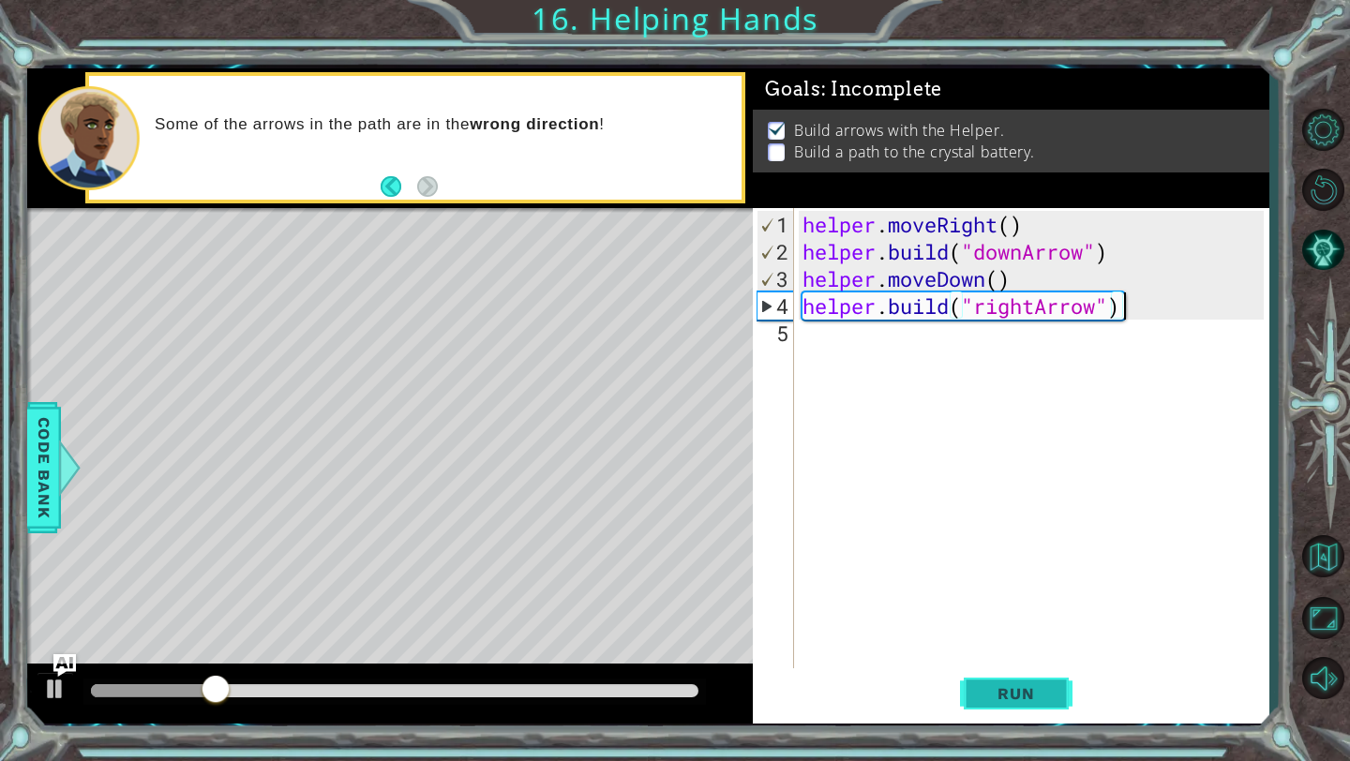
click at [832, 333] on div "helper . moveRight ( ) helper . build ( "downArrow" ) helper . moveDown ( ) hel…" at bounding box center [1036, 469] width 474 height 517
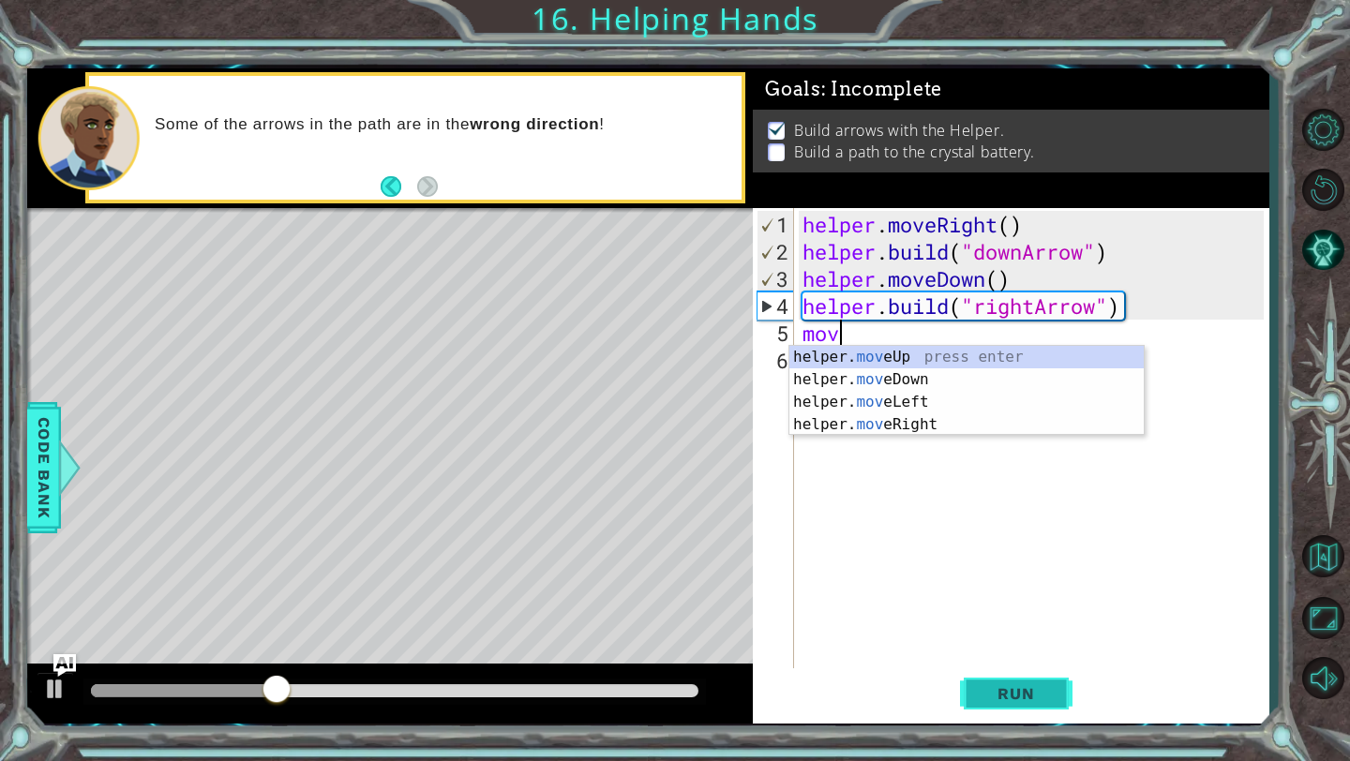
scroll to position [0, 0]
type textarea "m"
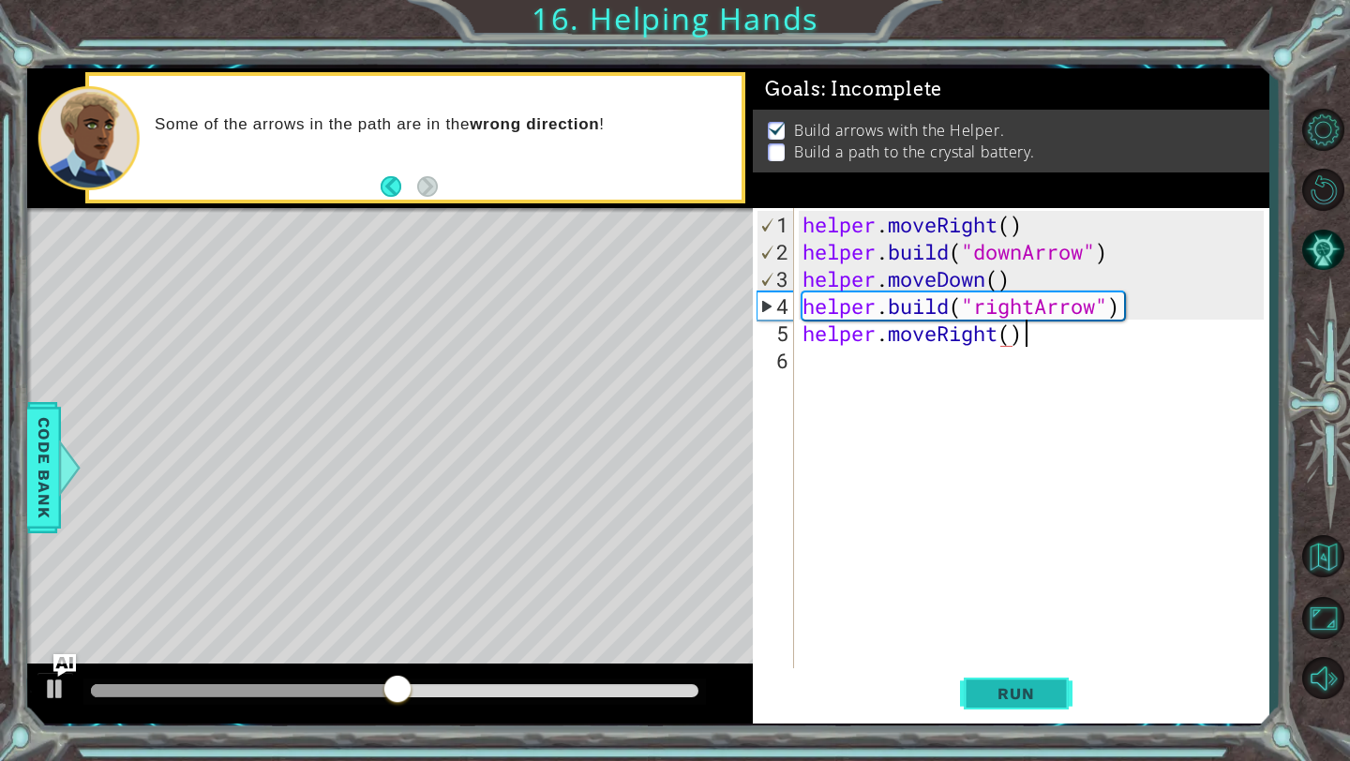
scroll to position [0, 9]
type textarea "helper.moveRight()"
click at [1011, 700] on span "Run" at bounding box center [1016, 693] width 74 height 19
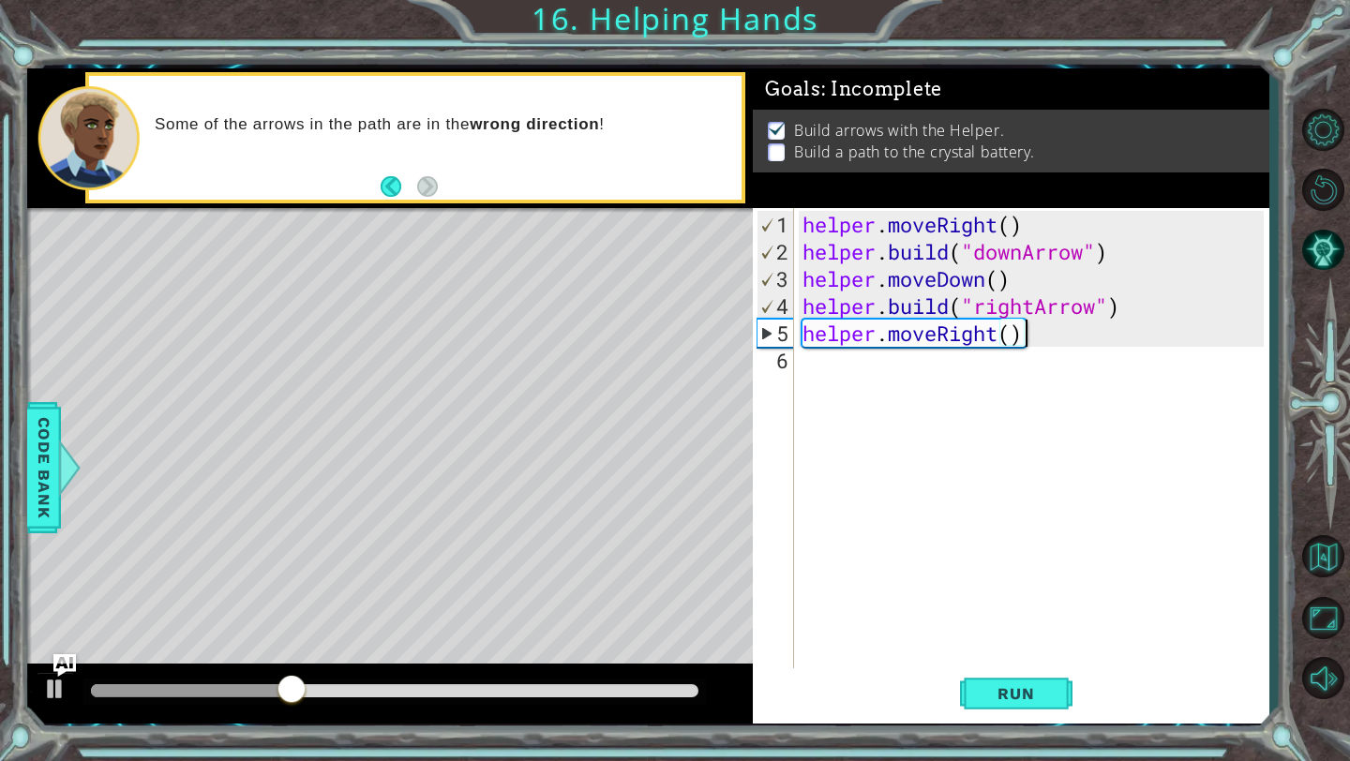
drag, startPoint x: 1057, startPoint y: 702, endPoint x: 877, endPoint y: 361, distance: 385.4
click at [877, 361] on div "helper . moveRight ( ) helper . build ( "downArrow" ) helper . moveDown ( ) hel…" at bounding box center [1036, 469] width 474 height 517
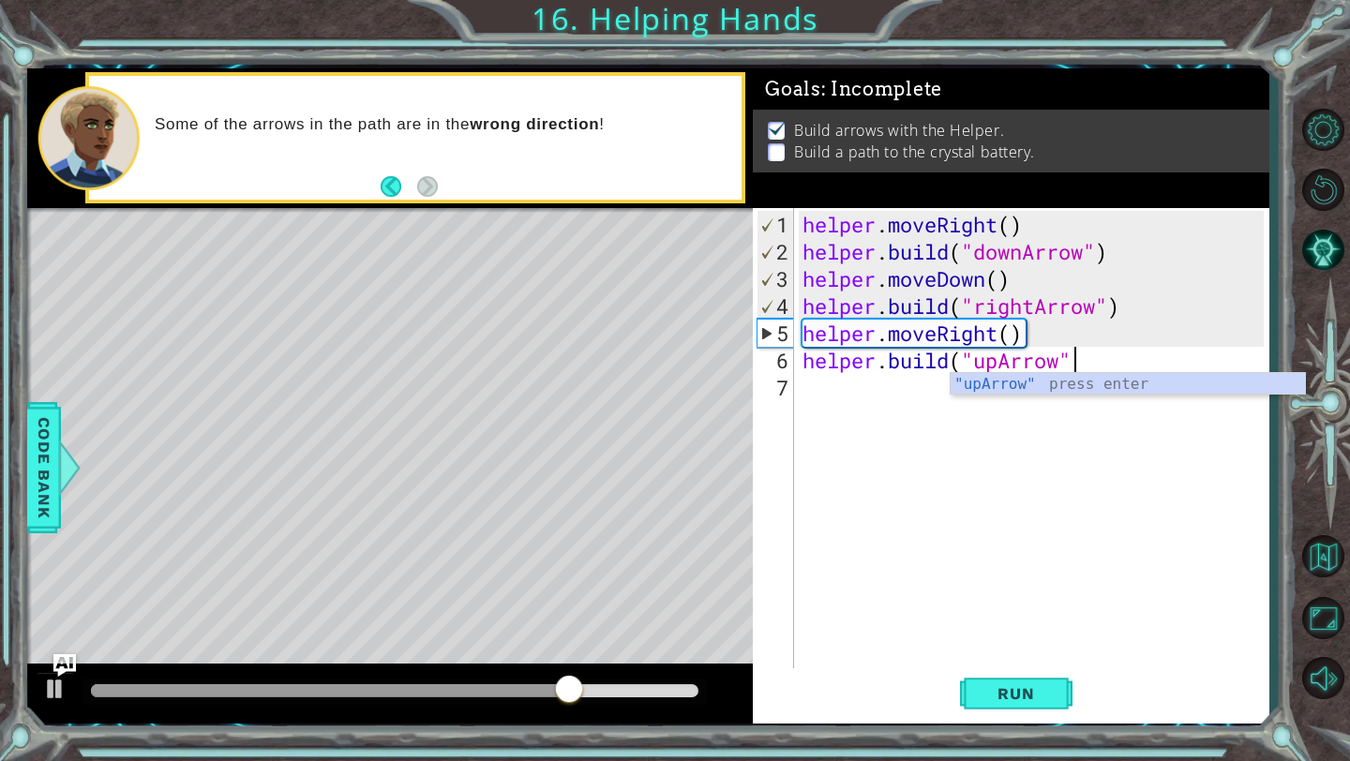
scroll to position [0, 12]
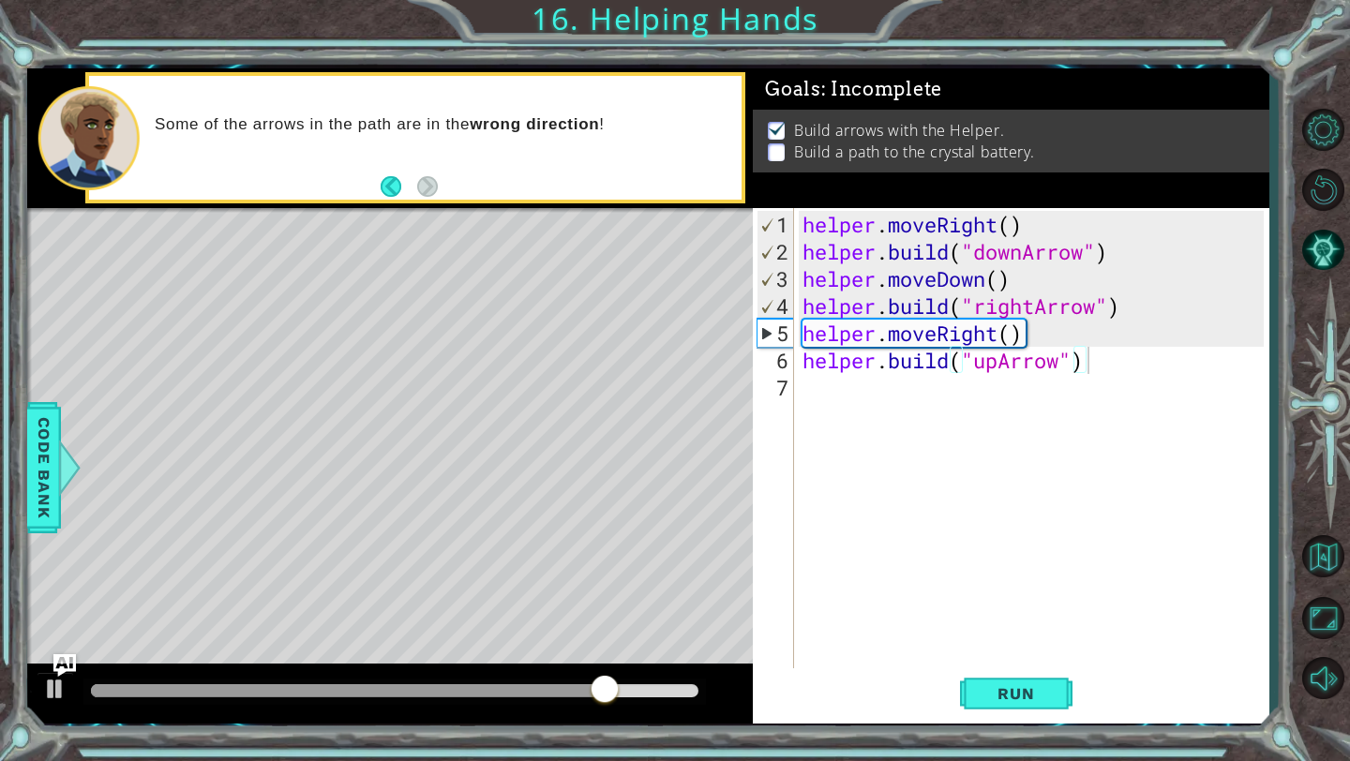
click at [1008, 706] on button "Run" at bounding box center [1016, 694] width 112 height 52
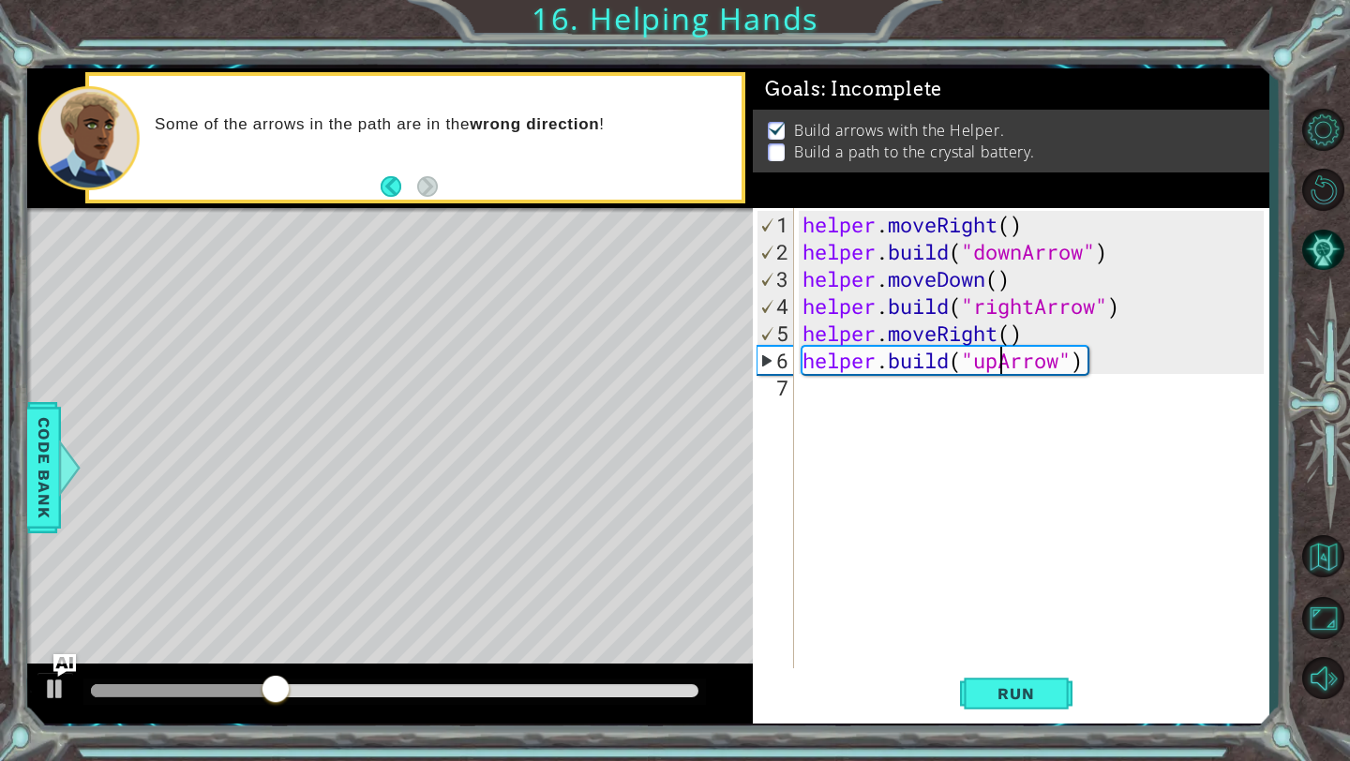
click at [996, 356] on div "helper . moveRight ( ) helper . build ( "downArrow" ) helper . moveDown ( ) hel…" at bounding box center [1036, 469] width 474 height 517
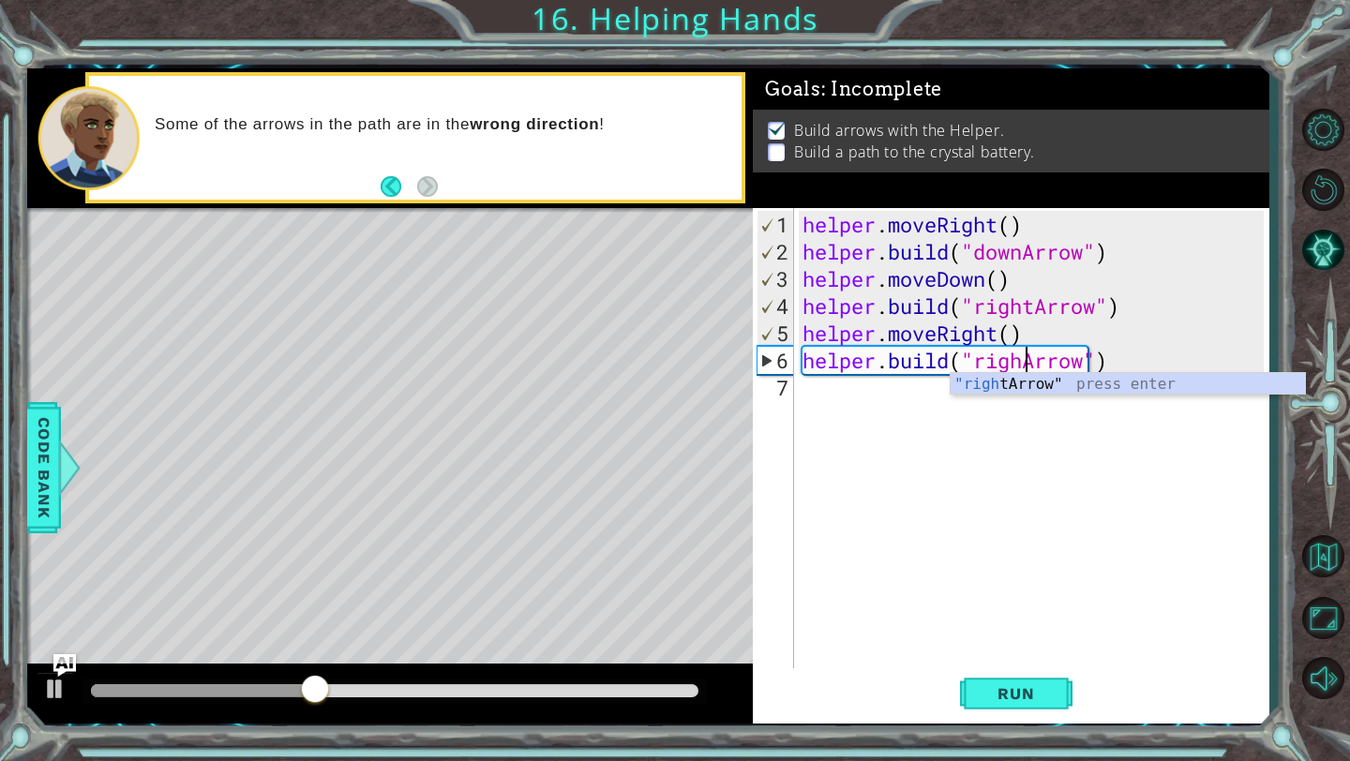
scroll to position [0, 10]
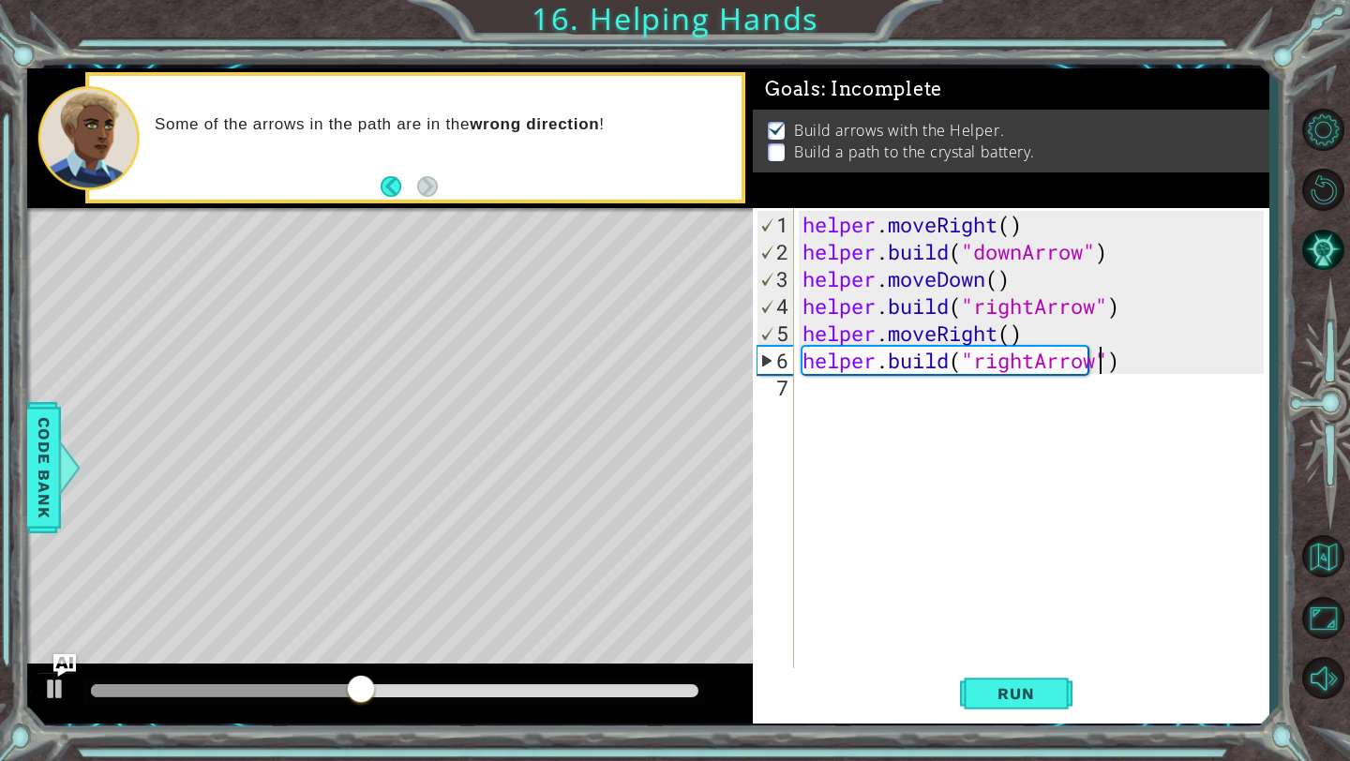
drag, startPoint x: 877, startPoint y: 361, endPoint x: 1124, endPoint y: 368, distance: 246.7
click at [1124, 368] on div "helper . moveRight ( ) helper . build ( "downArrow" ) helper . moveDown ( ) hel…" at bounding box center [1036, 469] width 474 height 517
type textarea "[DOMAIN_NAME]("rightArrow")"
click at [1047, 701] on span "Run" at bounding box center [1016, 693] width 74 height 19
click at [821, 398] on div "helper . moveRight ( ) helper . build ( "downArrow" ) helper . moveDown ( ) hel…" at bounding box center [1036, 469] width 474 height 517
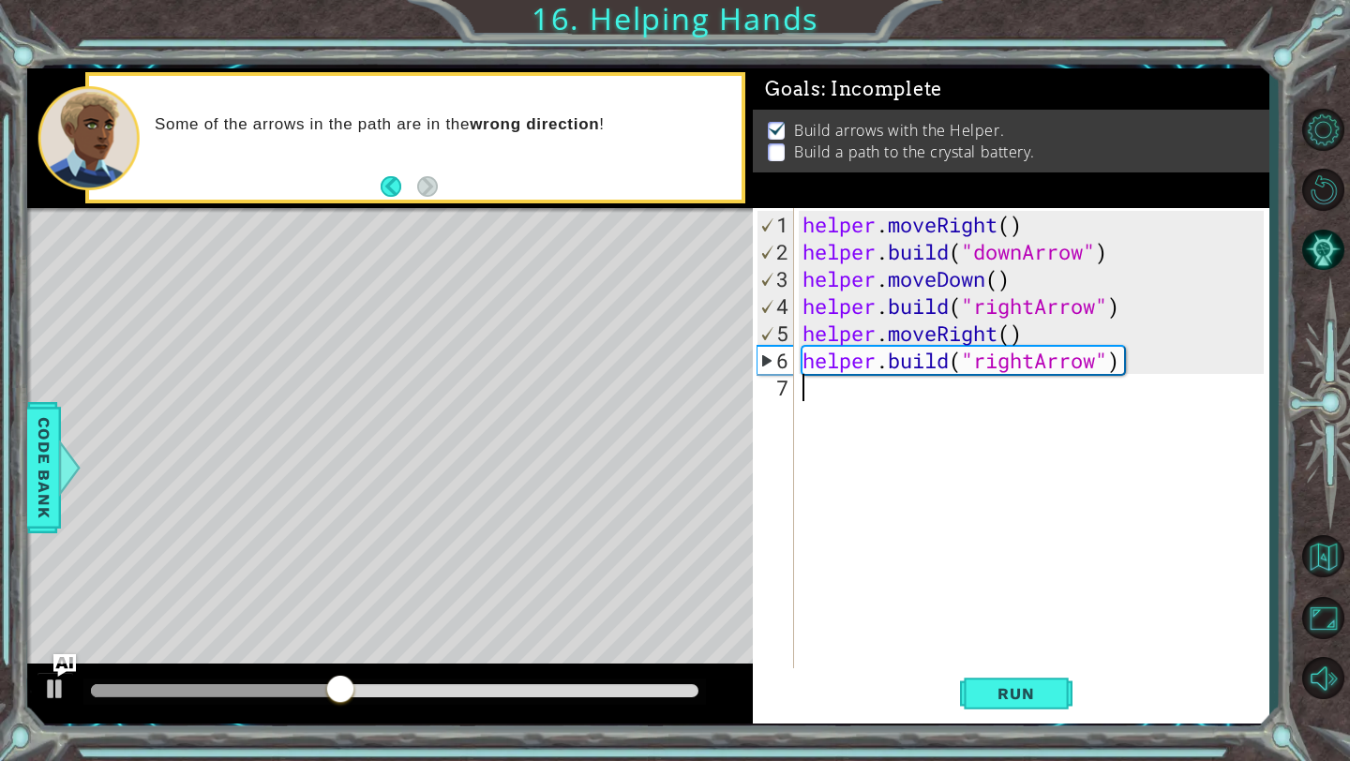
scroll to position [0, 0]
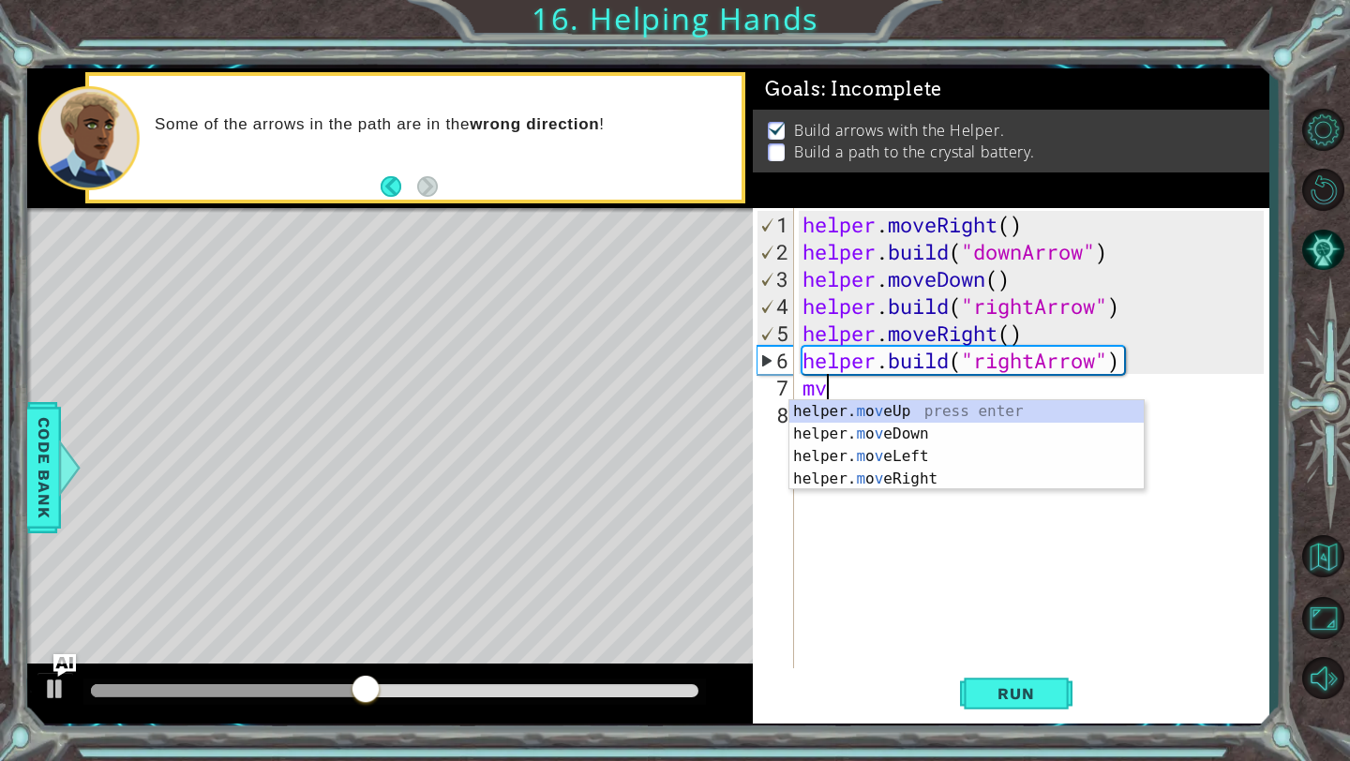
type textarea "m"
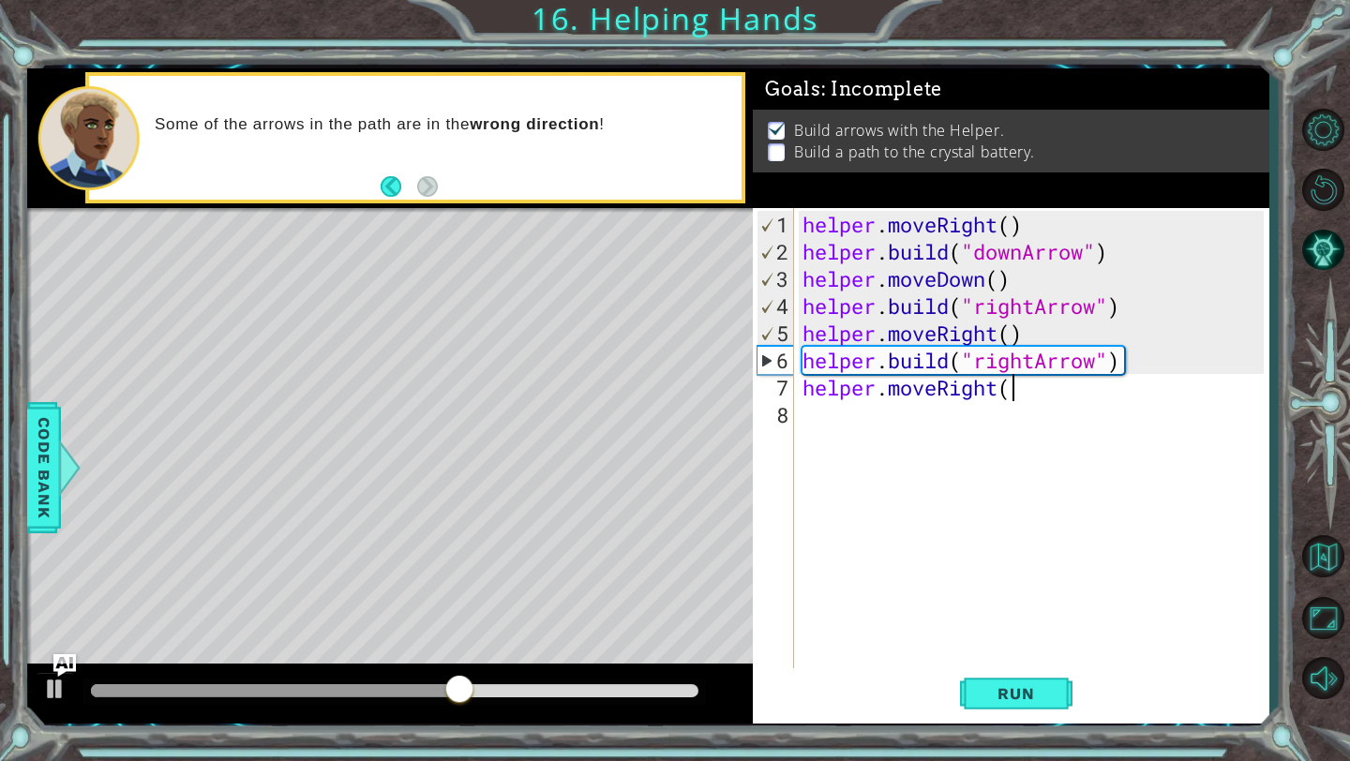
scroll to position [0, 9]
type textarea "helper.moveRight()"
click at [874, 421] on div "helper . moveRight ( ) helper . build ( "downArrow" ) helper . moveDown ( ) hel…" at bounding box center [1036, 469] width 474 height 517
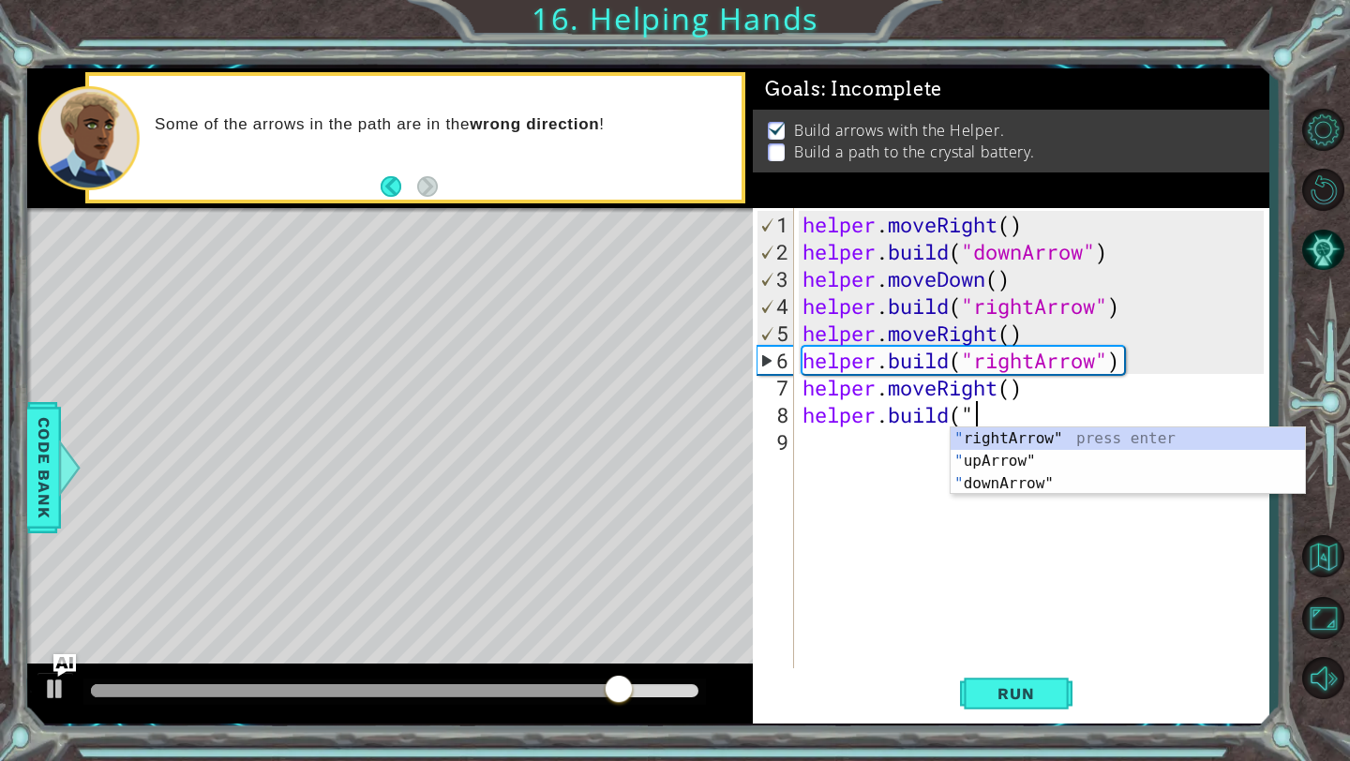
scroll to position [0, 7]
click at [969, 464] on div "" rightArrow" press enter " upArrow" press enter " downArrow" press enter" at bounding box center [1128, 483] width 354 height 112
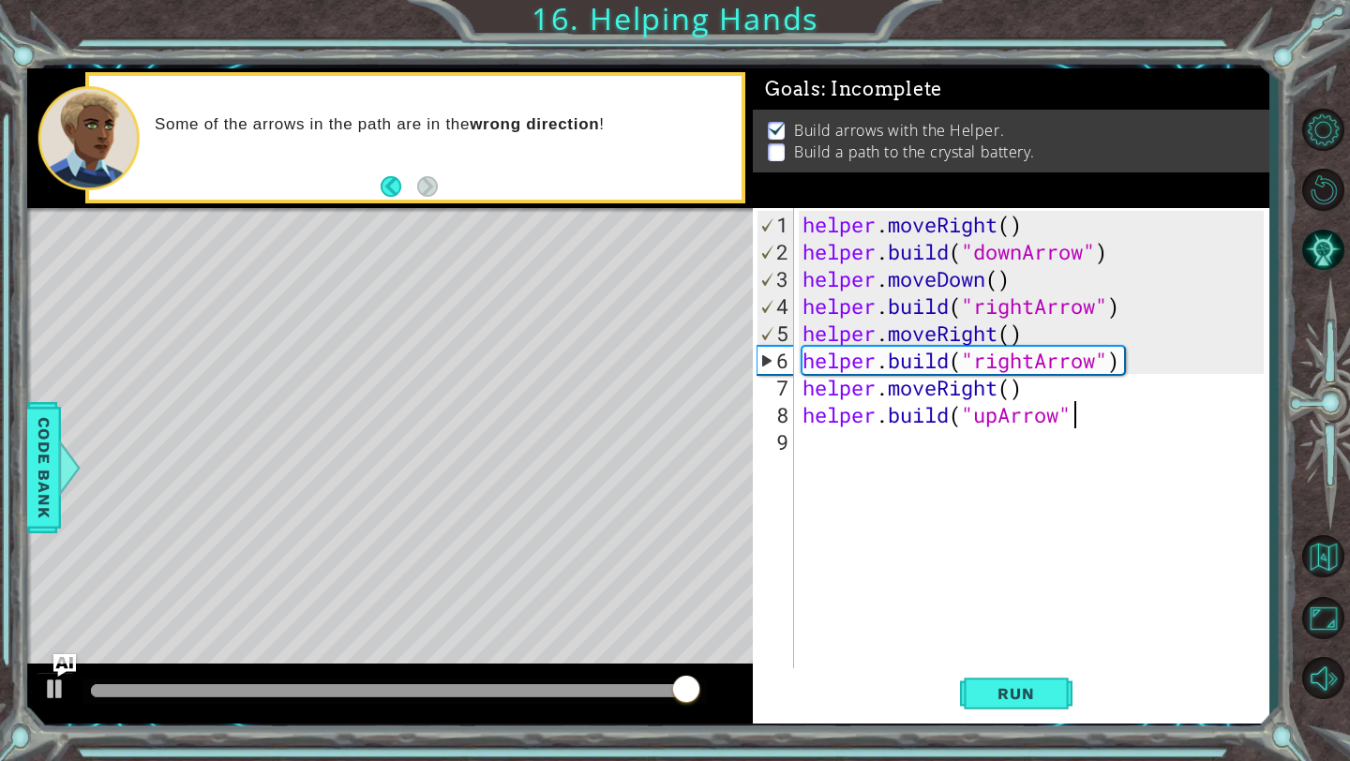
scroll to position [0, 12]
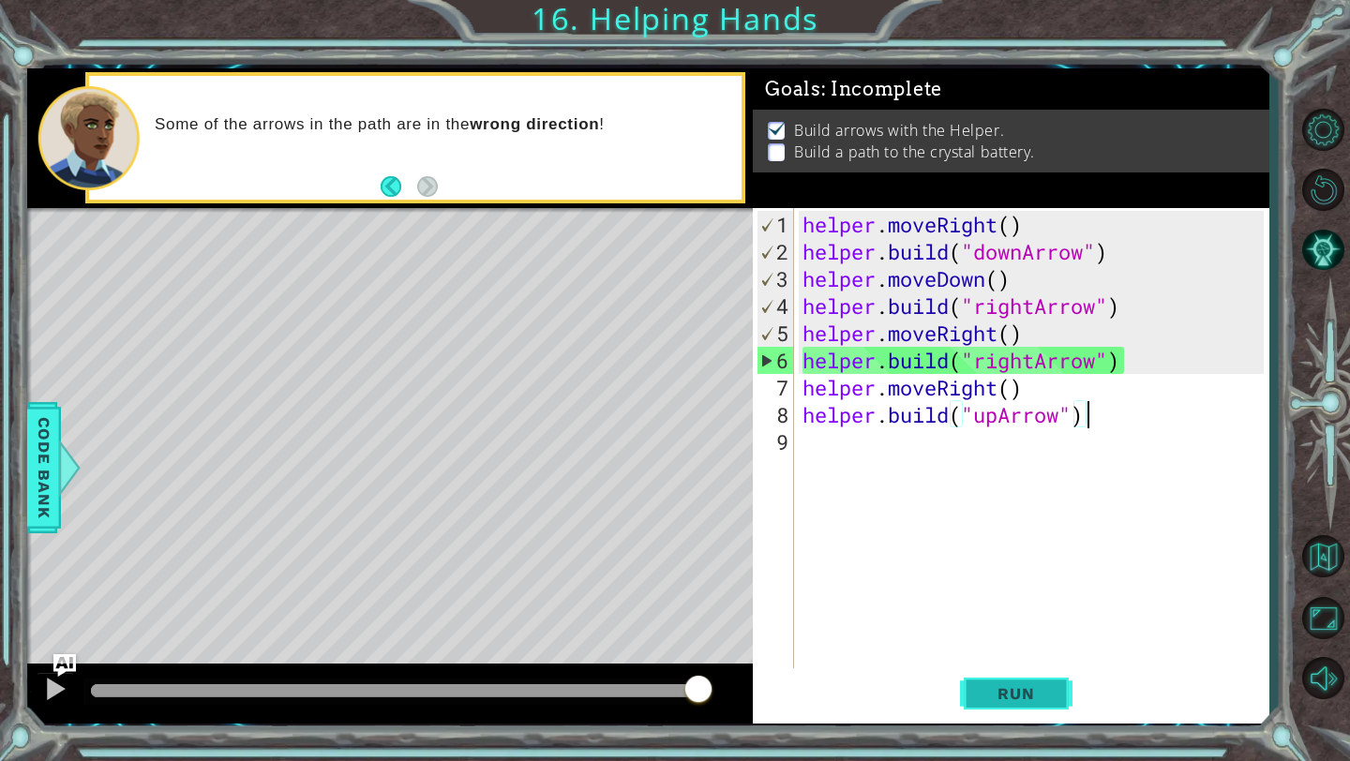
type textarea "[DOMAIN_NAME]("upArrow")"
click at [1041, 697] on span "Run" at bounding box center [1016, 693] width 74 height 19
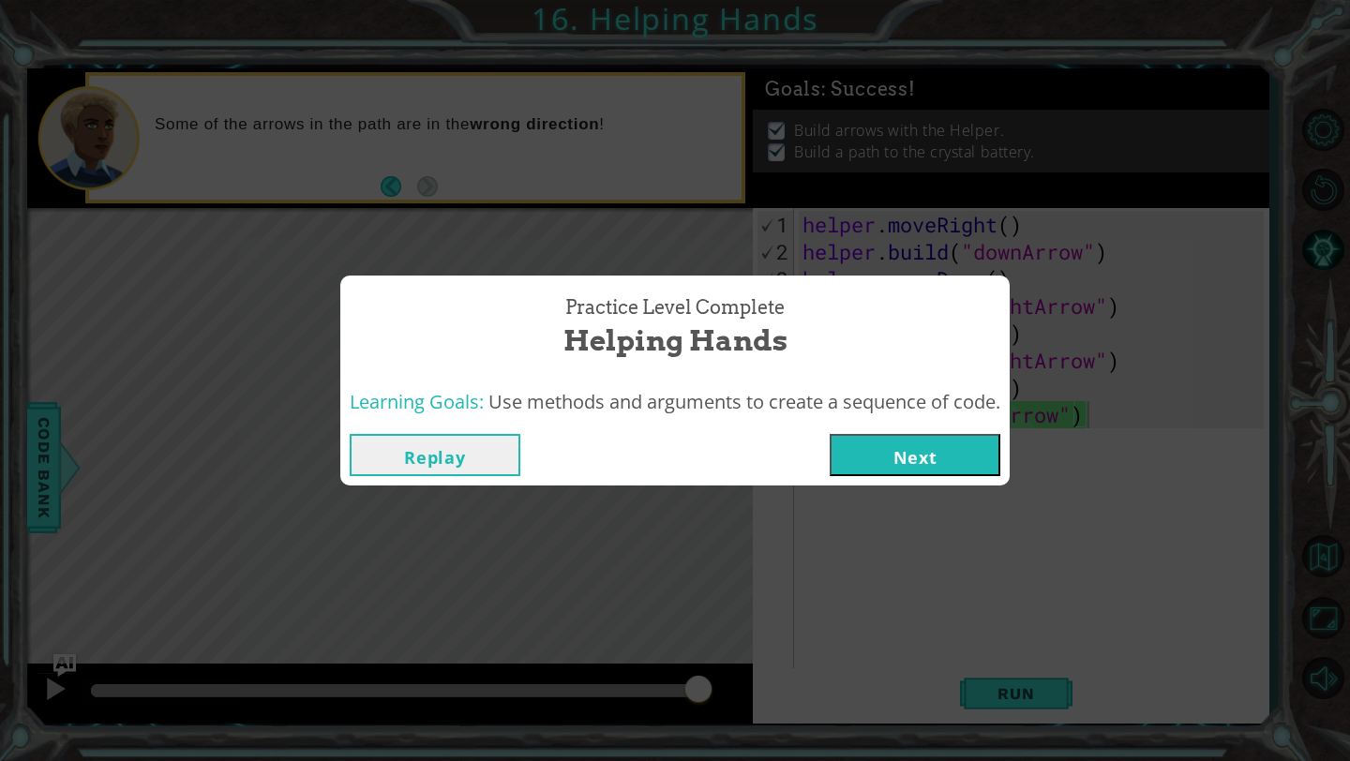
click at [874, 453] on button "Next" at bounding box center [915, 455] width 171 height 42
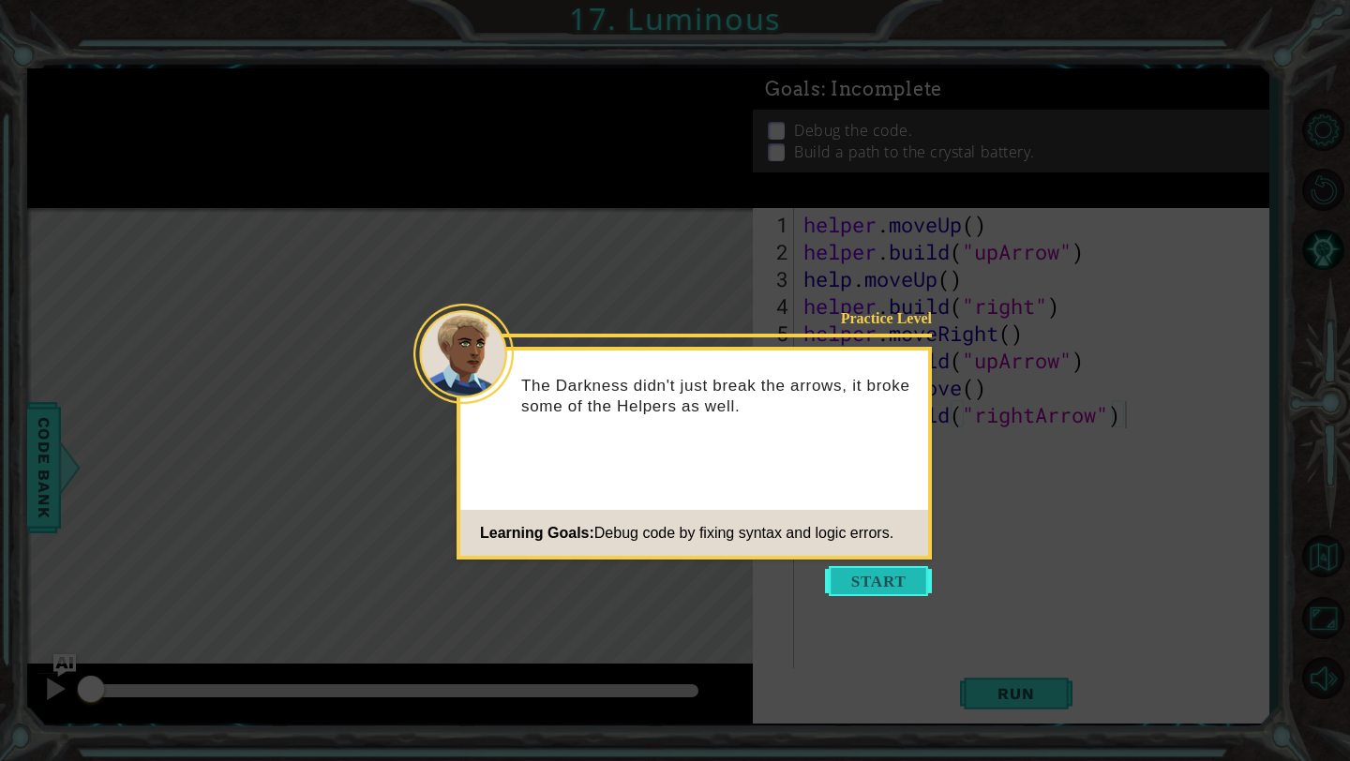
click at [843, 582] on button "Start" at bounding box center [878, 581] width 107 height 30
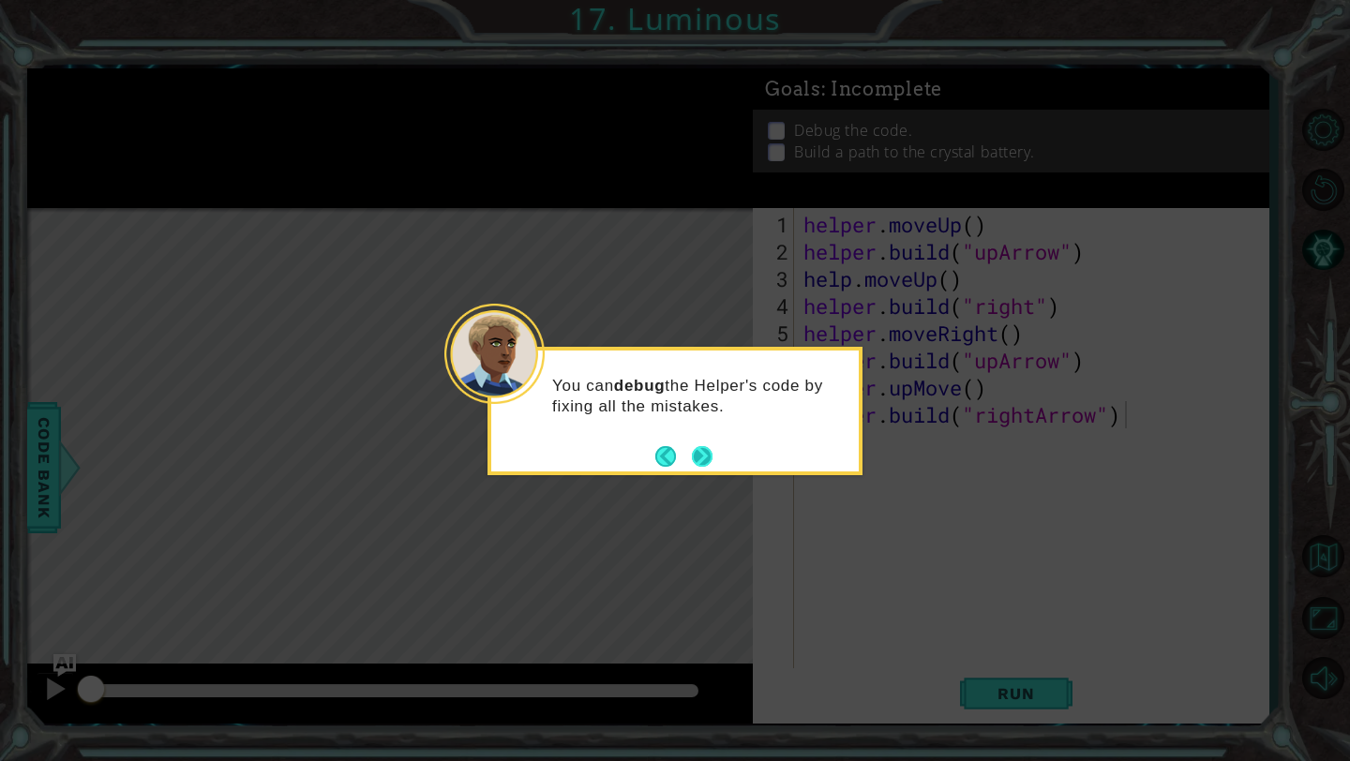
click at [712, 452] on div "You can debug the Helper's code by fixing all the mistakes." at bounding box center [674, 405] width 367 height 95
click at [701, 458] on button "Next" at bounding box center [702, 456] width 26 height 26
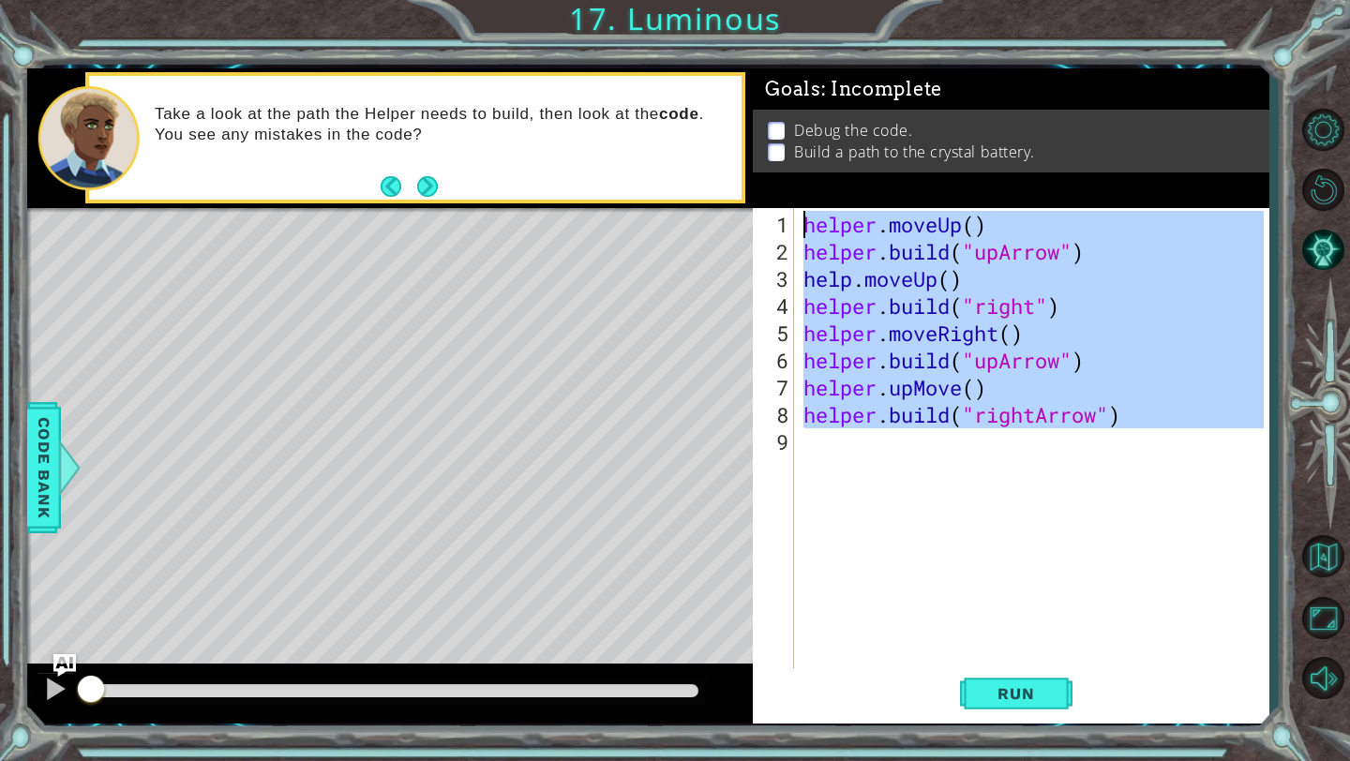
drag, startPoint x: 1160, startPoint y: 438, endPoint x: 847, endPoint y: 187, distance: 400.9
click at [847, 187] on div "Goals : Incomplete Debug the code. Build a path to the crystal battery. [DOMAIN…" at bounding box center [1011, 395] width 516 height 655
type textarea "helper.moveUp() [DOMAIN_NAME]("upArrow")"
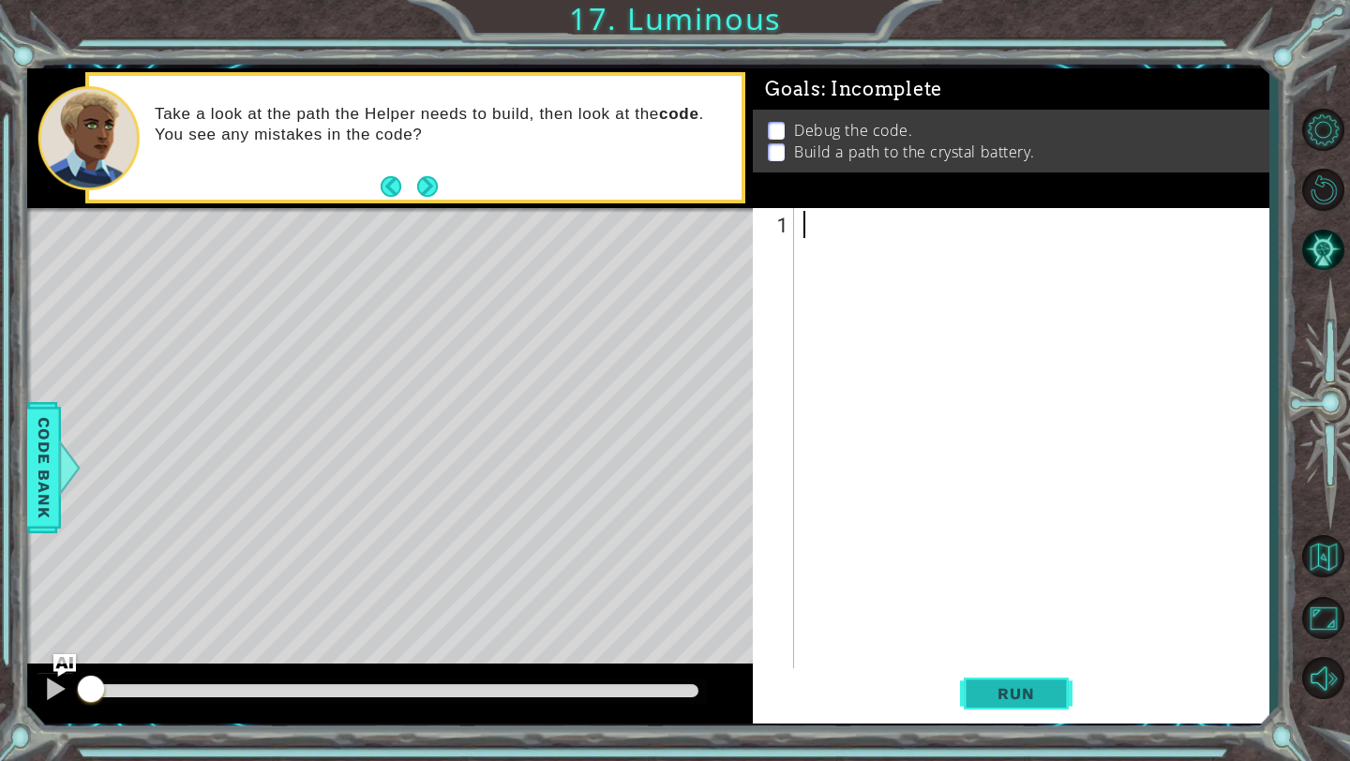
click at [1001, 690] on span "Run" at bounding box center [1016, 693] width 74 height 19
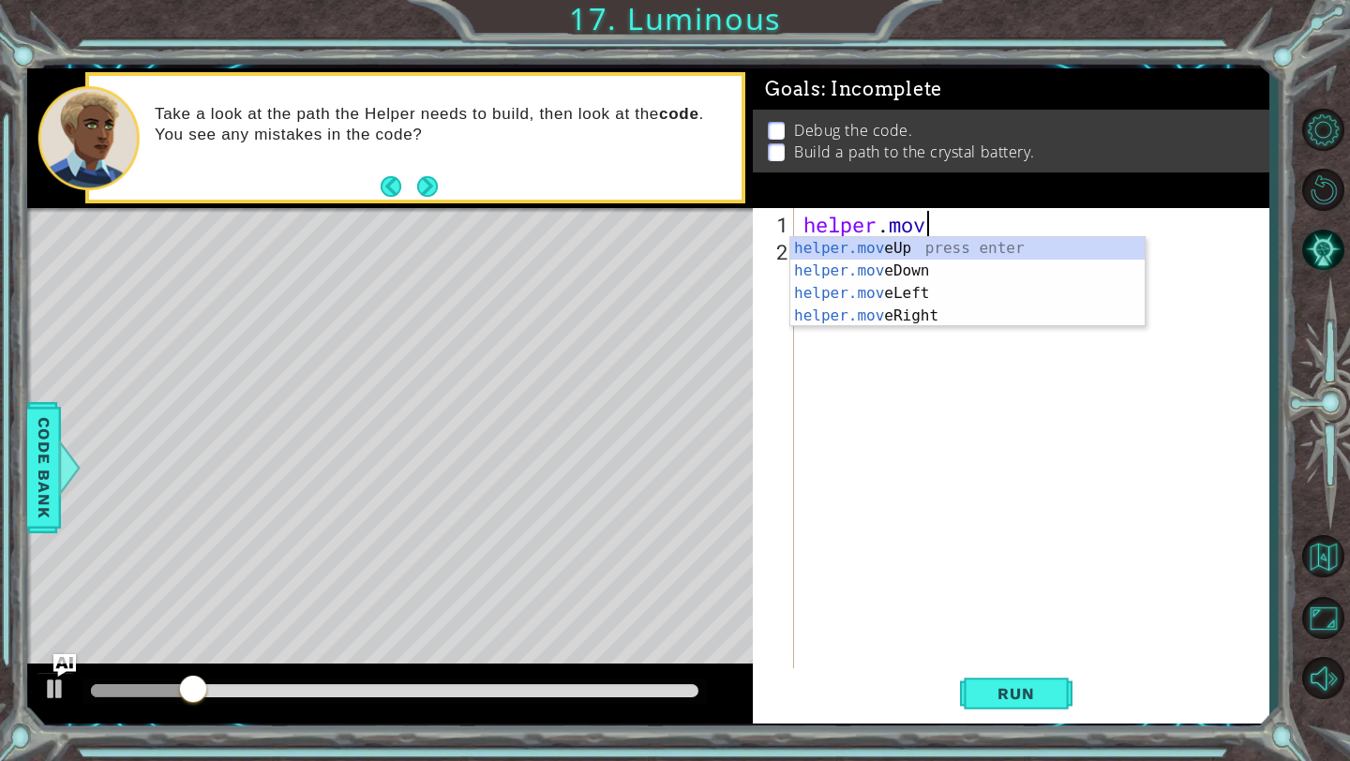
scroll to position [0, 5]
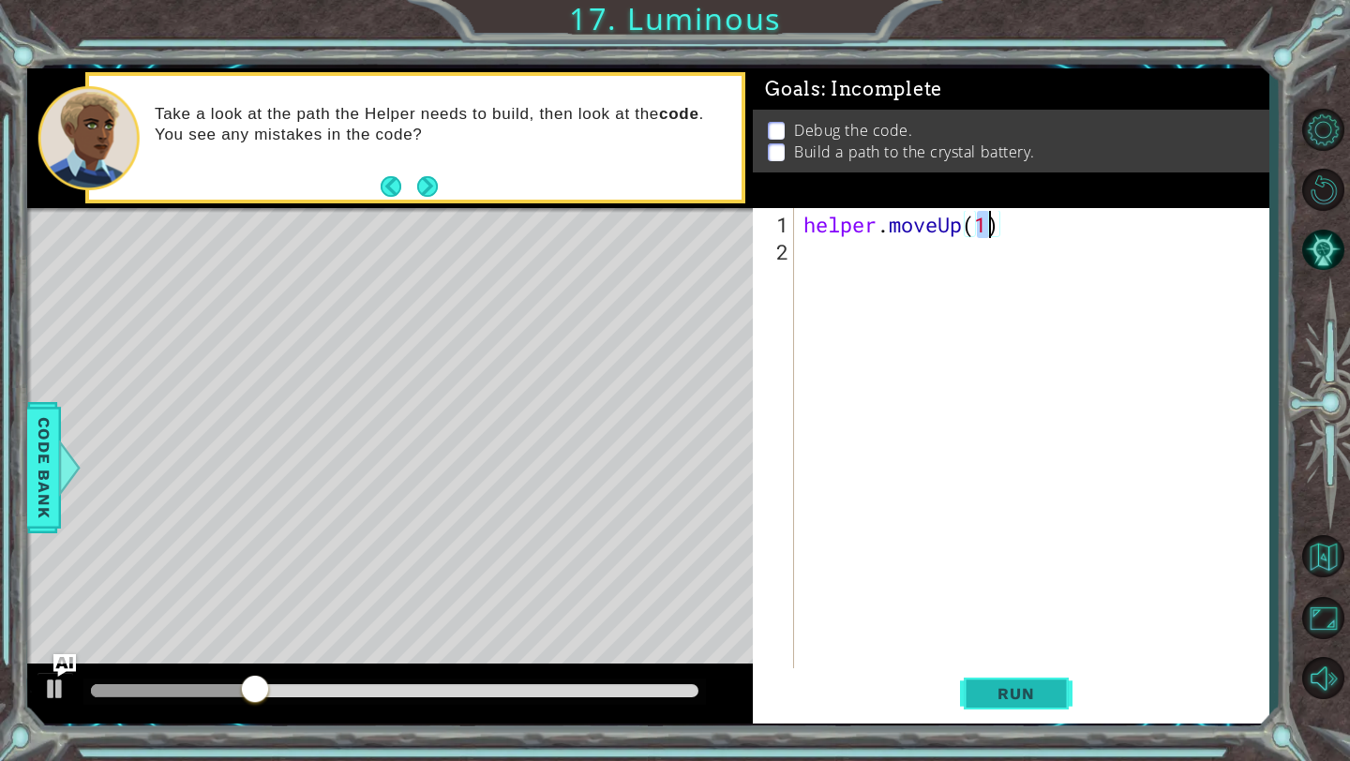
type textarea "helper.moveUp(1)"
click at [997, 704] on button "Run" at bounding box center [1016, 694] width 112 height 52
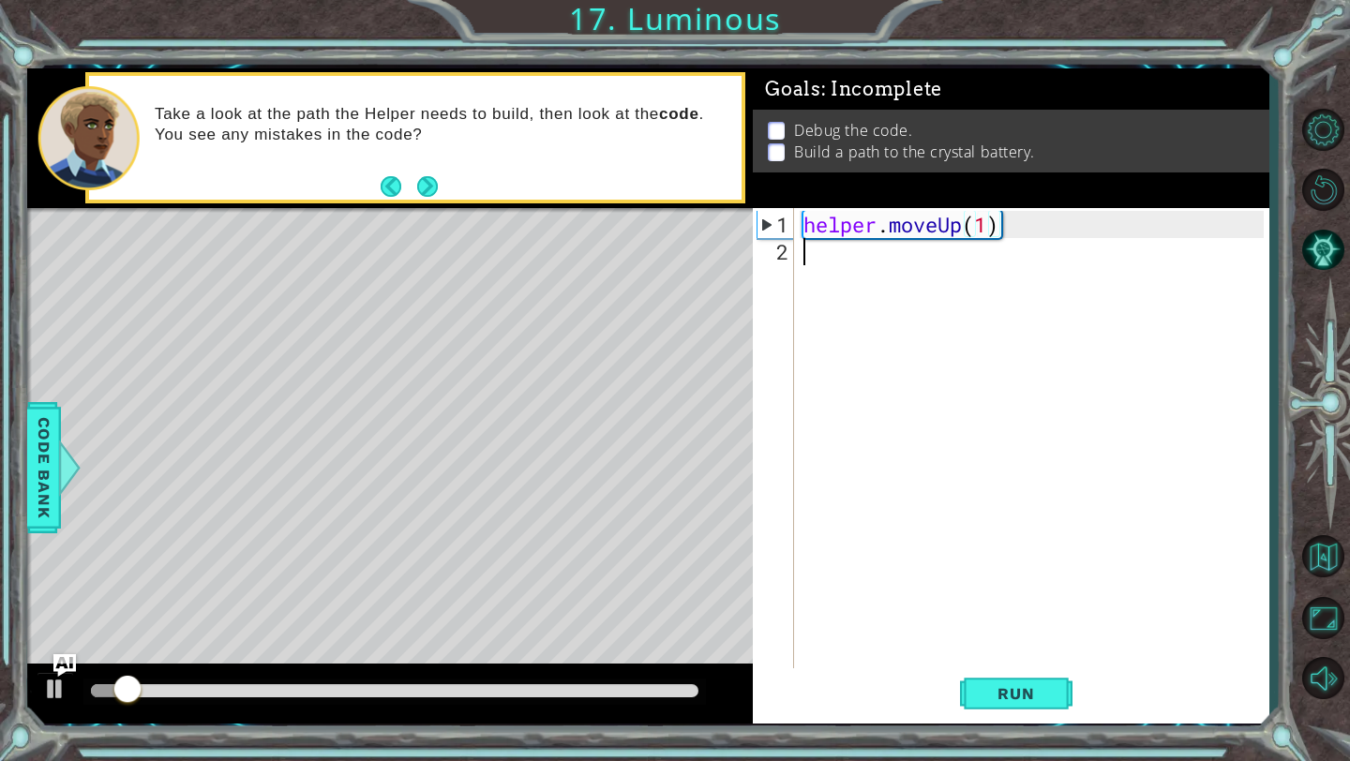
click at [806, 262] on div "helper . moveUp ( 1 )" at bounding box center [1036, 469] width 473 height 517
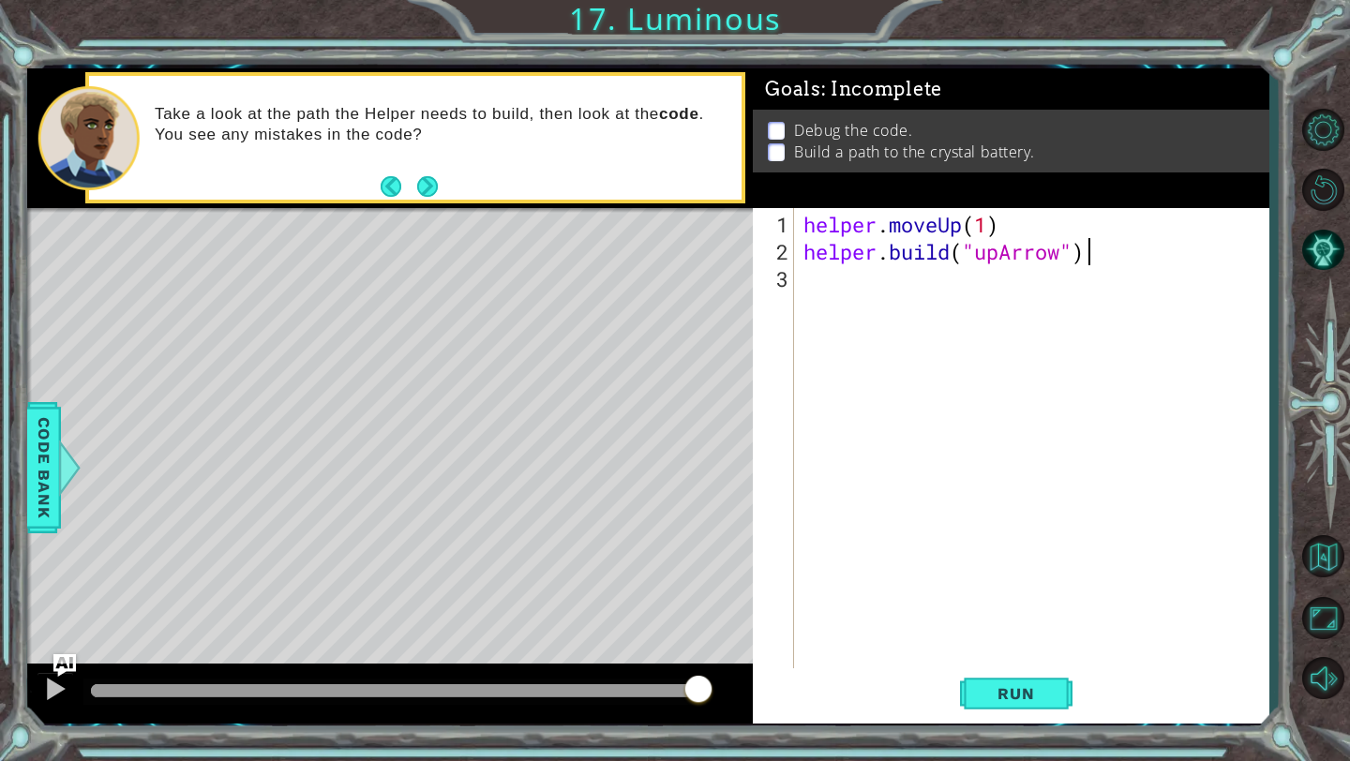
scroll to position [0, 12]
type textarea "[DOMAIN_NAME]("upArrow")"
click at [996, 686] on span "Run" at bounding box center [1016, 693] width 74 height 19
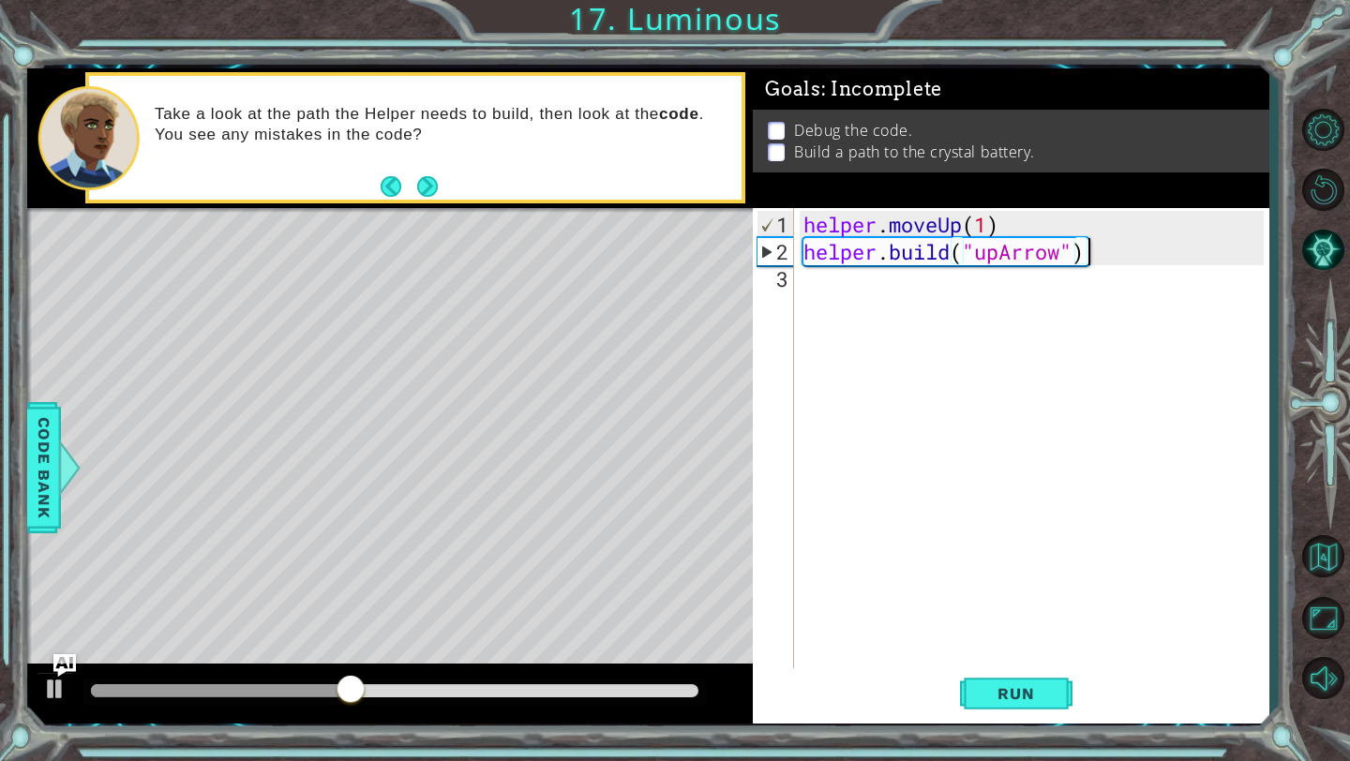
click at [835, 279] on div "helper . moveUp ( 1 ) helper . build ( "upArrow" )" at bounding box center [1036, 469] width 473 height 517
type textarea "herlper.moveUp()"
click at [834, 277] on div "helper . moveUp ( 1 ) helper . build ( "upArrow" ) herlper . moveUp ( )" at bounding box center [1036, 469] width 473 height 517
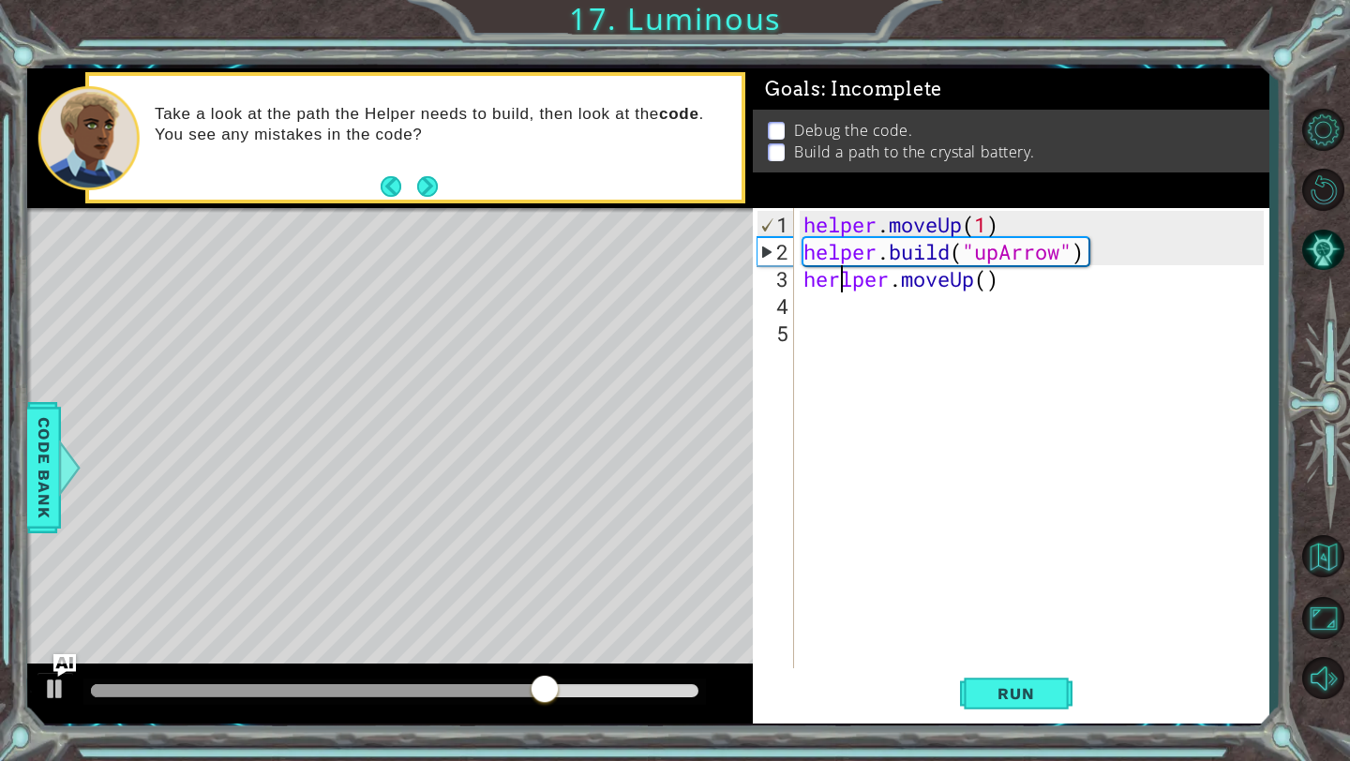
type textarea "helper.moveUp()"
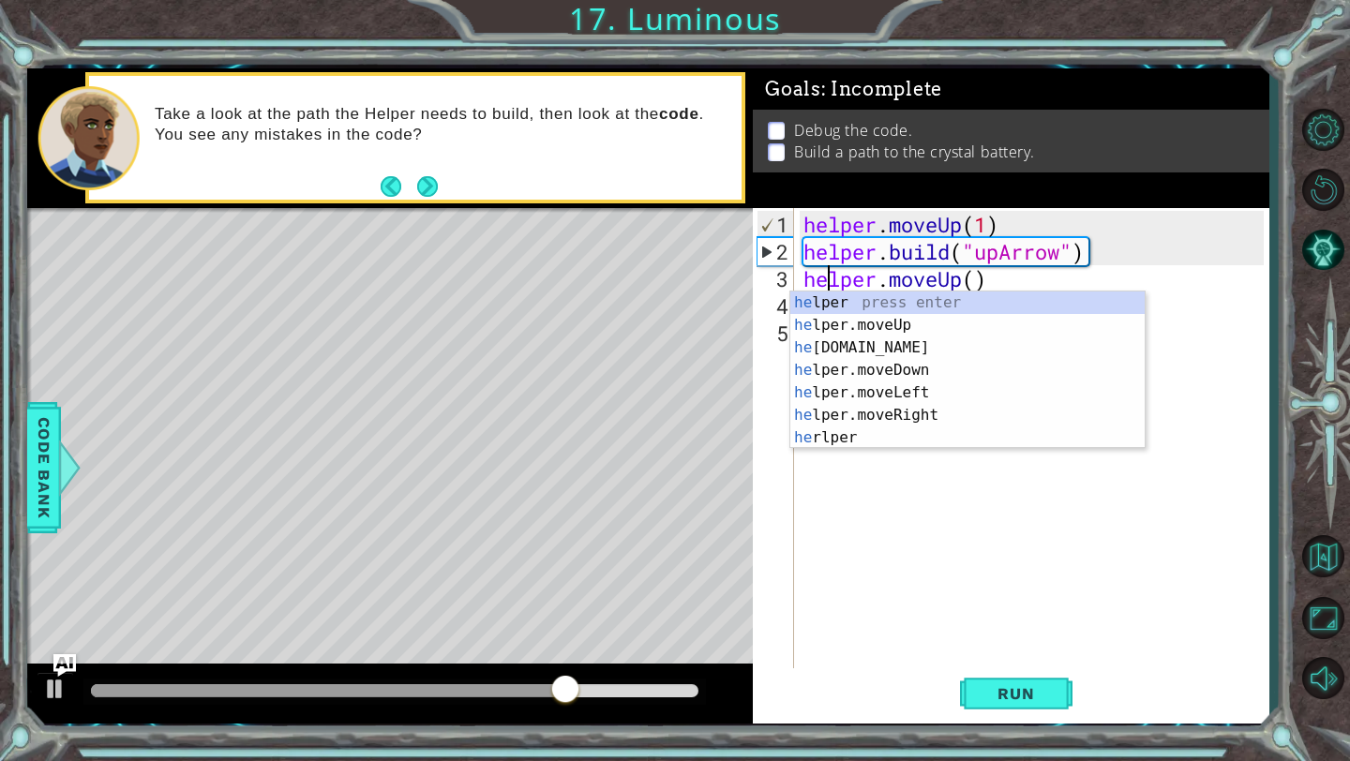
click at [816, 512] on div "helper . moveUp ( 1 ) helper . build ( "upArrow" ) helper . moveUp ( )" at bounding box center [1036, 469] width 473 height 517
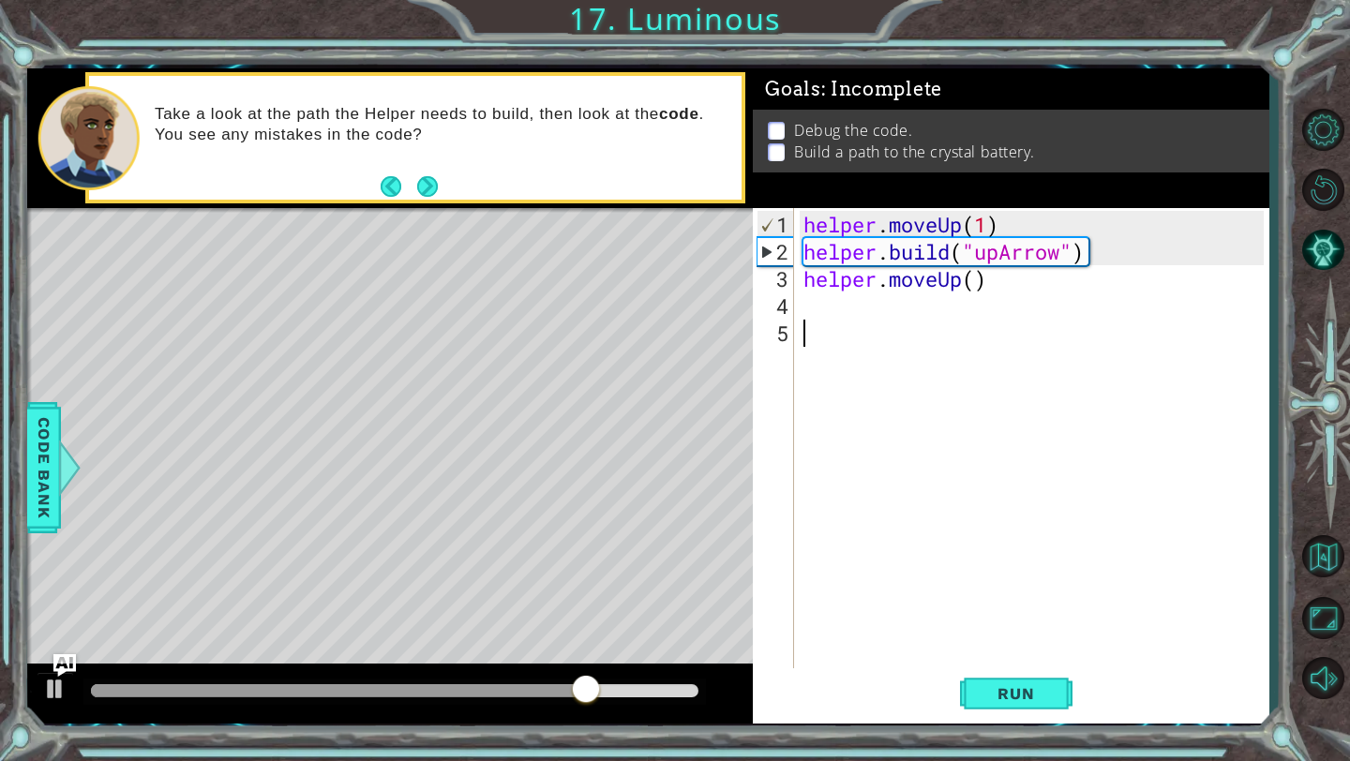
click at [816, 313] on div "helper . moveUp ( 1 ) helper . build ( "upArrow" ) helper . moveUp ( )" at bounding box center [1036, 469] width 473 height 517
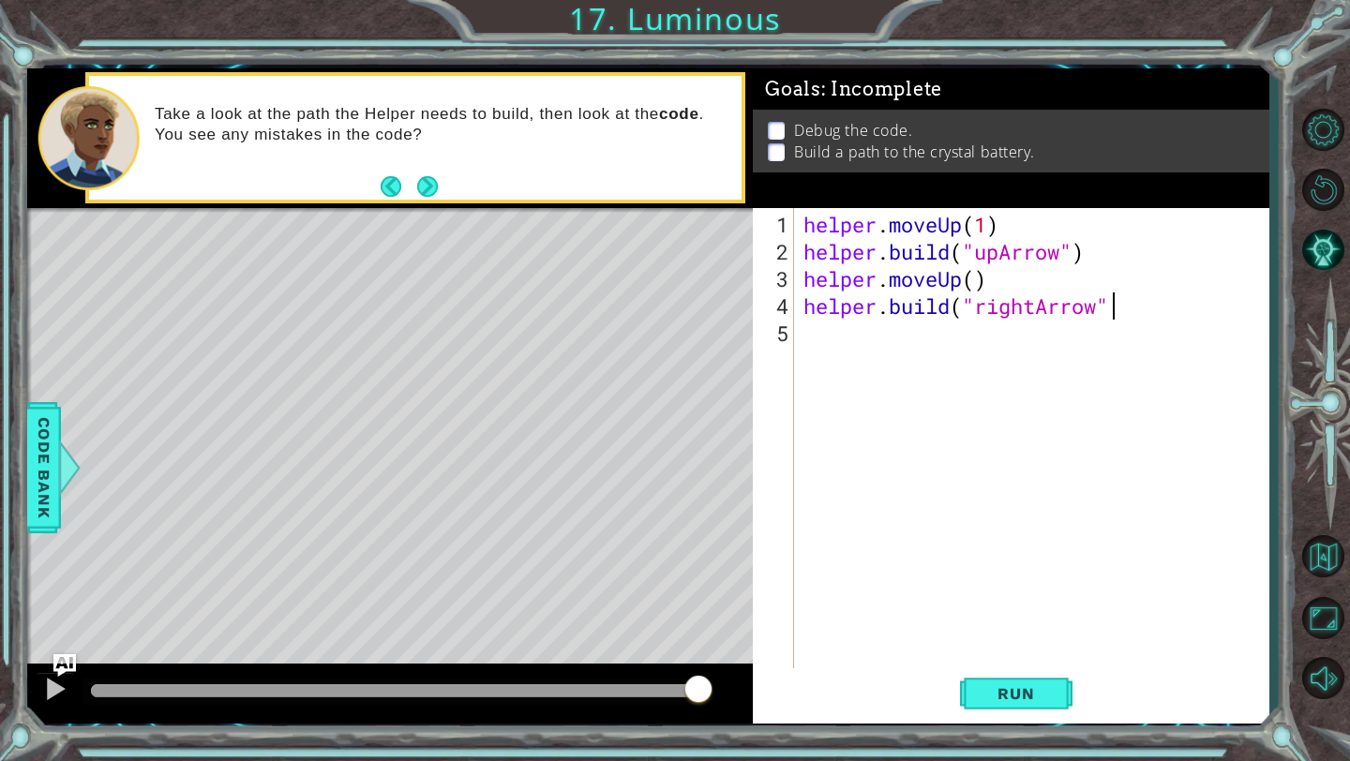
scroll to position [0, 13]
type textarea "[DOMAIN_NAME]("rightArrow")"
click at [991, 697] on span "Run" at bounding box center [1016, 693] width 74 height 19
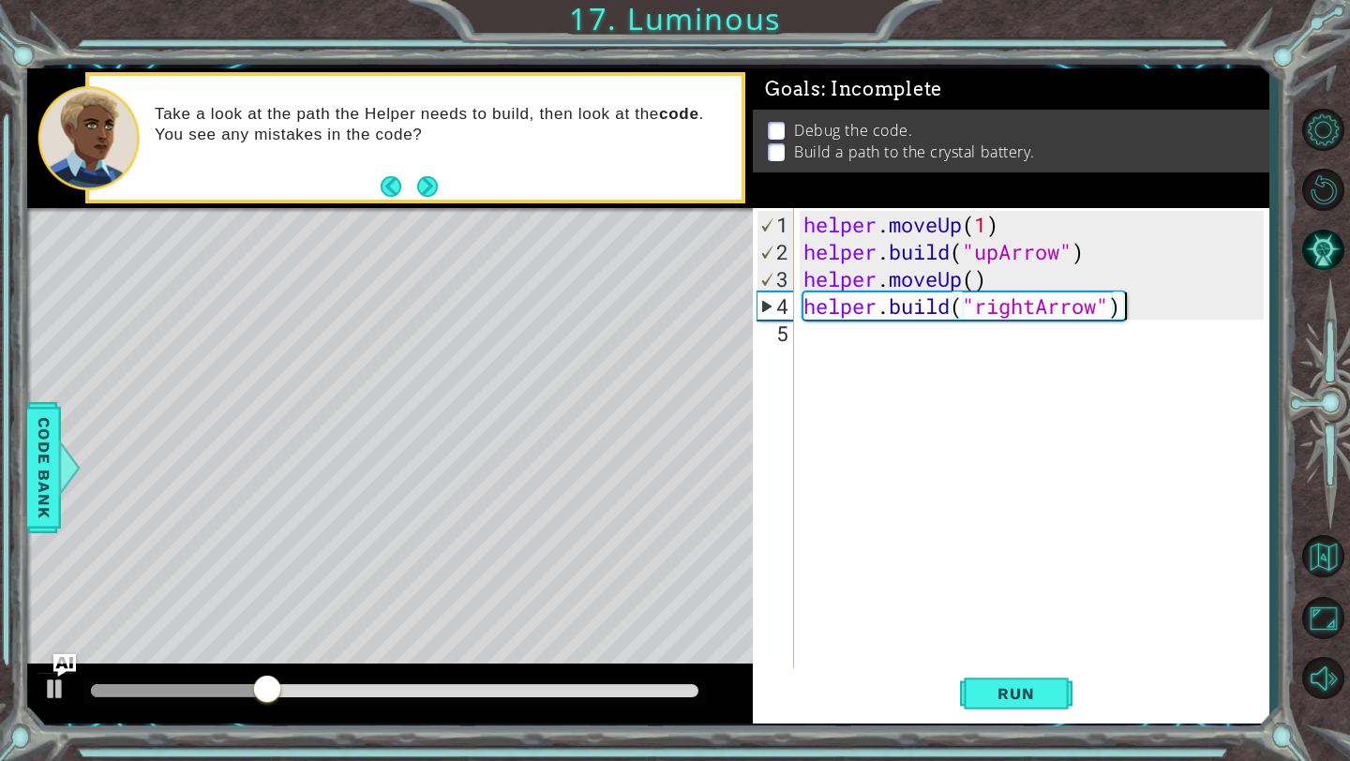
click at [827, 342] on div "helper . moveUp ( 1 ) helper . build ( "upArrow" ) helper . moveUp ( ) helper .…" at bounding box center [1036, 469] width 473 height 517
type textarea "herlper.moveRight()"
click at [847, 344] on div "helper . moveUp ( 1 ) helper . build ( "upArrow" ) helper . moveUp ( ) helper .…" at bounding box center [1036, 469] width 473 height 517
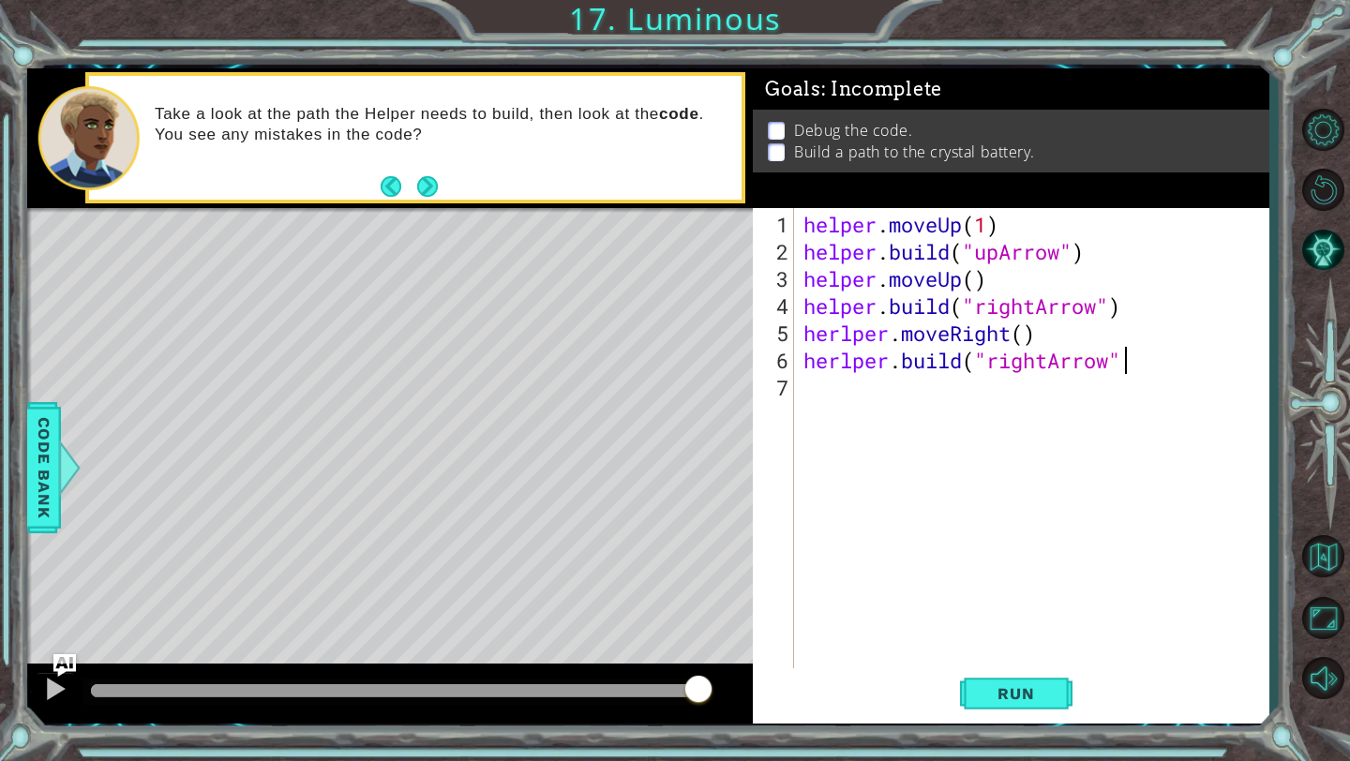
scroll to position [0, 14]
click at [1050, 684] on span "Run" at bounding box center [1016, 693] width 74 height 19
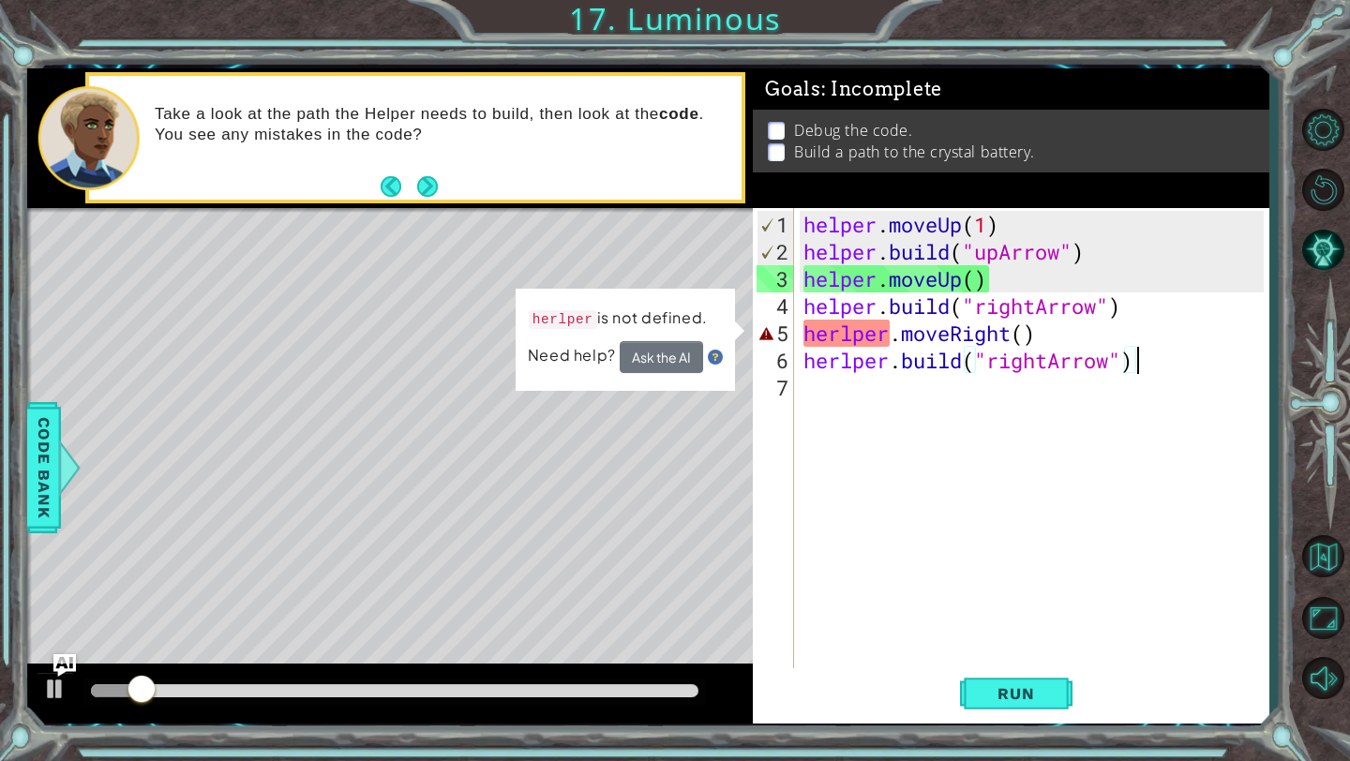
click at [840, 340] on div "helper . moveUp ( 1 ) helper . build ( "upArrow" ) helper . moveUp ( ) helper .…" at bounding box center [1036, 469] width 473 height 517
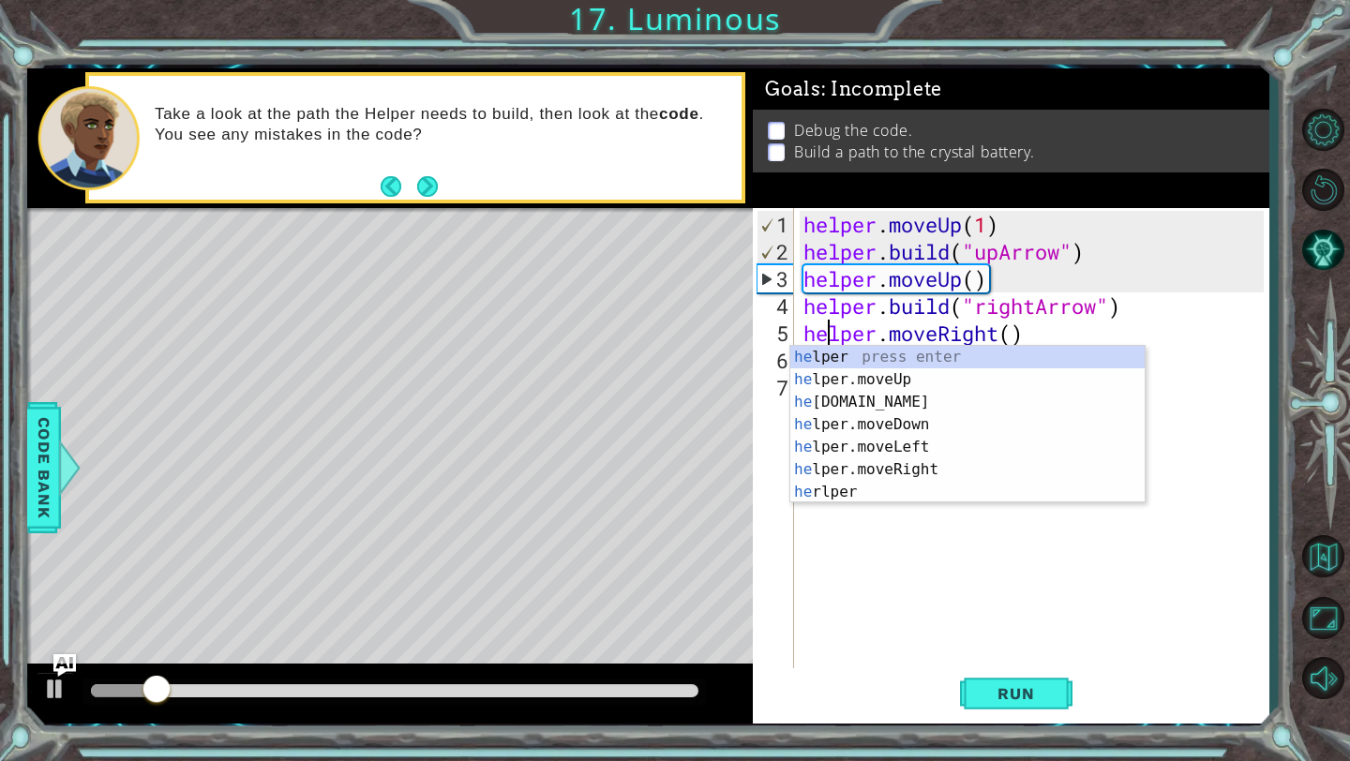
scroll to position [0, 9]
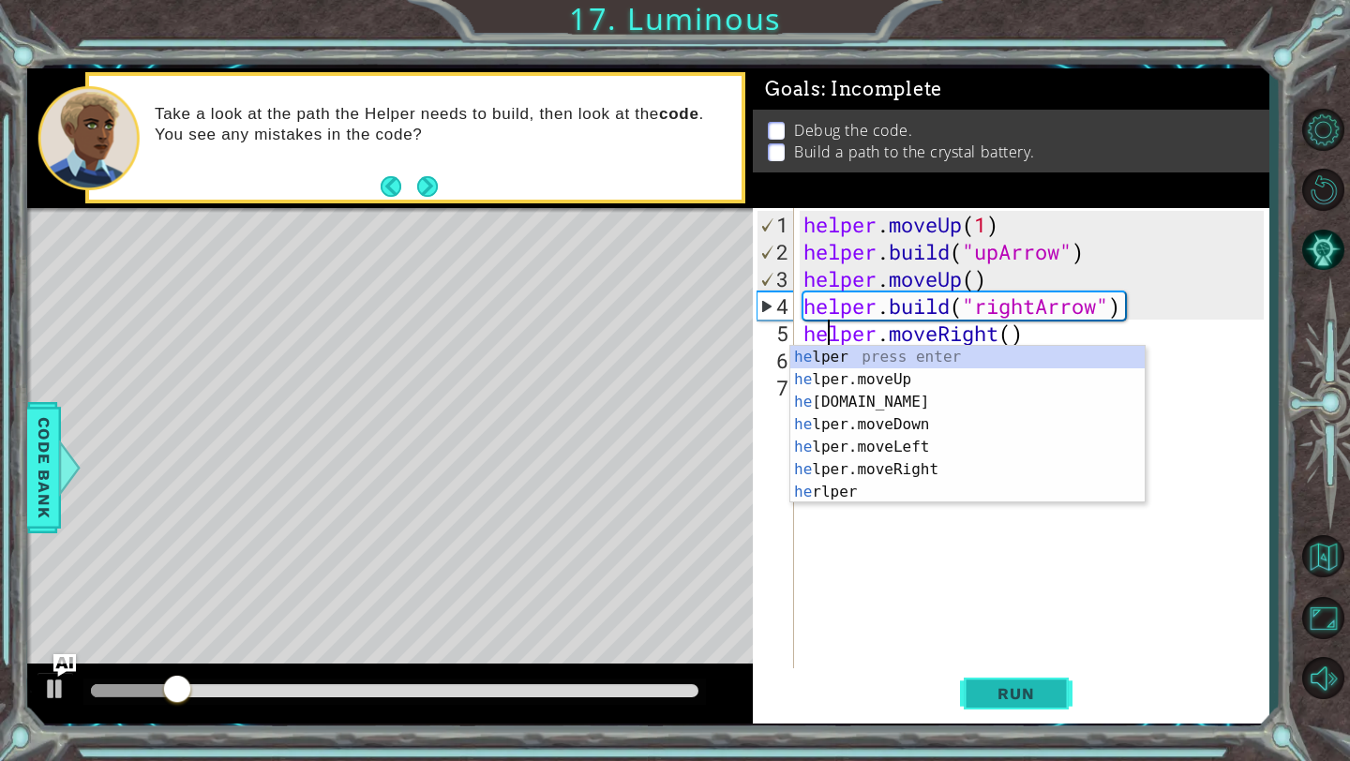
click at [988, 695] on span "Run" at bounding box center [1016, 693] width 74 height 19
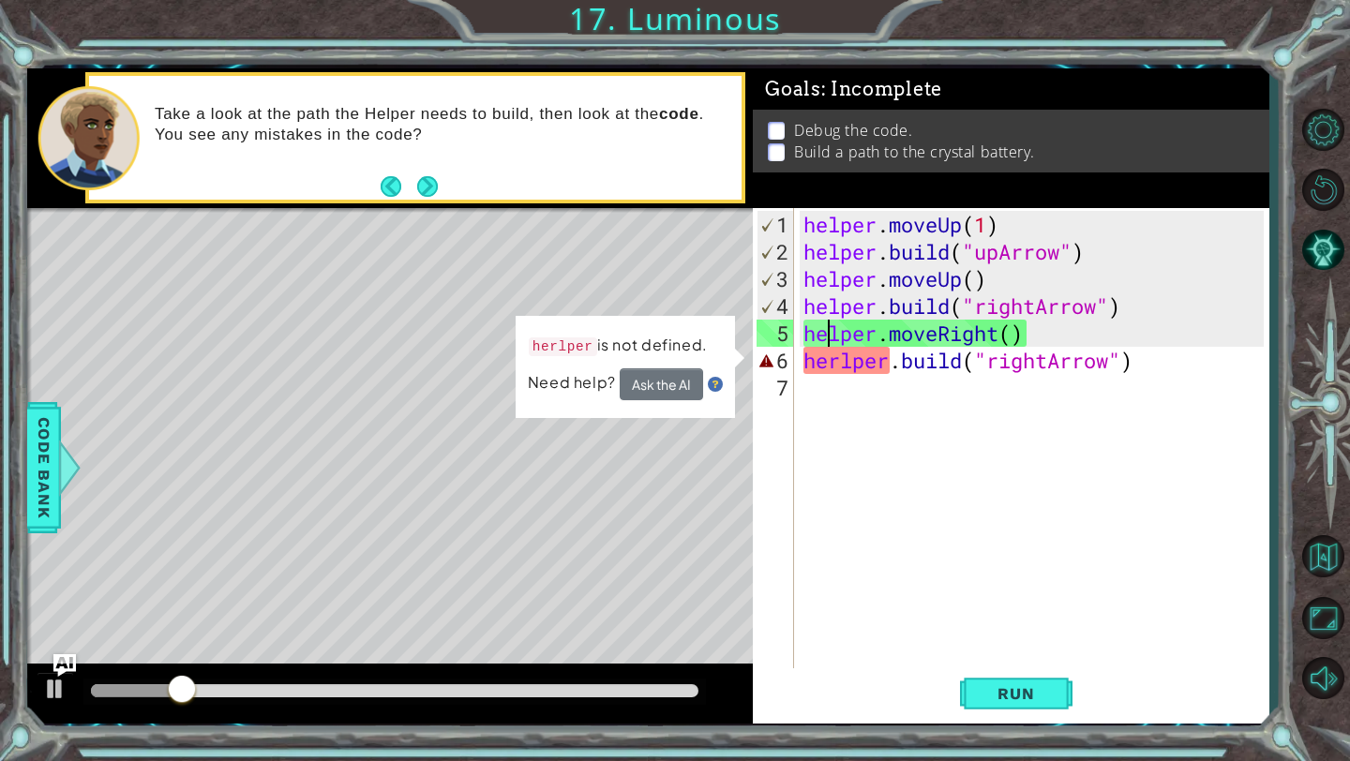
click at [843, 364] on div "helper . moveUp ( 1 ) helper . build ( "upArrow" ) helper . moveUp ( ) helper .…" at bounding box center [1036, 469] width 473 height 517
type textarea "[DOMAIN_NAME]("rightArrow")"
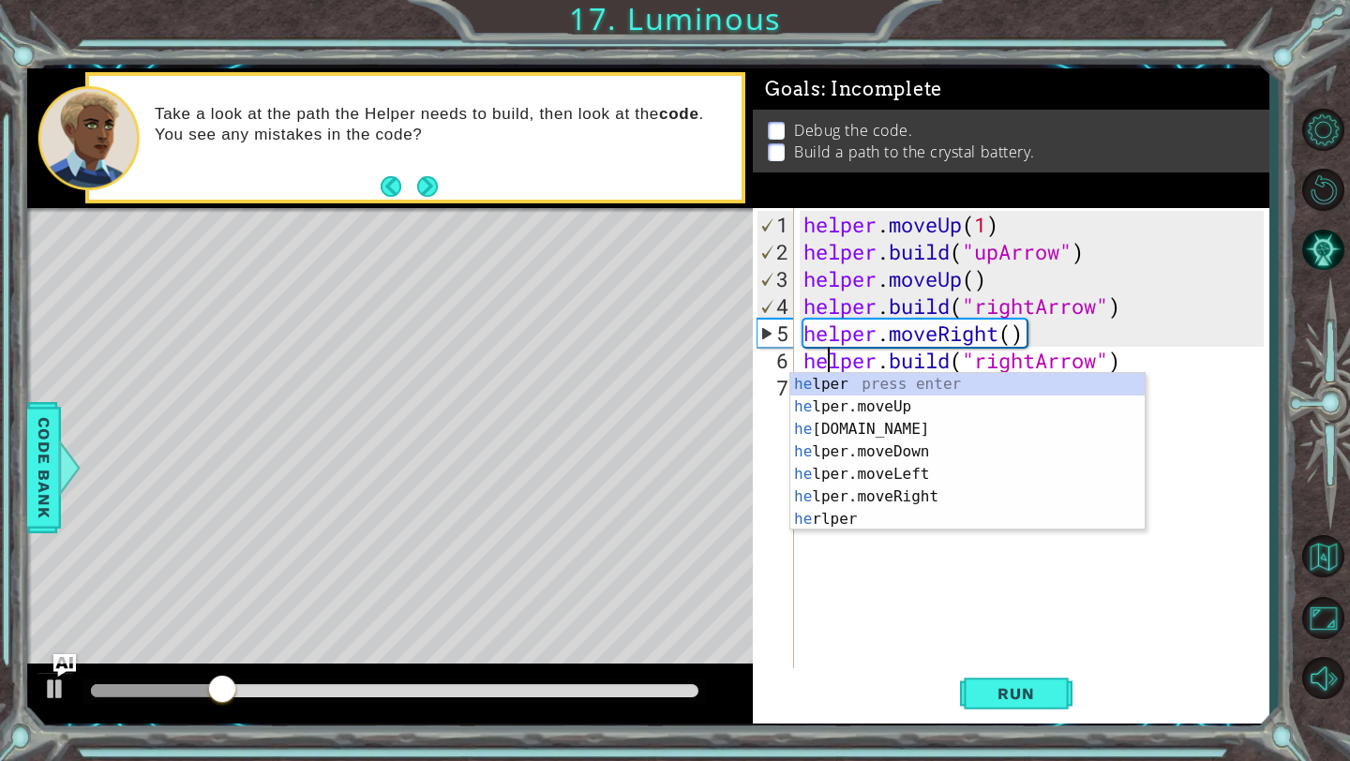
click at [950, 561] on div "helper . moveUp ( 1 ) helper . build ( "upArrow" ) helper . moveUp ( ) helper .…" at bounding box center [1036, 469] width 473 height 517
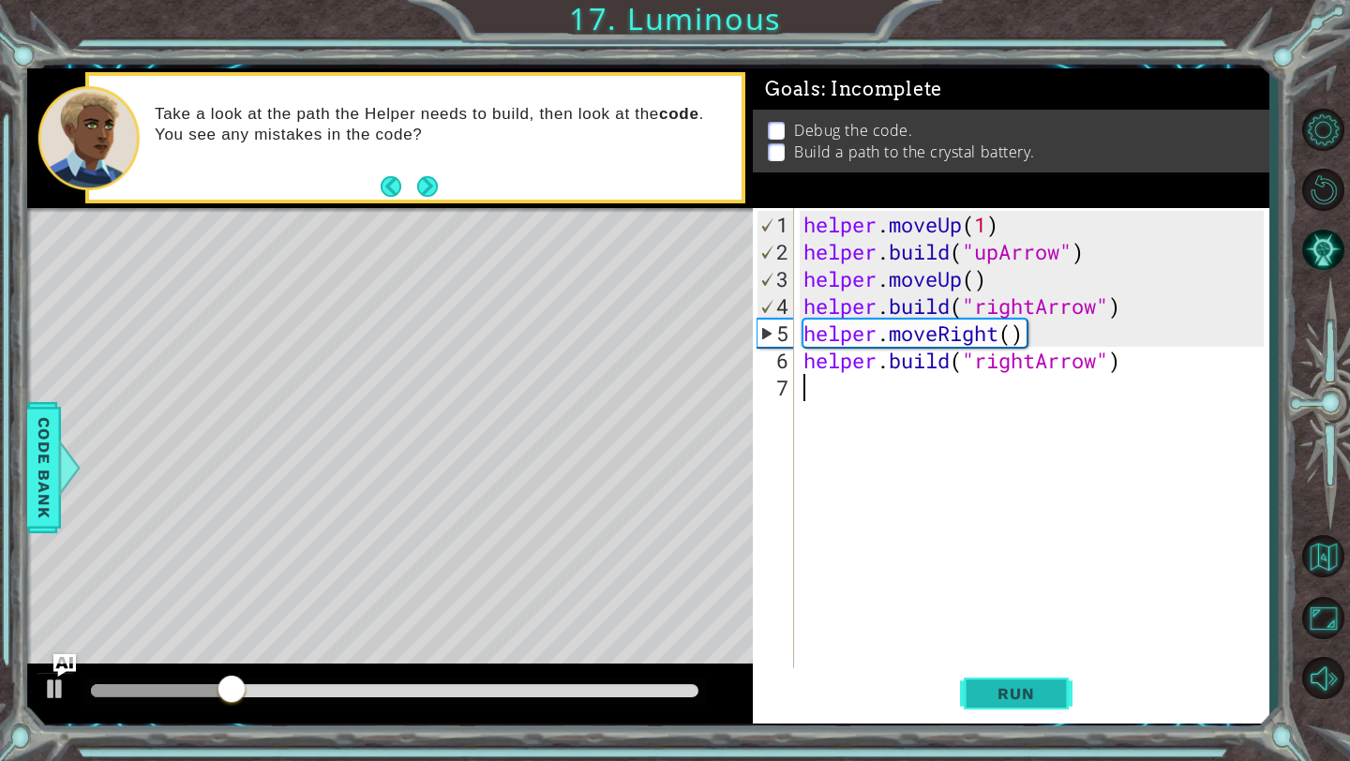
click at [1039, 685] on span "Run" at bounding box center [1016, 693] width 74 height 19
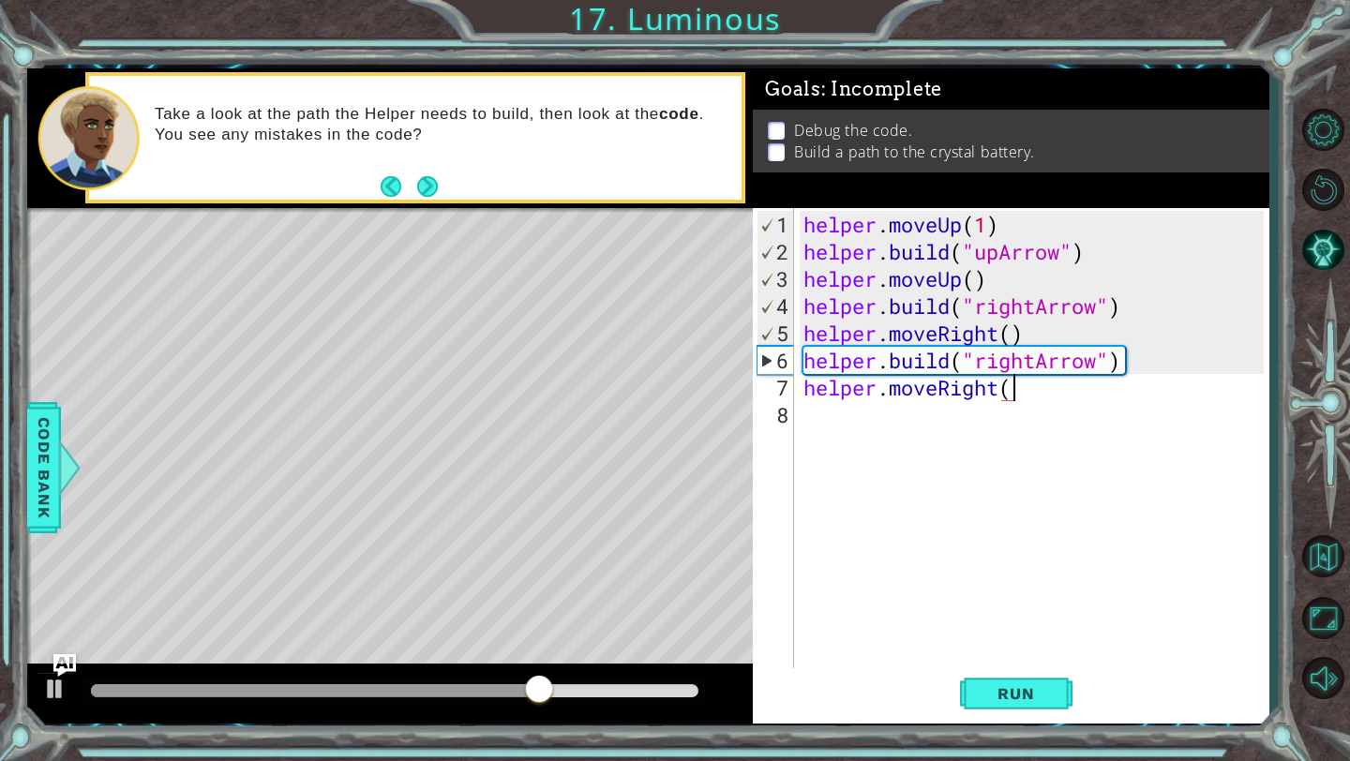
scroll to position [0, 9]
type textarea "helper.moveRight()"
click at [813, 426] on div "helper . moveUp ( 1 ) helper . build ( "upArrow" ) helper . moveUp ( ) helper .…" at bounding box center [1036, 469] width 473 height 517
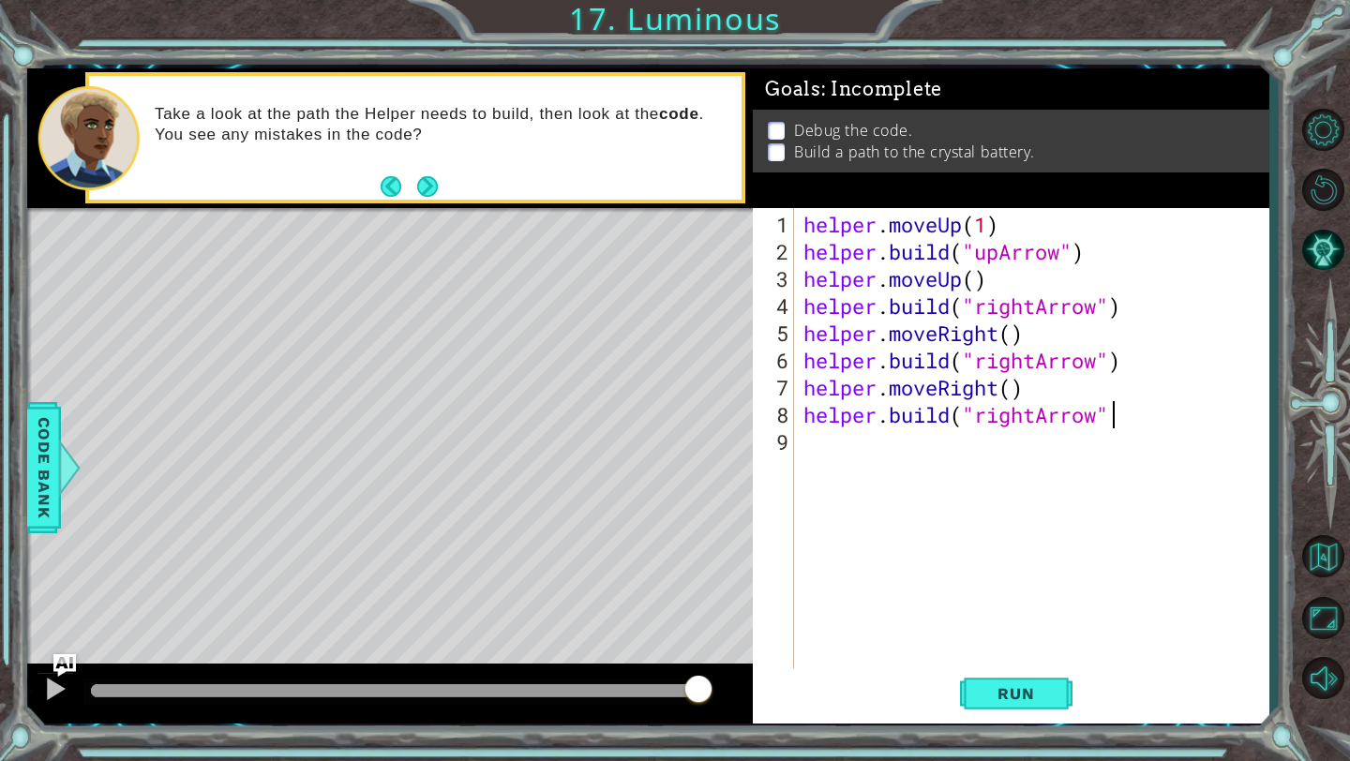
scroll to position [0, 13]
click at [980, 703] on button "Run" at bounding box center [1016, 694] width 112 height 52
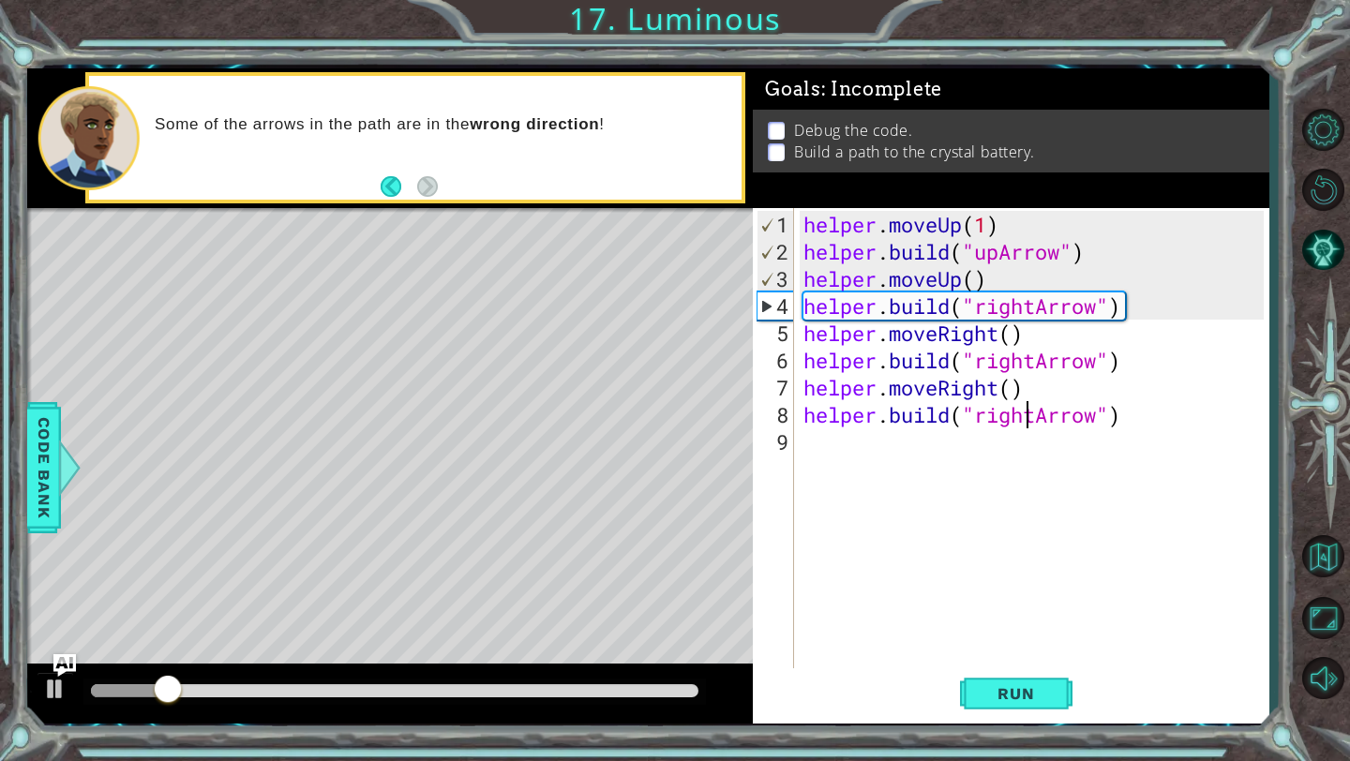
click at [1031, 421] on div "helper . moveUp ( 1 ) helper . build ( "upArrow" ) helper . moveUp ( ) helper .…" at bounding box center [1036, 469] width 473 height 517
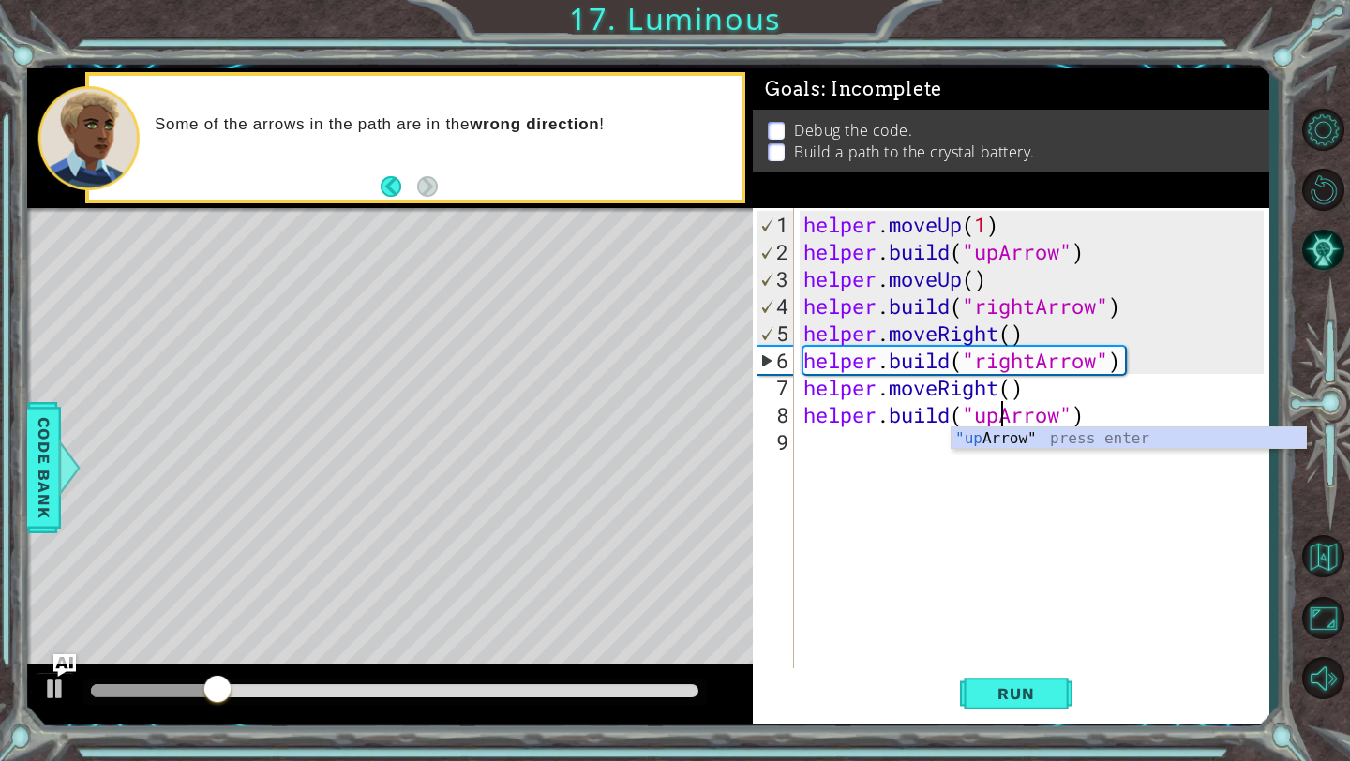
scroll to position [0, 8]
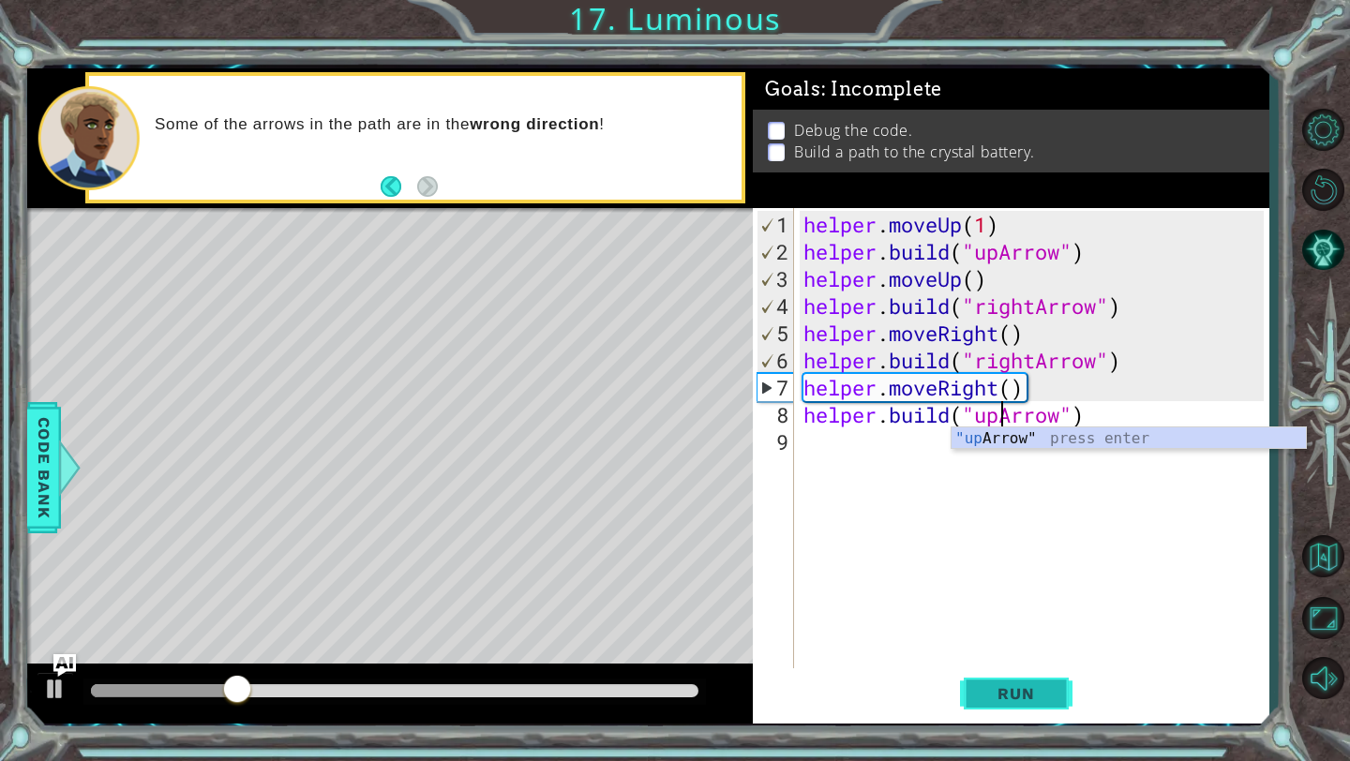
type textarea "[DOMAIN_NAME]("upArrow")"
click at [1039, 692] on span "Run" at bounding box center [1016, 693] width 74 height 19
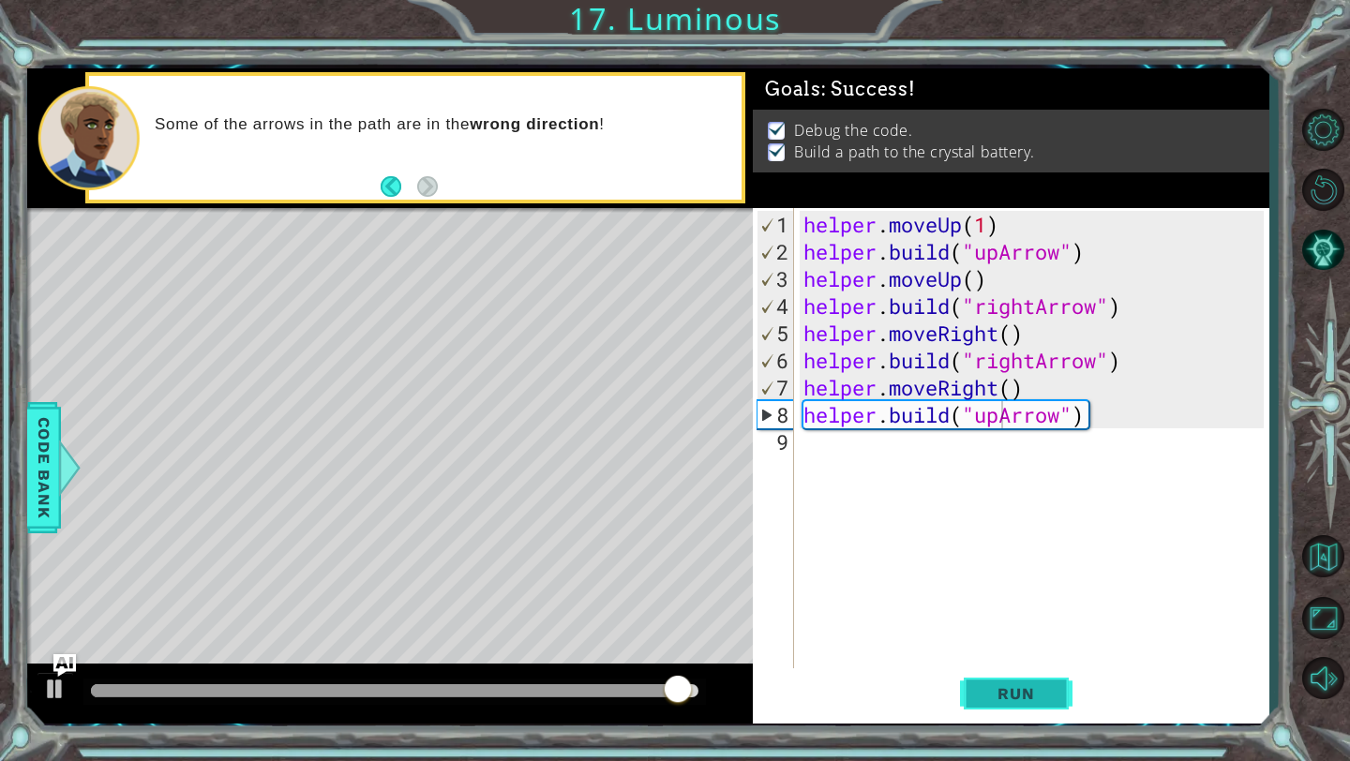
click at [1059, 691] on button "Run" at bounding box center [1016, 694] width 112 height 52
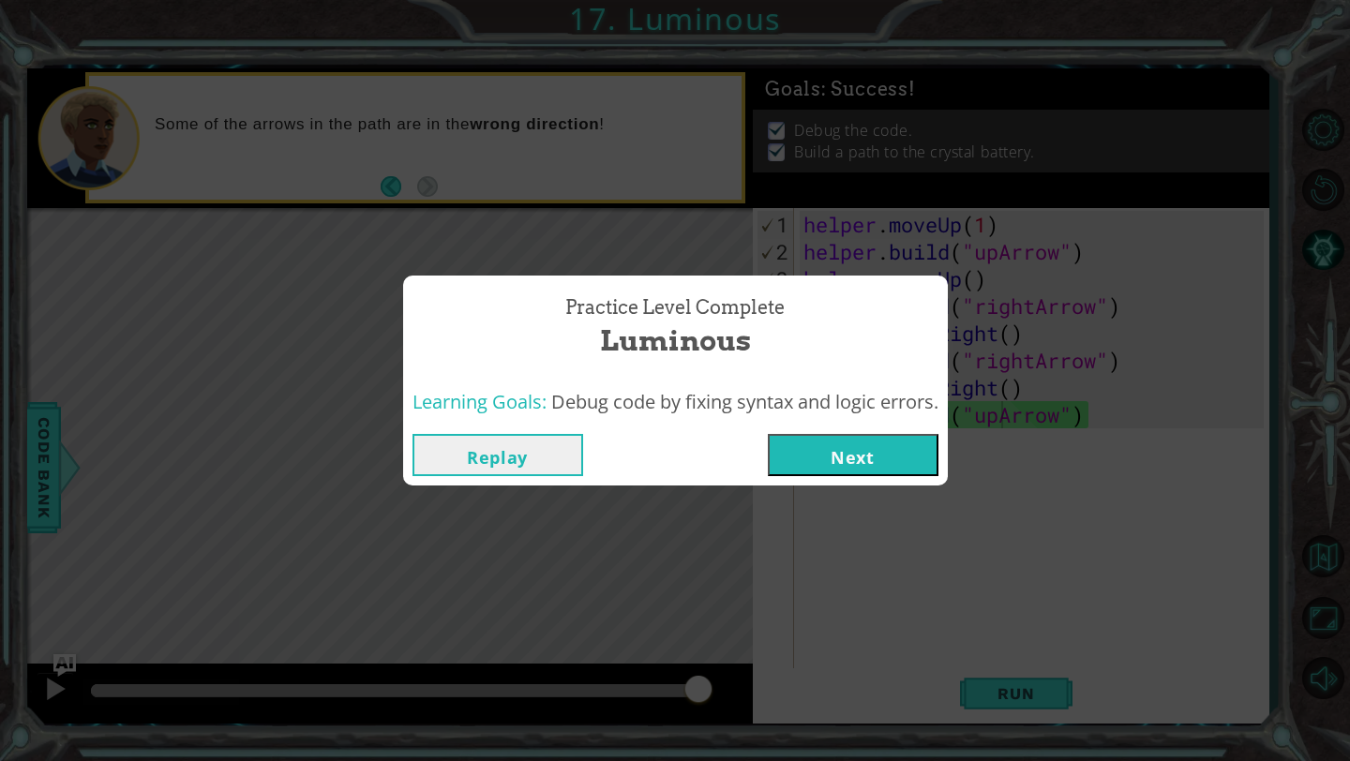
click at [893, 460] on button "Next" at bounding box center [853, 455] width 171 height 42
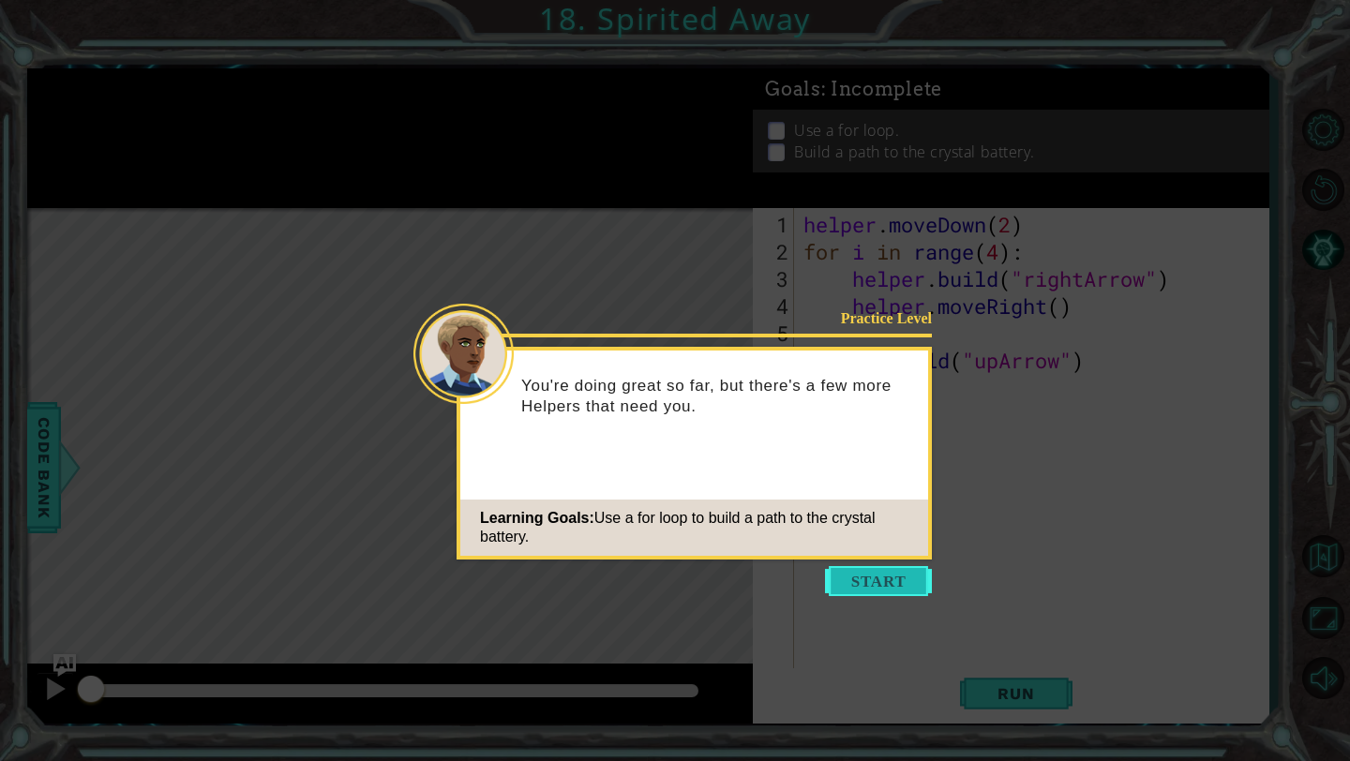
click at [860, 582] on button "Start" at bounding box center [878, 581] width 107 height 30
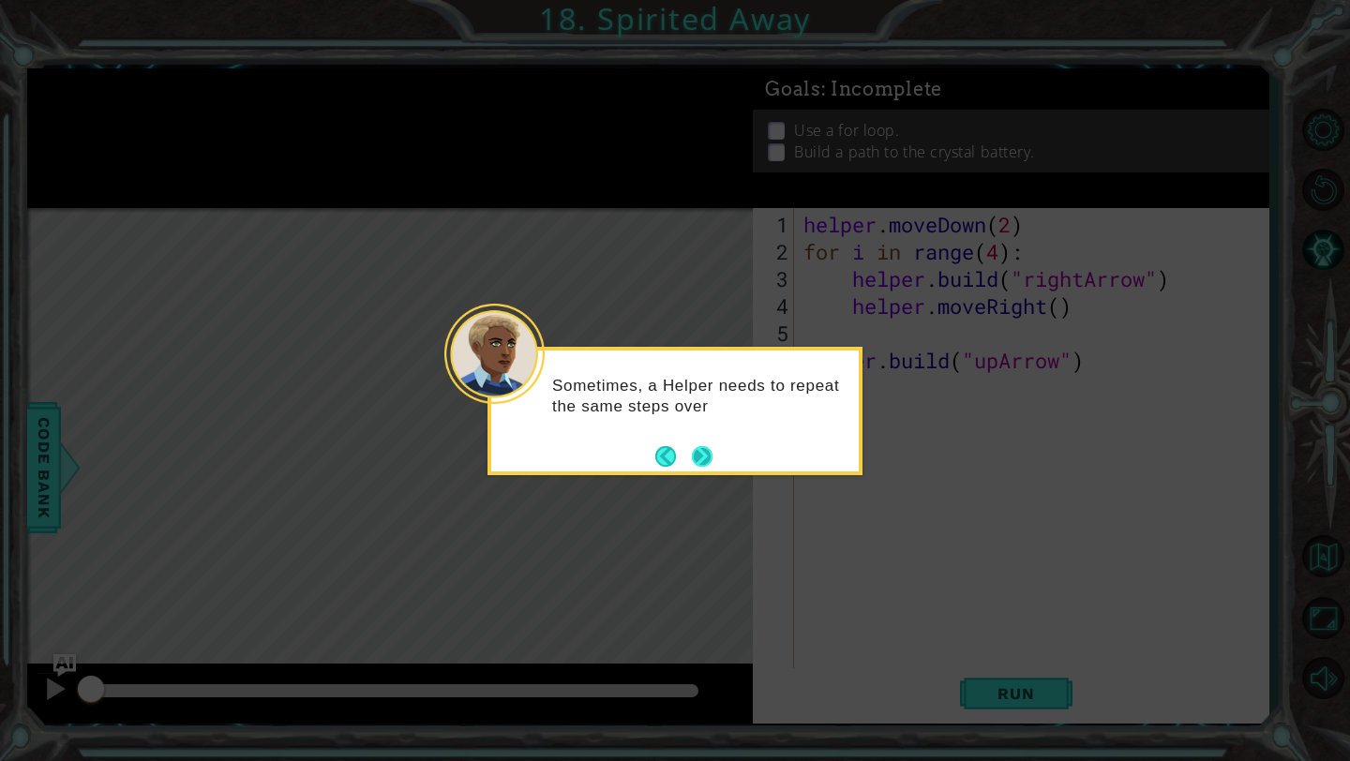
click at [711, 464] on button "Next" at bounding box center [701, 456] width 33 height 33
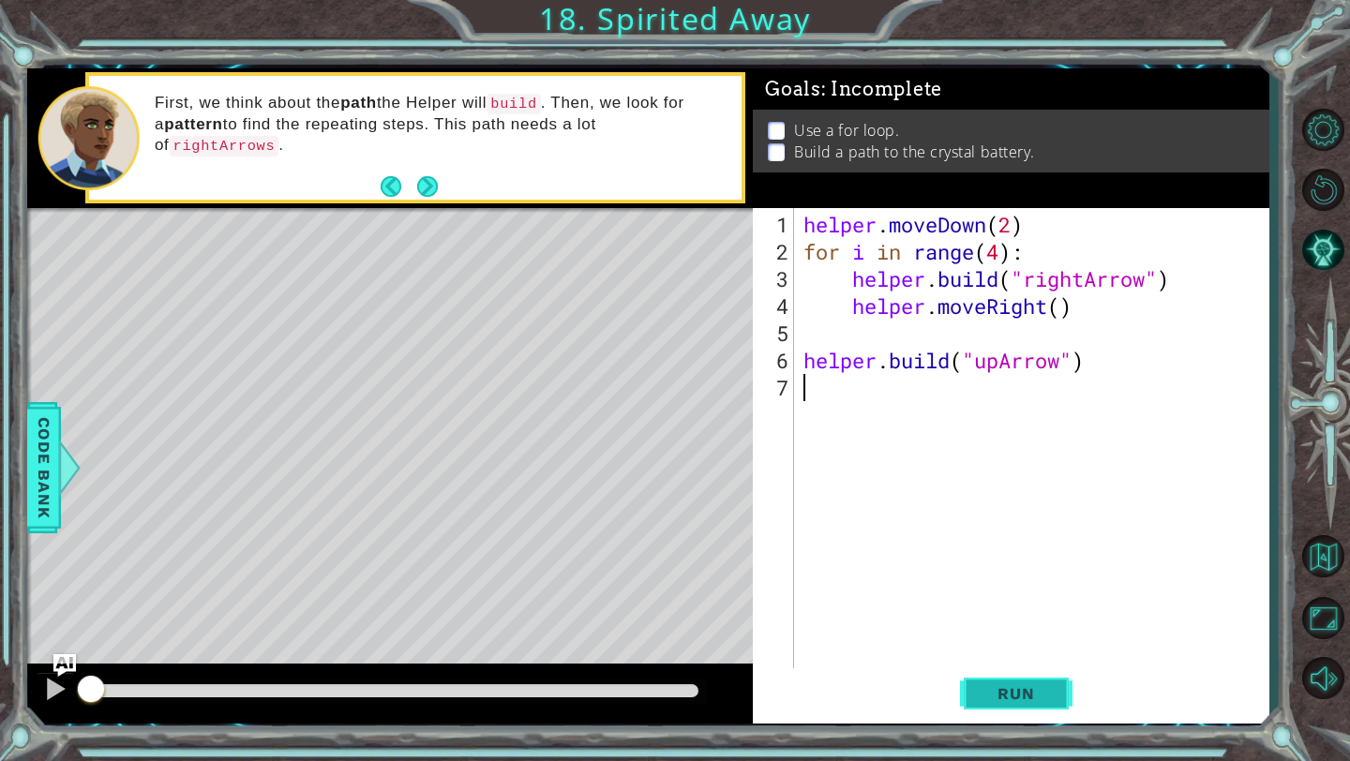
click at [1040, 695] on span "Run" at bounding box center [1016, 693] width 74 height 19
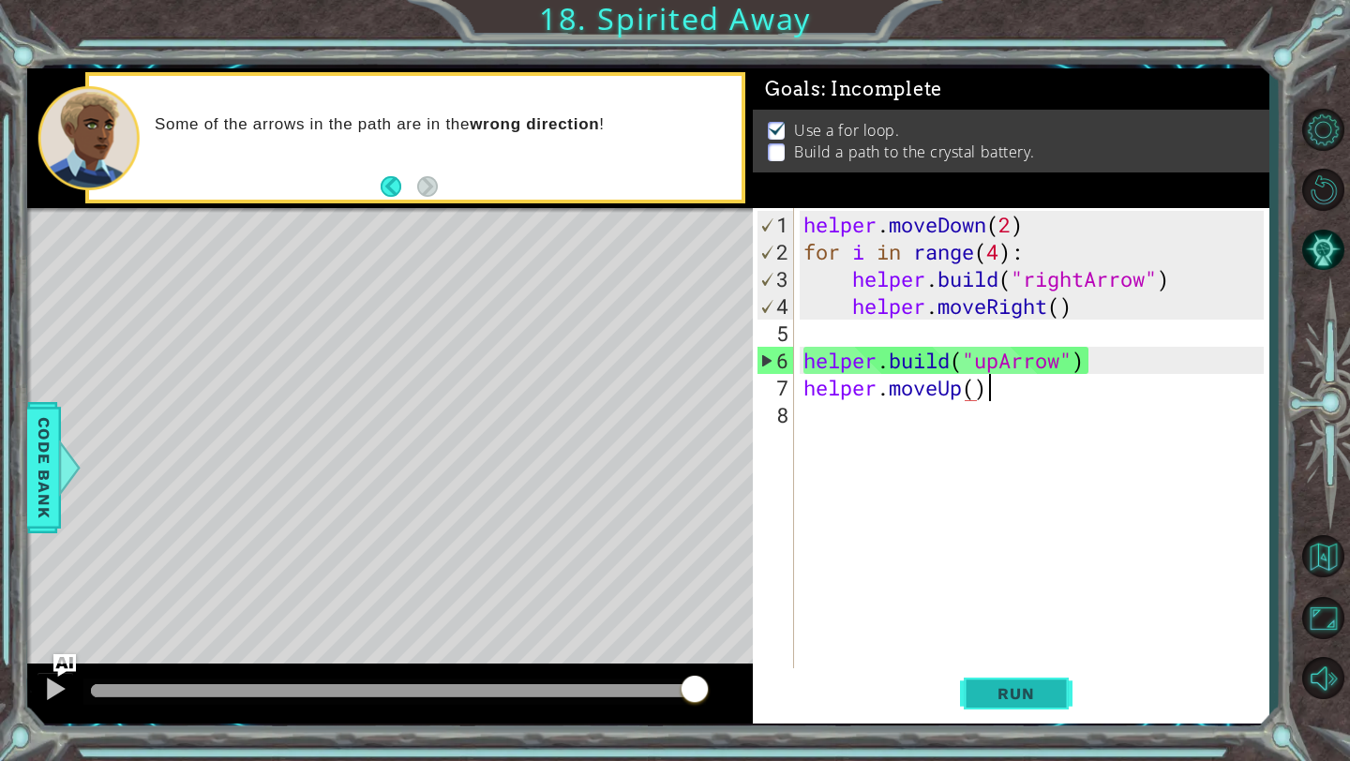
scroll to position [0, 7]
type textarea "helper.moveUp()"
click at [1046, 697] on span "Run" at bounding box center [1016, 693] width 74 height 19
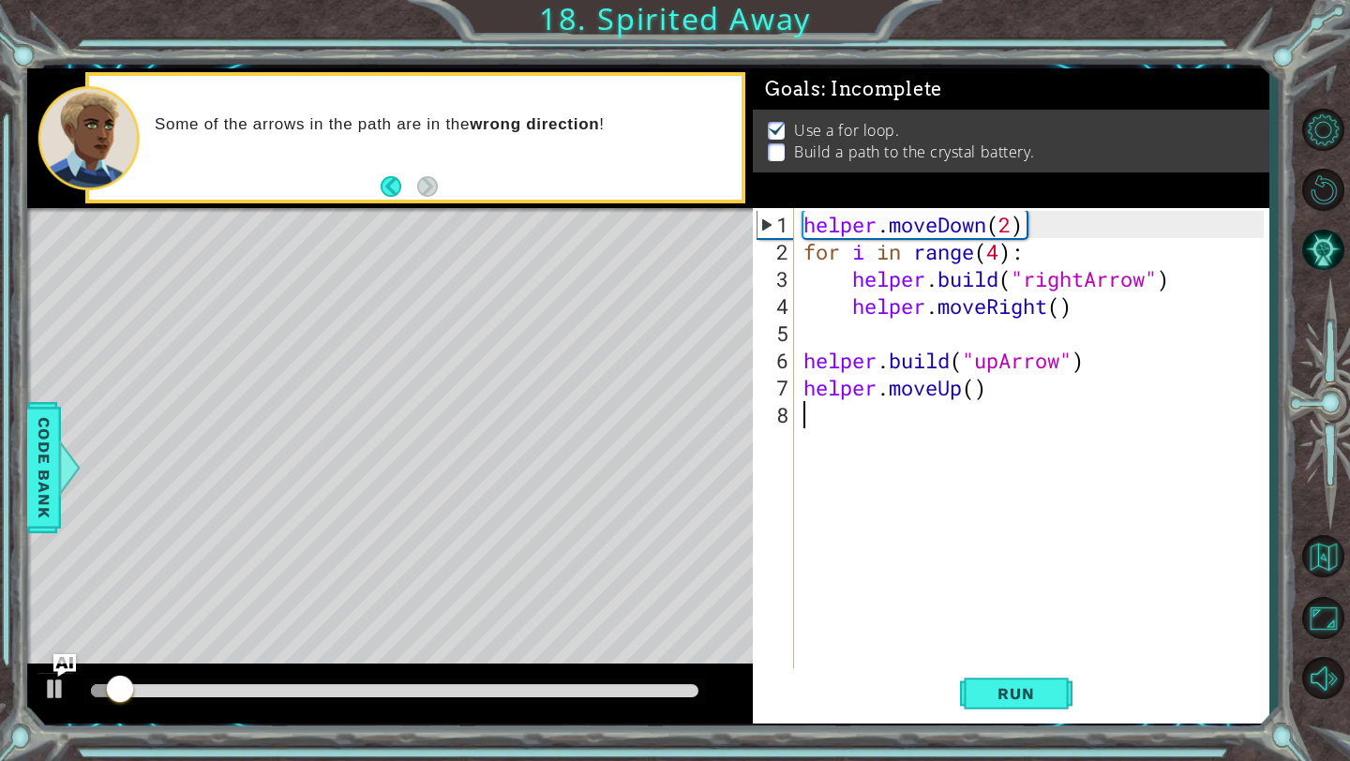
click at [882, 423] on div "helper . moveDown ( 2 ) for i in range ( 4 ) : helper . build ( "rightArrow" ) …" at bounding box center [1036, 469] width 473 height 517
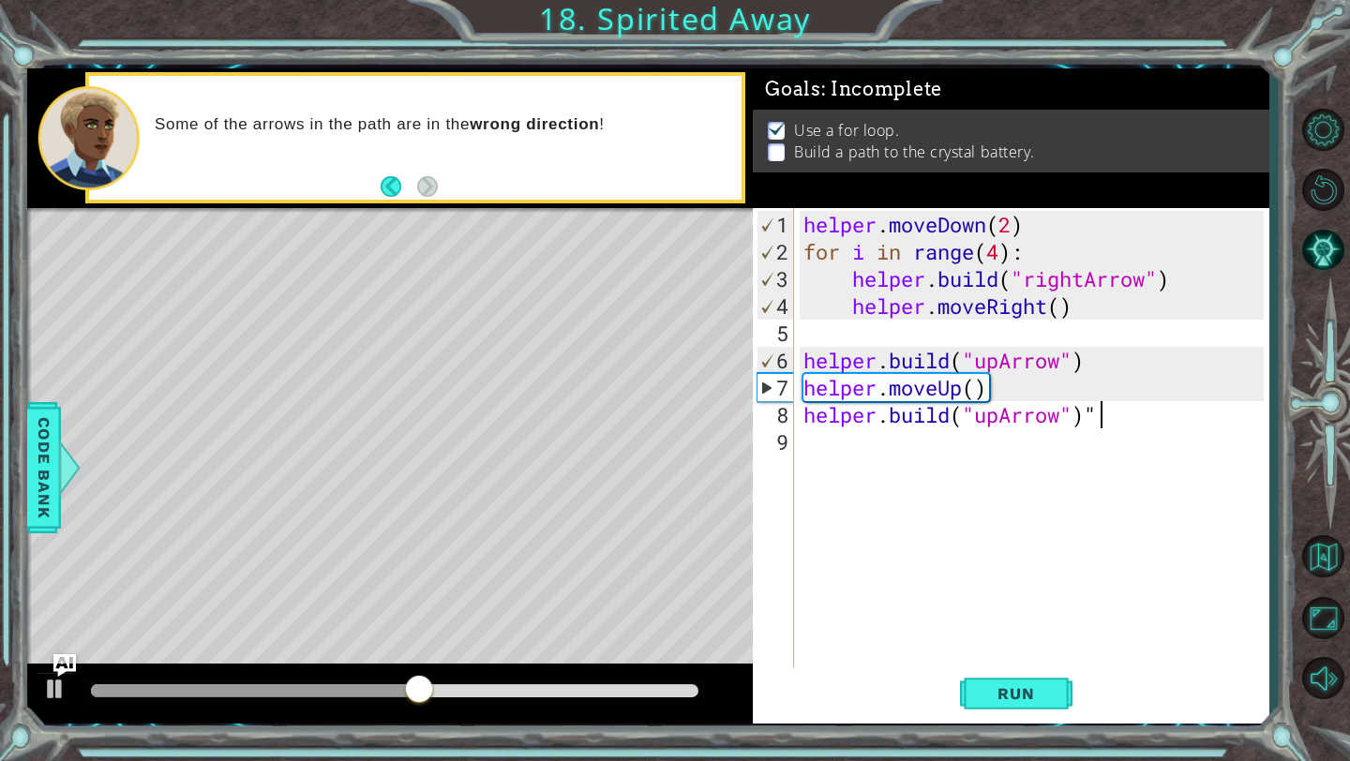
scroll to position [0, 12]
type textarea "[DOMAIN_NAME]("upArrow")"
click at [1022, 702] on span "Run" at bounding box center [1016, 693] width 74 height 19
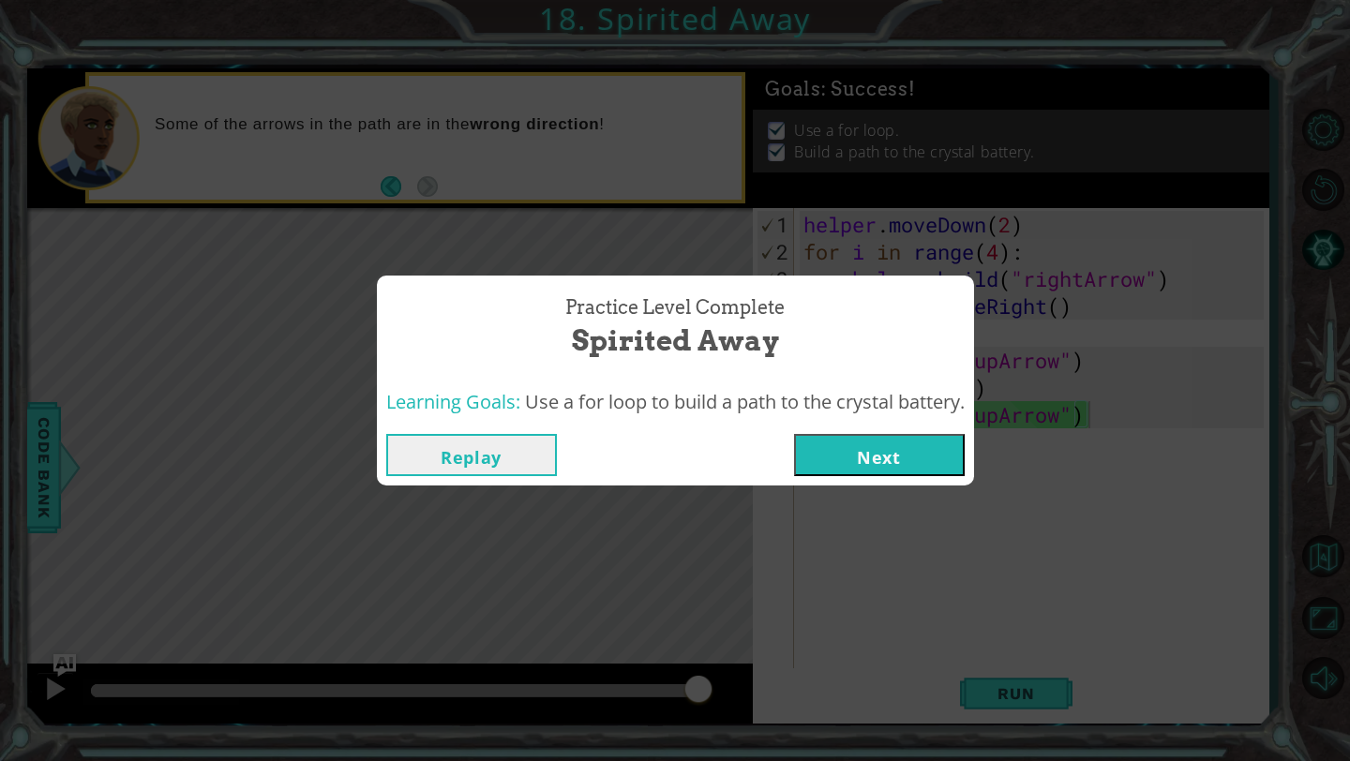
drag, startPoint x: 583, startPoint y: 695, endPoint x: 718, endPoint y: 682, distance: 135.5
click at [718, 682] on body "1 ההההההההההההההההההההההההההההההההההההההההההההההההההההההההההההההההההההההההההההה…" at bounding box center [675, 380] width 1350 height 761
click at [873, 447] on button "Next" at bounding box center [879, 455] width 171 height 42
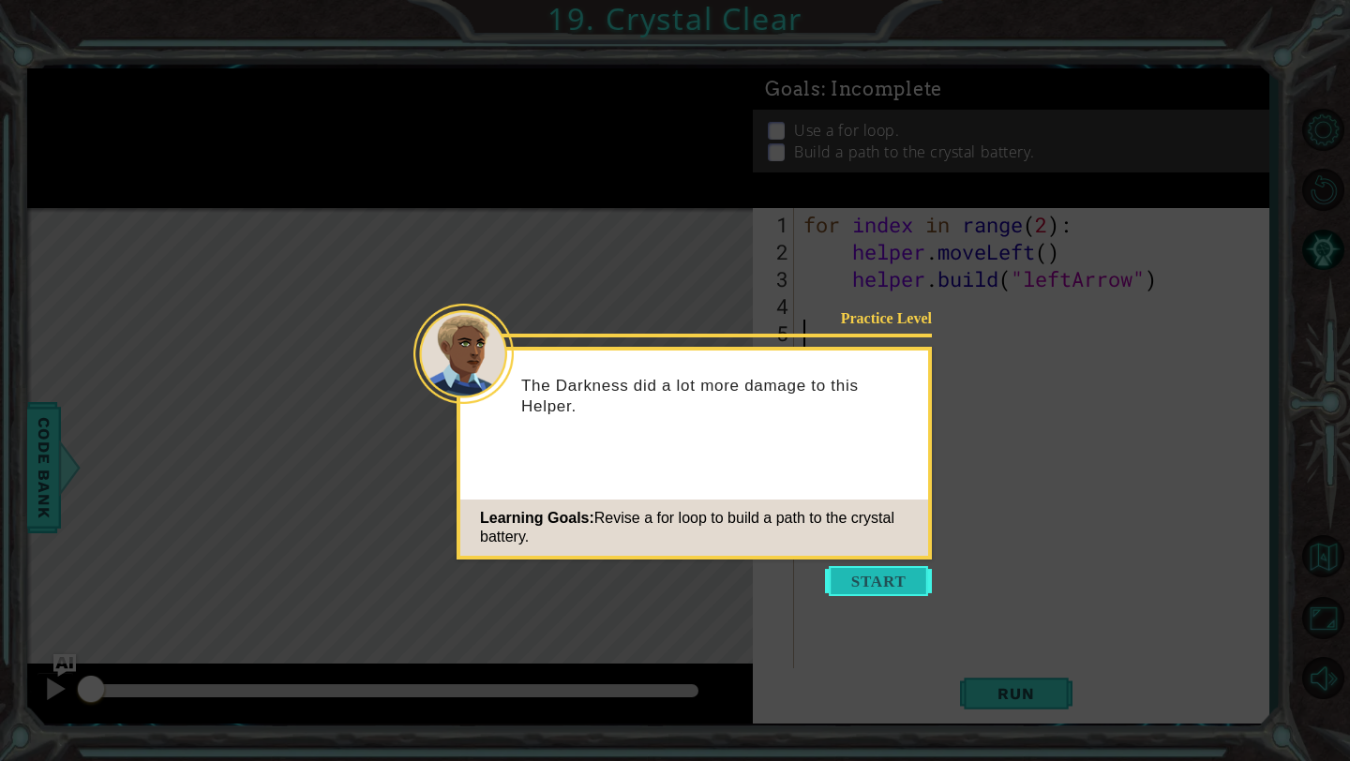
click at [887, 584] on button "Start" at bounding box center [878, 581] width 107 height 30
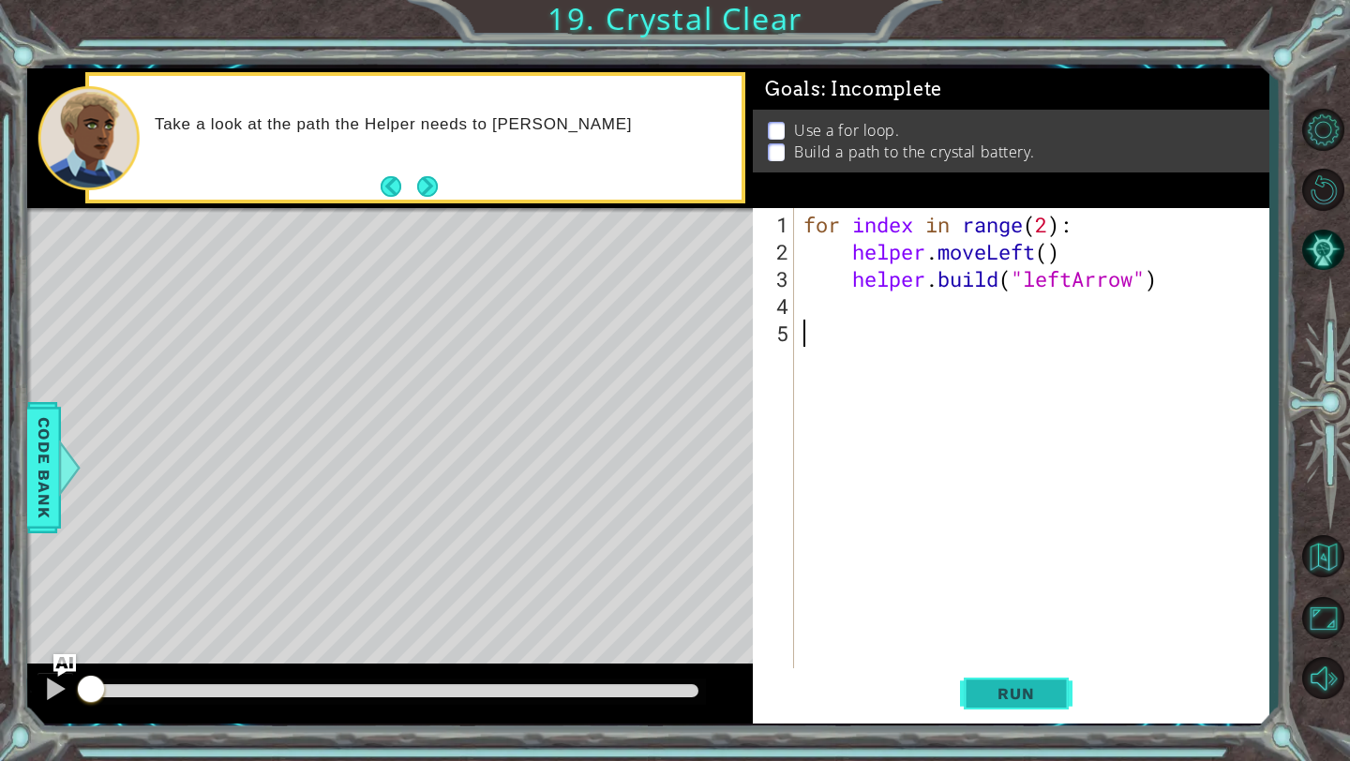
click at [1028, 689] on span "Run" at bounding box center [1016, 693] width 74 height 19
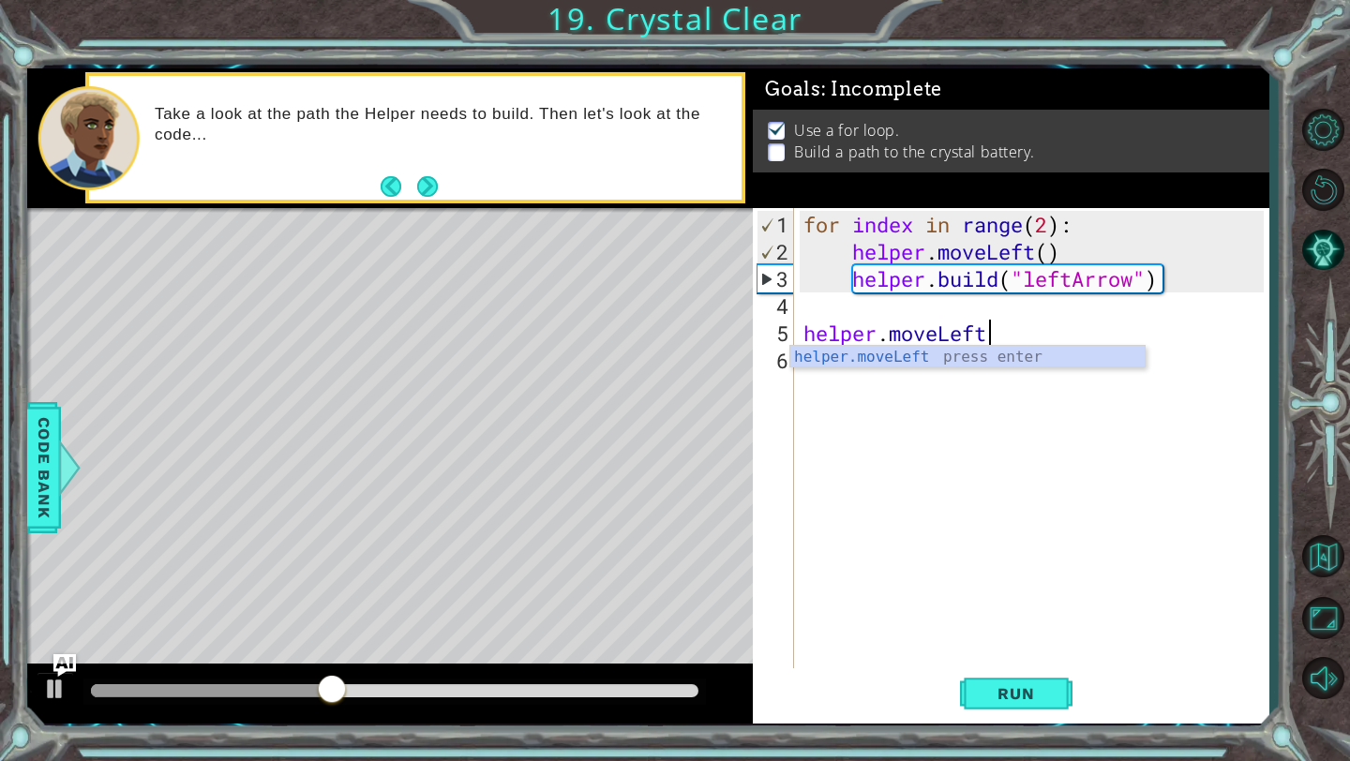
type textarea "helper.moveLeft()"
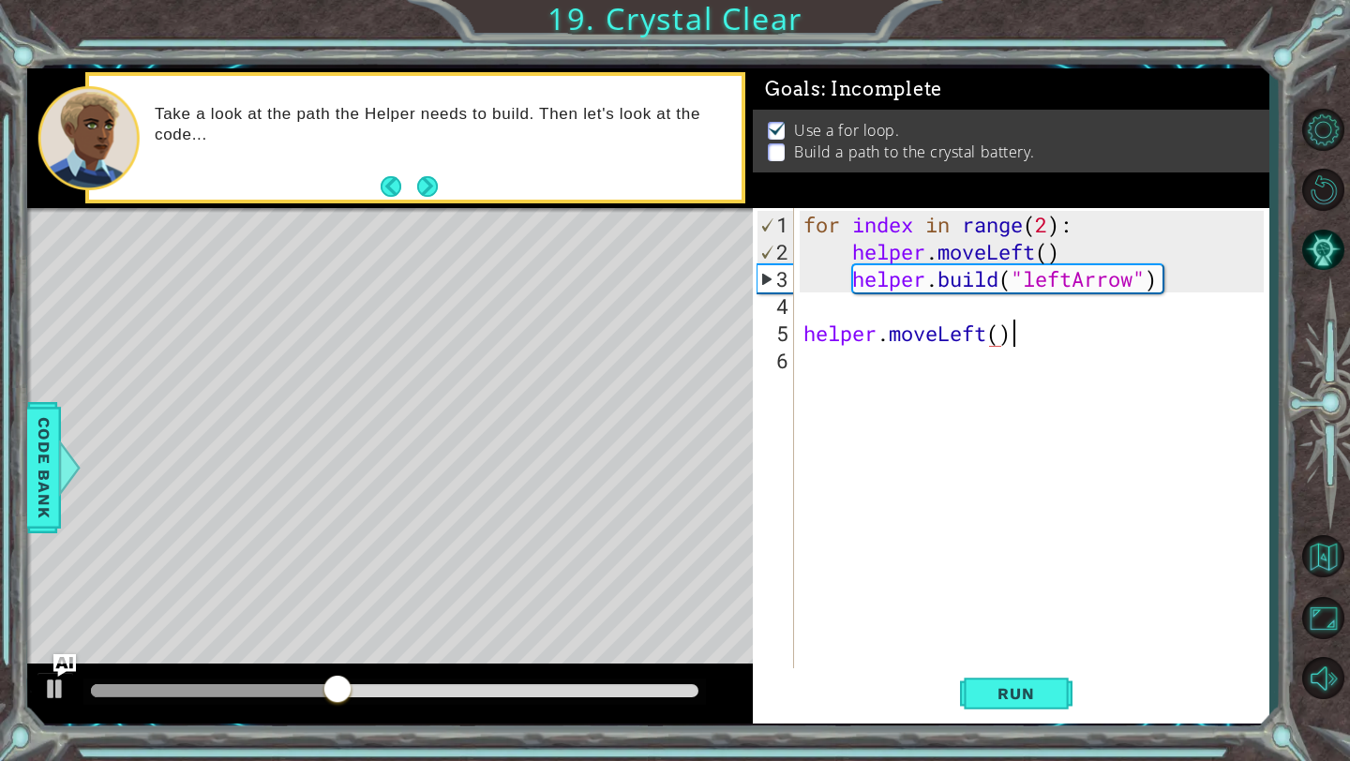
scroll to position [0, 8]
click at [874, 358] on div "for index in range ( 2 ) : helper . moveLeft ( ) helper . build ( "leftArrow" )…" at bounding box center [1036, 469] width 473 height 517
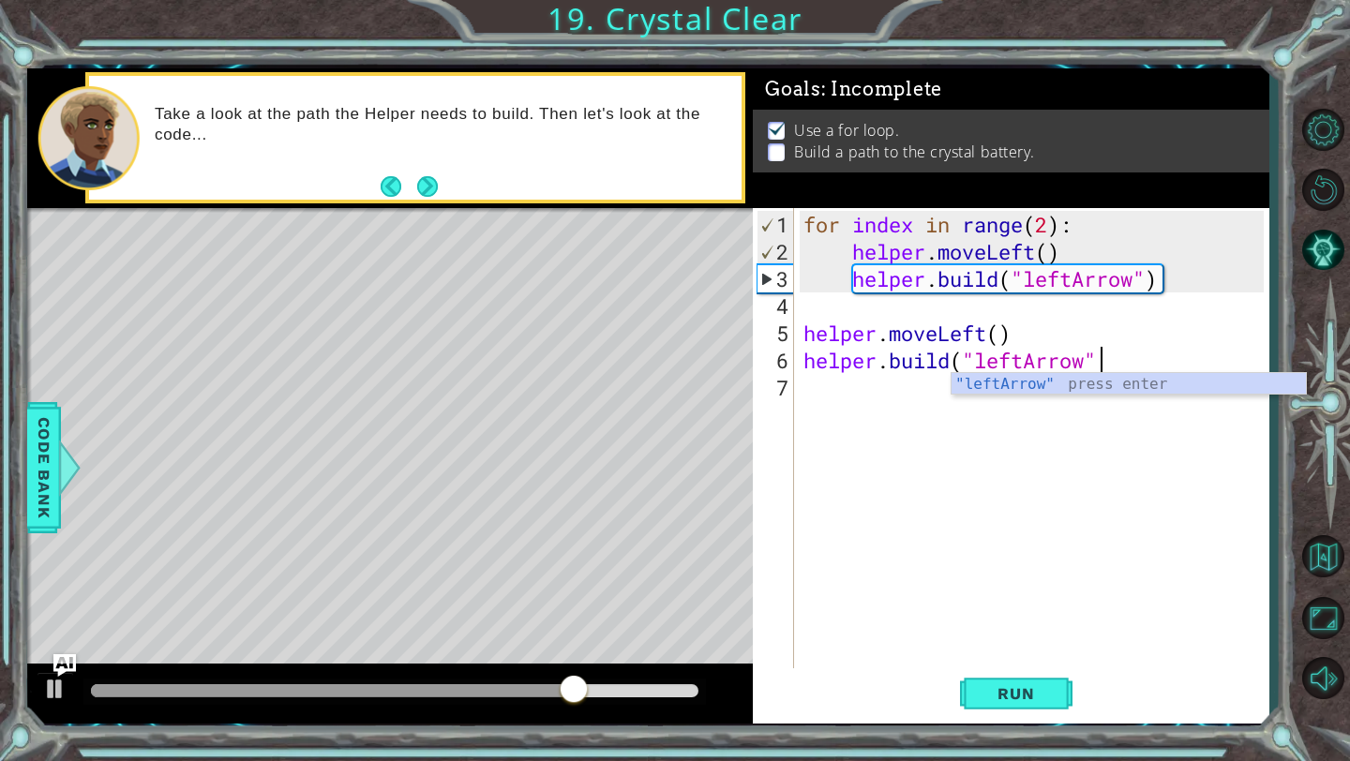
type textarea "[DOMAIN_NAME]("leftArrow")"
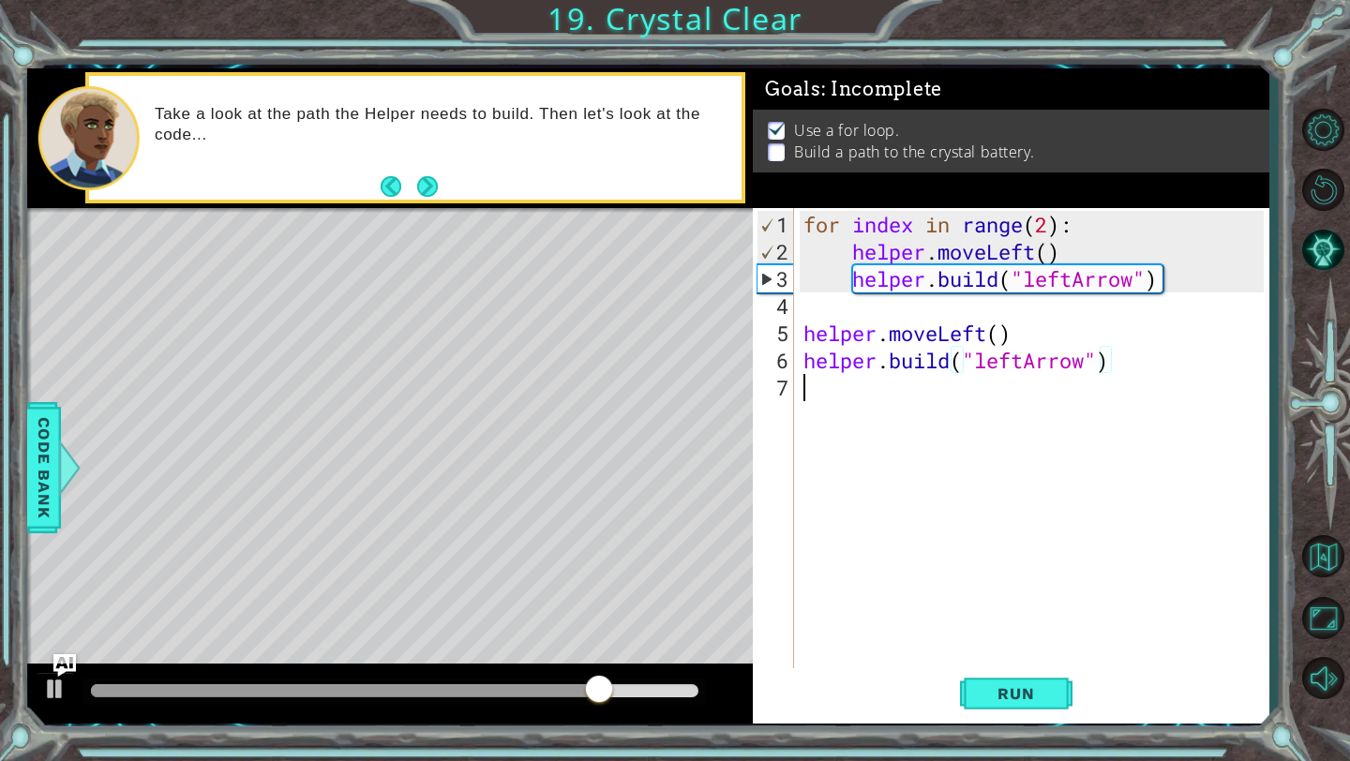
click at [857, 390] on div "for index in range ( 2 ) : helper . moveLeft ( ) helper . build ( "leftArrow" )…" at bounding box center [1036, 469] width 473 height 517
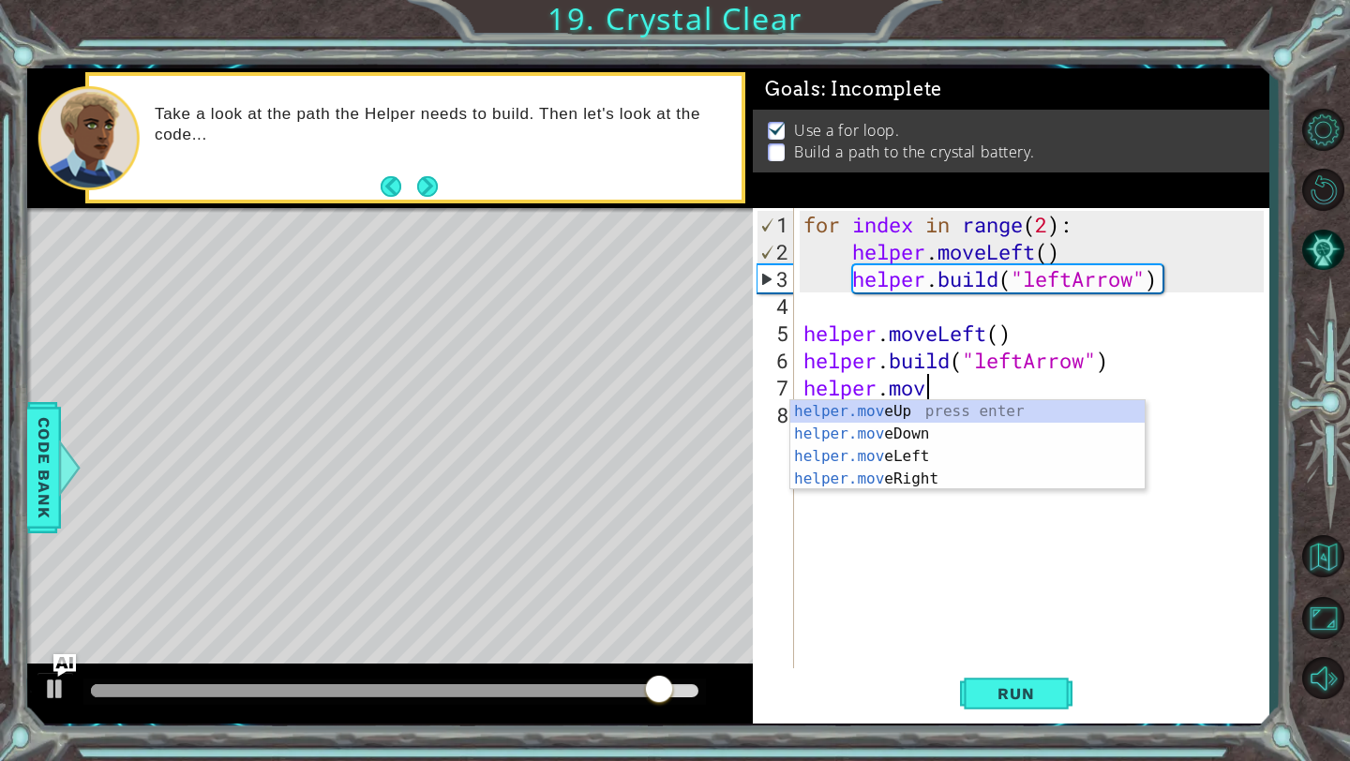
scroll to position [0, 5]
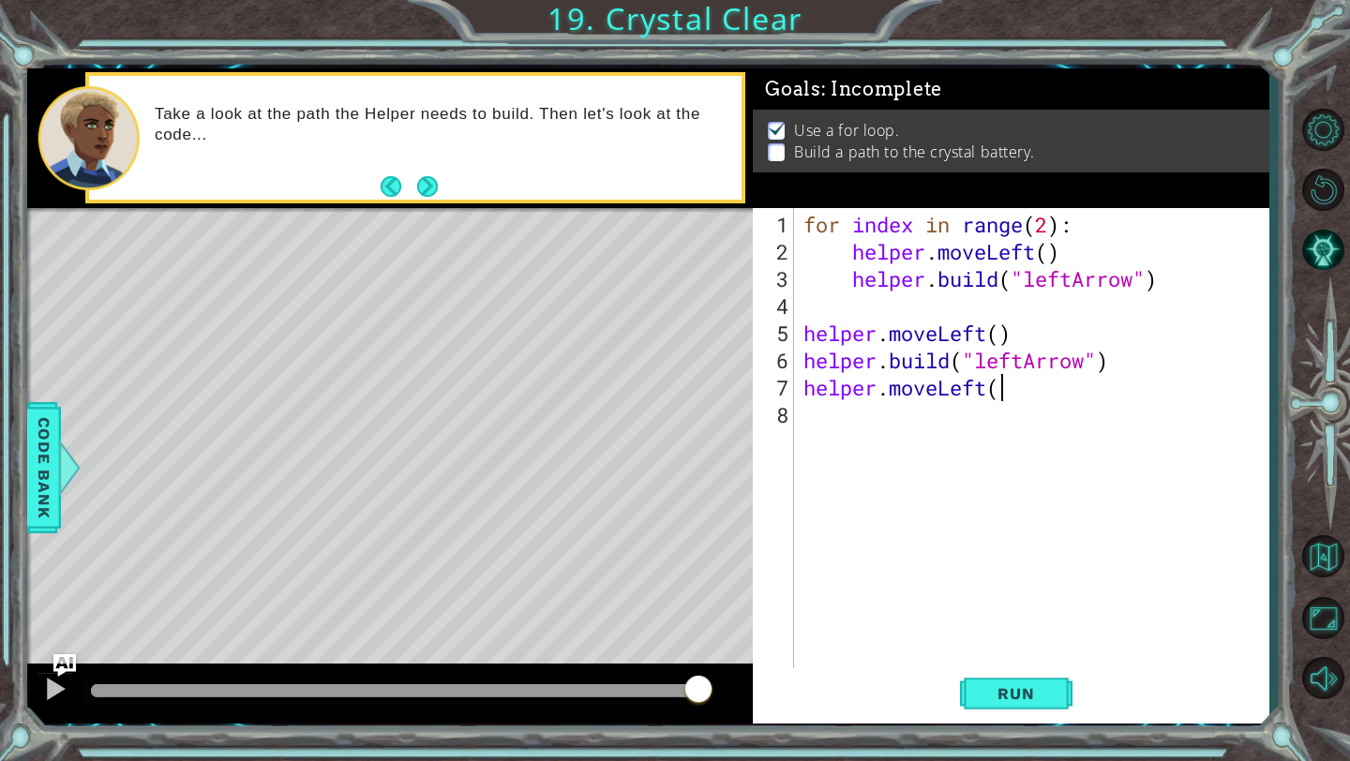
type textarea "helper.moveLeft()"
click at [825, 412] on div "for index in range ( 2 ) : helper . moveLeft ( ) helper . build ( "leftArrow" )…" at bounding box center [1036, 469] width 473 height 517
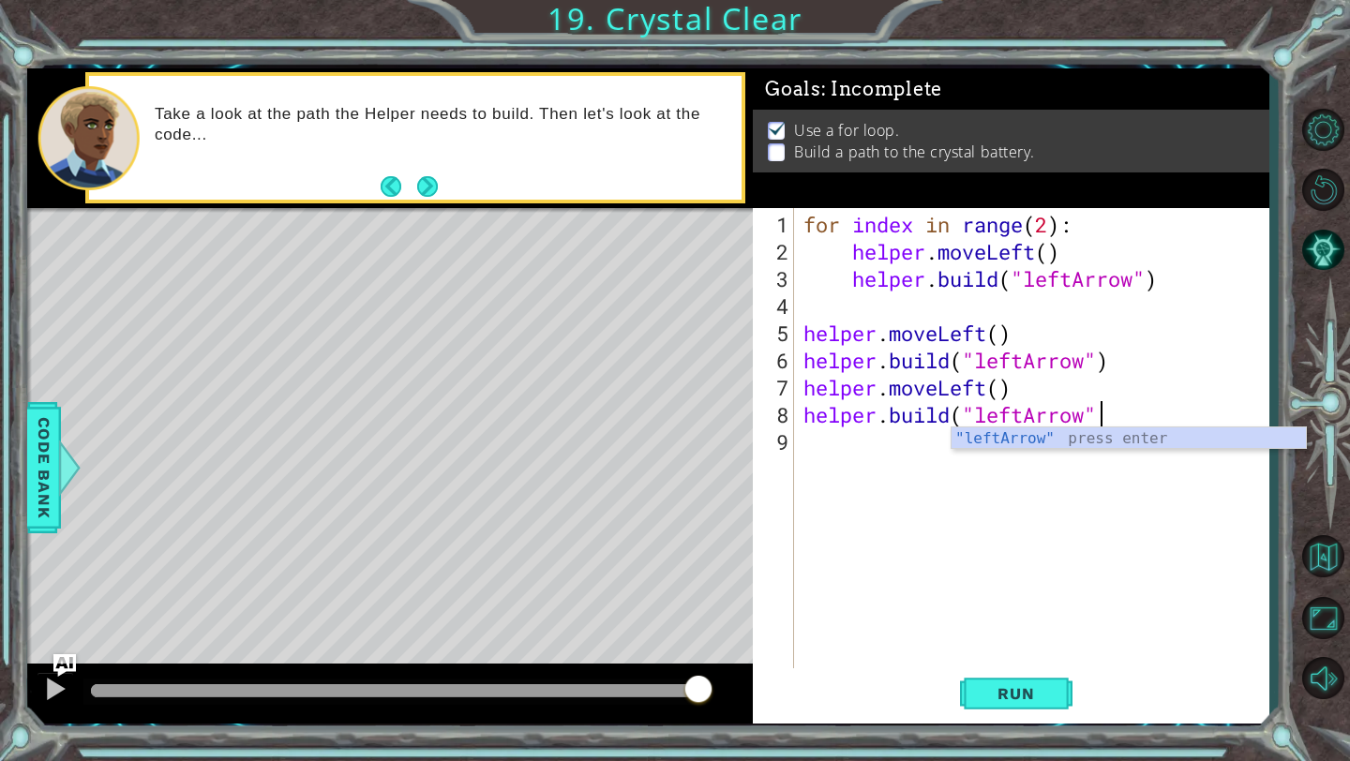
scroll to position [0, 13]
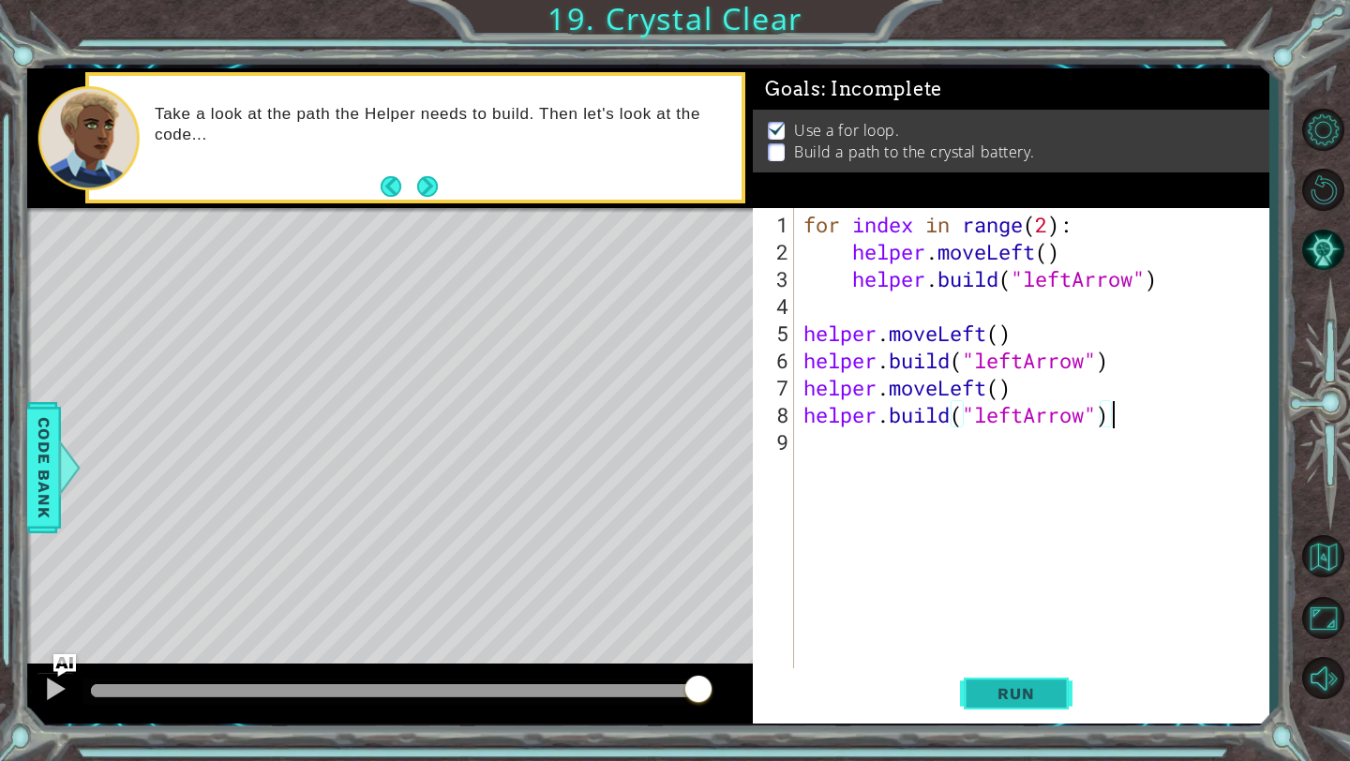
type textarea "[DOMAIN_NAME]("leftArrow")"
click at [1040, 699] on span "Run" at bounding box center [1016, 693] width 74 height 19
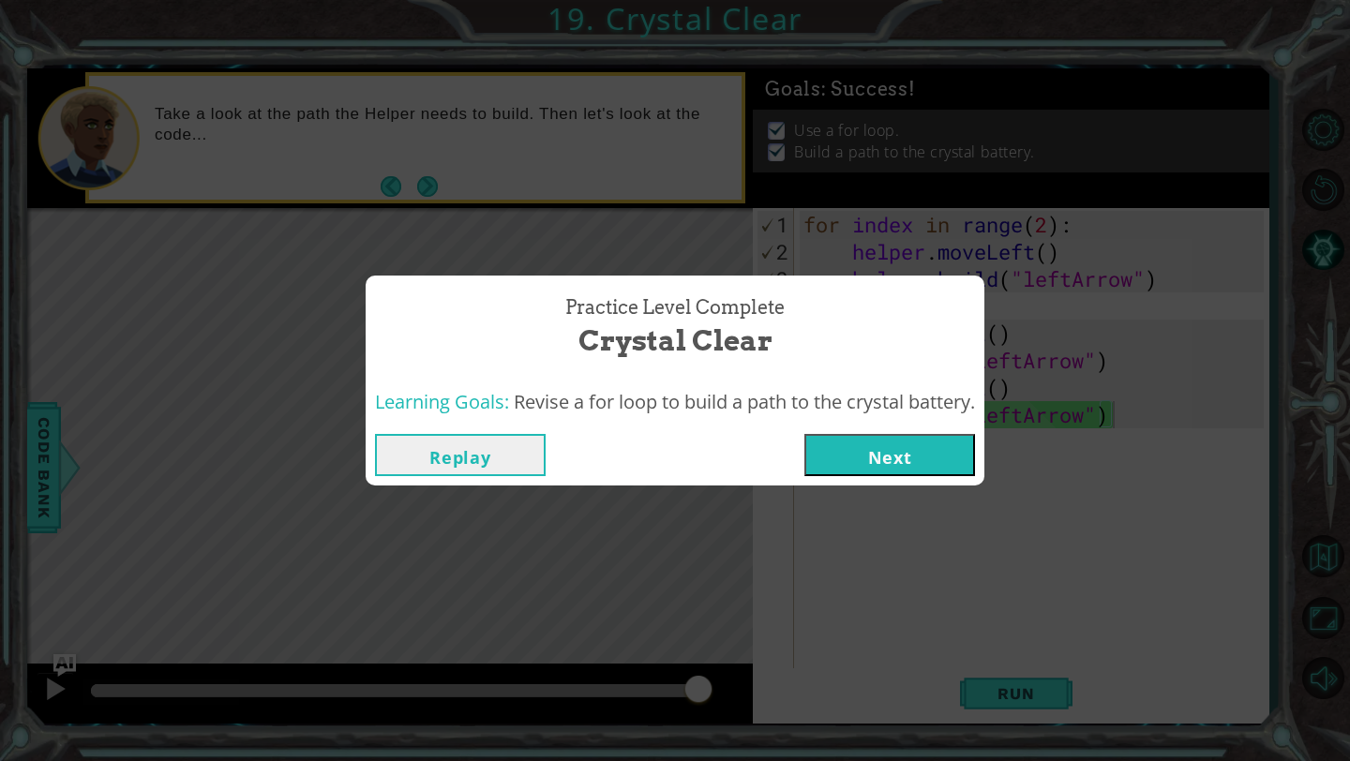
click at [886, 464] on button "Next" at bounding box center [889, 455] width 171 height 42
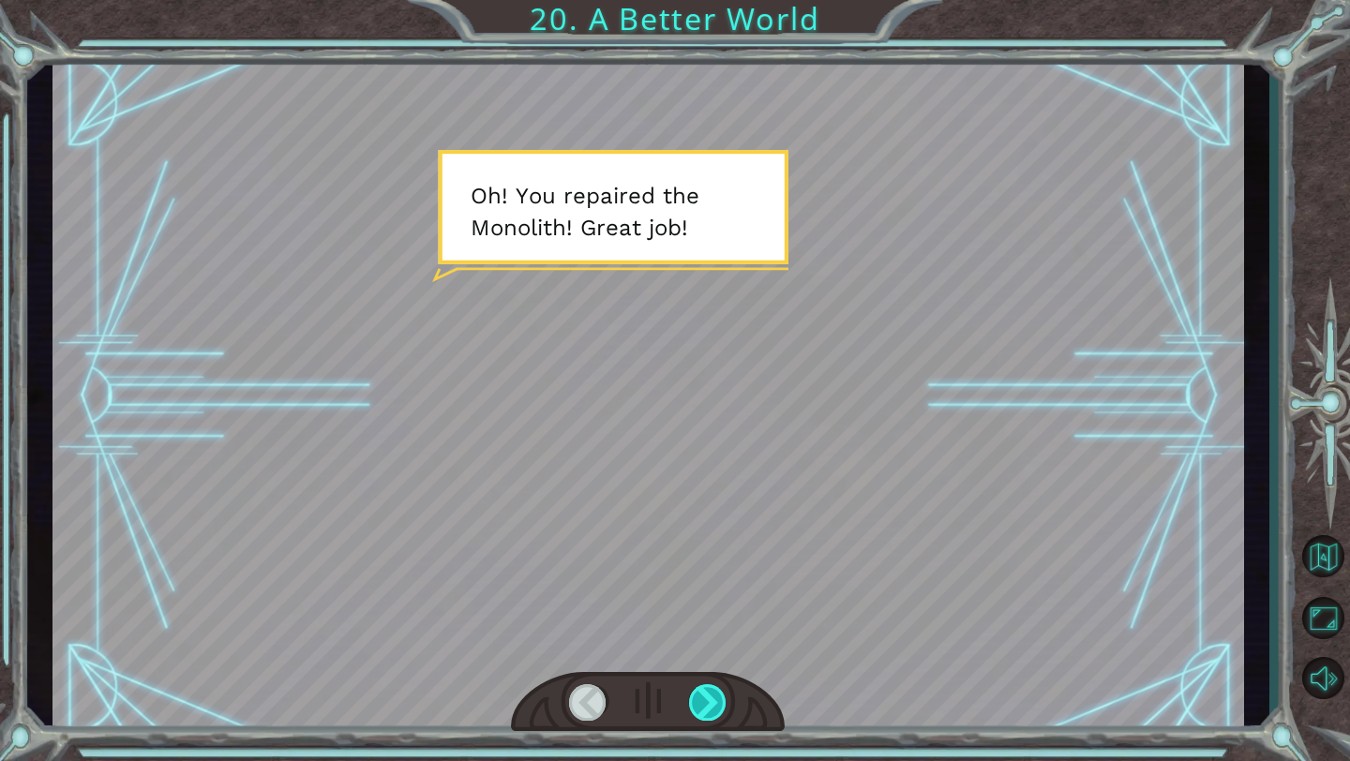
click at [719, 712] on div at bounding box center [708, 702] width 38 height 37
click at [717, 714] on div at bounding box center [708, 702] width 38 height 37
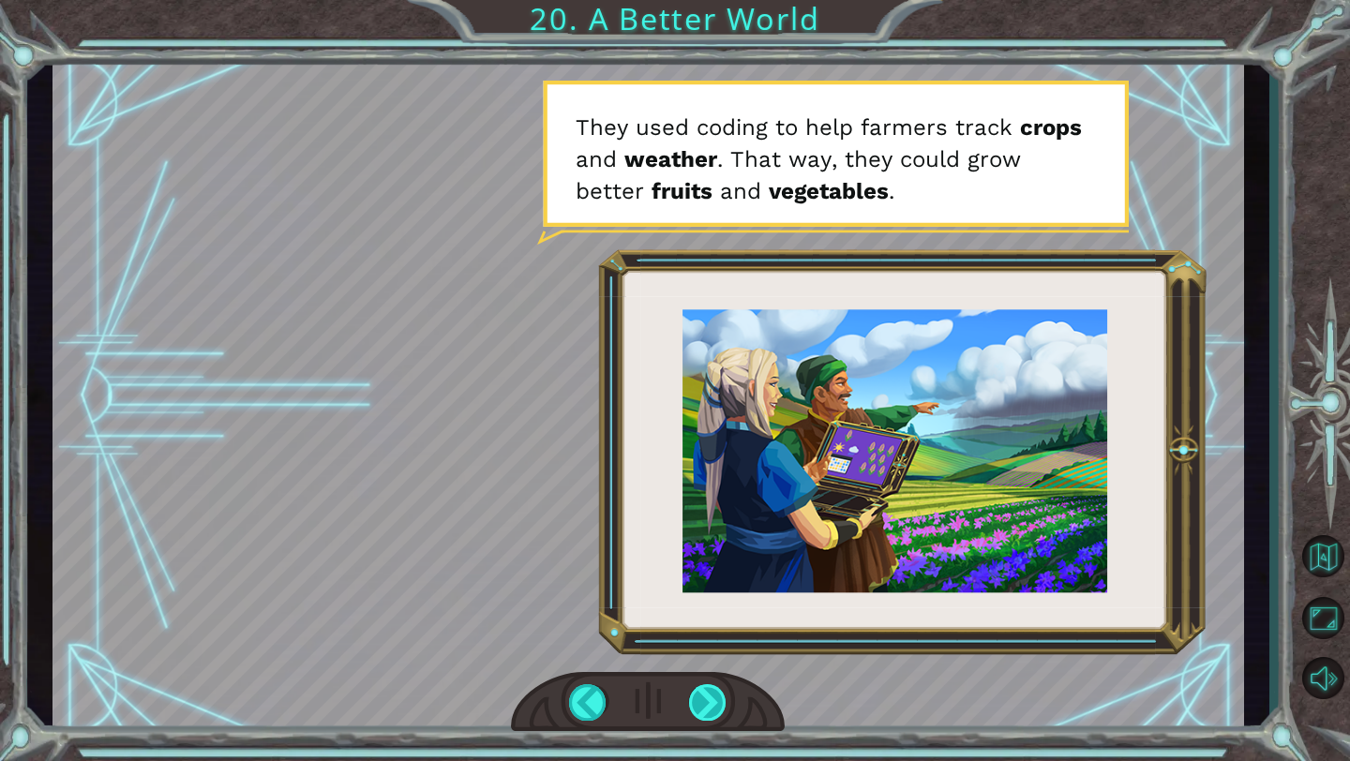
click at [712, 707] on div at bounding box center [708, 702] width 38 height 37
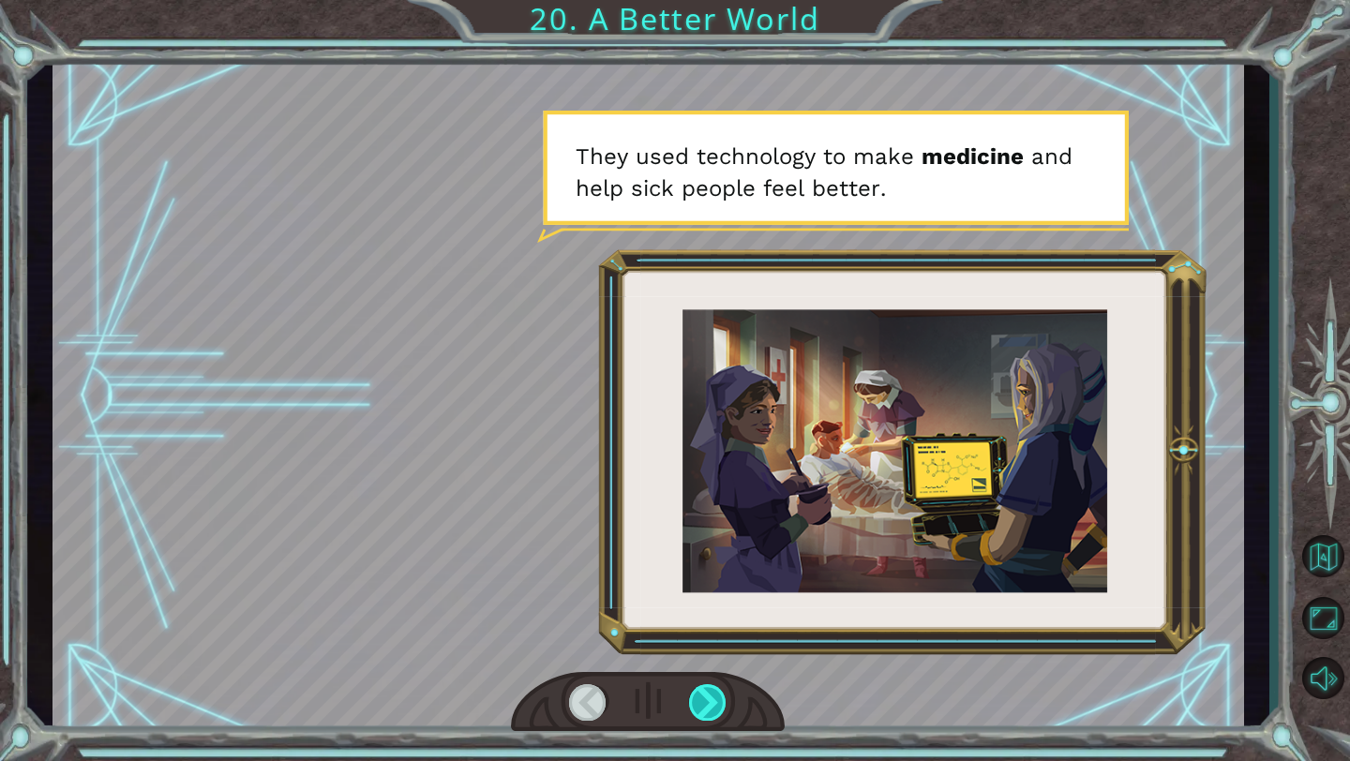
click at [712, 707] on div at bounding box center [708, 702] width 38 height 37
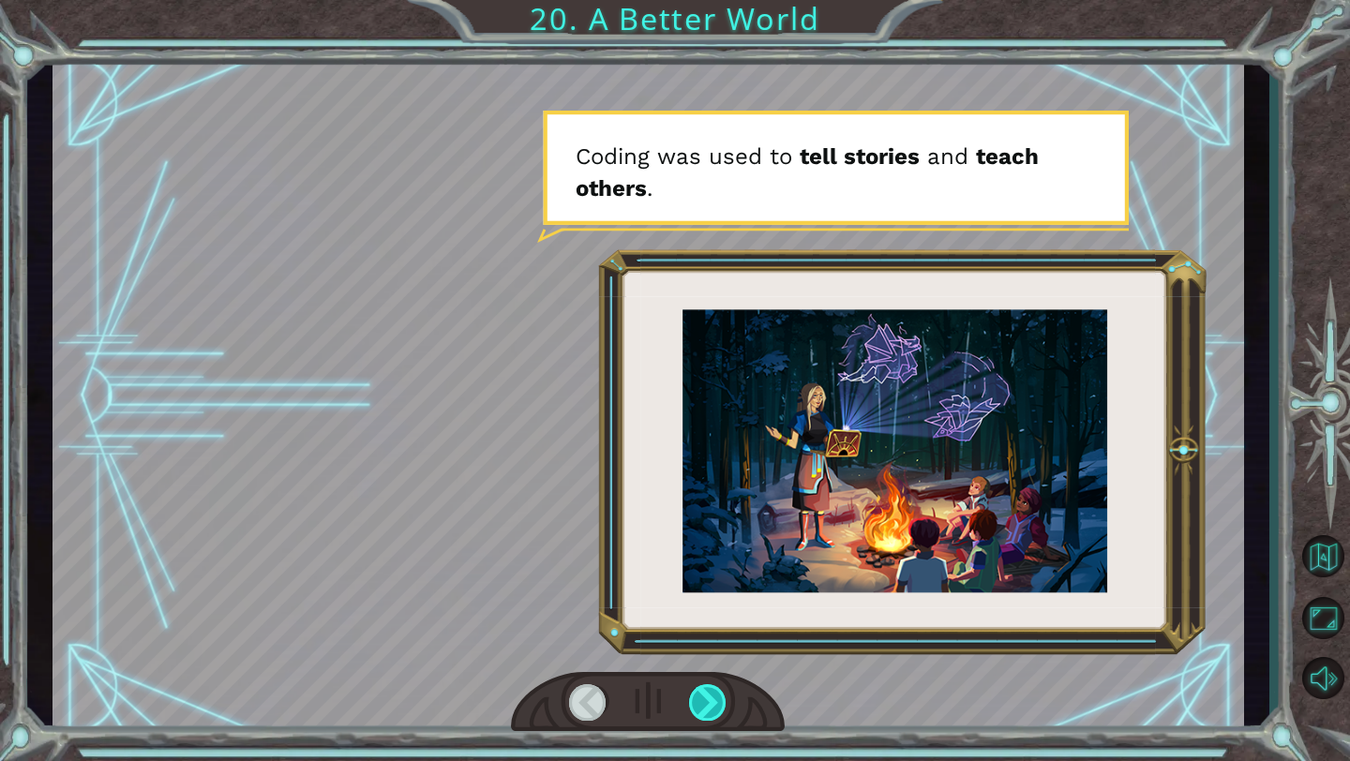
click at [712, 707] on div at bounding box center [708, 702] width 38 height 37
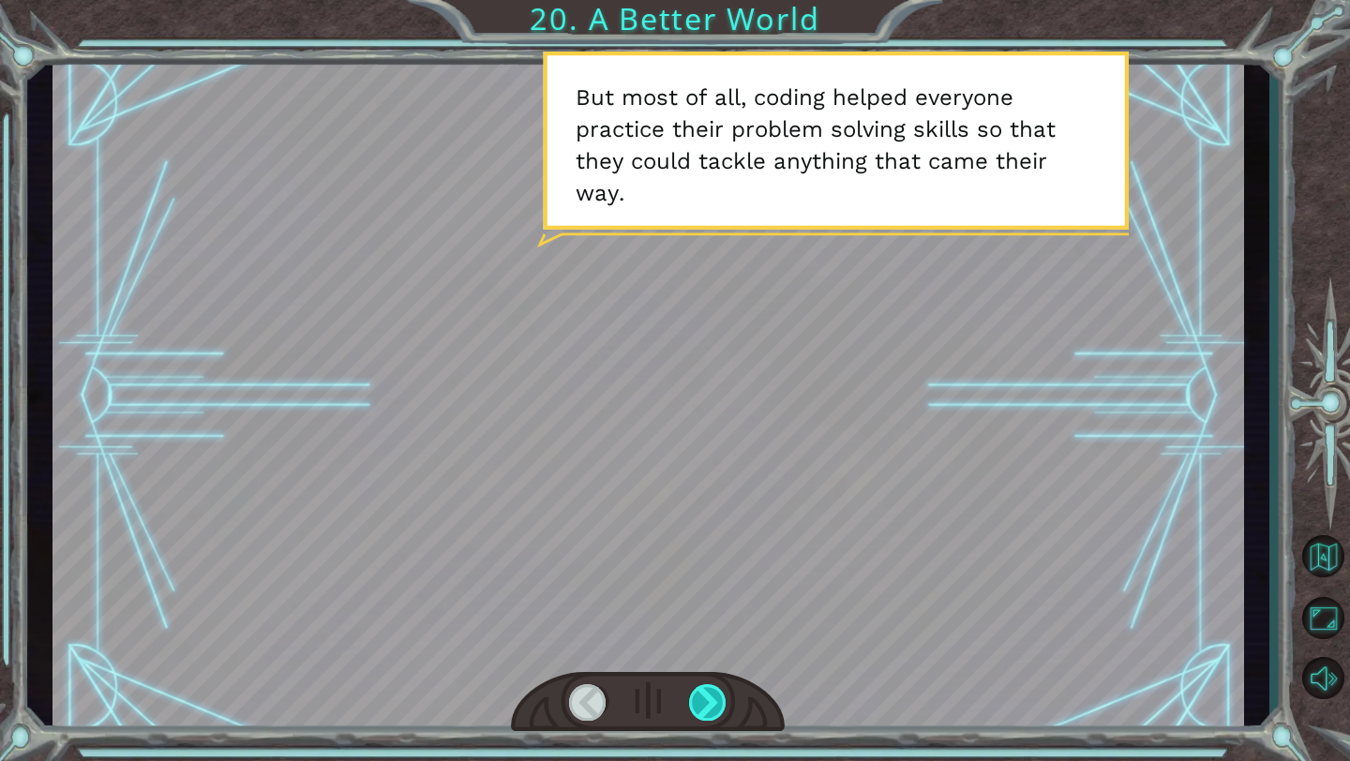
click at [712, 707] on div at bounding box center [708, 702] width 38 height 37
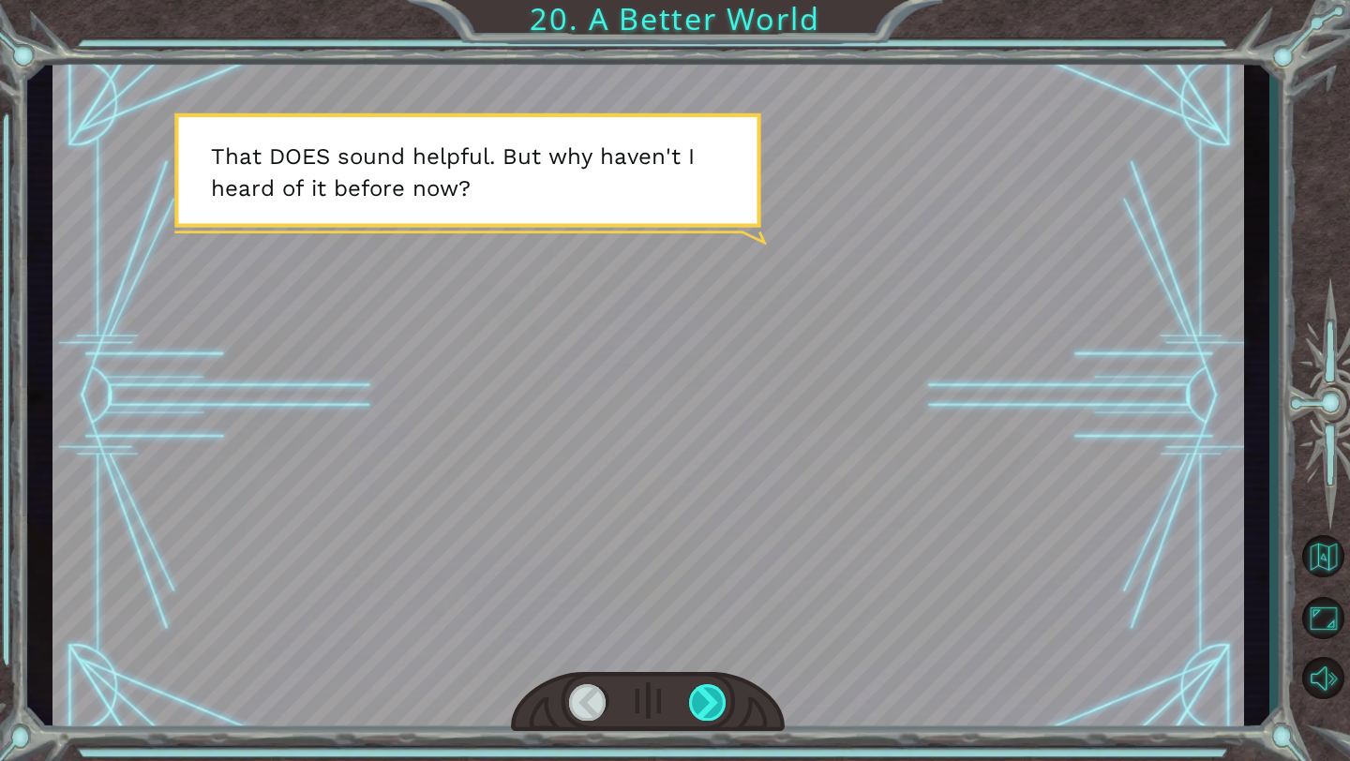
click at [712, 707] on div at bounding box center [708, 702] width 38 height 37
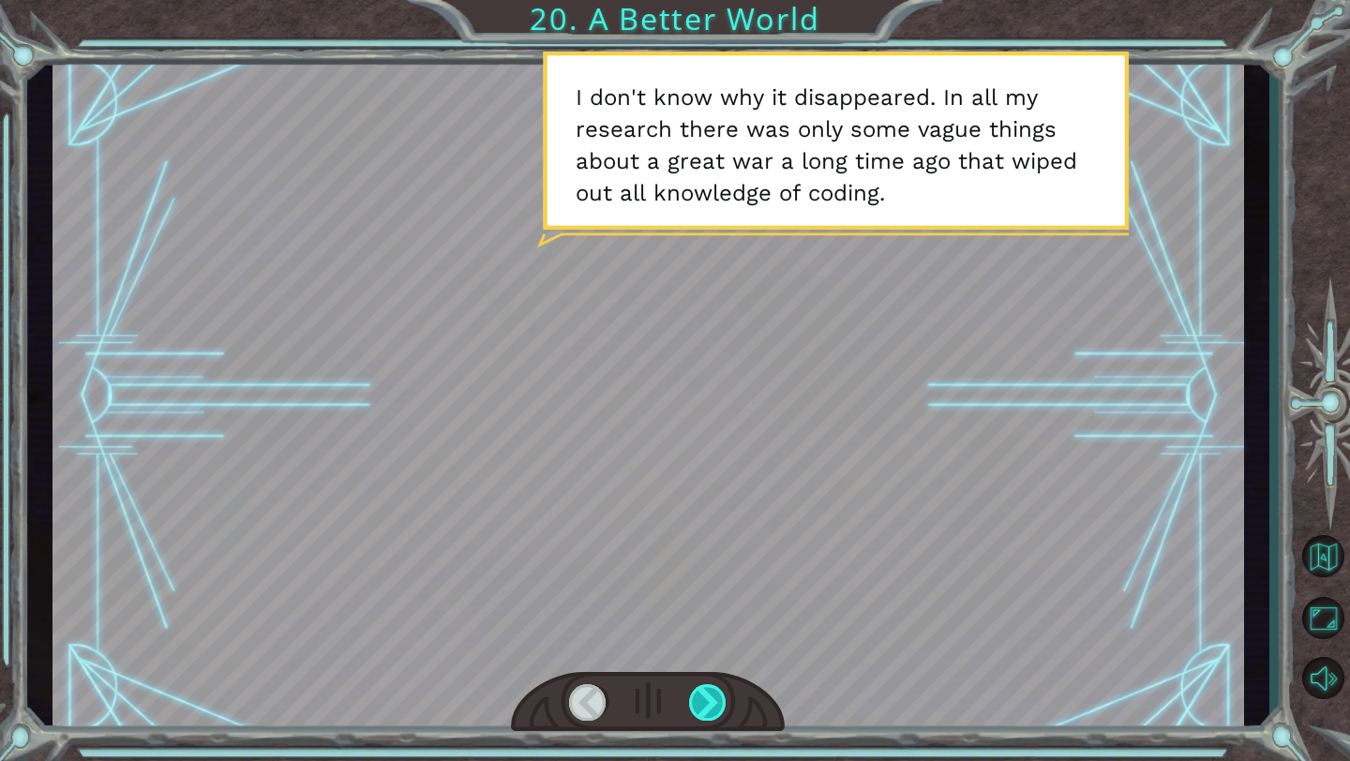
click at [712, 707] on div at bounding box center [708, 702] width 38 height 37
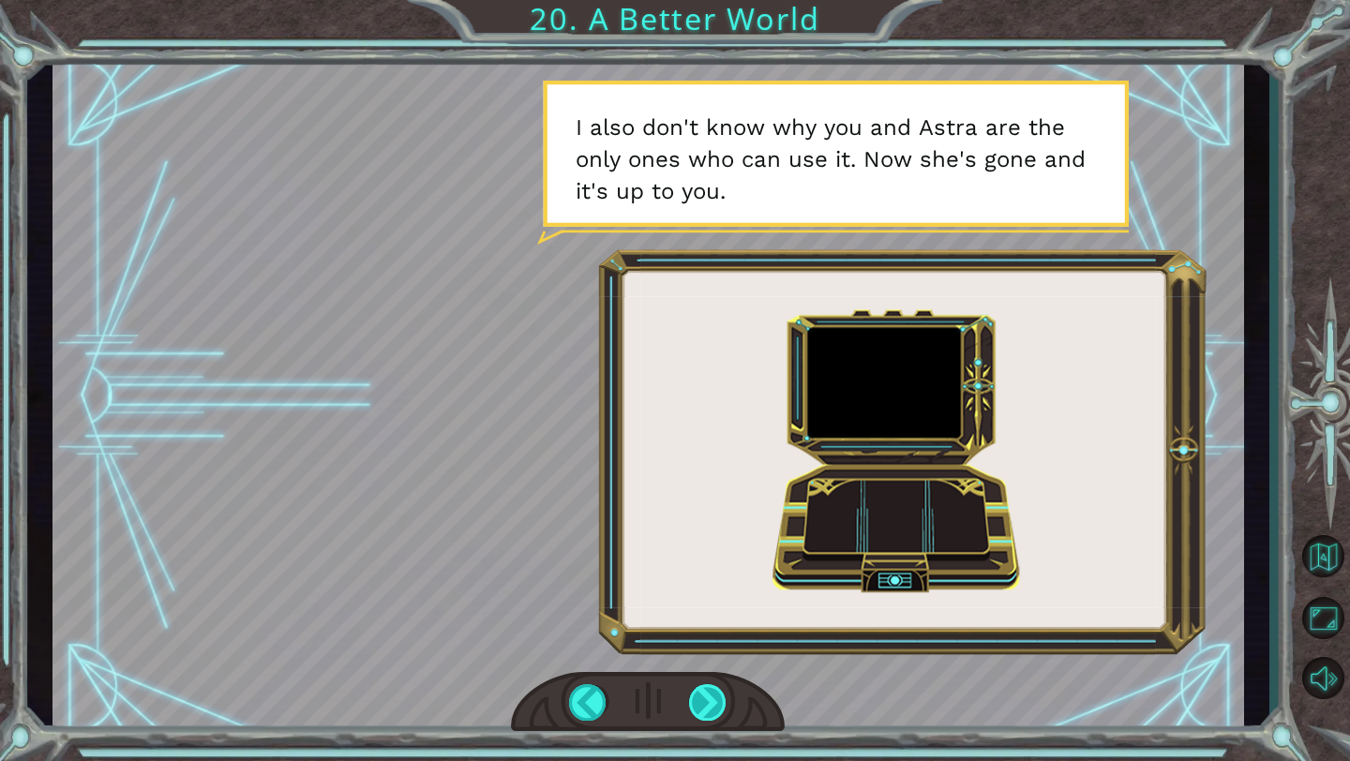
click at [712, 707] on div at bounding box center [708, 702] width 38 height 37
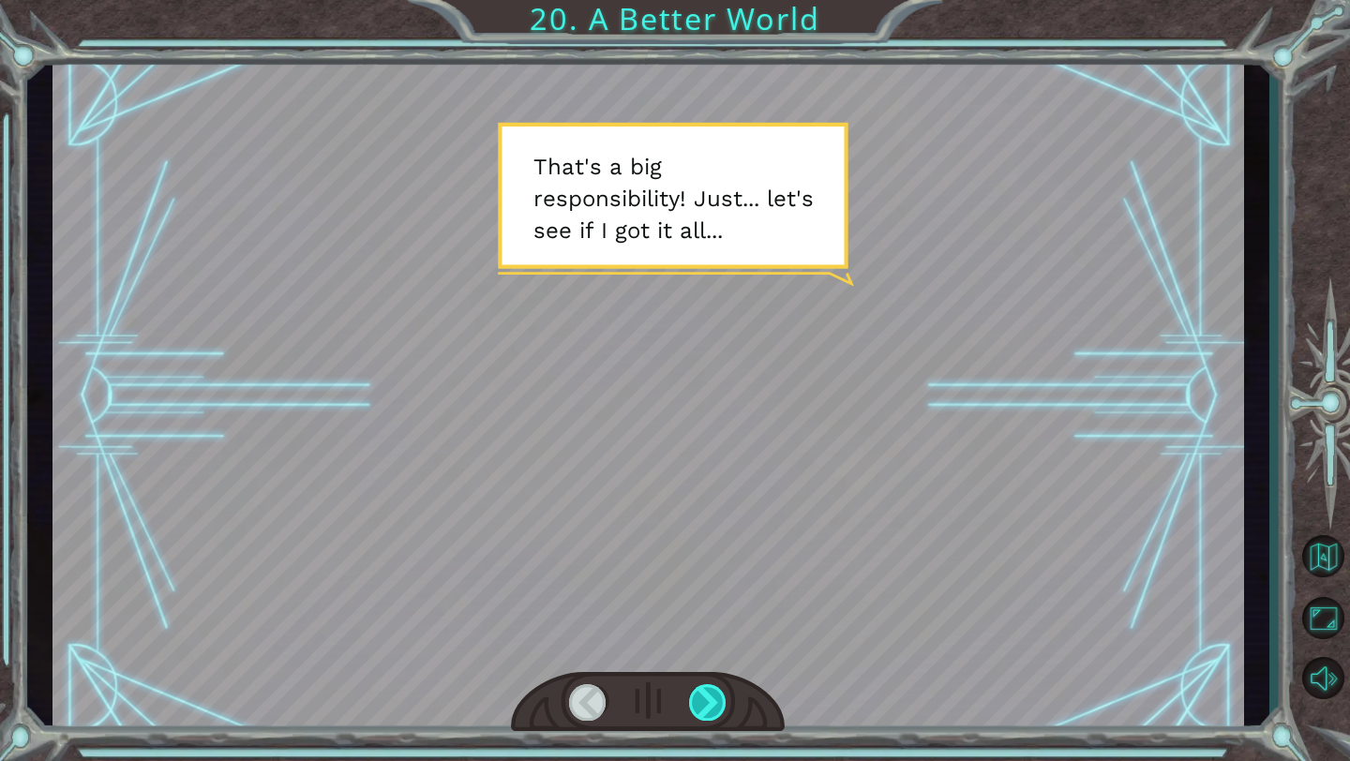
click at [712, 707] on div at bounding box center [708, 702] width 38 height 37
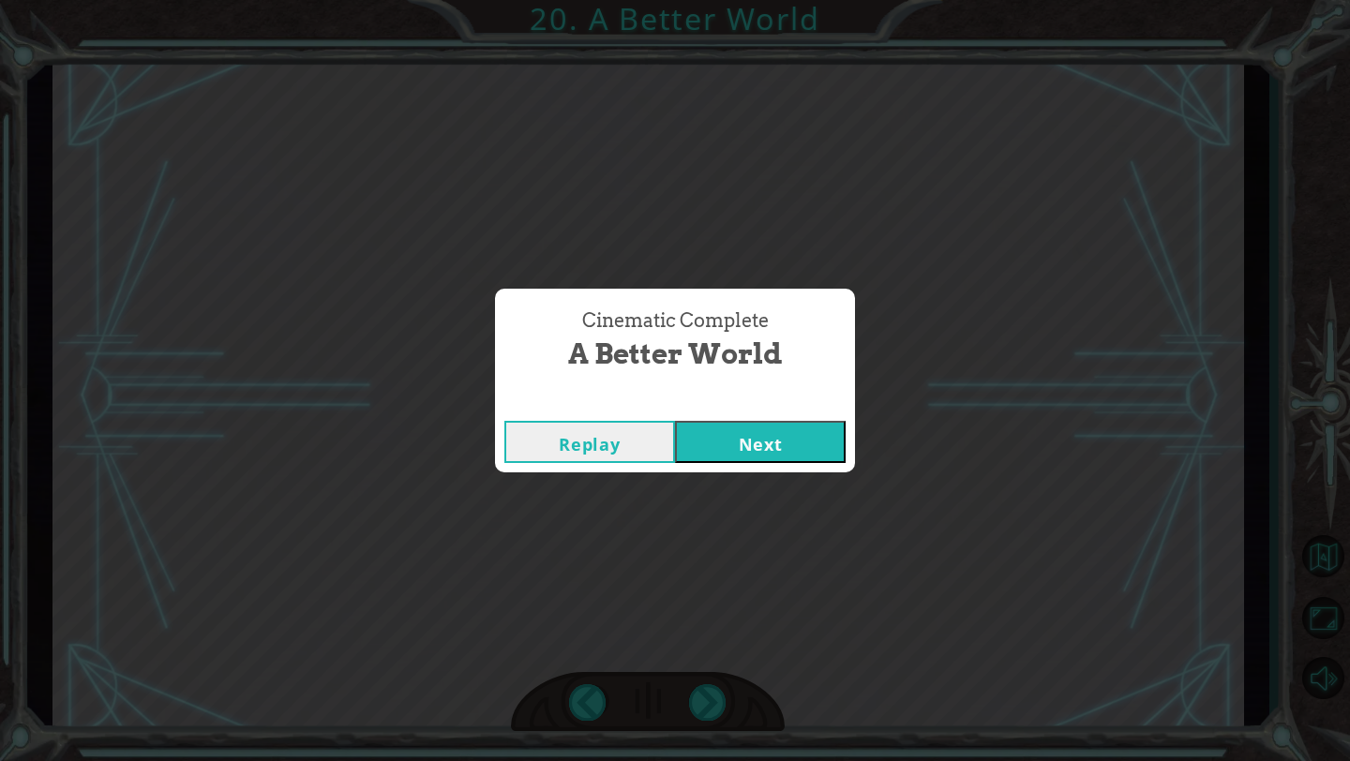
click at [741, 452] on button "Next" at bounding box center [760, 442] width 171 height 42
